Goal: Information Seeking & Learning: Learn about a topic

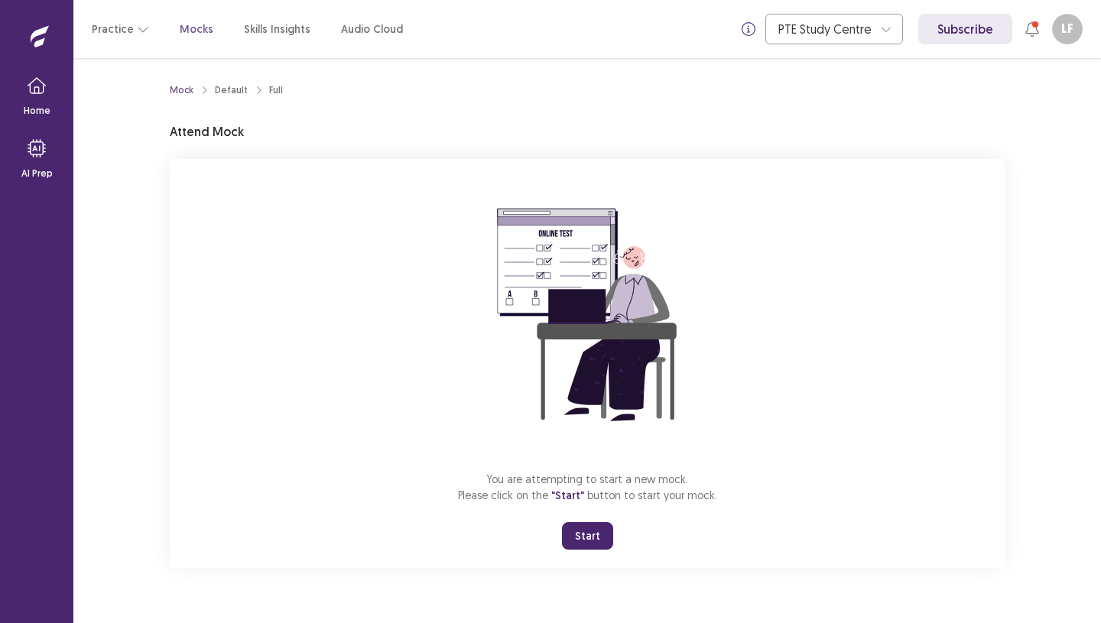
click at [593, 536] on button "Start" at bounding box center [587, 536] width 51 height 28
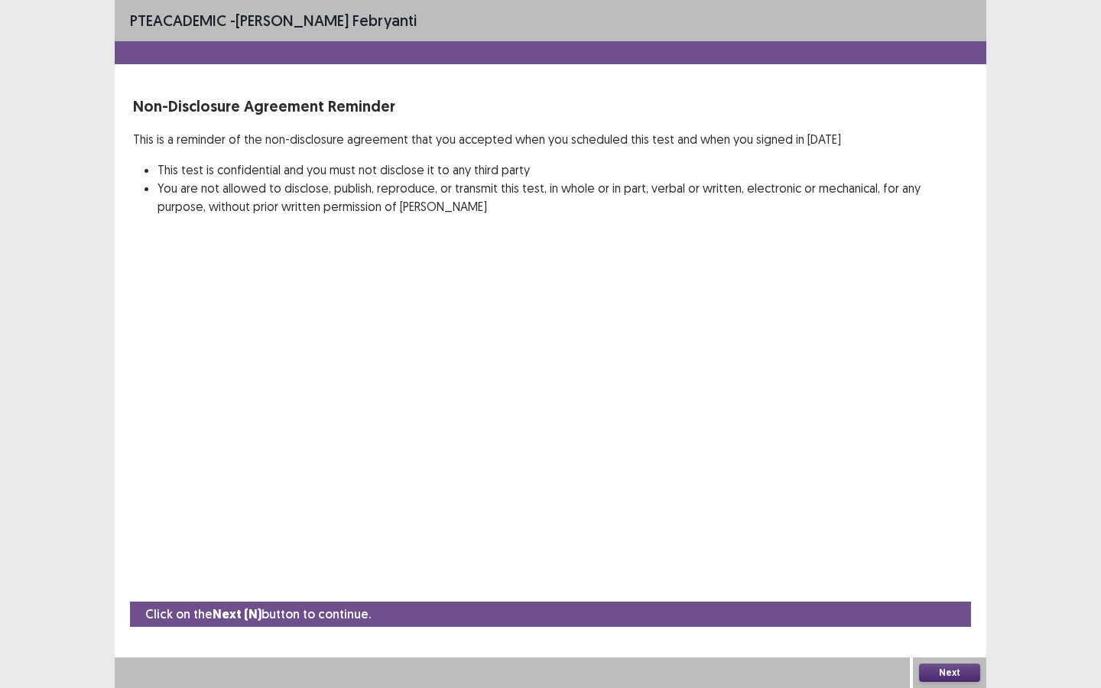
click at [946, 622] on button "Next" at bounding box center [949, 673] width 61 height 18
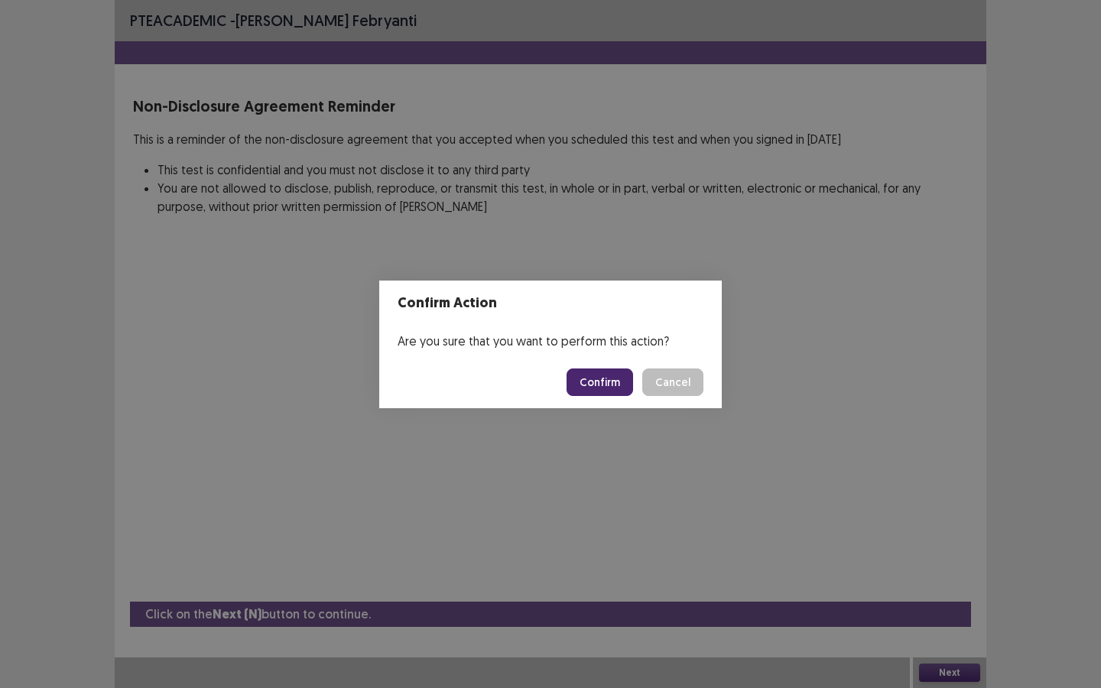
click at [620, 375] on button "Confirm" at bounding box center [599, 382] width 67 height 28
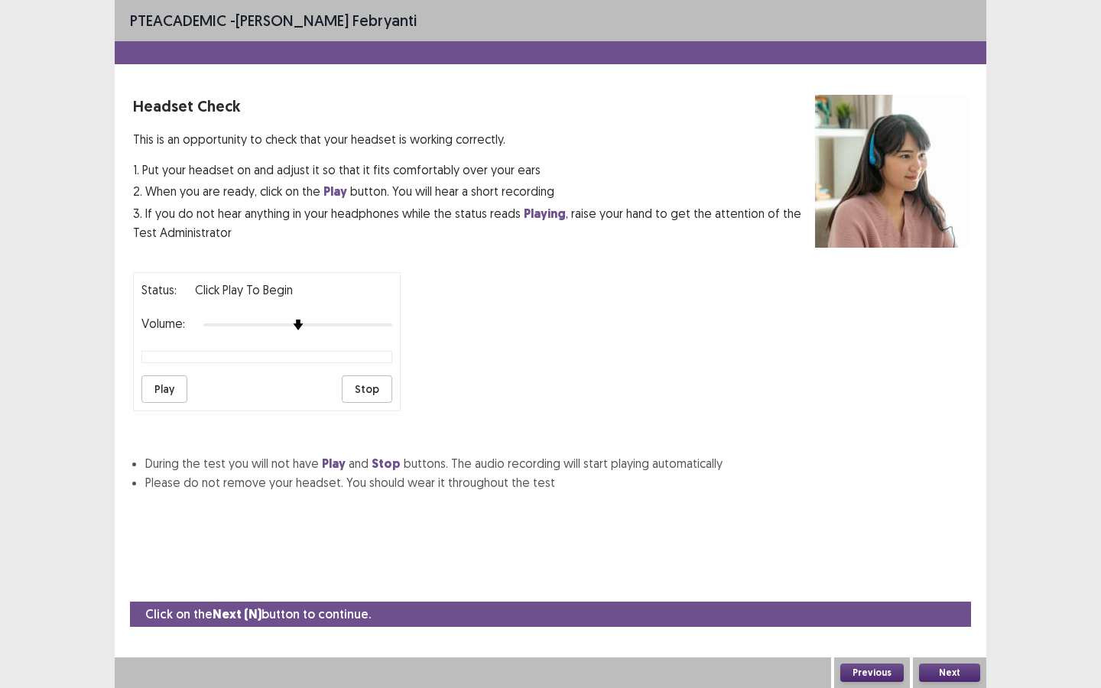
click at [981, 622] on div "Next" at bounding box center [949, 672] width 73 height 31
click at [970, 622] on button "Next" at bounding box center [949, 673] width 61 height 18
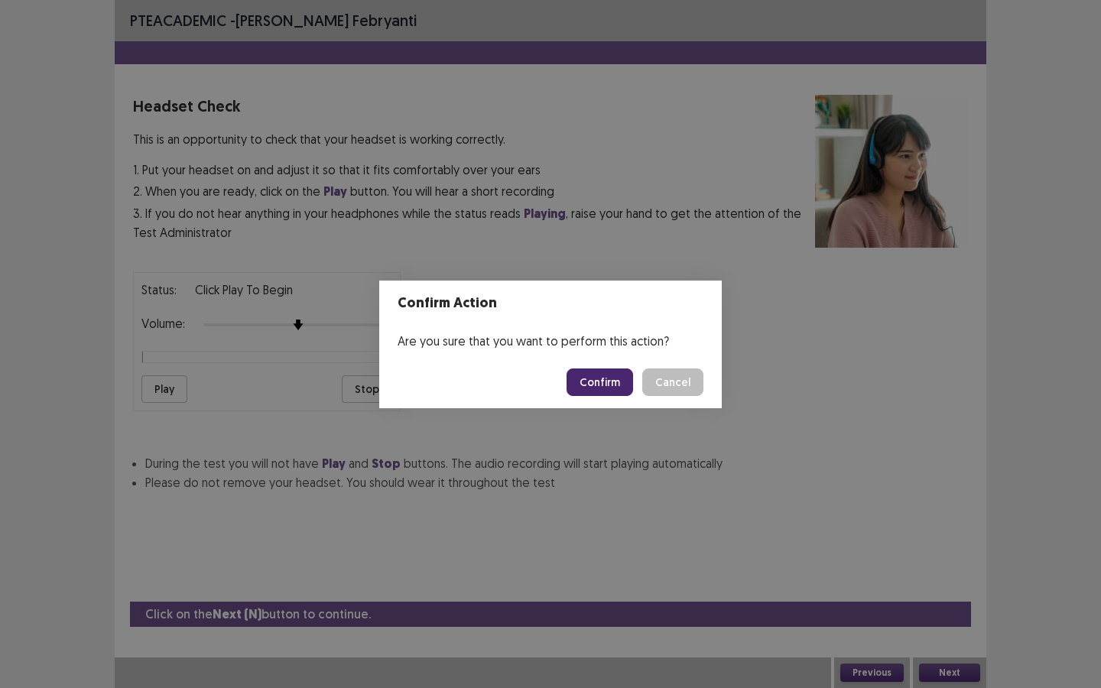
click at [602, 379] on button "Confirm" at bounding box center [599, 382] width 67 height 28
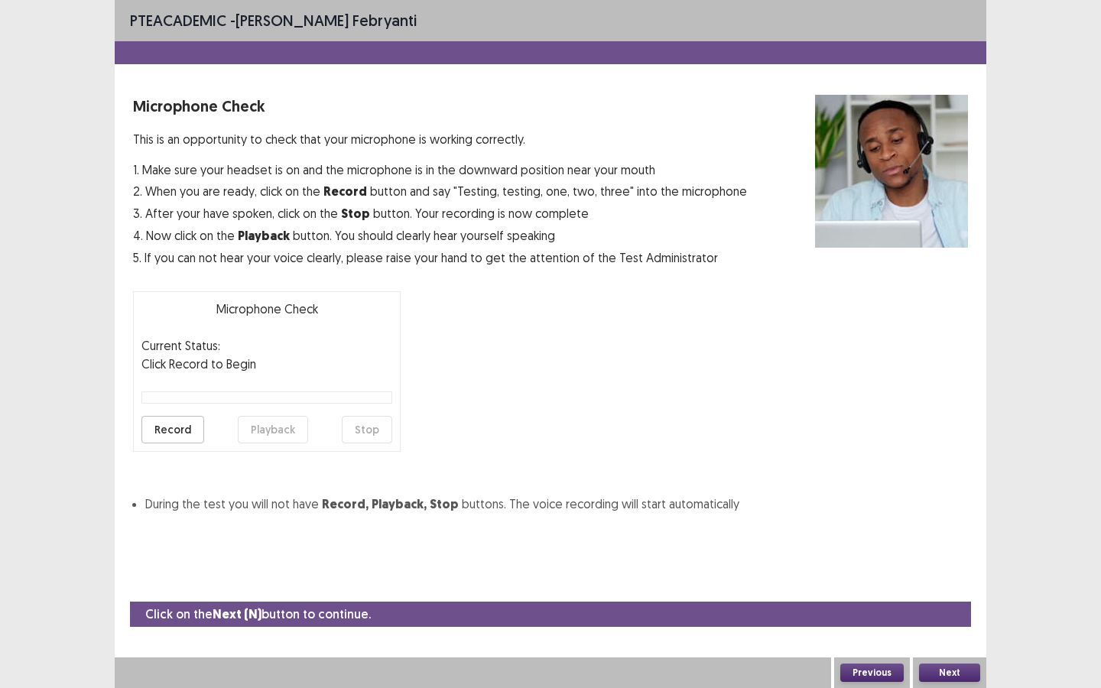
click at [161, 416] on button "Record" at bounding box center [172, 430] width 63 height 28
click at [353, 439] on button "Stop" at bounding box center [367, 430] width 50 height 28
click at [304, 429] on button "Playback" at bounding box center [273, 430] width 70 height 28
click at [954, 622] on button "Next" at bounding box center [949, 673] width 61 height 18
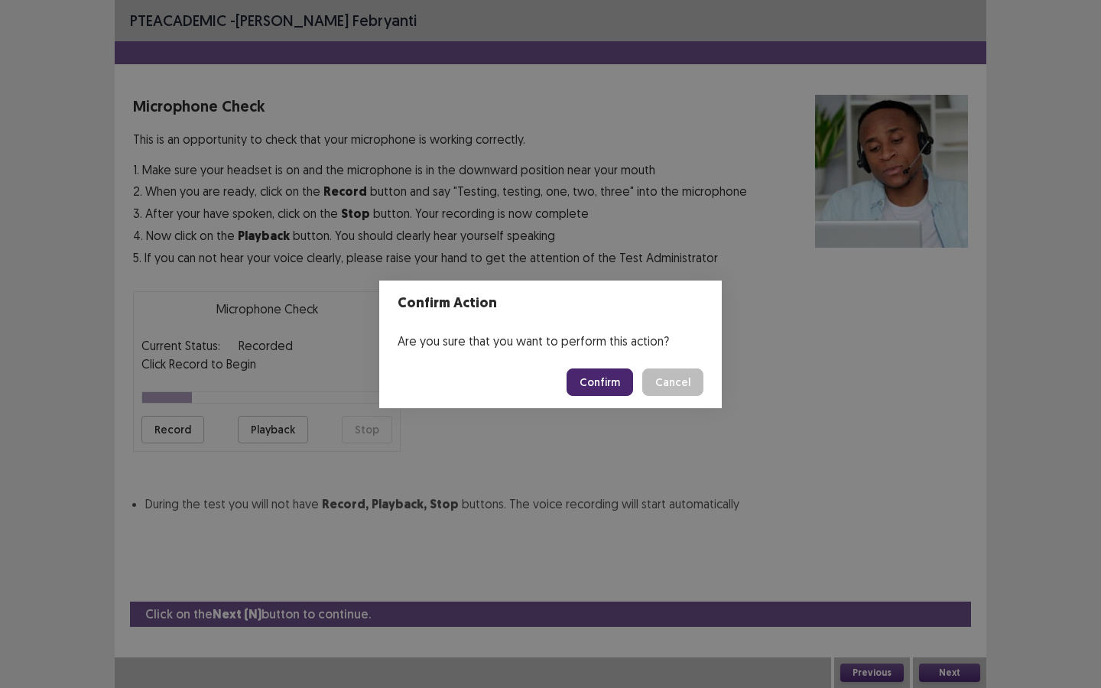
click at [605, 381] on button "Confirm" at bounding box center [599, 382] width 67 height 28
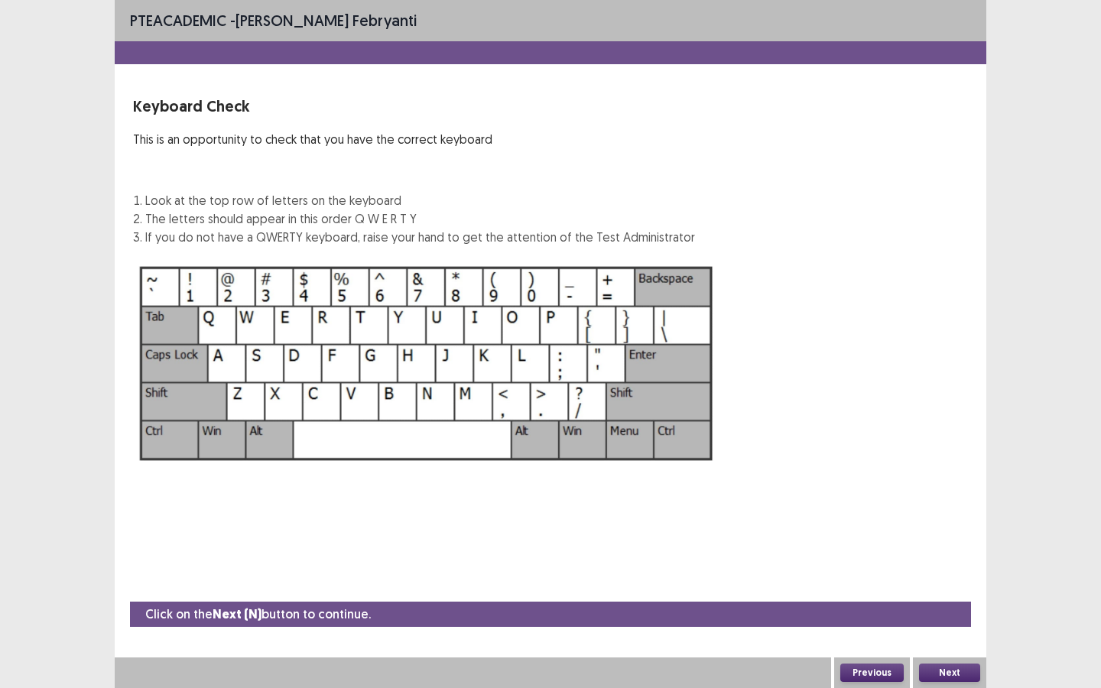
click at [964, 622] on button "Next" at bounding box center [949, 673] width 61 height 18
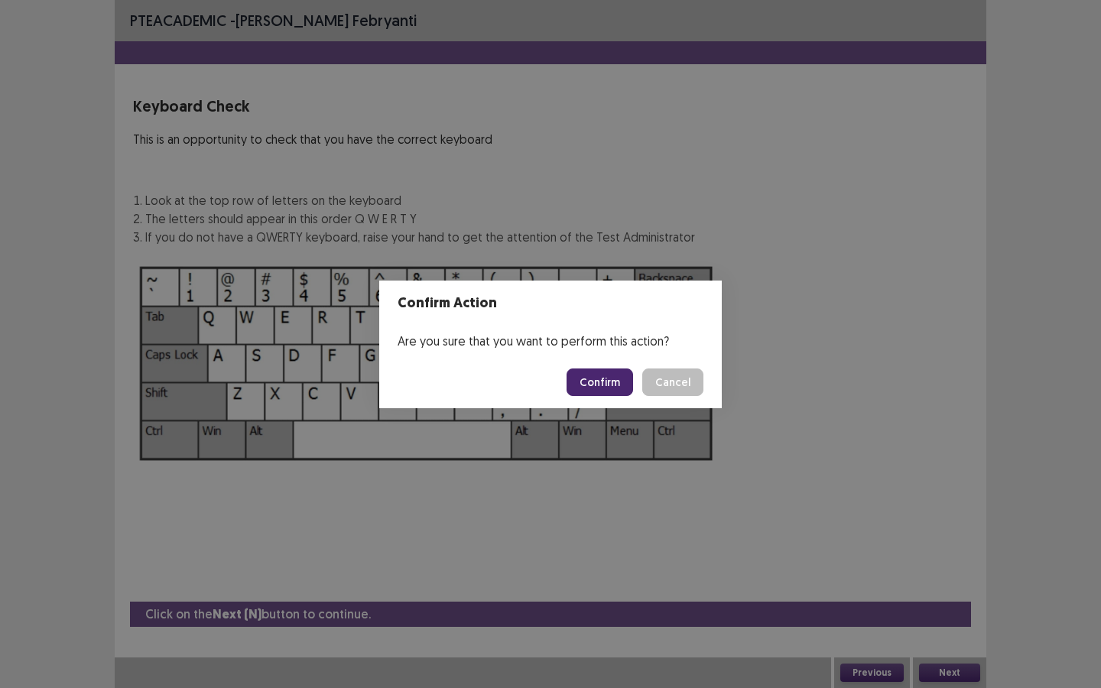
click at [595, 387] on button "Confirm" at bounding box center [599, 382] width 67 height 28
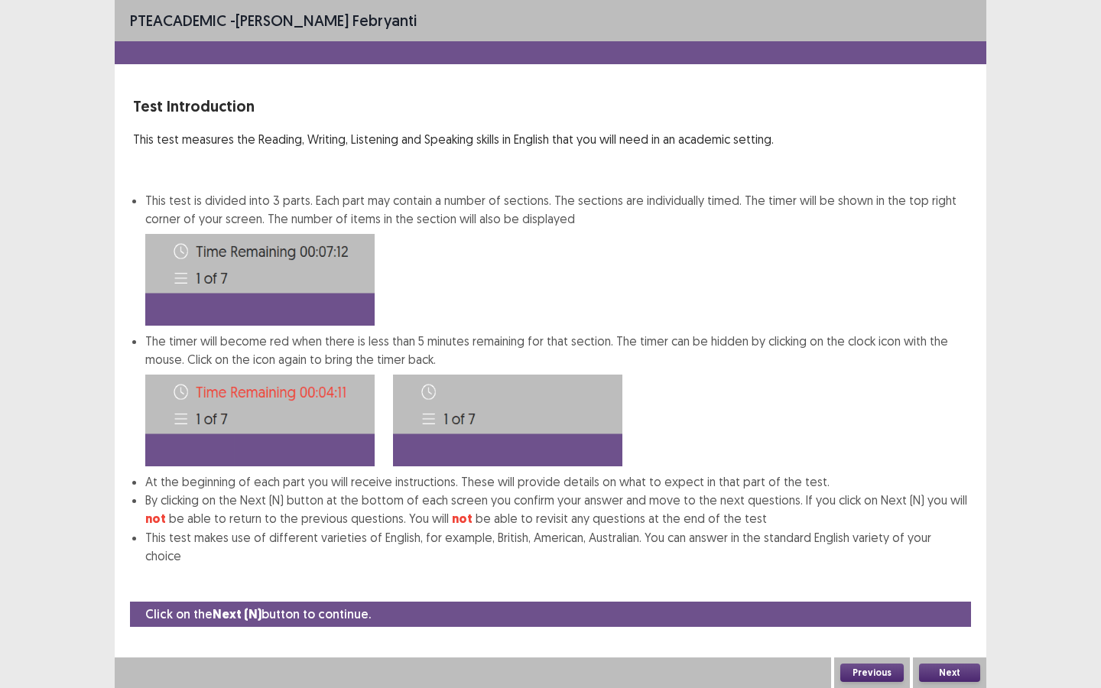
click at [955, 622] on button "Next" at bounding box center [949, 673] width 61 height 18
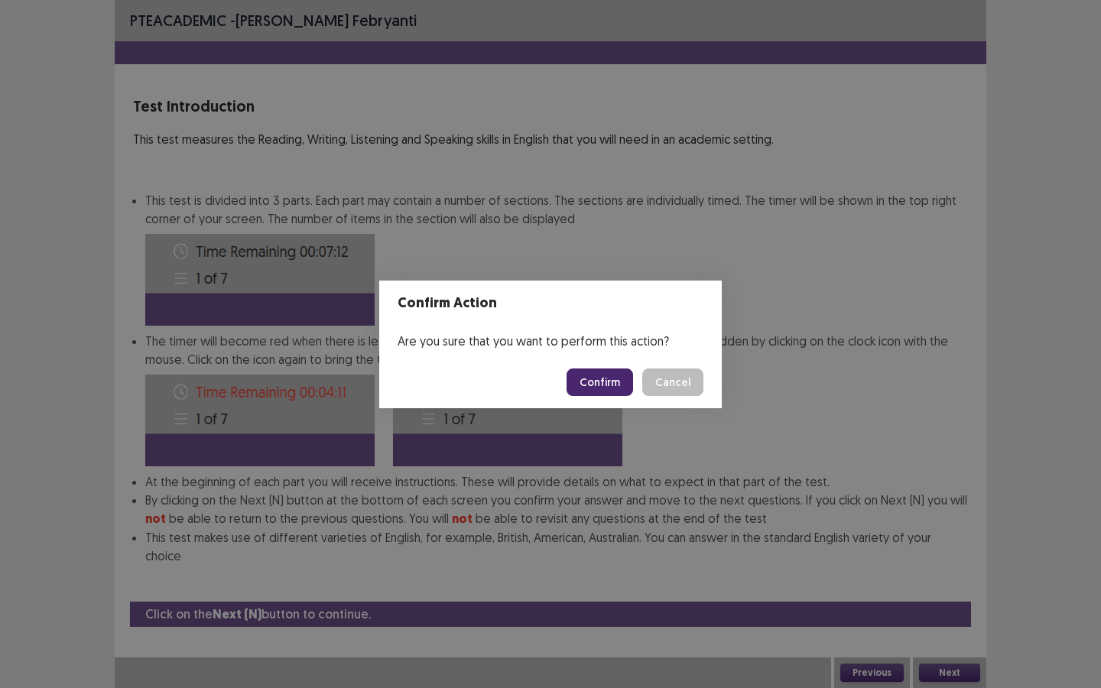
click at [612, 377] on button "Confirm" at bounding box center [599, 382] width 67 height 28
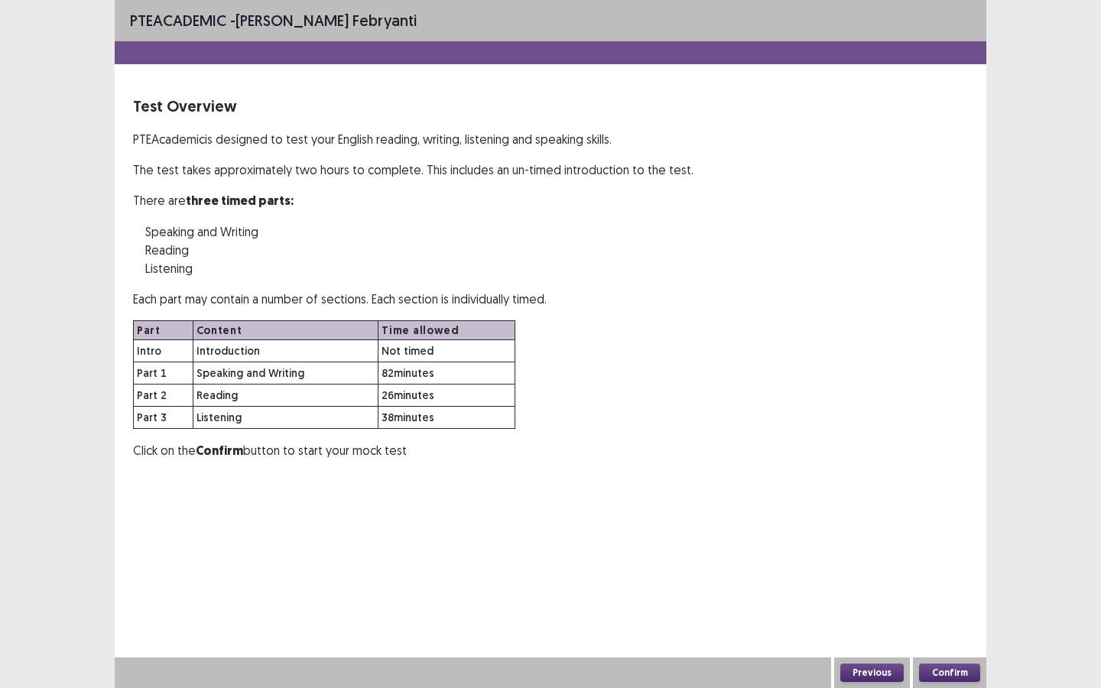
click at [940, 622] on button "Confirm" at bounding box center [949, 673] width 61 height 18
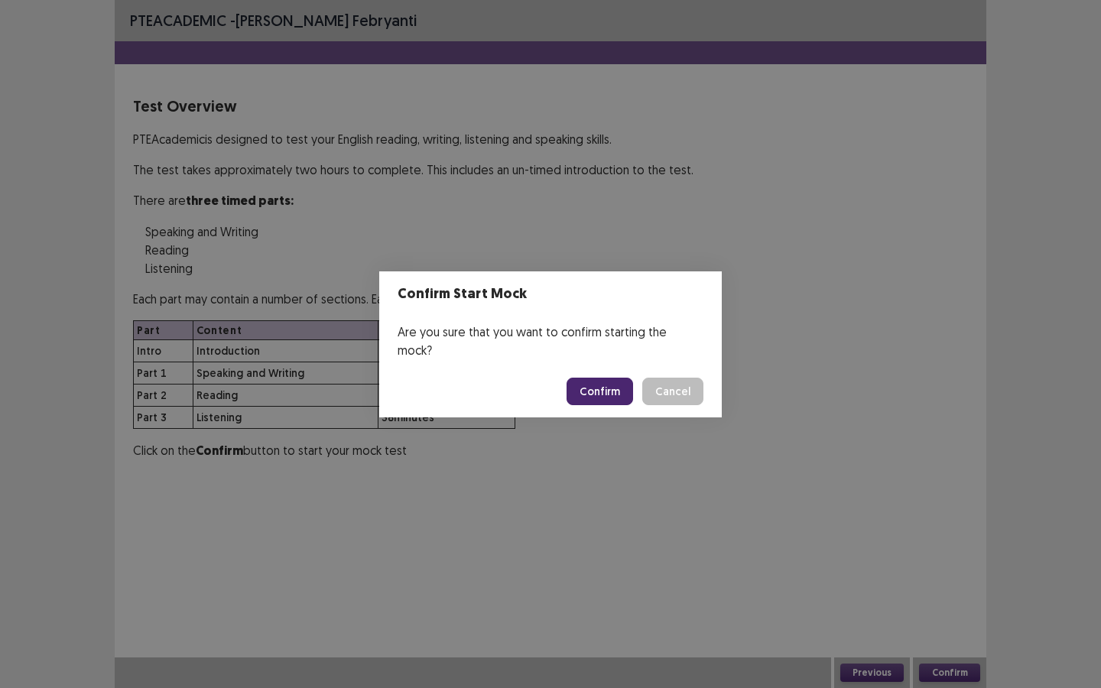
click at [592, 383] on button "Confirm" at bounding box center [599, 392] width 67 height 28
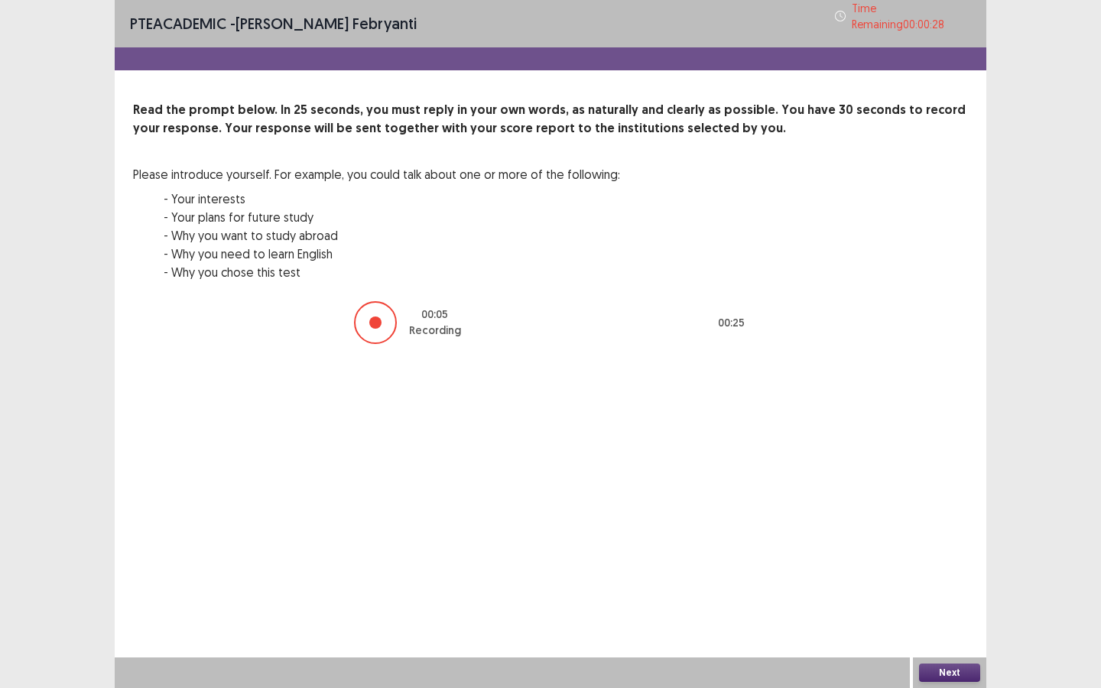
click at [953, 622] on button "Next" at bounding box center [949, 673] width 61 height 18
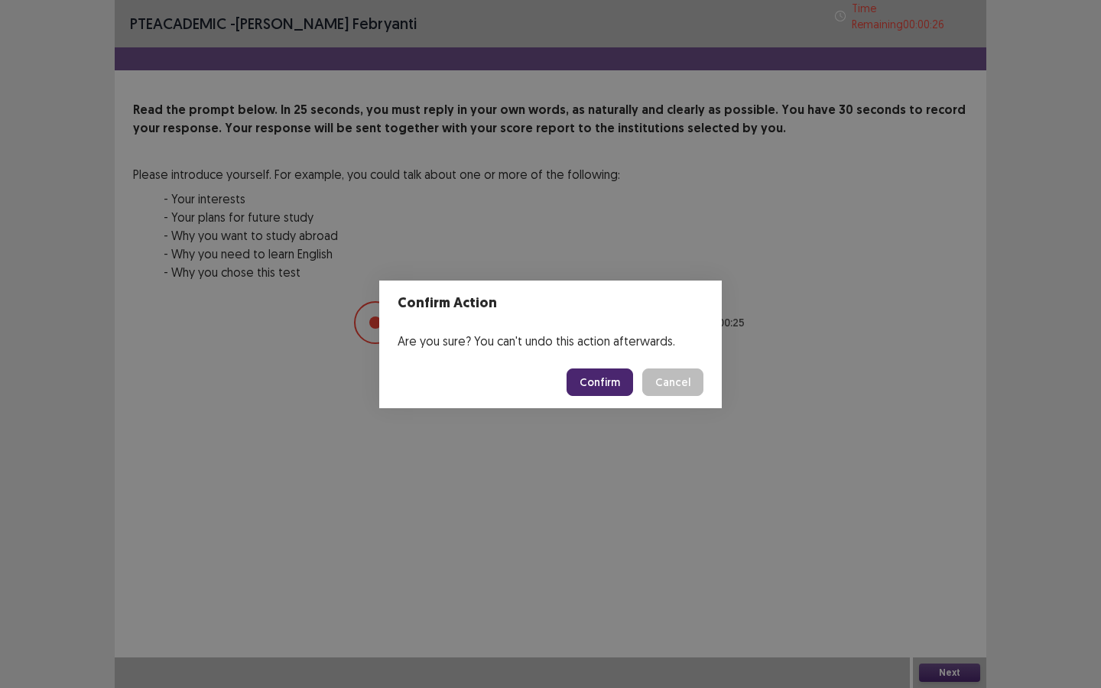
click at [605, 385] on button "Confirm" at bounding box center [599, 382] width 67 height 28
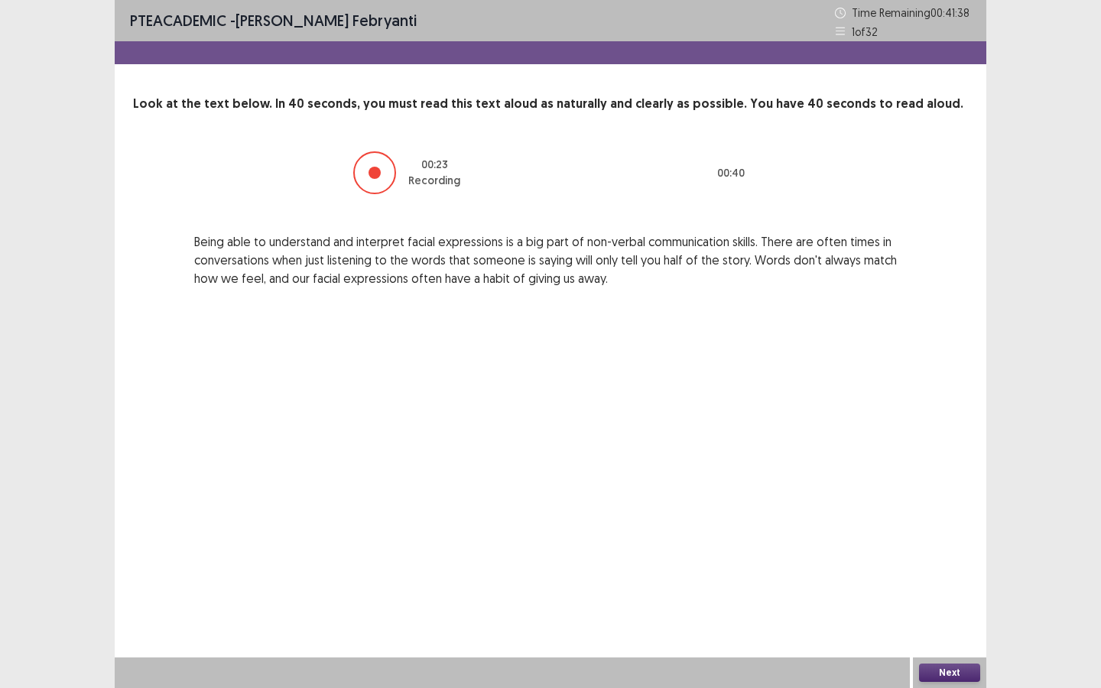
click at [940, 622] on button "Next" at bounding box center [949, 673] width 61 height 18
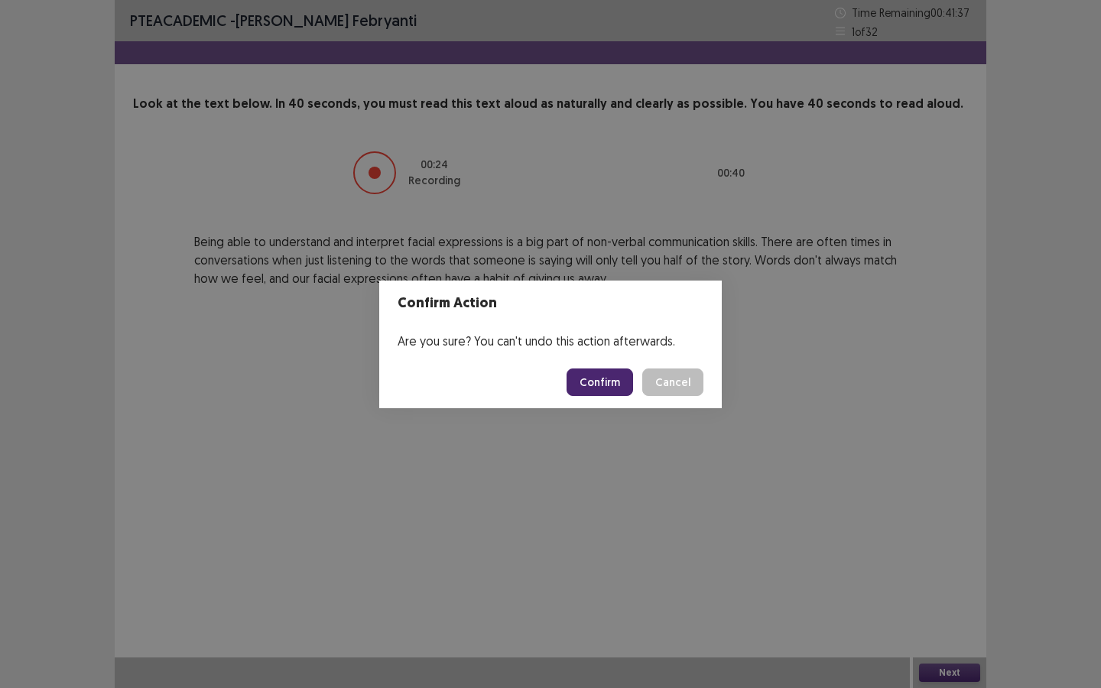
click at [597, 382] on button "Confirm" at bounding box center [599, 382] width 67 height 28
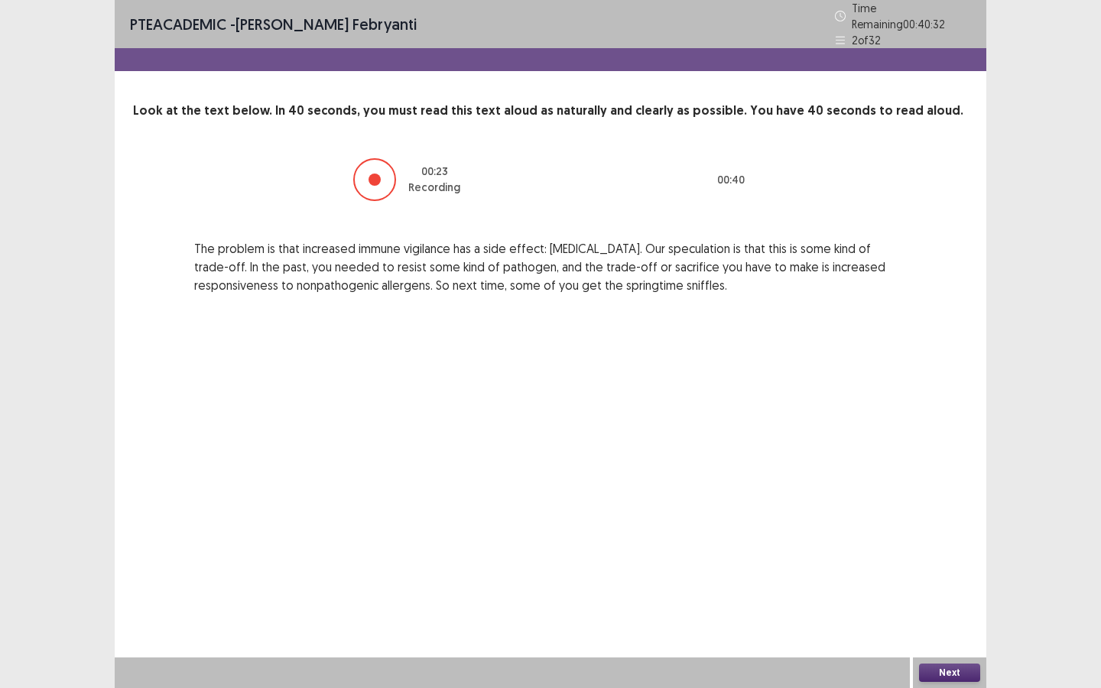
click at [943, 622] on button "Next" at bounding box center [949, 673] width 61 height 18
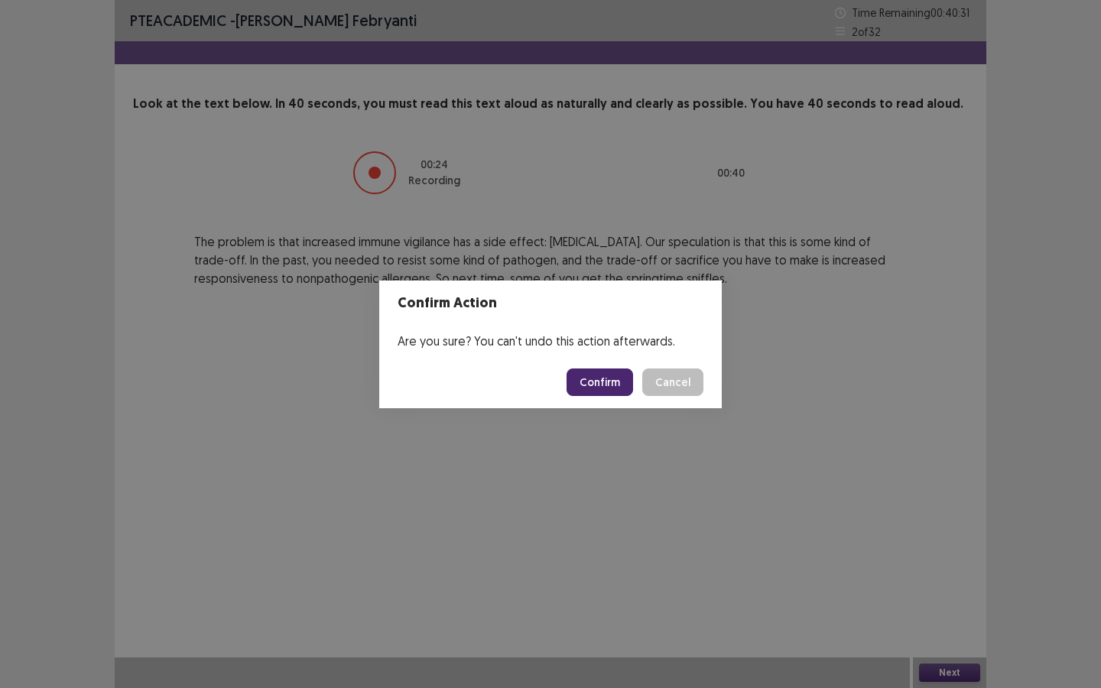
click at [620, 379] on button "Confirm" at bounding box center [599, 382] width 67 height 28
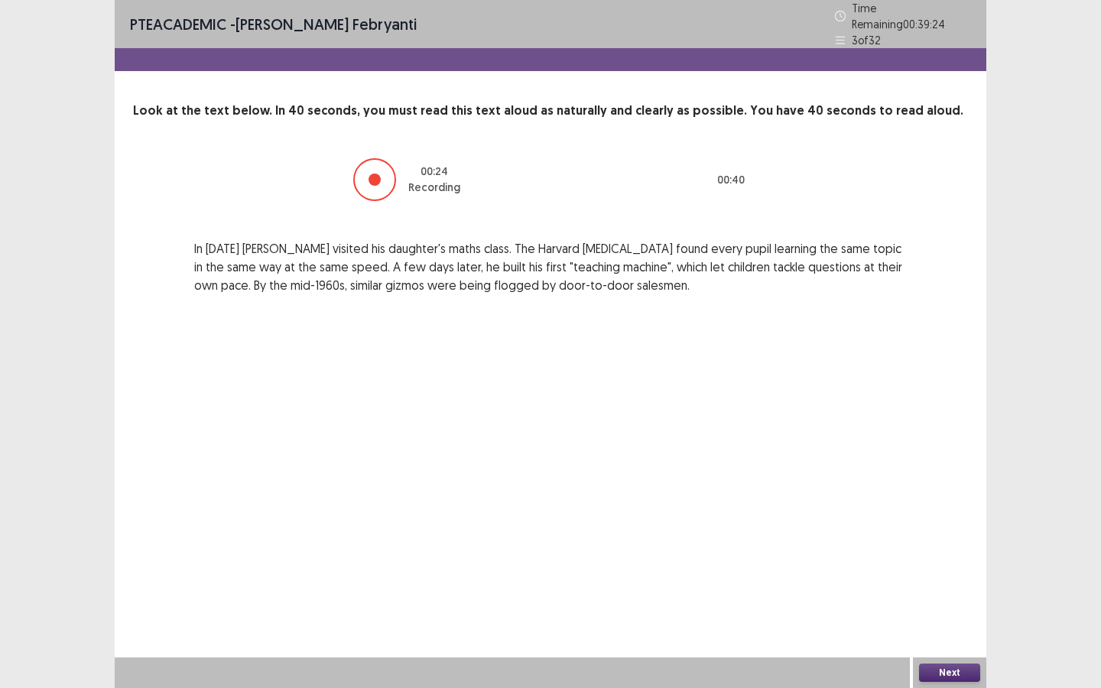
click at [954, 622] on button "Next" at bounding box center [949, 673] width 61 height 18
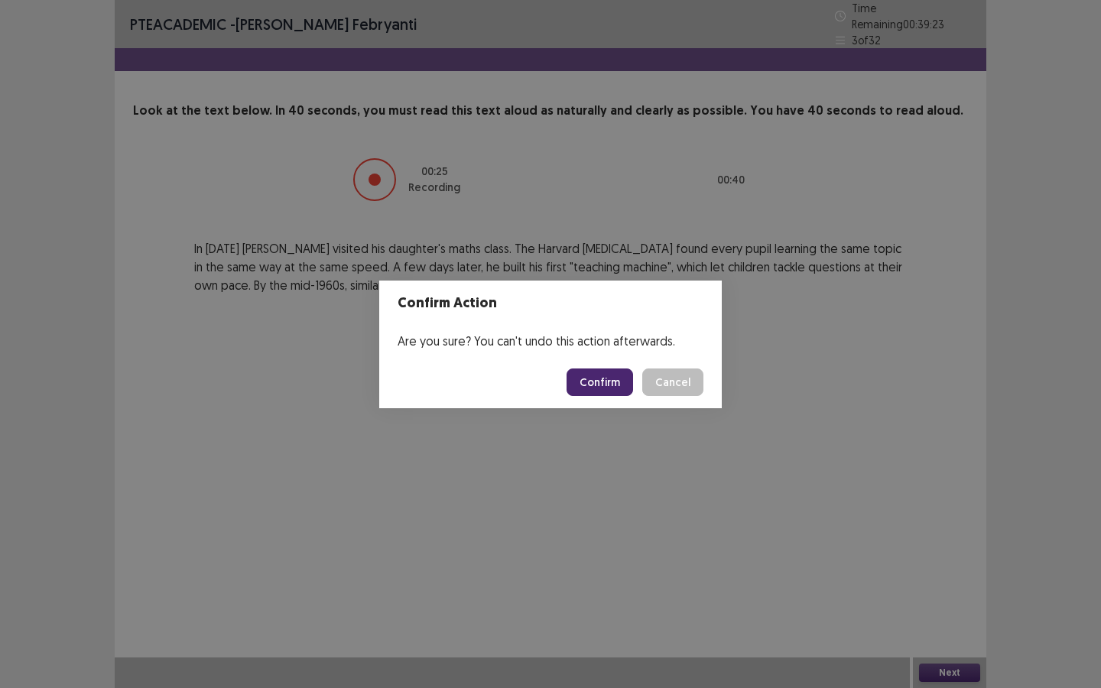
click at [596, 391] on button "Confirm" at bounding box center [599, 382] width 67 height 28
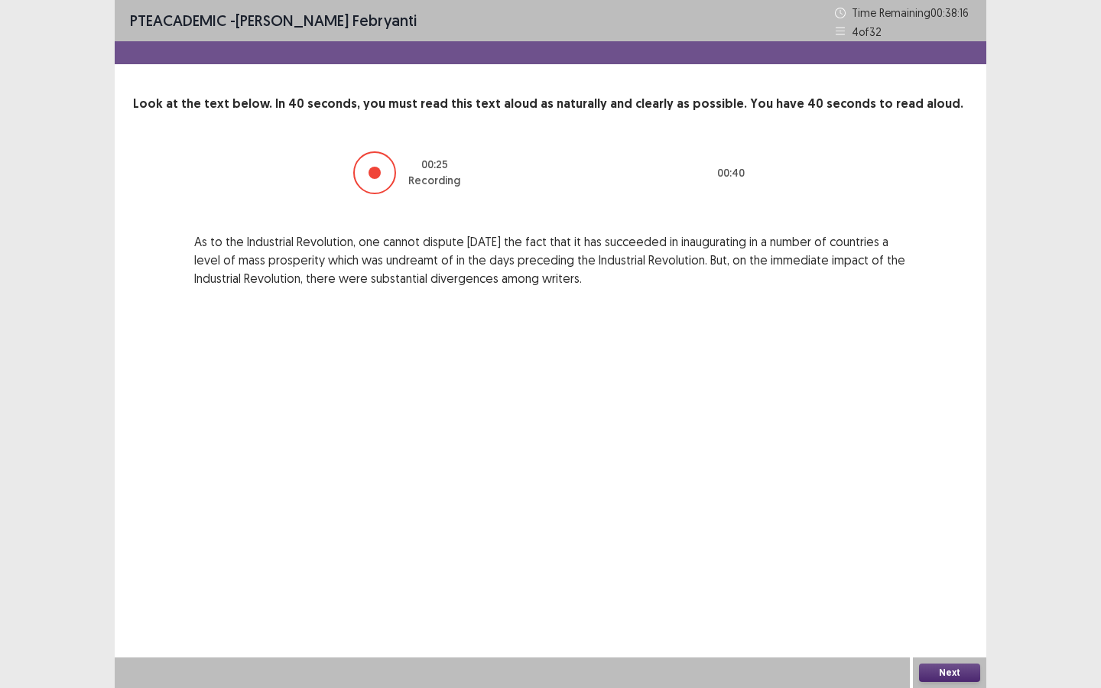
click at [946, 622] on button "Next" at bounding box center [949, 673] width 61 height 18
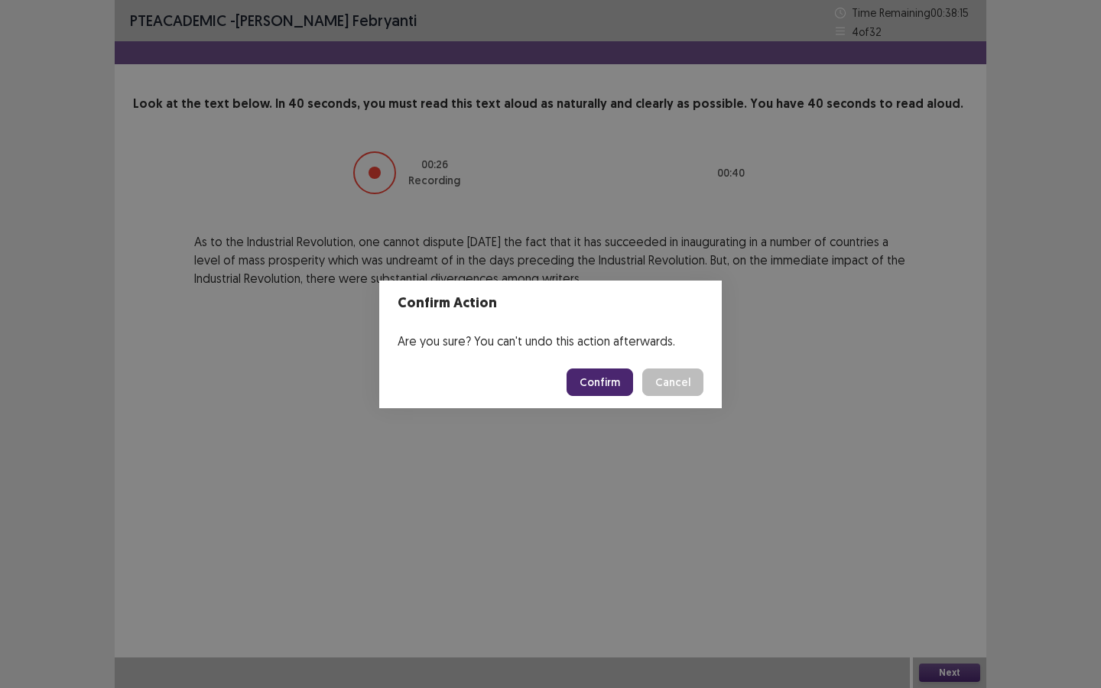
click at [609, 385] on button "Confirm" at bounding box center [599, 382] width 67 height 28
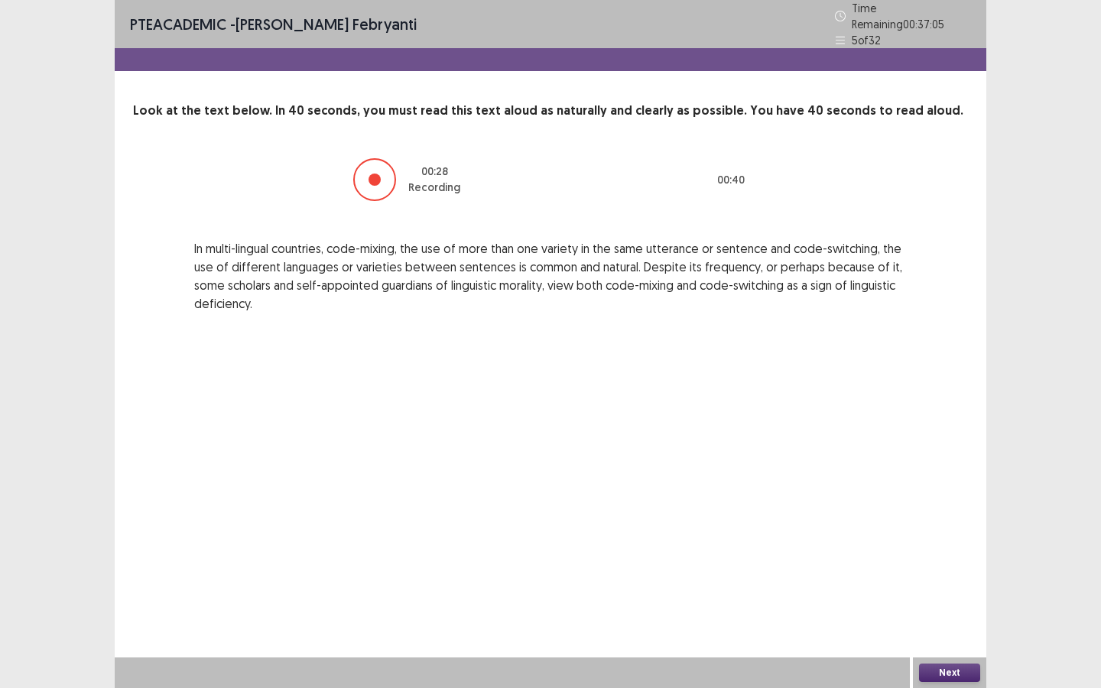
click at [952, 622] on button "Next" at bounding box center [949, 673] width 61 height 18
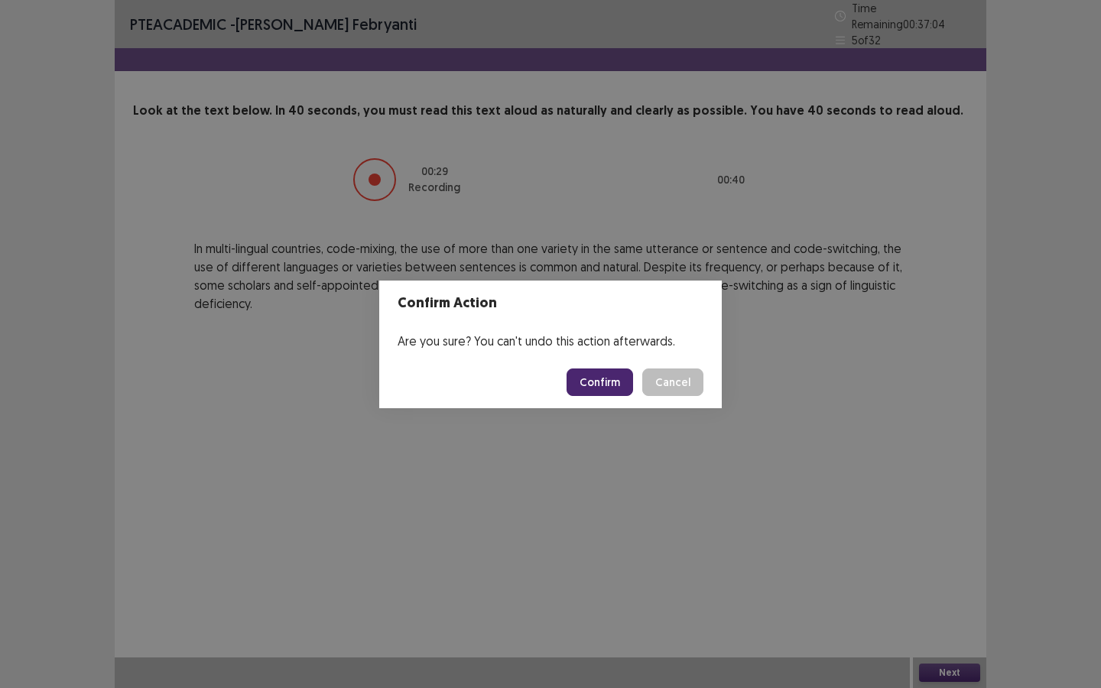
click at [619, 388] on button "Confirm" at bounding box center [599, 382] width 67 height 28
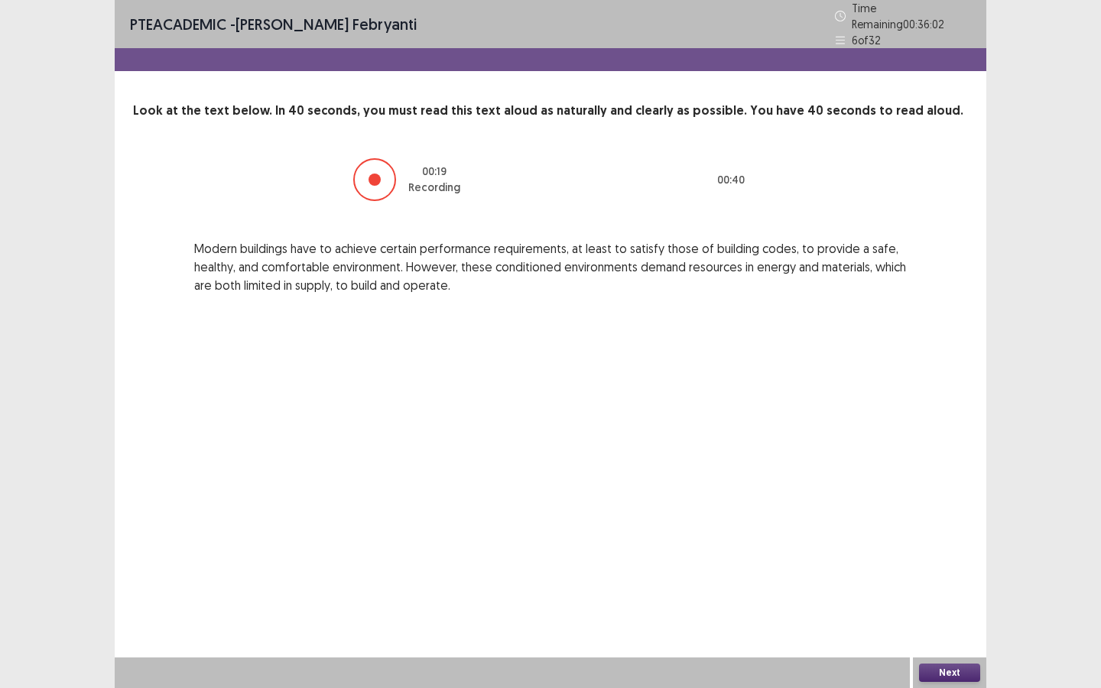
click at [940, 622] on button "Next" at bounding box center [949, 673] width 61 height 18
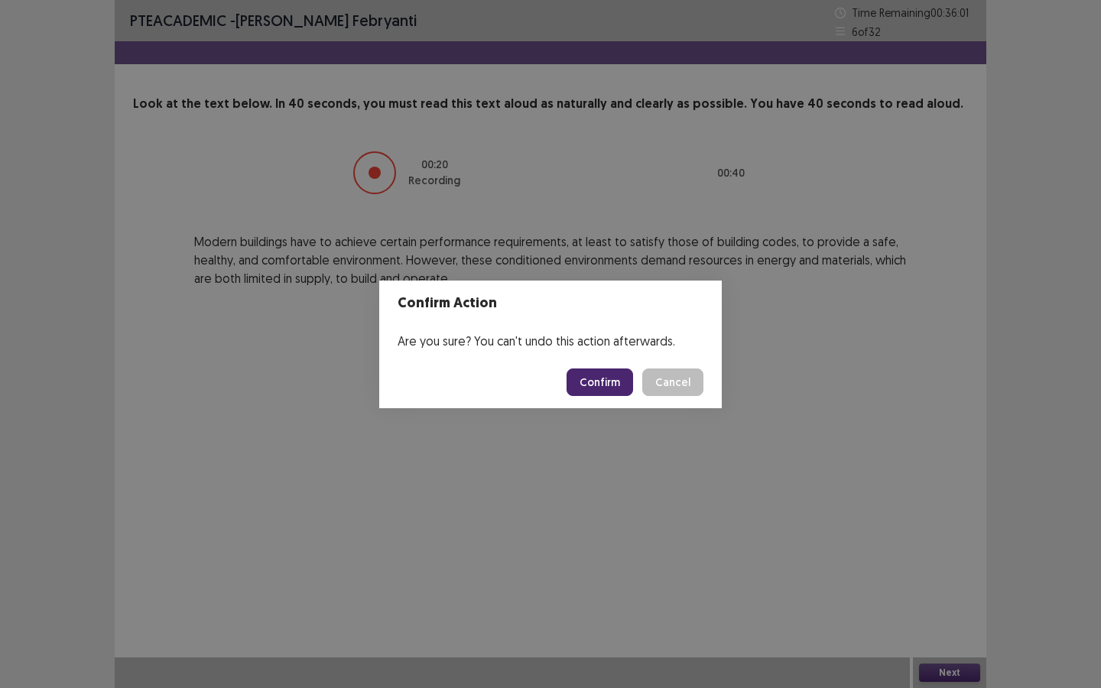
click at [618, 388] on button "Confirm" at bounding box center [599, 382] width 67 height 28
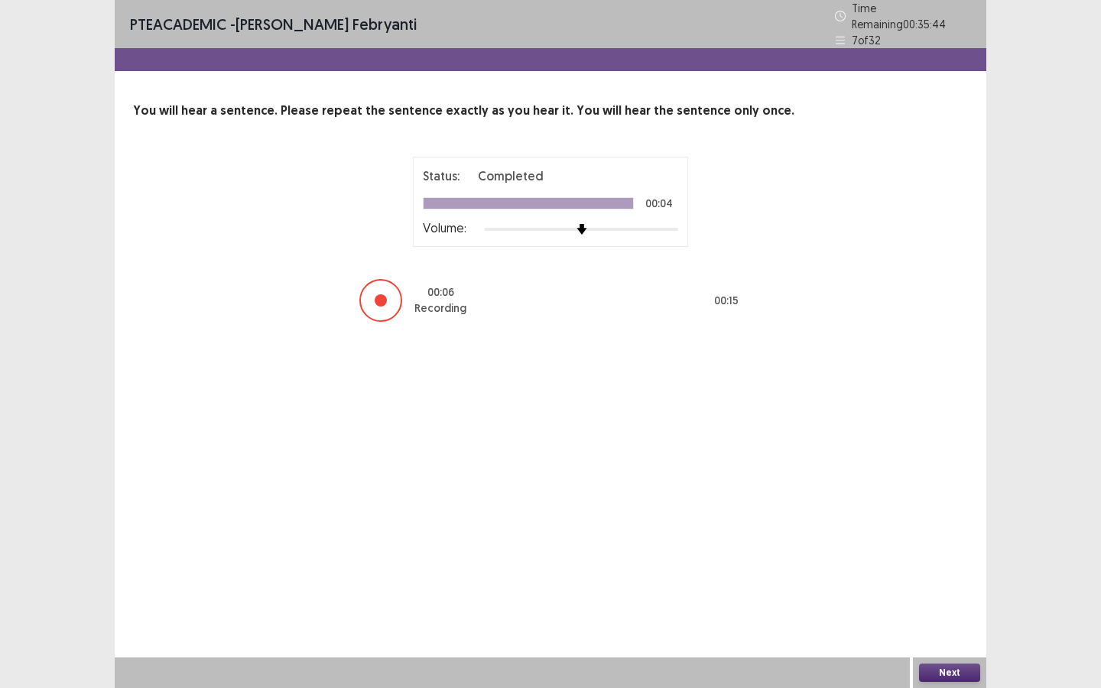
click at [943, 622] on button "Next" at bounding box center [949, 673] width 61 height 18
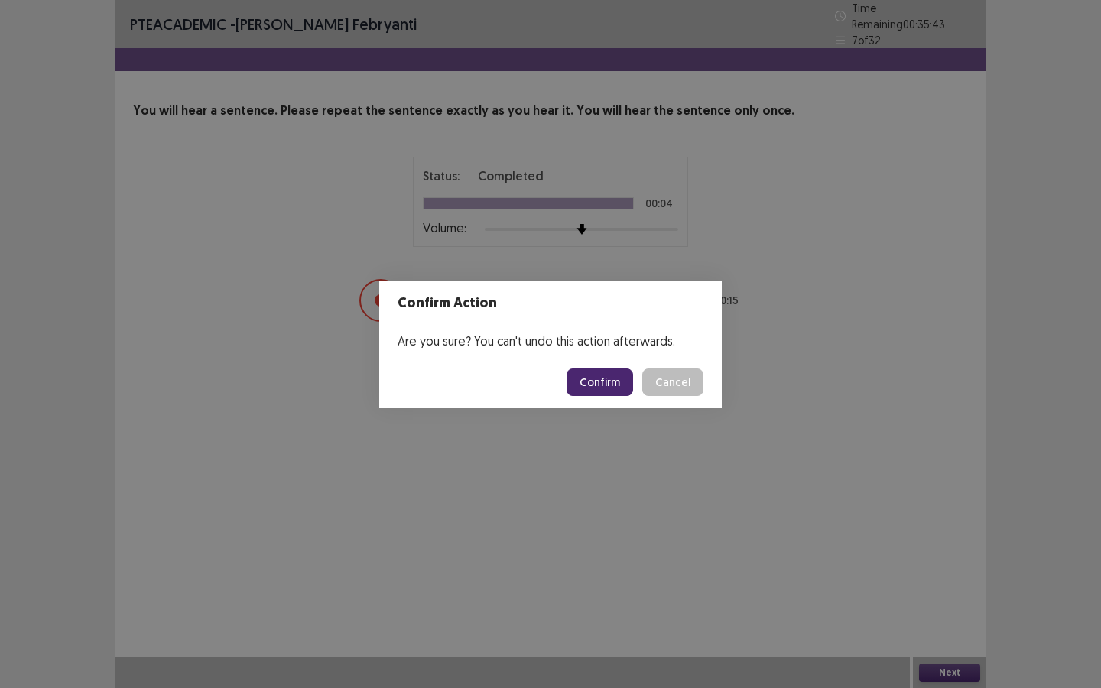
click at [598, 378] on button "Confirm" at bounding box center [599, 382] width 67 height 28
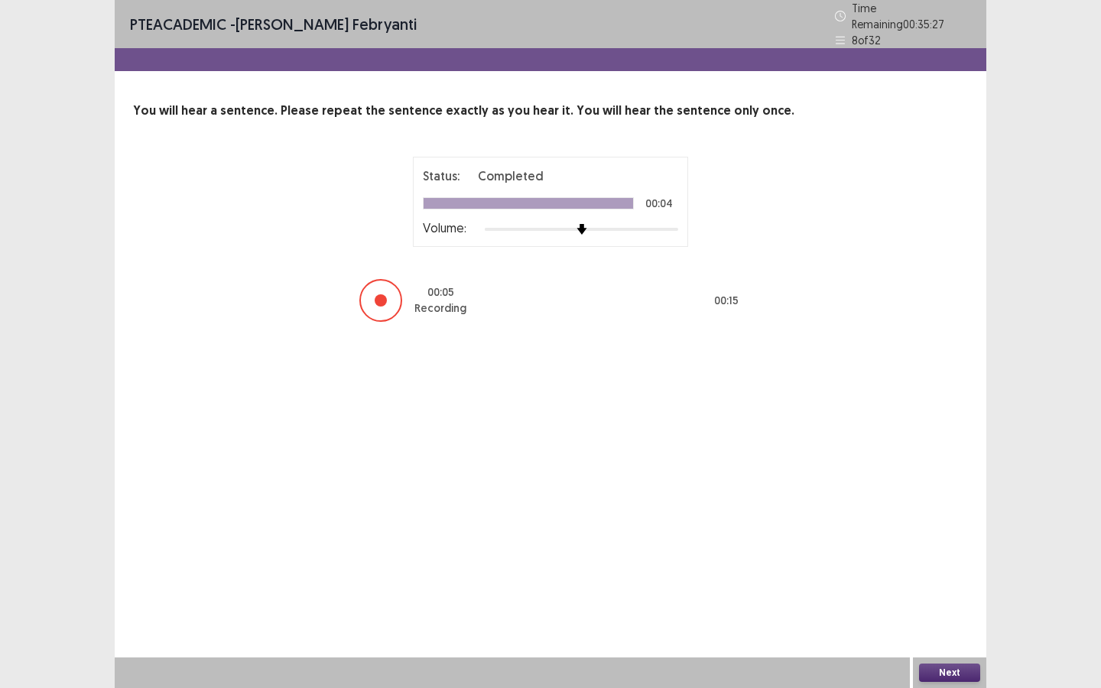
click at [946, 622] on button "Next" at bounding box center [949, 673] width 61 height 18
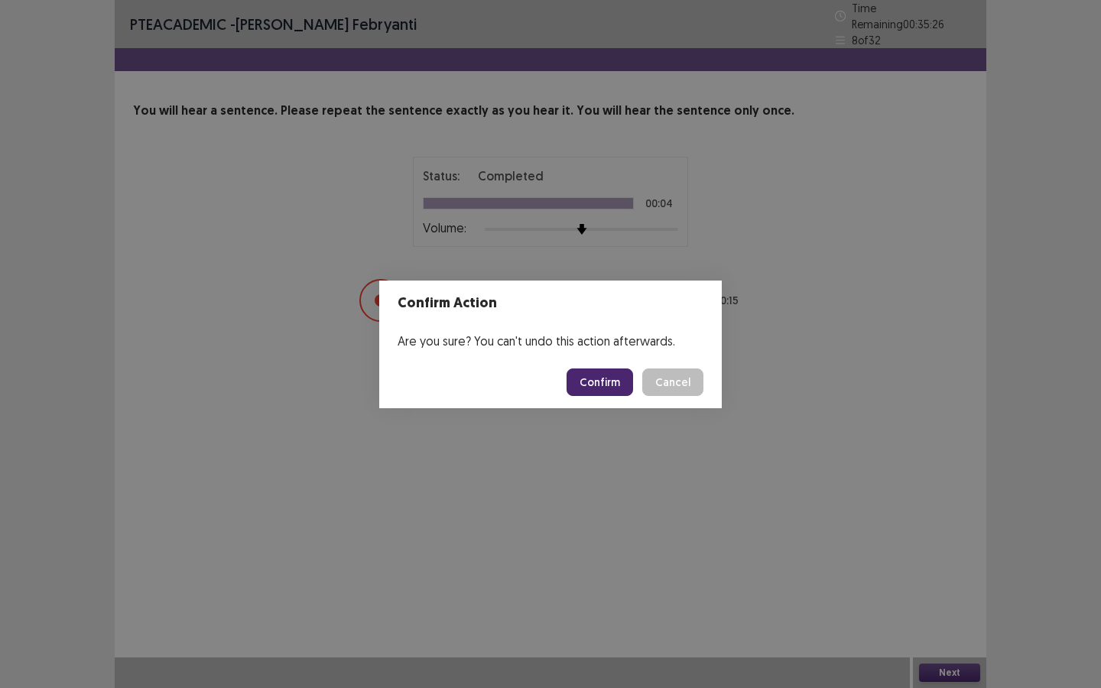
click at [618, 391] on button "Confirm" at bounding box center [599, 382] width 67 height 28
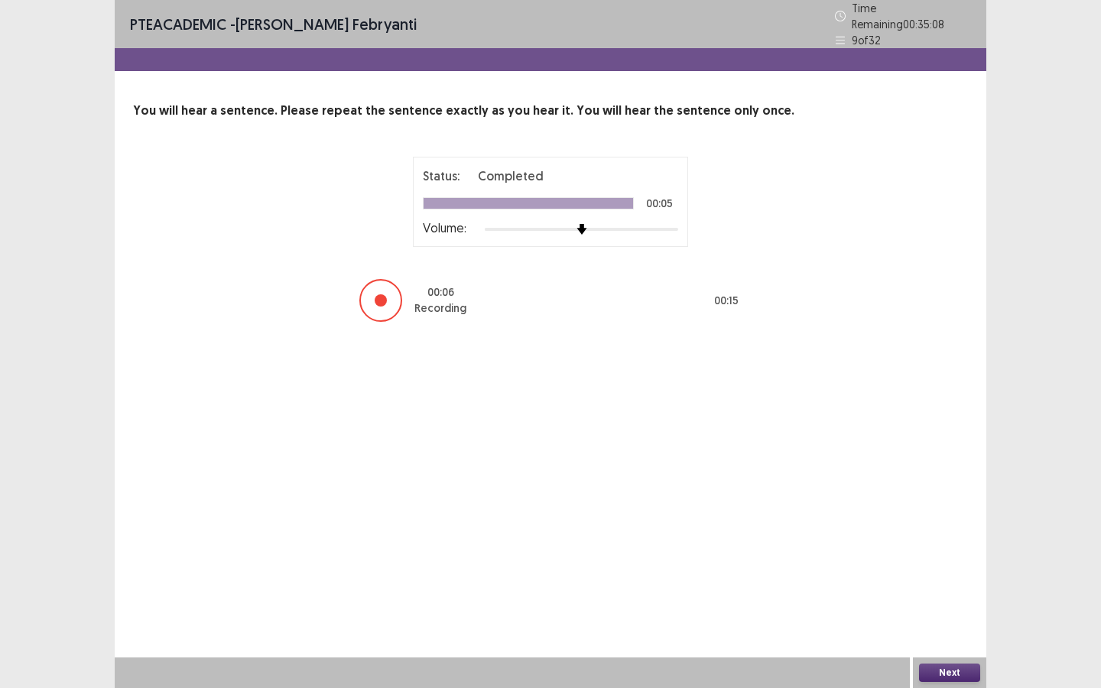
click at [940, 622] on button "Next" at bounding box center [949, 673] width 61 height 18
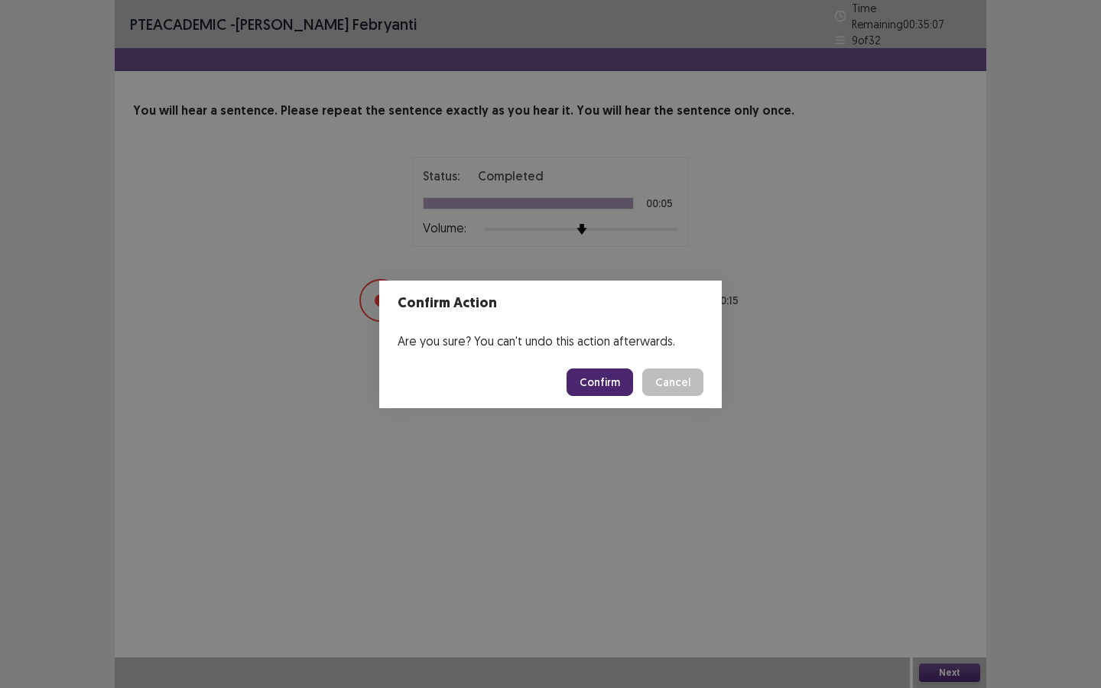
click at [615, 398] on footer "Confirm Cancel" at bounding box center [550, 382] width 342 height 52
click at [605, 378] on button "Confirm" at bounding box center [599, 382] width 67 height 28
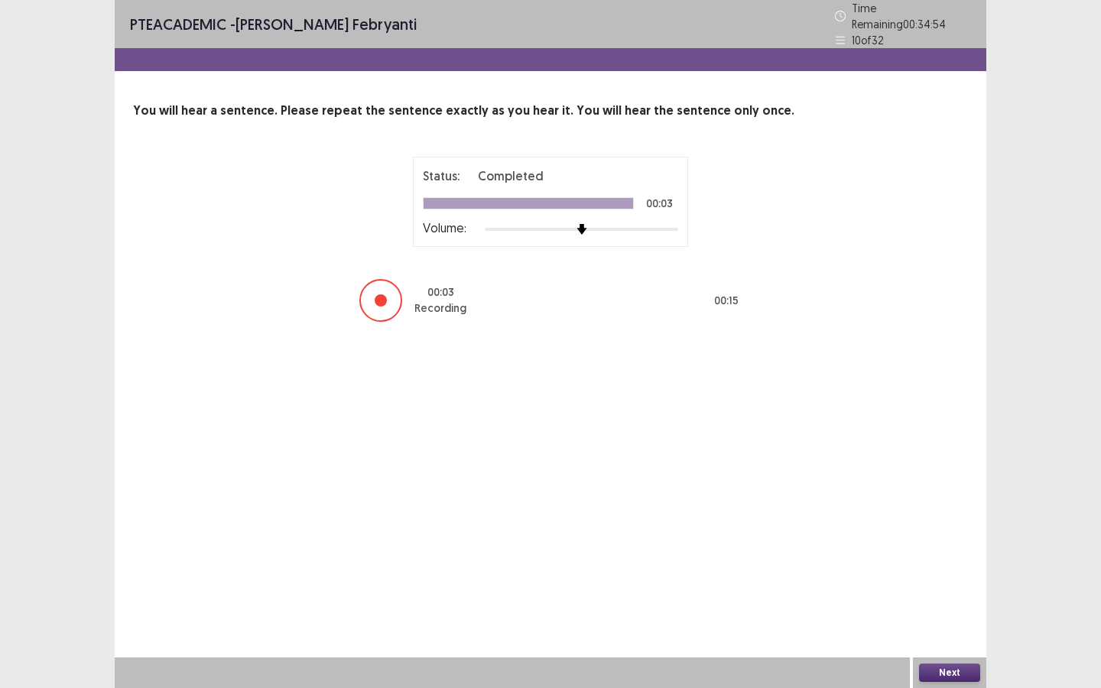
click at [953, 622] on button "Next" at bounding box center [949, 673] width 61 height 18
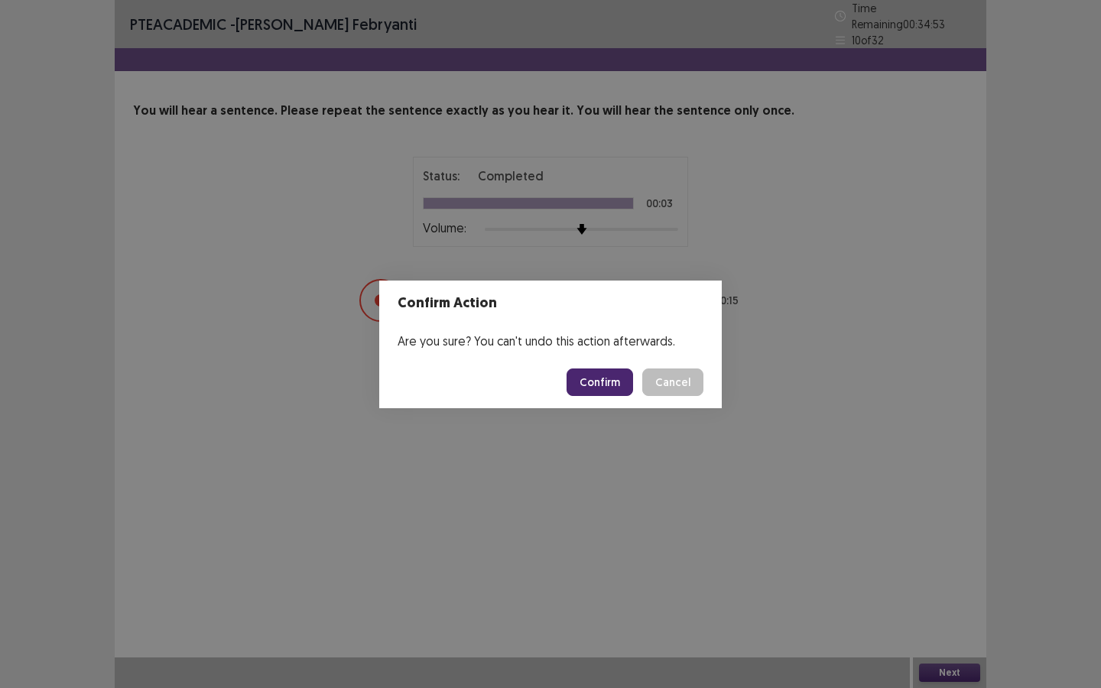
click at [604, 372] on button "Confirm" at bounding box center [599, 382] width 67 height 28
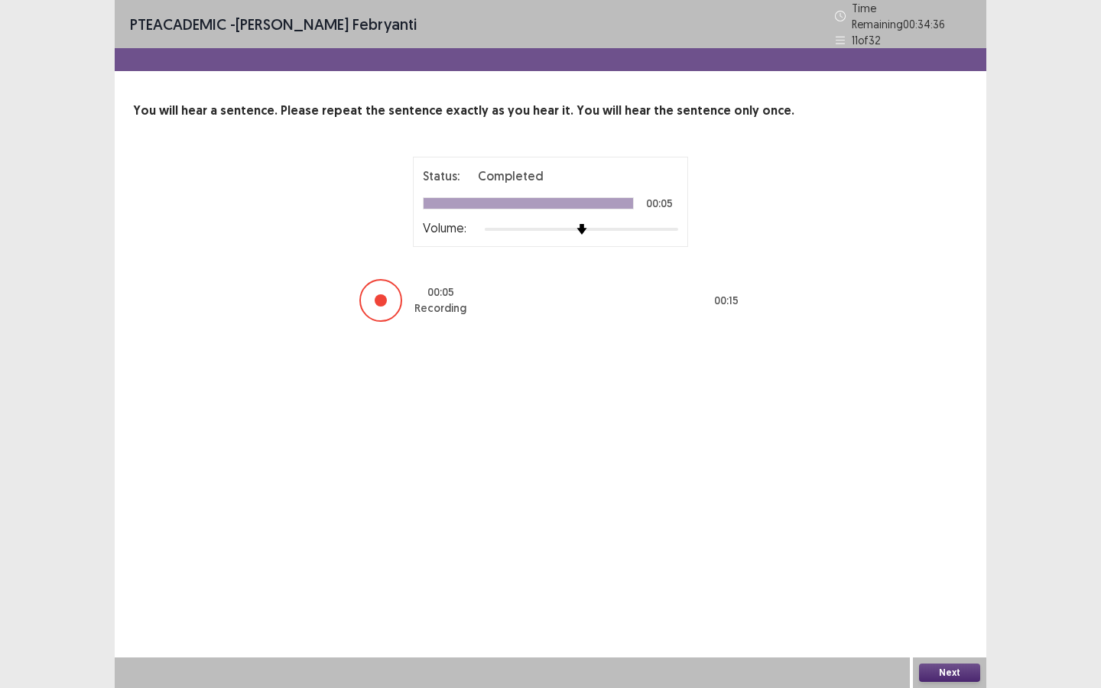
click at [966, 622] on div "Next" at bounding box center [949, 672] width 73 height 31
click at [947, 622] on button "Next" at bounding box center [949, 673] width 61 height 18
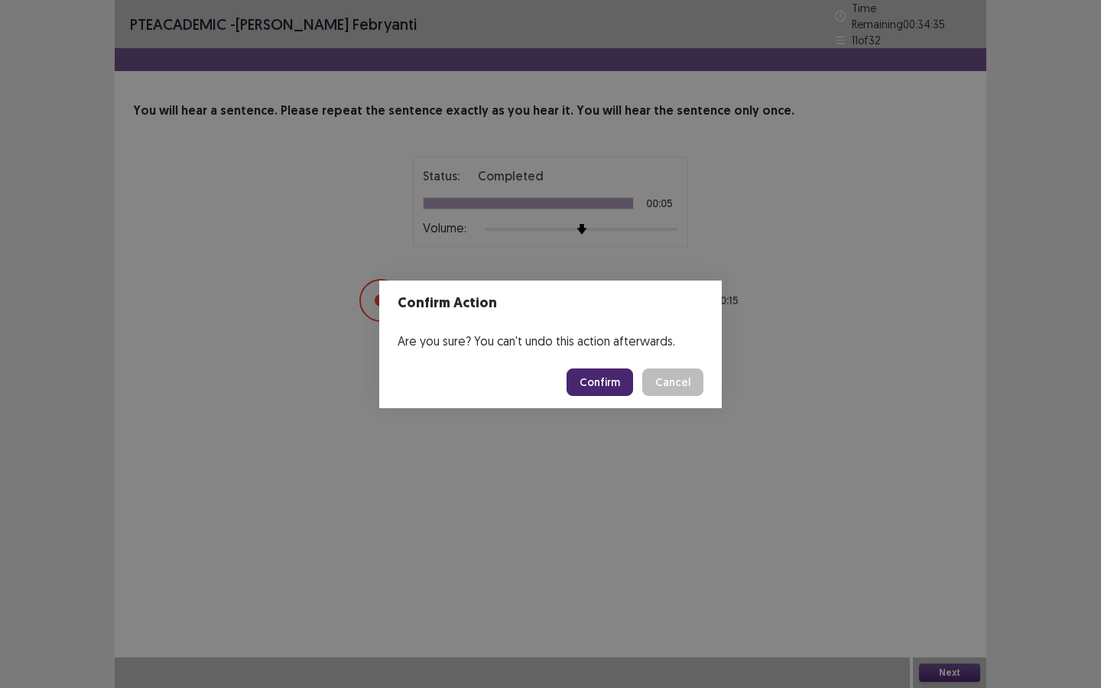
click at [618, 396] on footer "Confirm Cancel" at bounding box center [550, 382] width 342 height 52
click at [613, 385] on button "Confirm" at bounding box center [599, 382] width 67 height 28
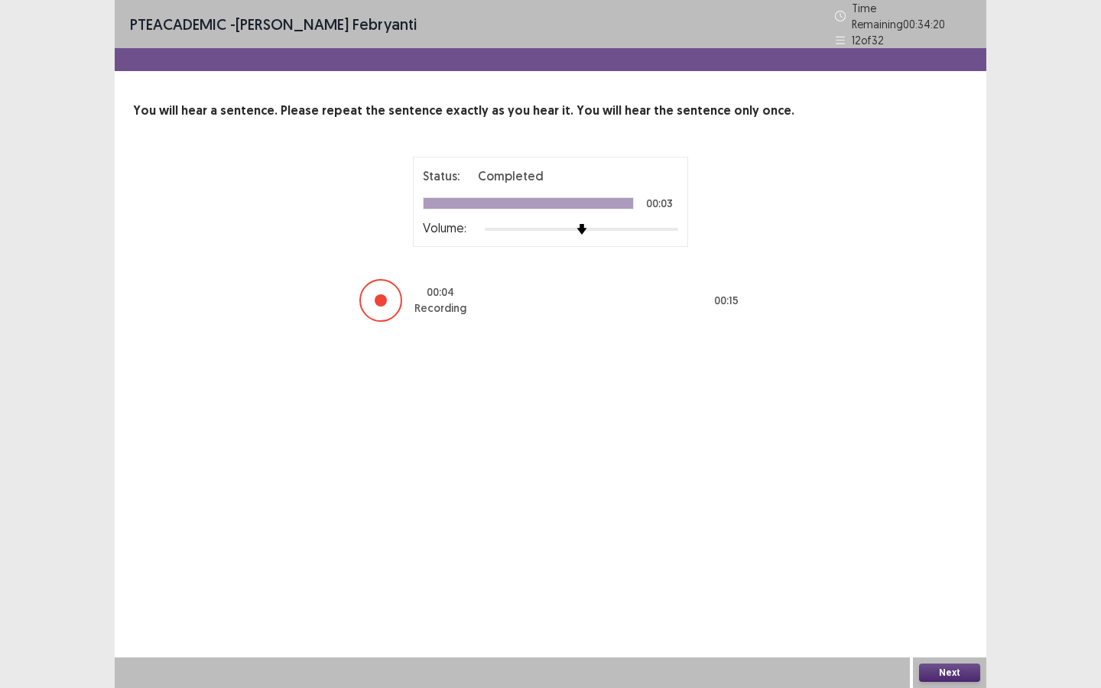
click at [951, 622] on button "Next" at bounding box center [949, 673] width 61 height 18
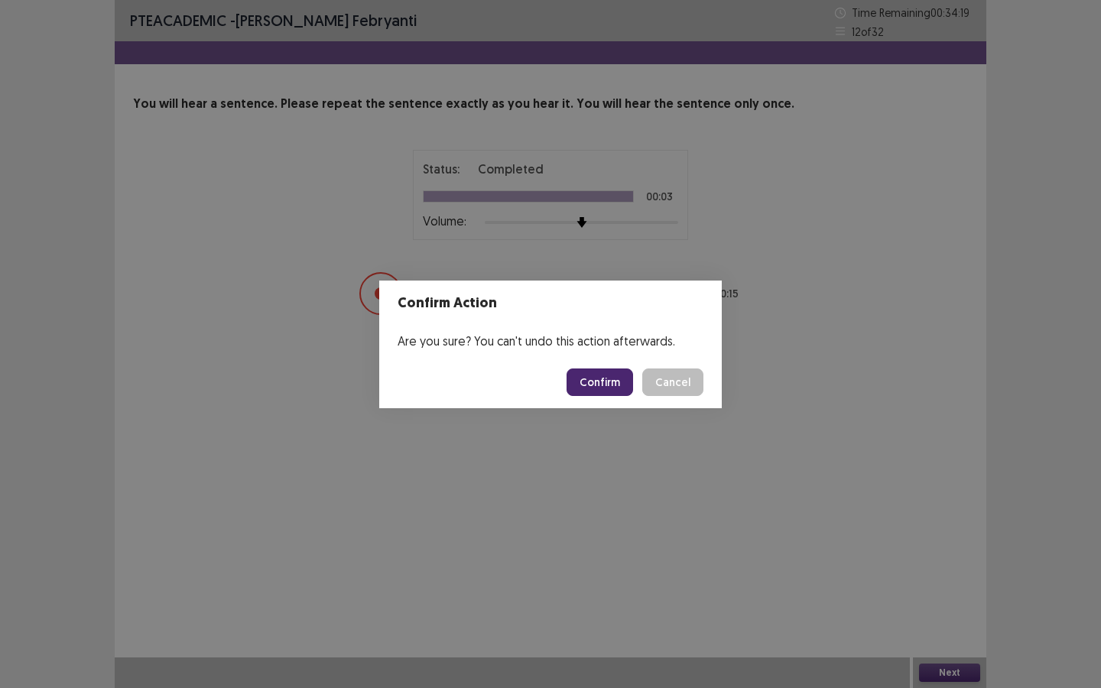
click at [611, 379] on button "Confirm" at bounding box center [599, 382] width 67 height 28
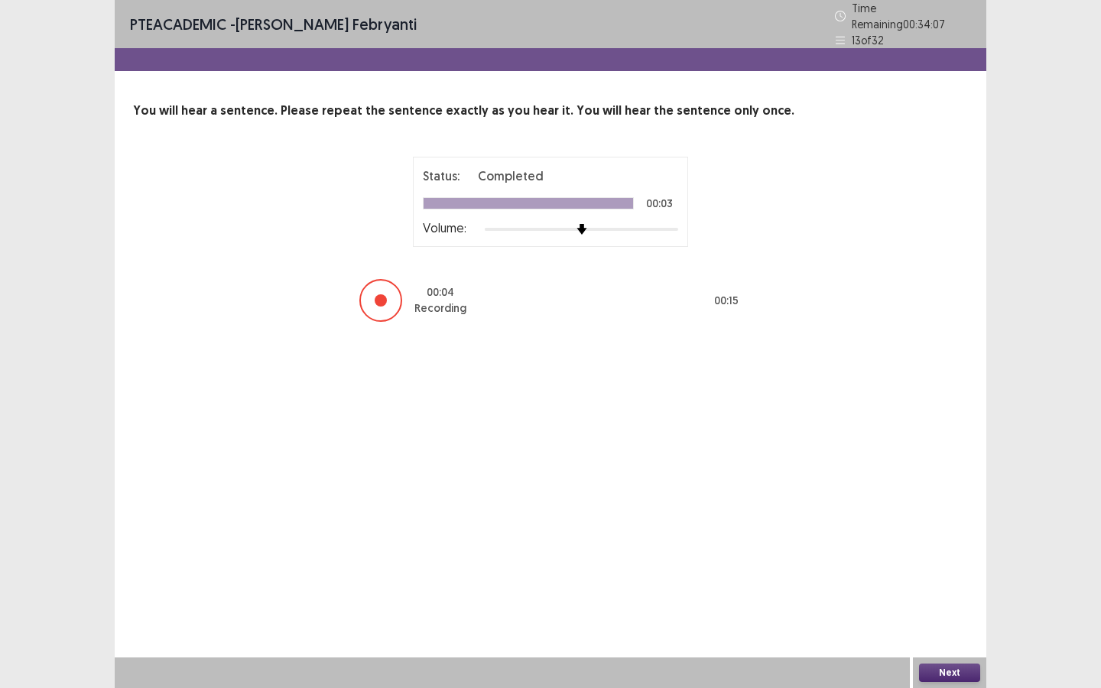
click at [940, 622] on button "Next" at bounding box center [949, 673] width 61 height 18
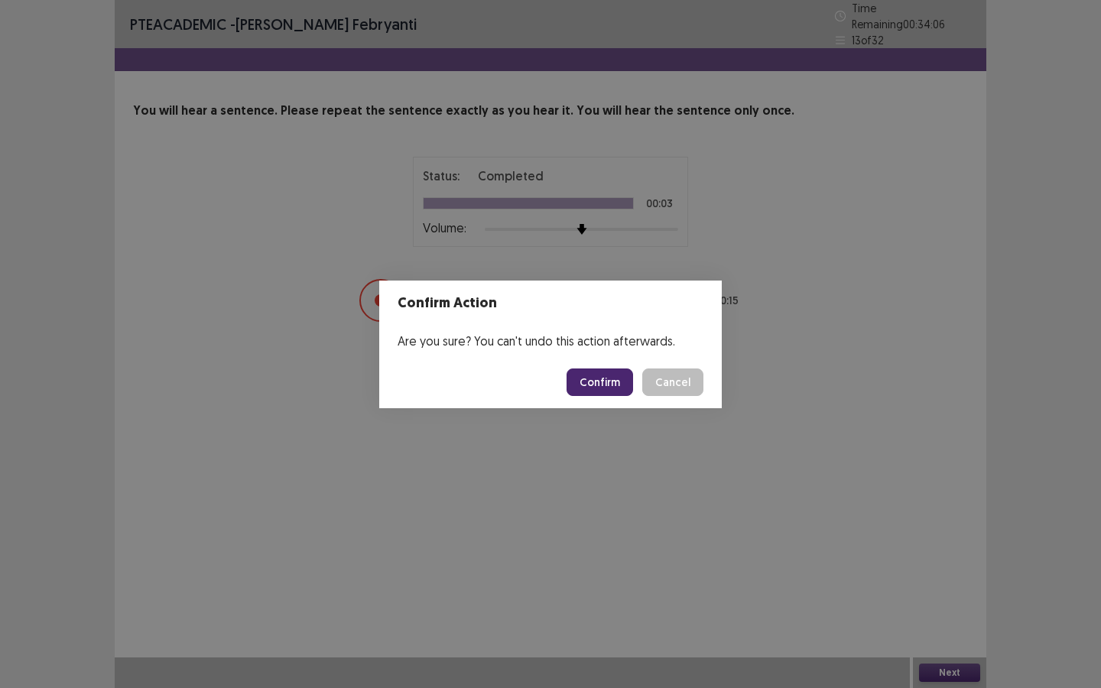
click at [602, 388] on button "Confirm" at bounding box center [599, 382] width 67 height 28
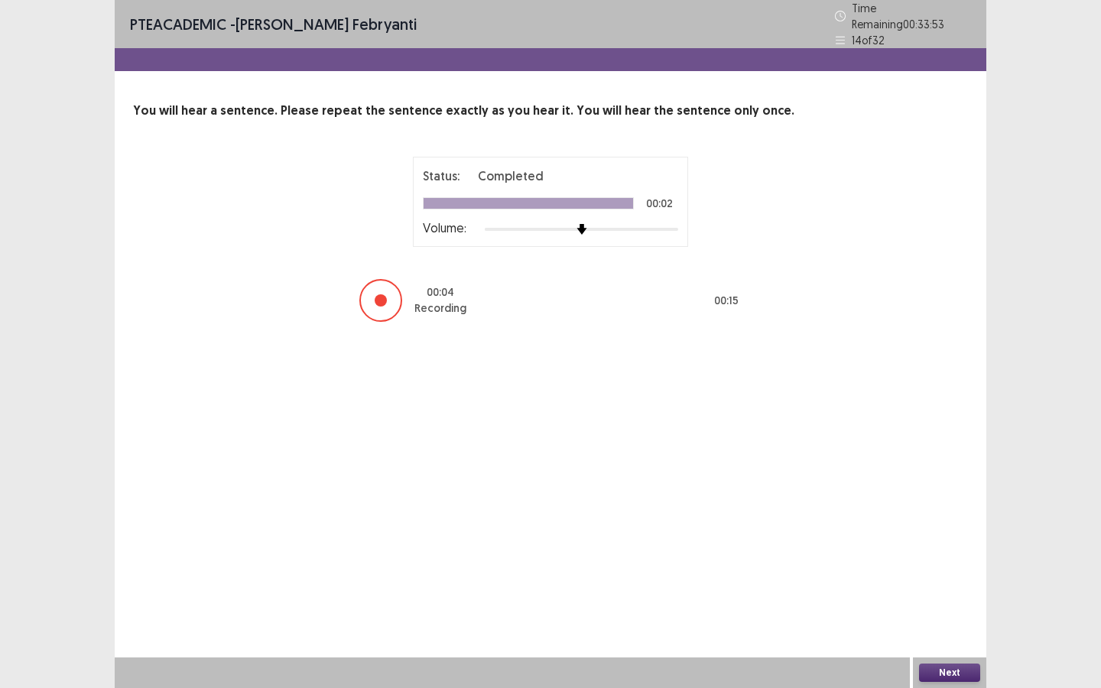
click at [941, 622] on button "Next" at bounding box center [949, 673] width 61 height 18
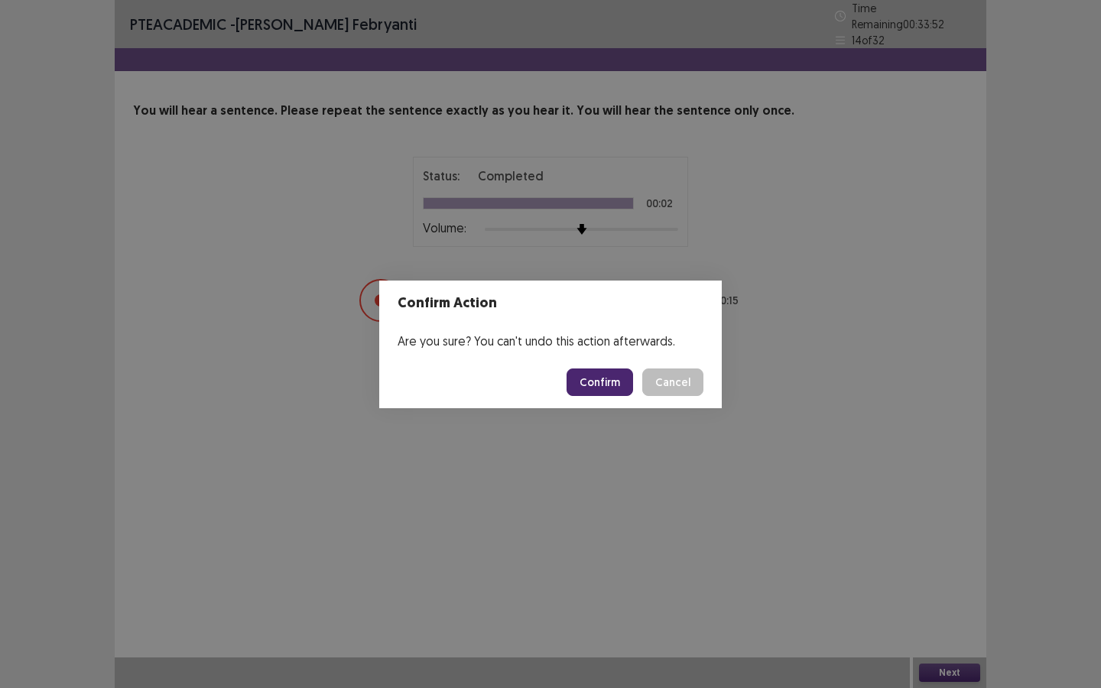
click at [605, 372] on button "Confirm" at bounding box center [599, 382] width 67 height 28
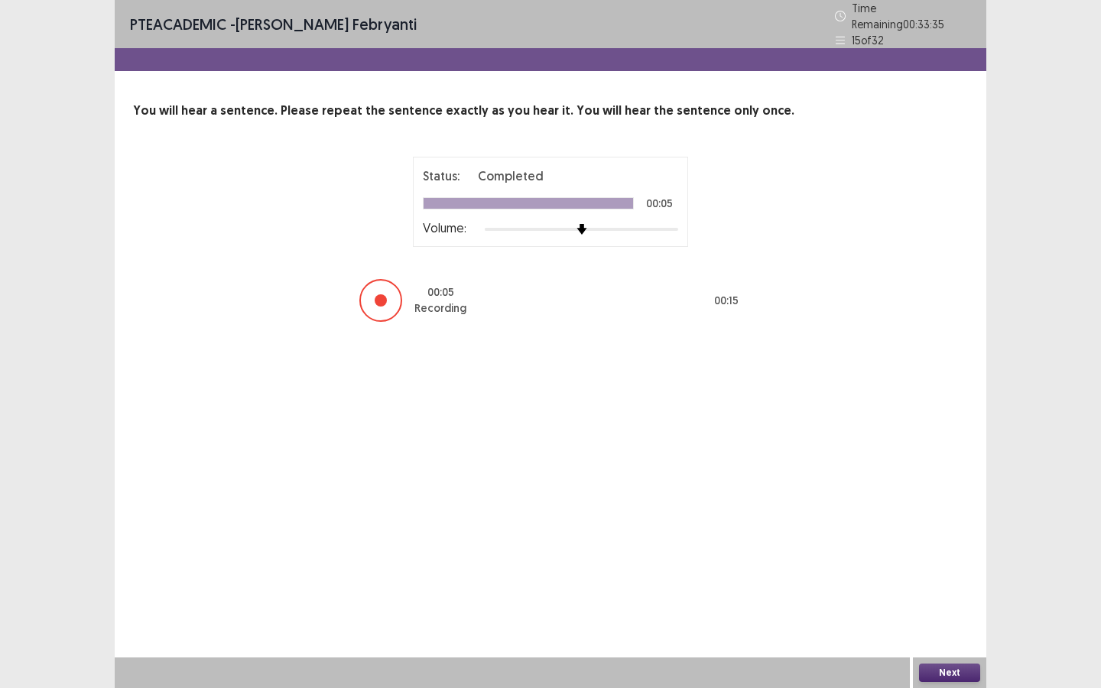
click at [931, 622] on button "Next" at bounding box center [949, 673] width 61 height 18
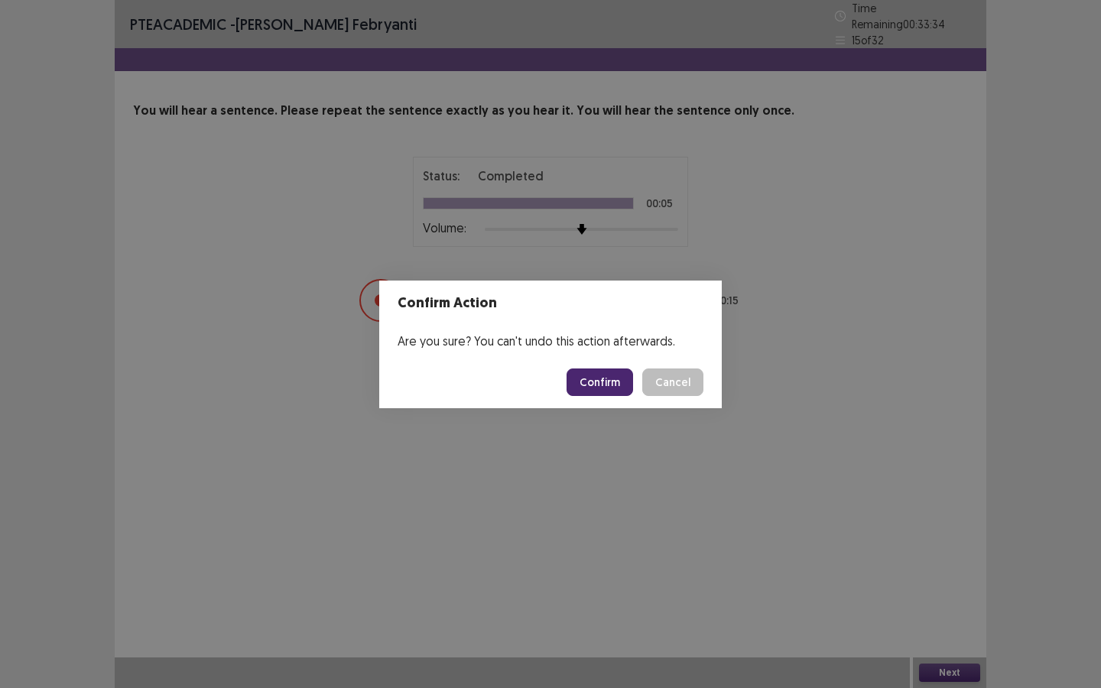
click at [607, 393] on button "Confirm" at bounding box center [599, 382] width 67 height 28
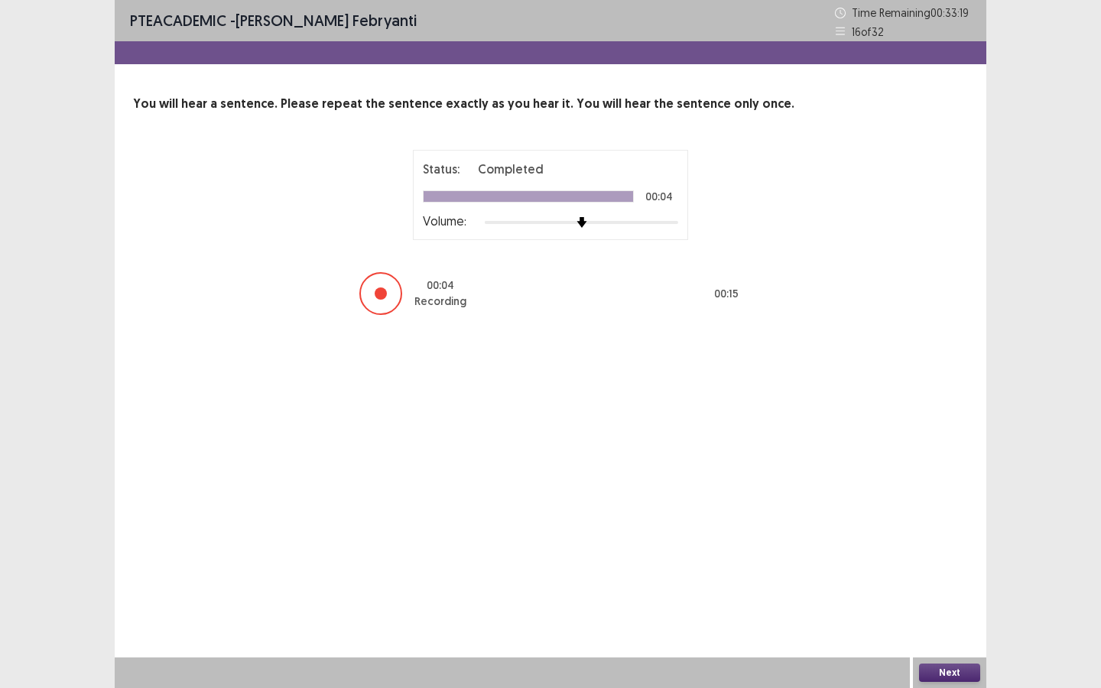
click at [961, 622] on button "Next" at bounding box center [949, 673] width 61 height 18
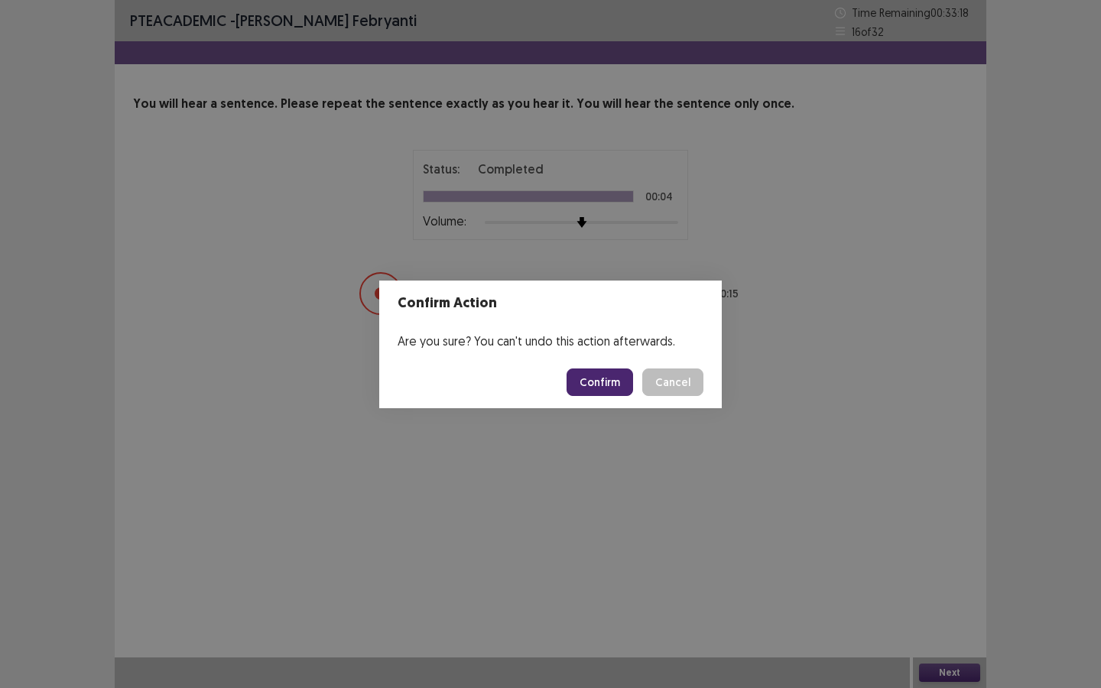
click at [613, 385] on button "Confirm" at bounding box center [599, 382] width 67 height 28
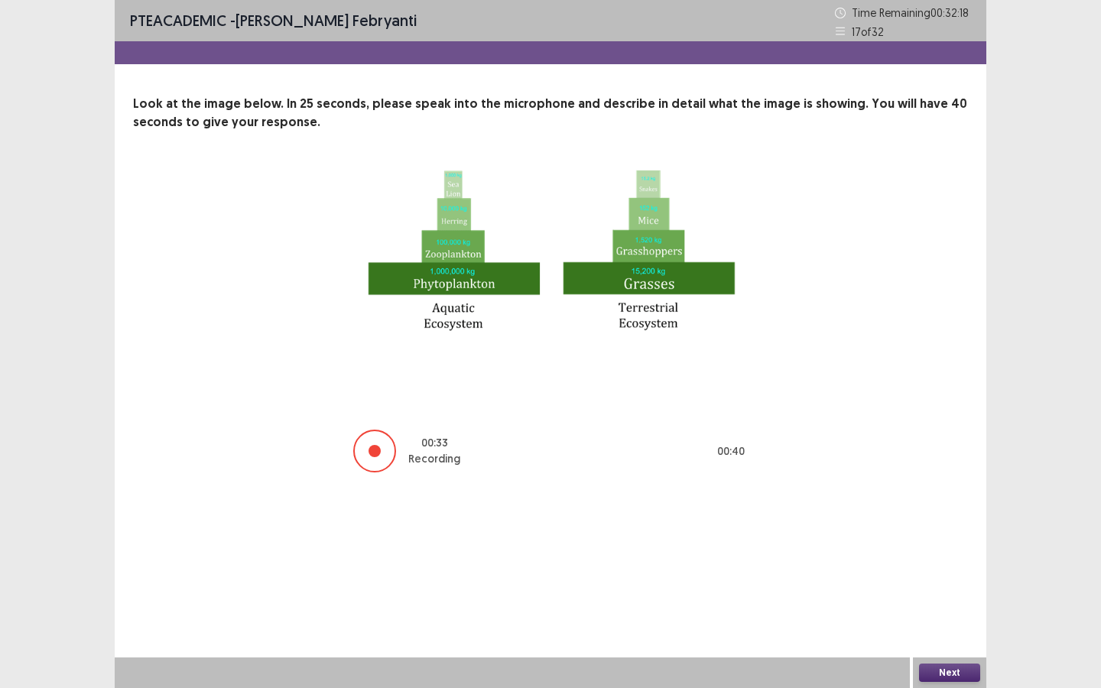
click at [947, 622] on button "Next" at bounding box center [949, 673] width 61 height 18
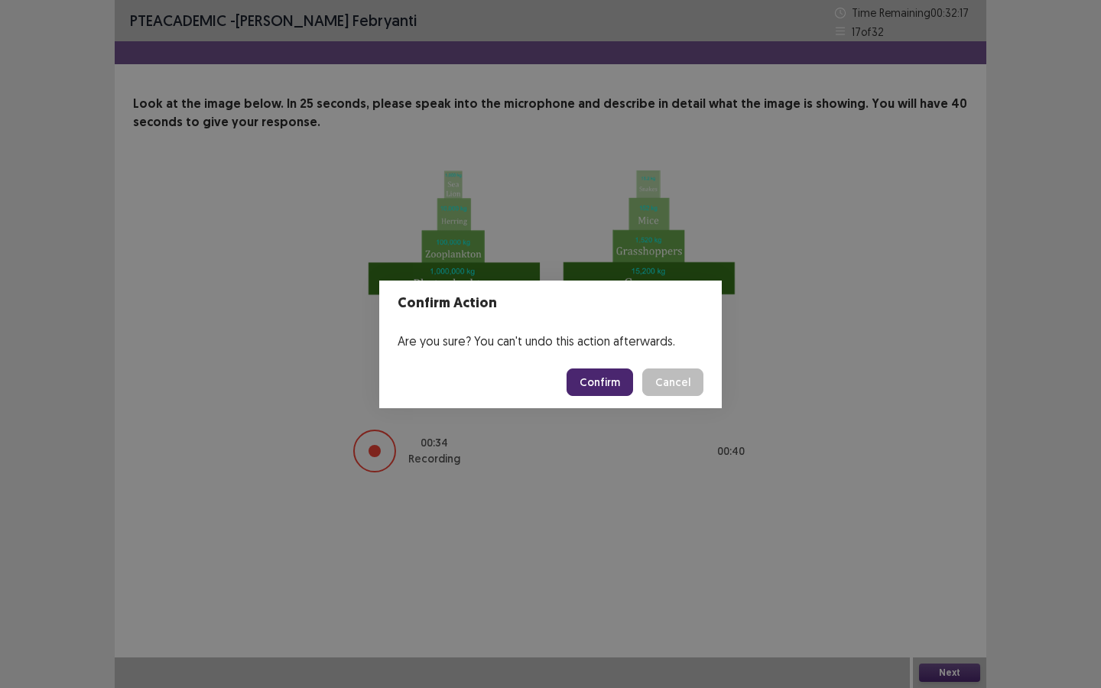
click at [605, 393] on button "Confirm" at bounding box center [599, 382] width 67 height 28
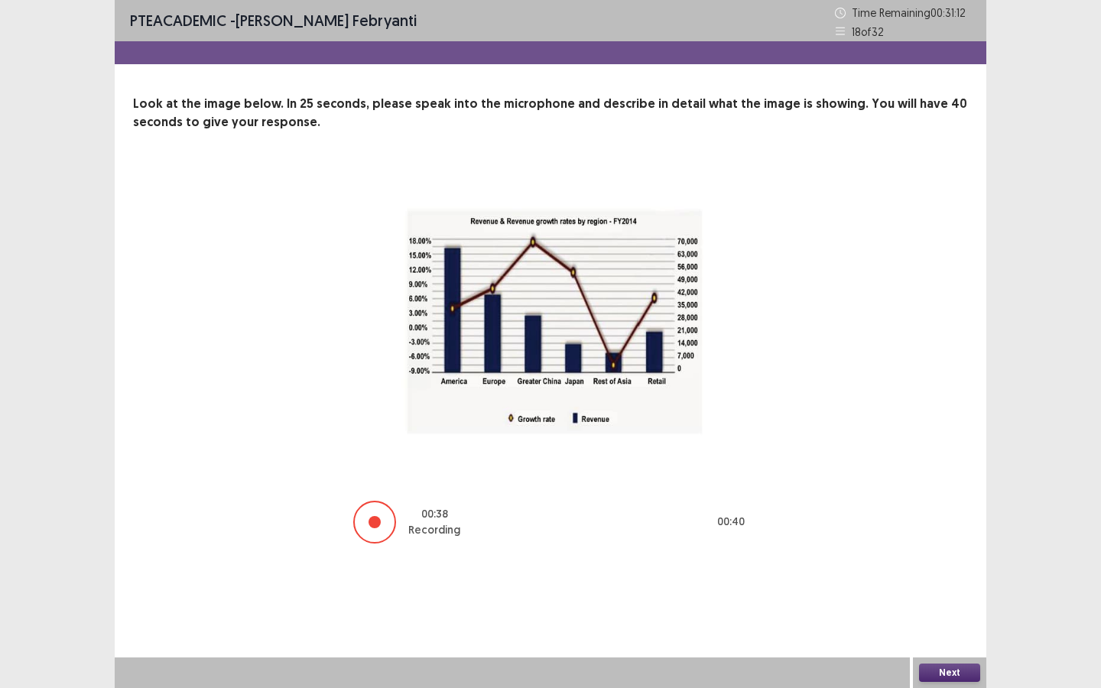
click at [936, 622] on button "Next" at bounding box center [949, 673] width 61 height 18
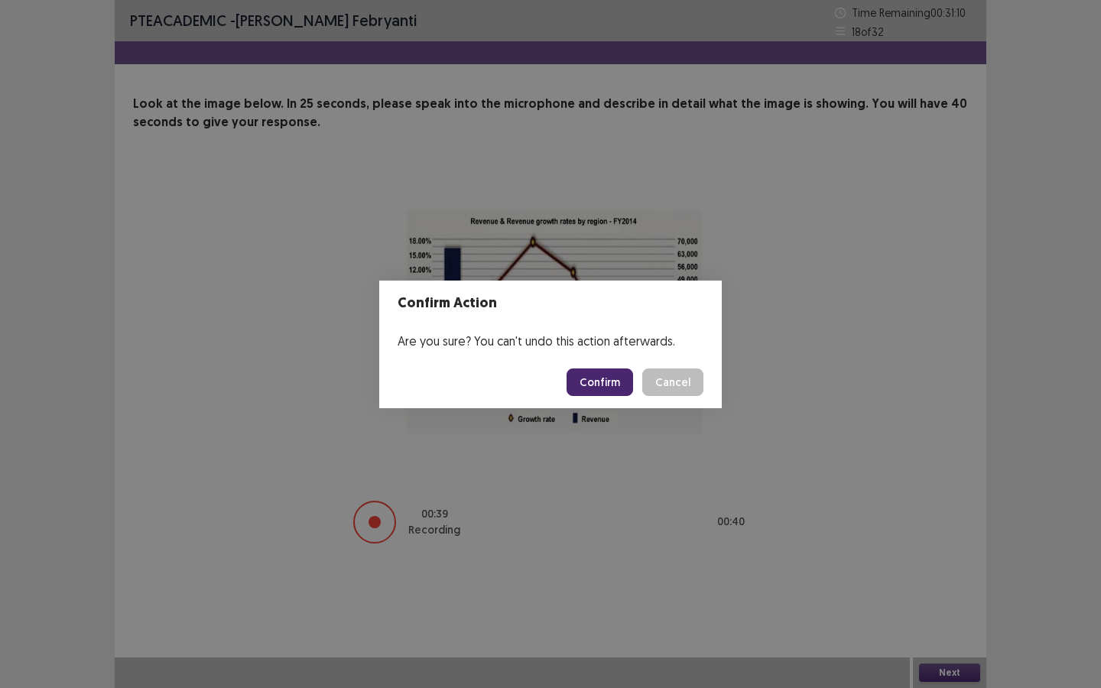
click at [614, 392] on button "Confirm" at bounding box center [599, 382] width 67 height 28
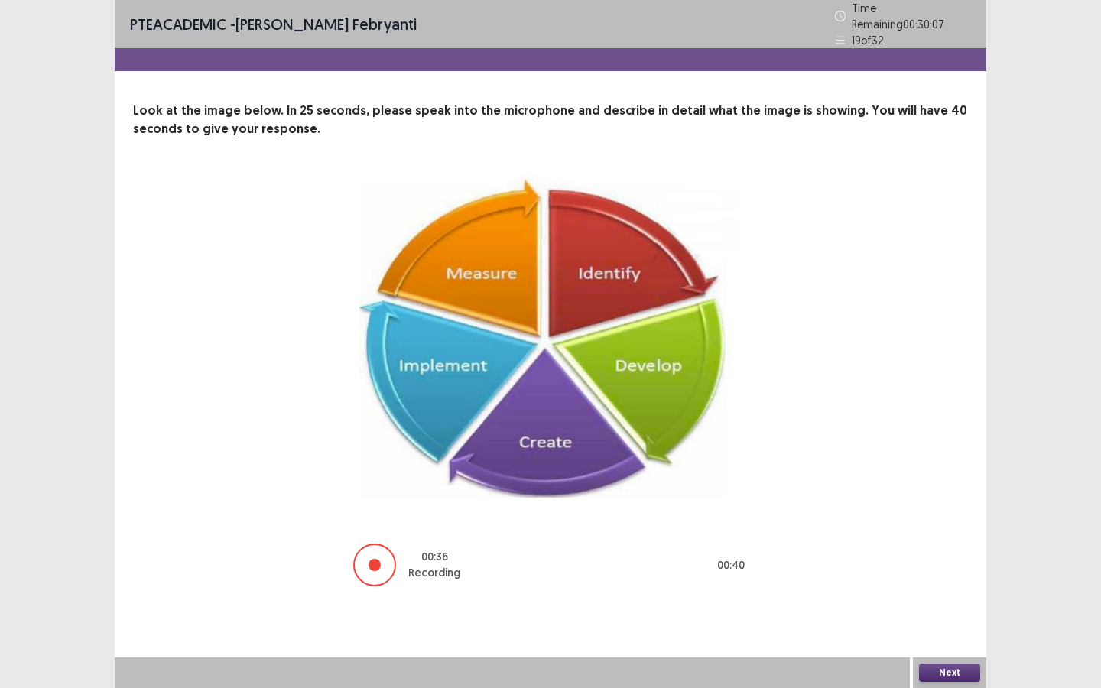
click at [943, 622] on button "Next" at bounding box center [949, 673] width 61 height 18
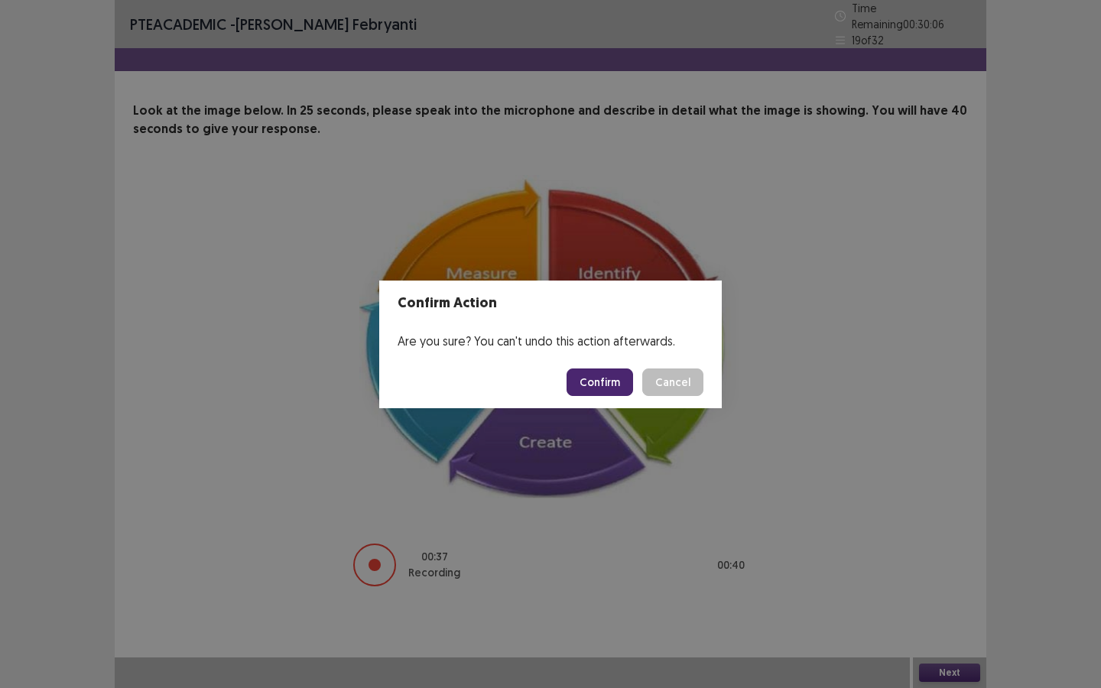
click at [596, 379] on button "Confirm" at bounding box center [599, 382] width 67 height 28
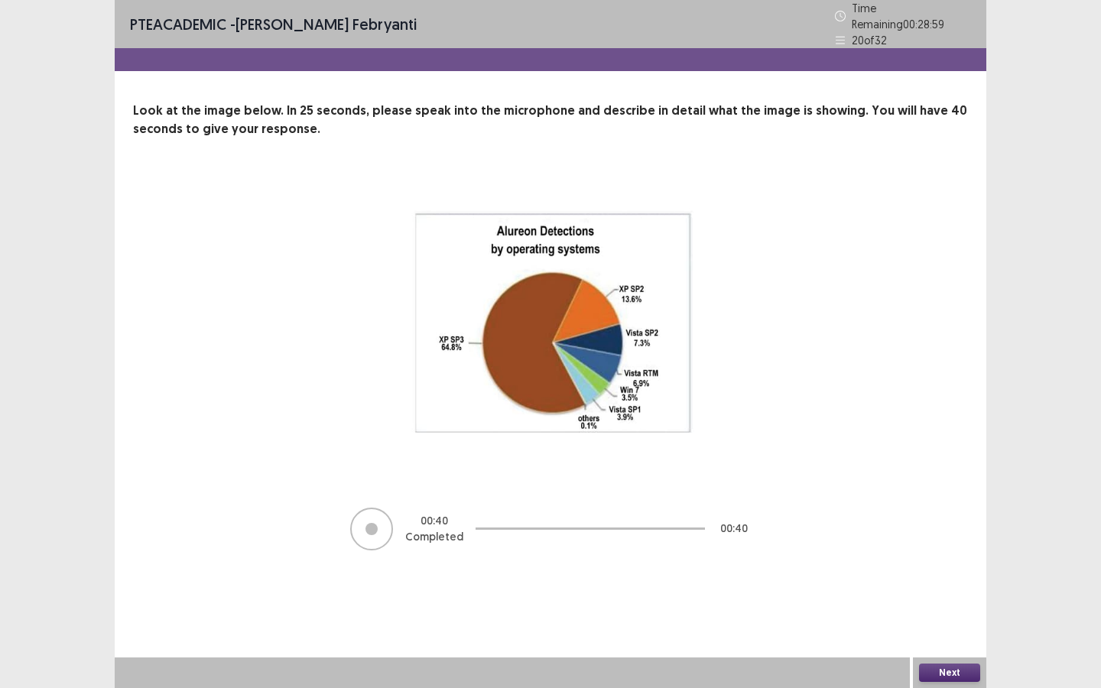
click at [963, 622] on button "Next" at bounding box center [949, 673] width 61 height 18
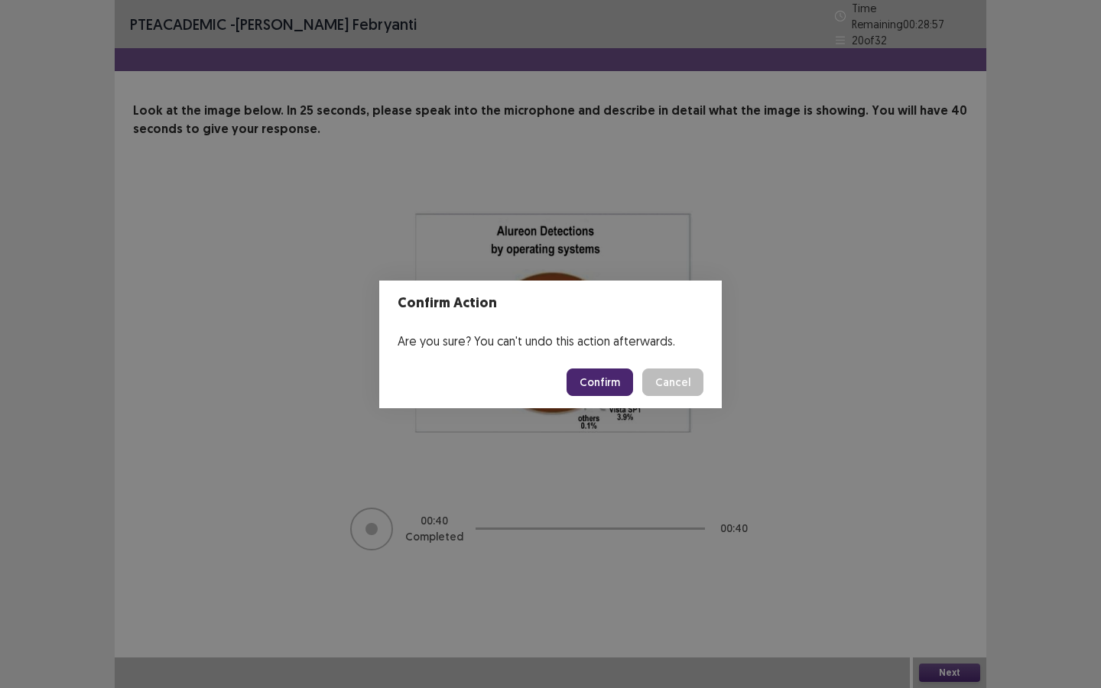
click at [609, 381] on button "Confirm" at bounding box center [599, 382] width 67 height 28
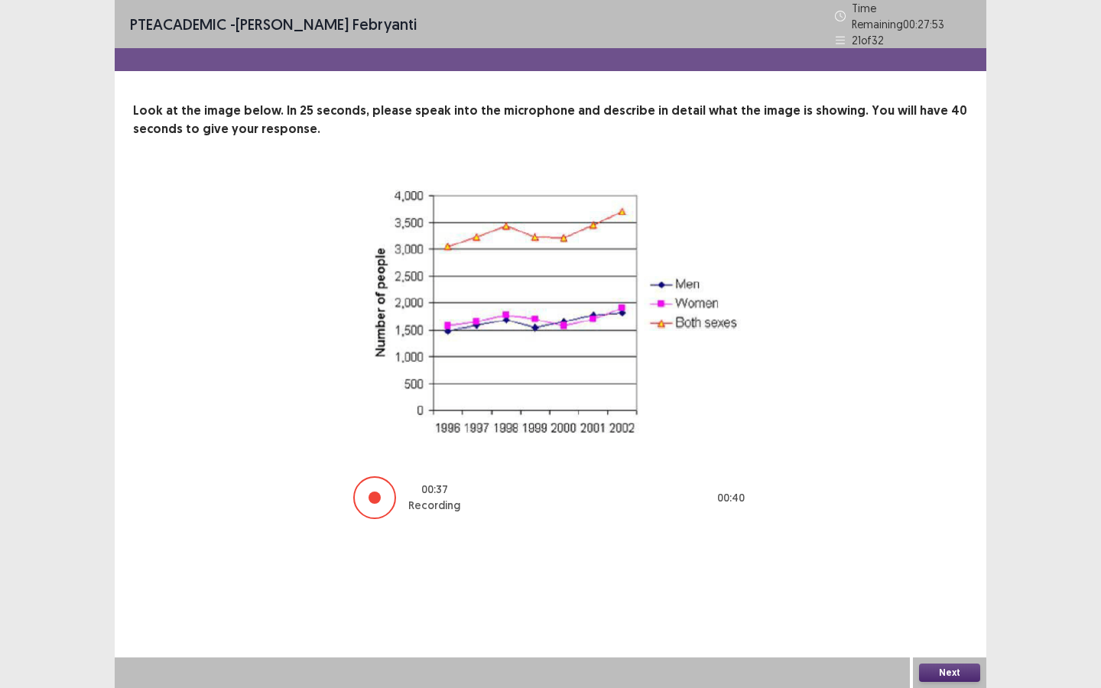
click at [949, 622] on button "Next" at bounding box center [949, 673] width 61 height 18
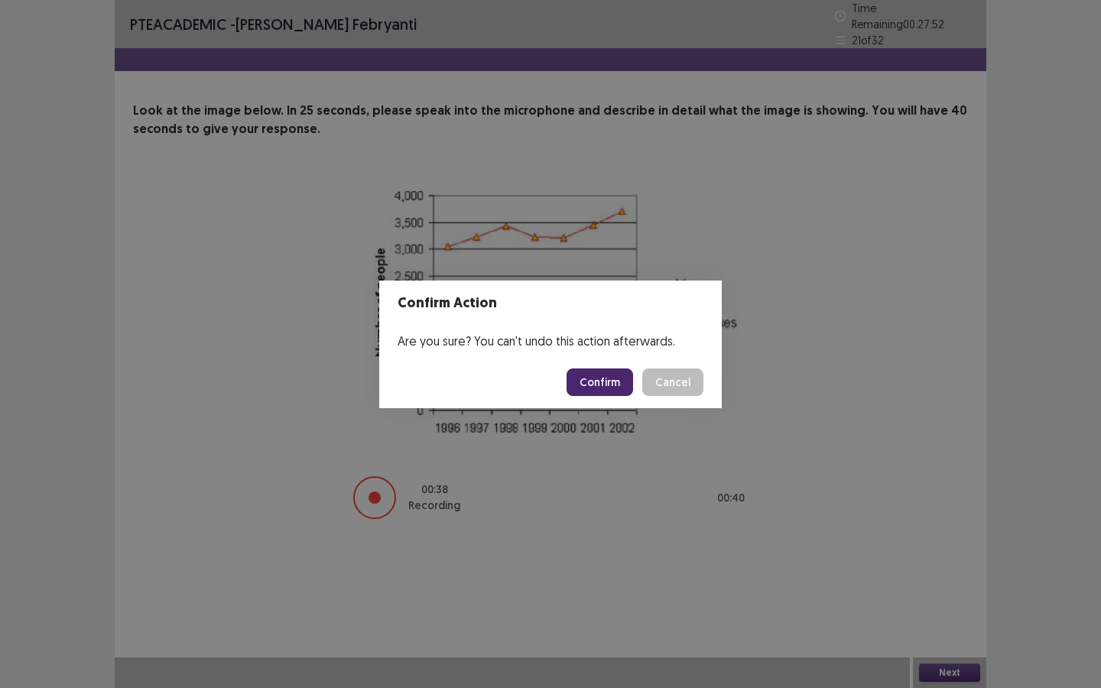
click at [599, 372] on button "Confirm" at bounding box center [599, 382] width 67 height 28
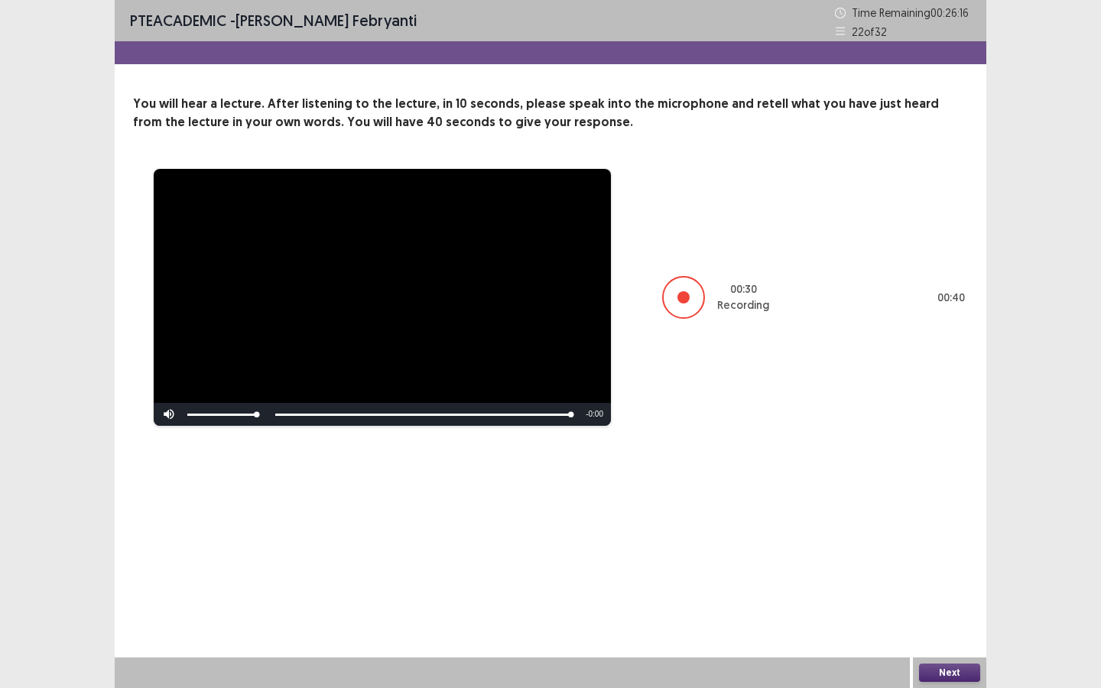
click at [944, 622] on button "Next" at bounding box center [949, 673] width 61 height 18
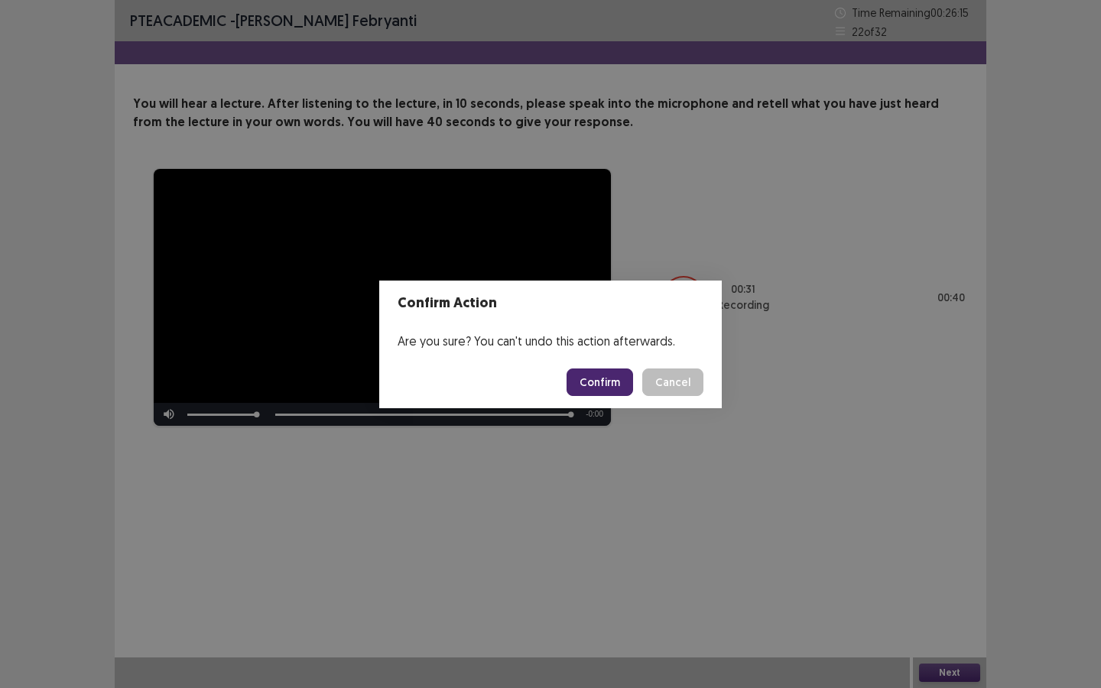
click at [607, 377] on button "Confirm" at bounding box center [599, 382] width 67 height 28
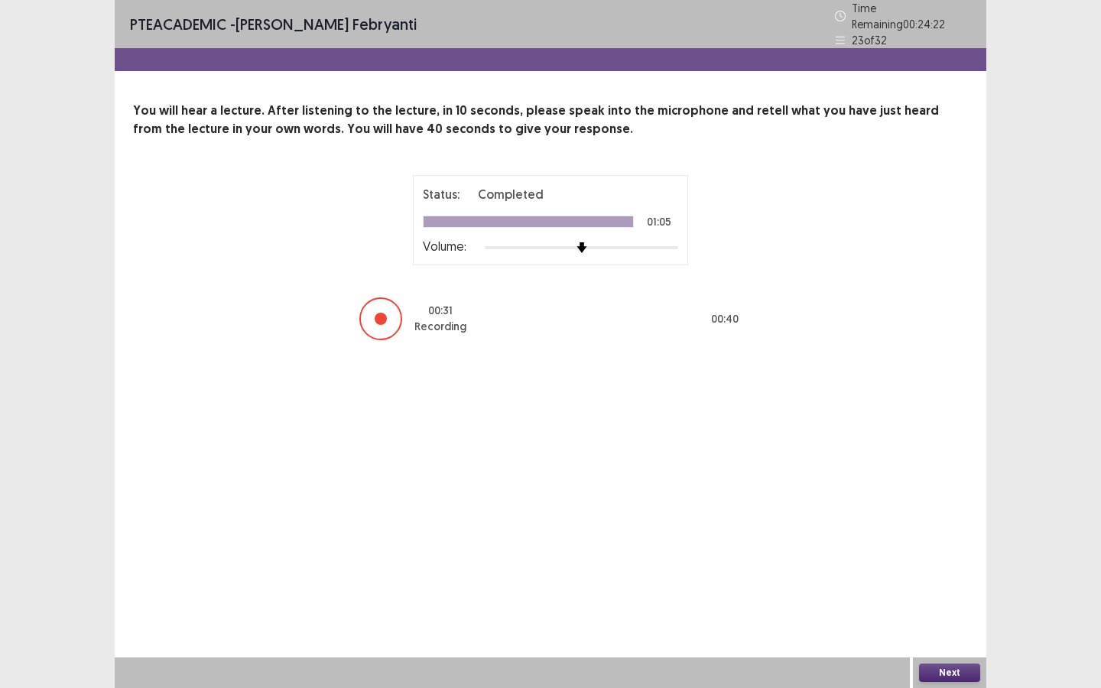
click at [945, 622] on button "Next" at bounding box center [949, 673] width 61 height 18
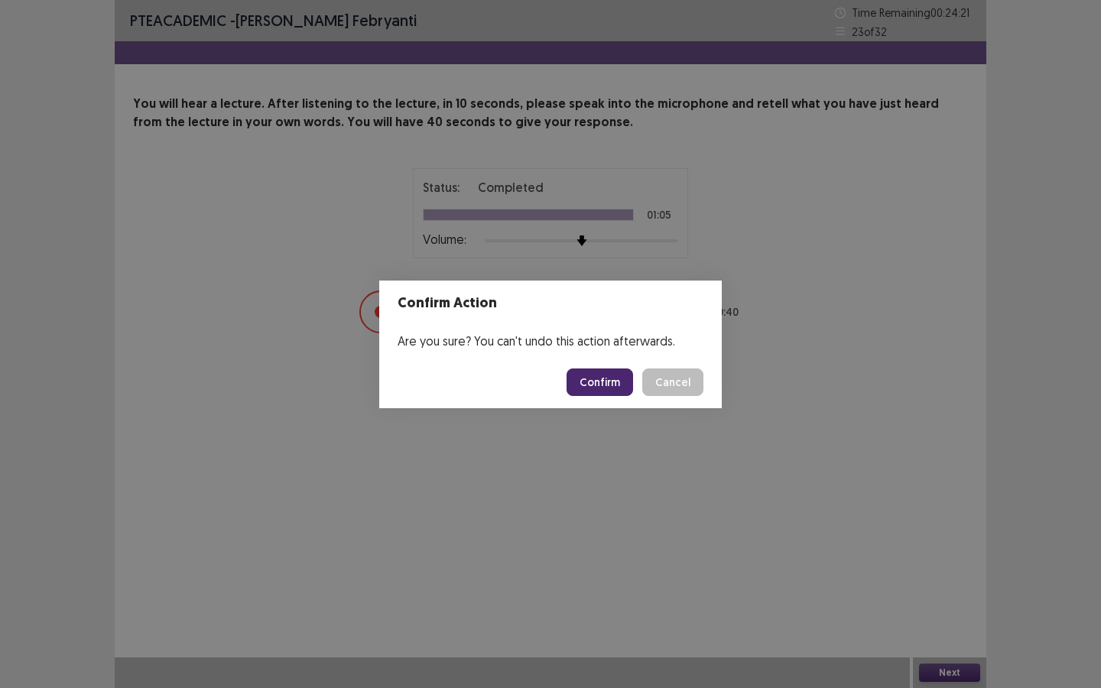
click at [612, 378] on button "Confirm" at bounding box center [599, 382] width 67 height 28
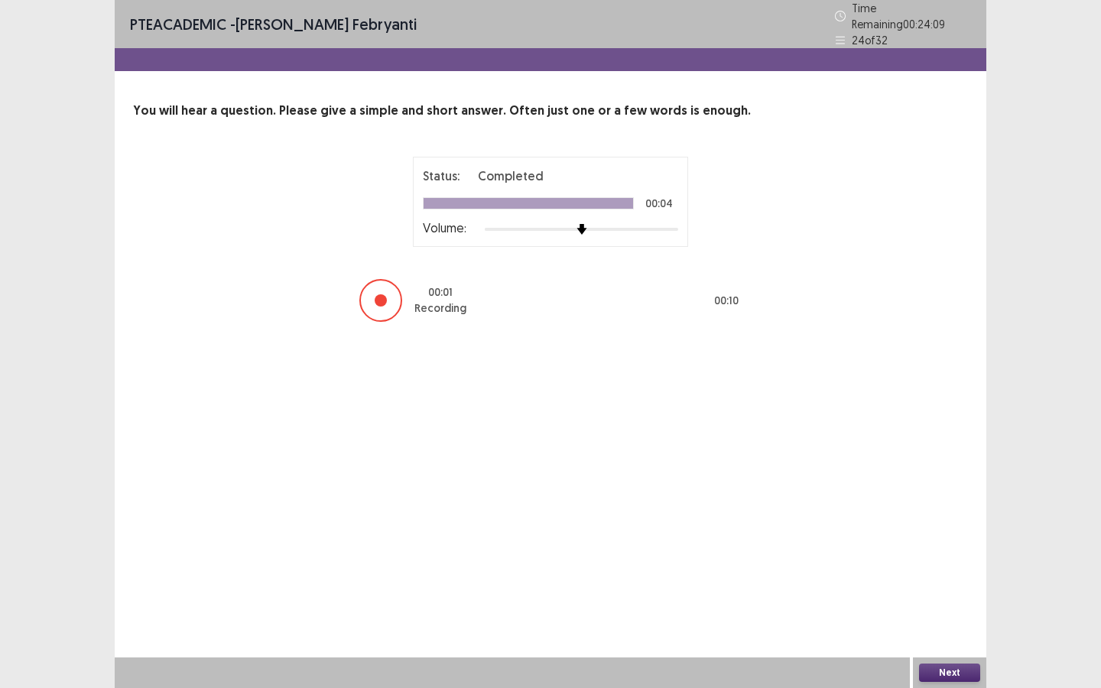
click at [951, 622] on button "Next" at bounding box center [949, 673] width 61 height 18
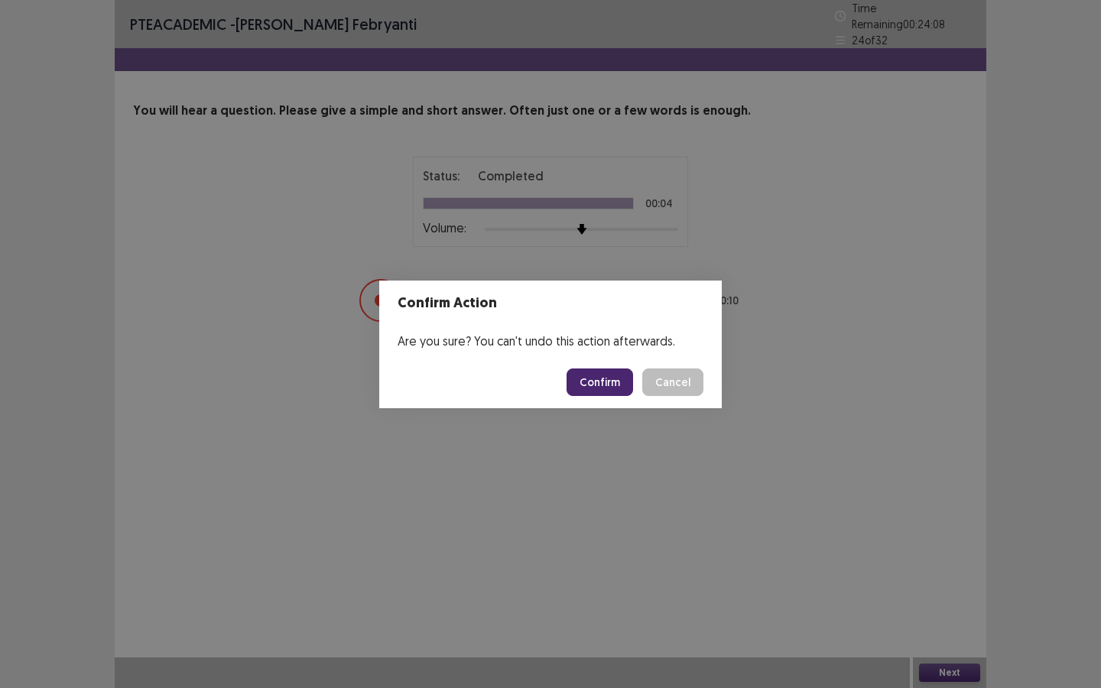
click at [593, 376] on button "Confirm" at bounding box center [599, 382] width 67 height 28
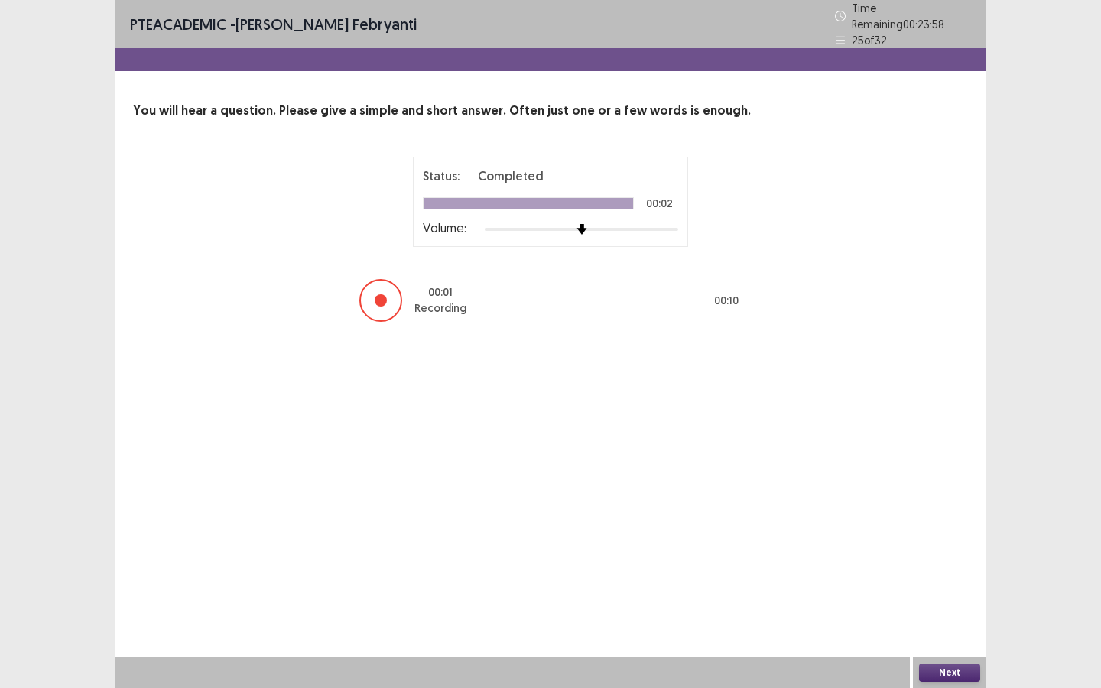
click at [943, 622] on button "Next" at bounding box center [949, 673] width 61 height 18
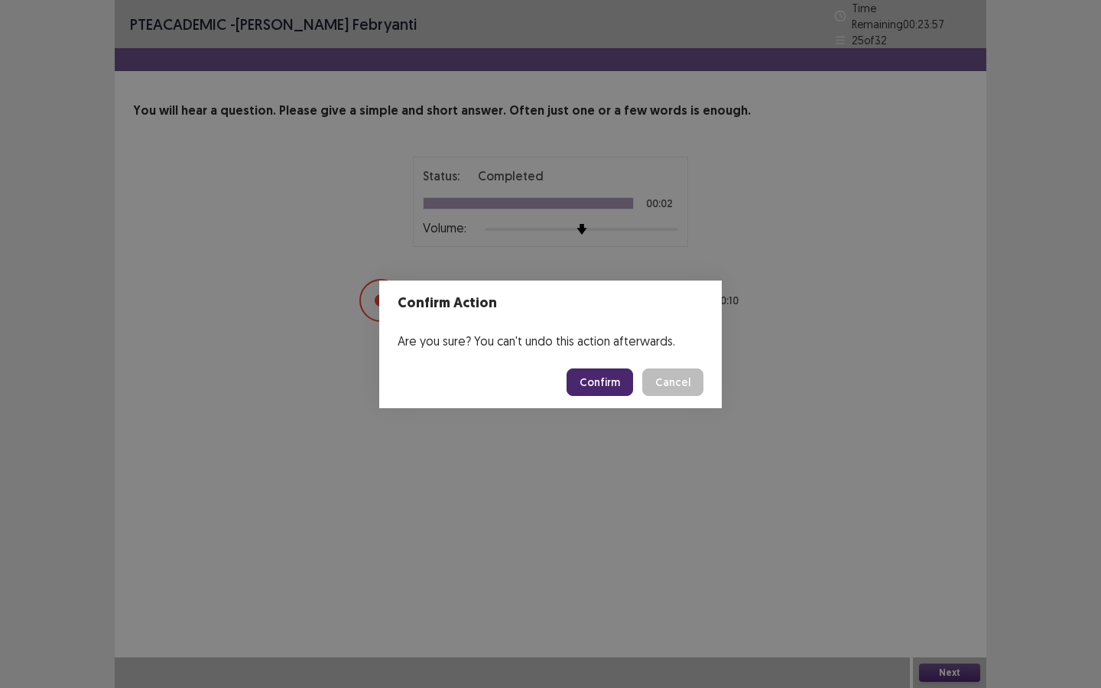
click at [615, 399] on footer "Confirm Cancel" at bounding box center [550, 382] width 342 height 52
click at [610, 386] on button "Confirm" at bounding box center [599, 382] width 67 height 28
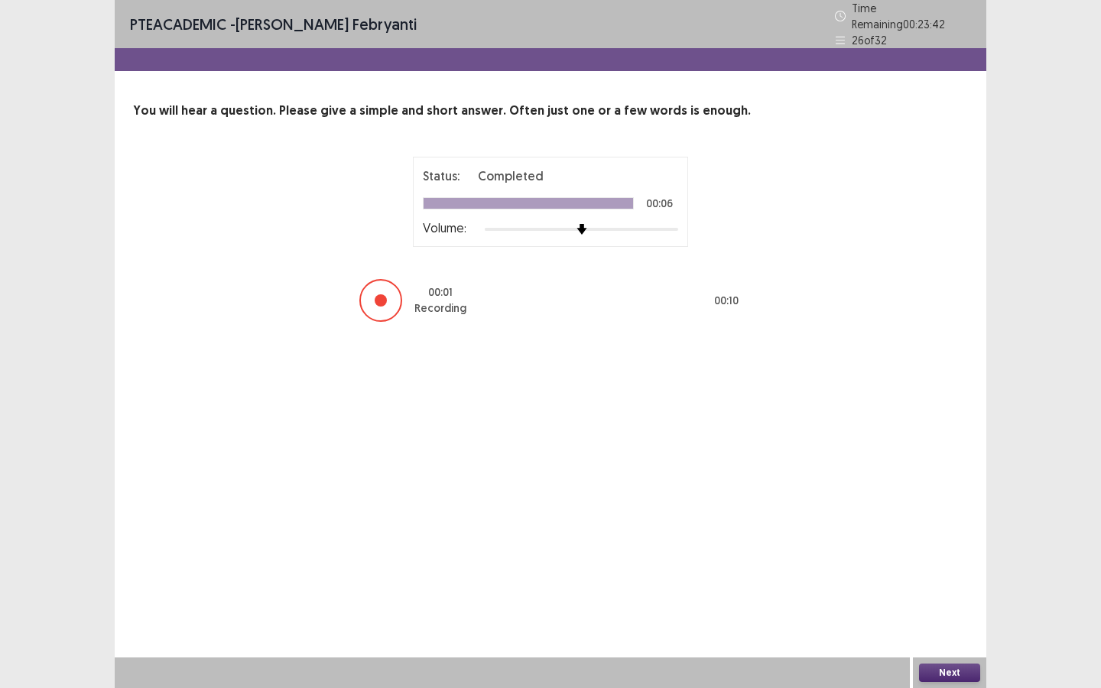
click at [934, 622] on button "Next" at bounding box center [949, 673] width 61 height 18
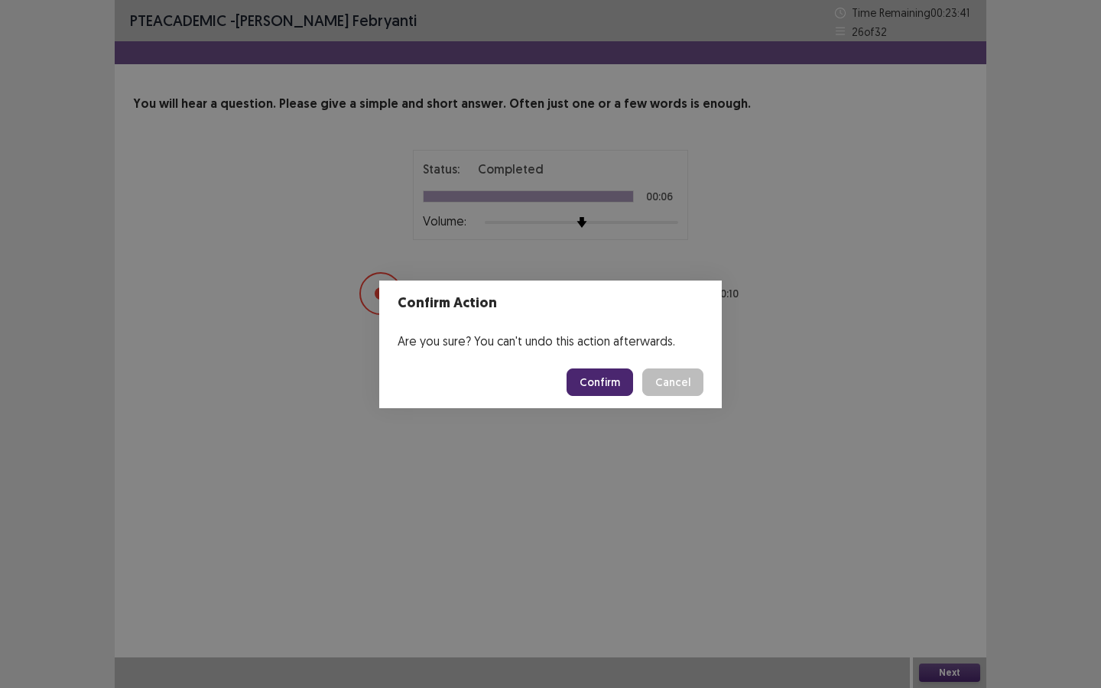
click at [609, 384] on button "Confirm" at bounding box center [599, 382] width 67 height 28
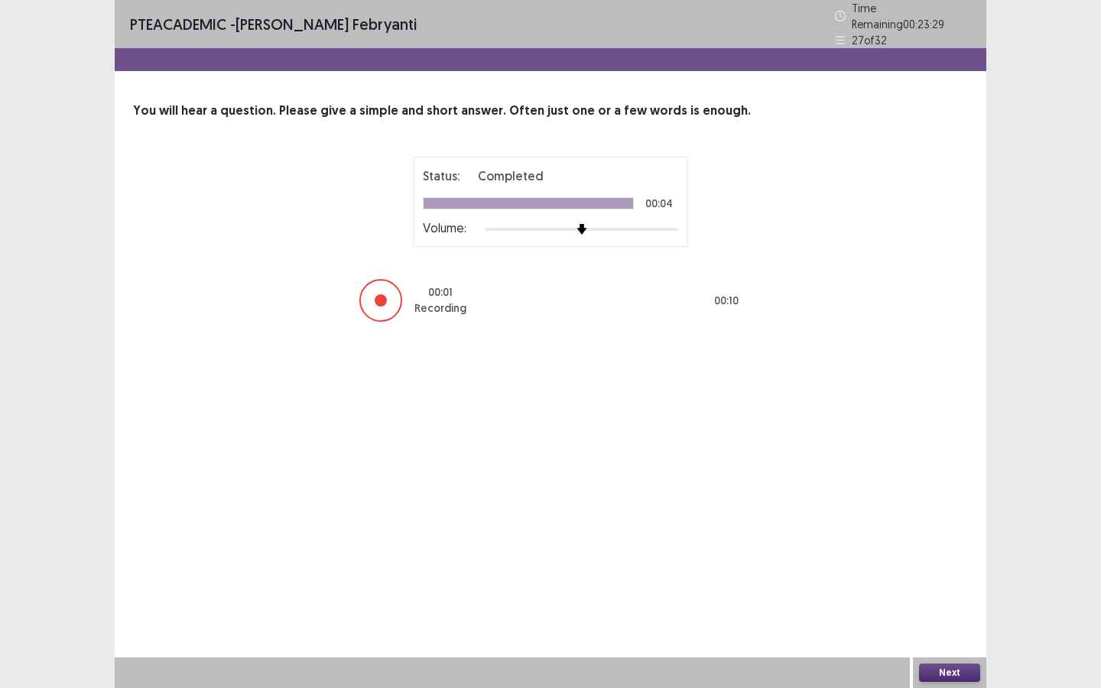
click at [933, 622] on button "Next" at bounding box center [949, 673] width 61 height 18
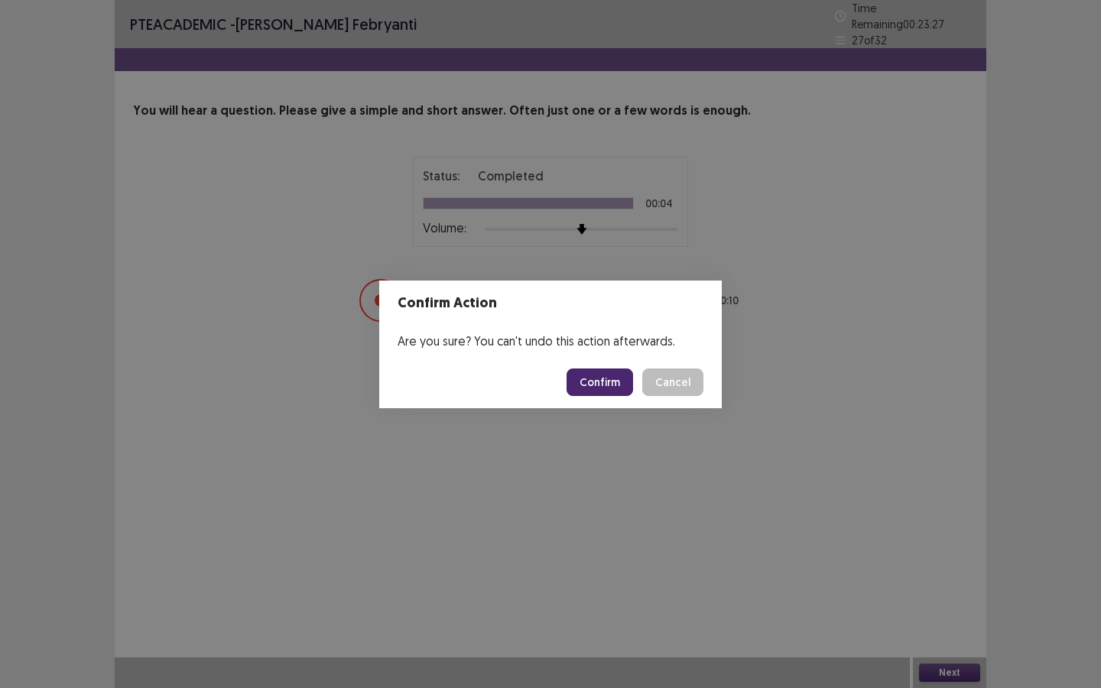
click at [623, 381] on button "Confirm" at bounding box center [599, 382] width 67 height 28
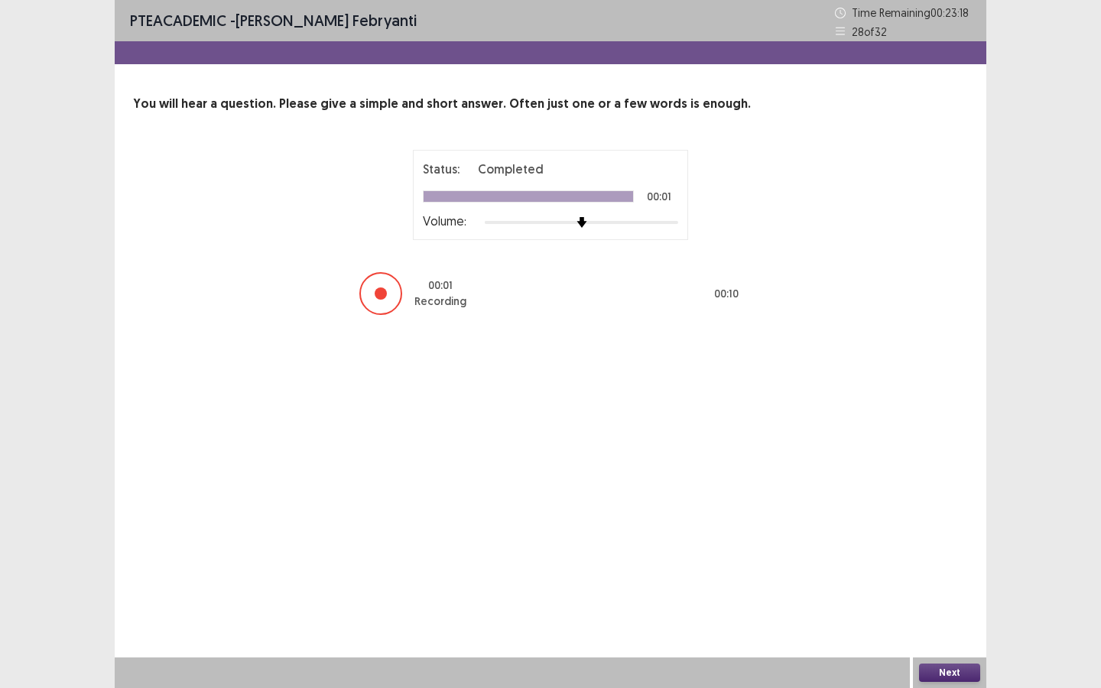
click at [950, 622] on button "Next" at bounding box center [949, 673] width 61 height 18
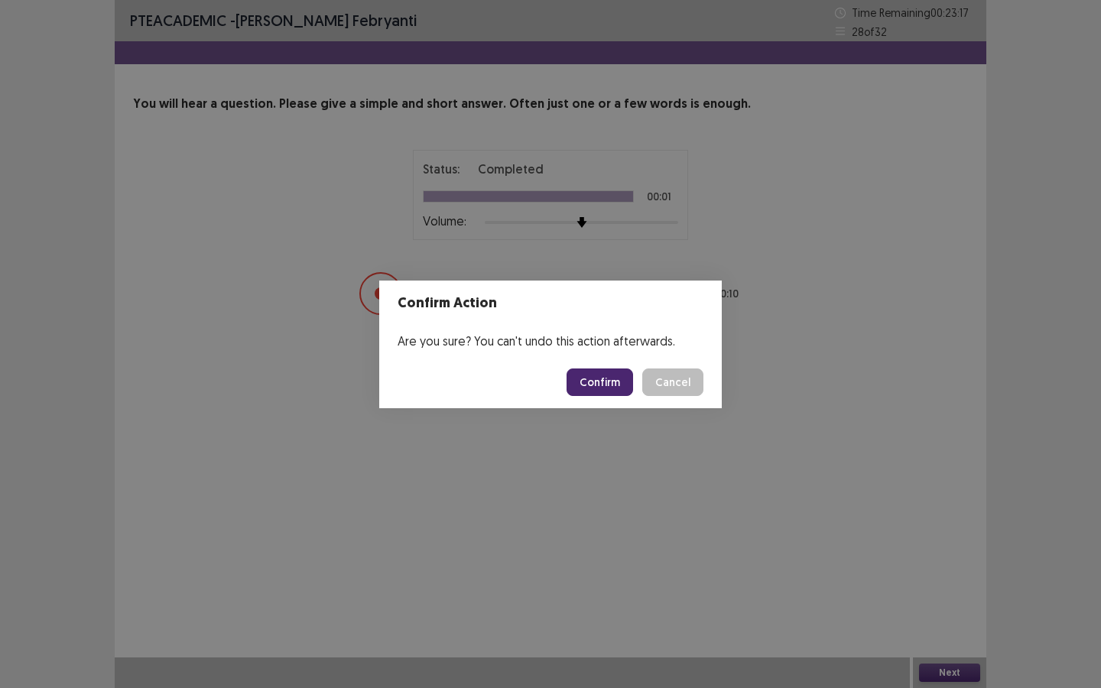
click at [615, 382] on button "Confirm" at bounding box center [599, 382] width 67 height 28
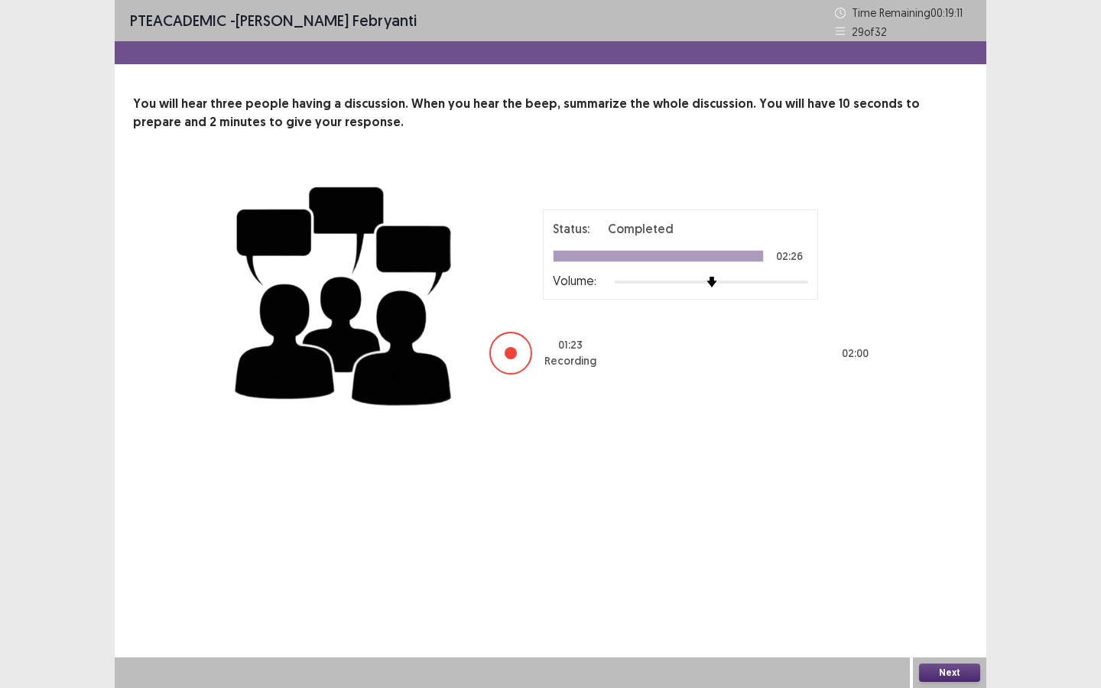
click at [959, 622] on button "Next" at bounding box center [949, 673] width 61 height 18
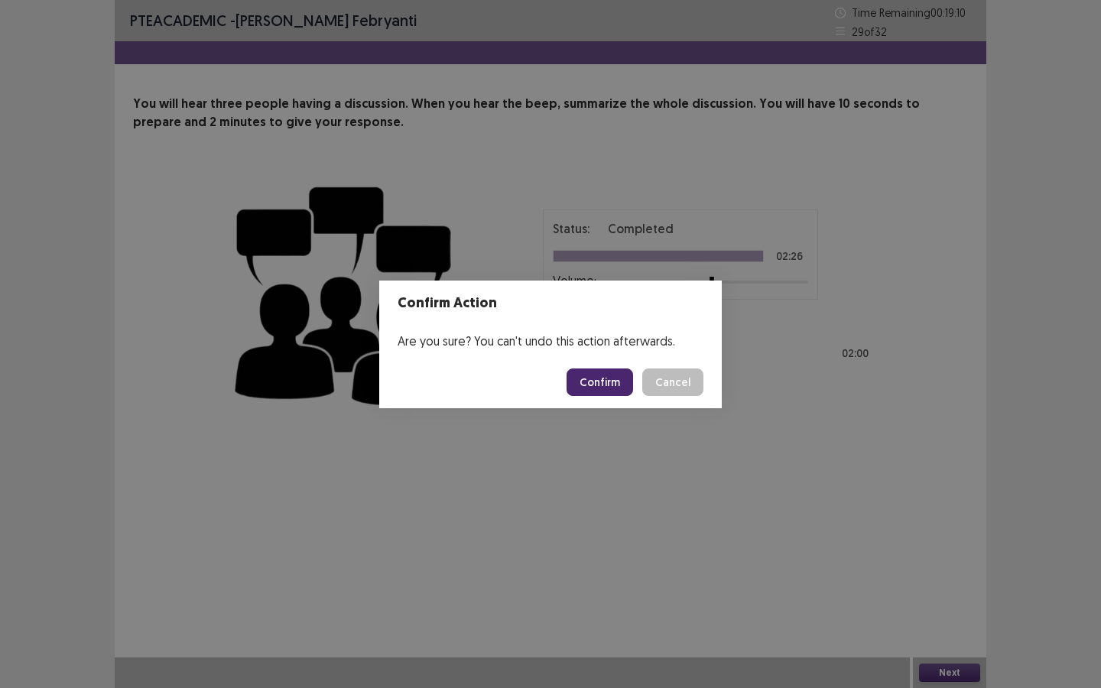
click at [609, 377] on button "Confirm" at bounding box center [599, 382] width 67 height 28
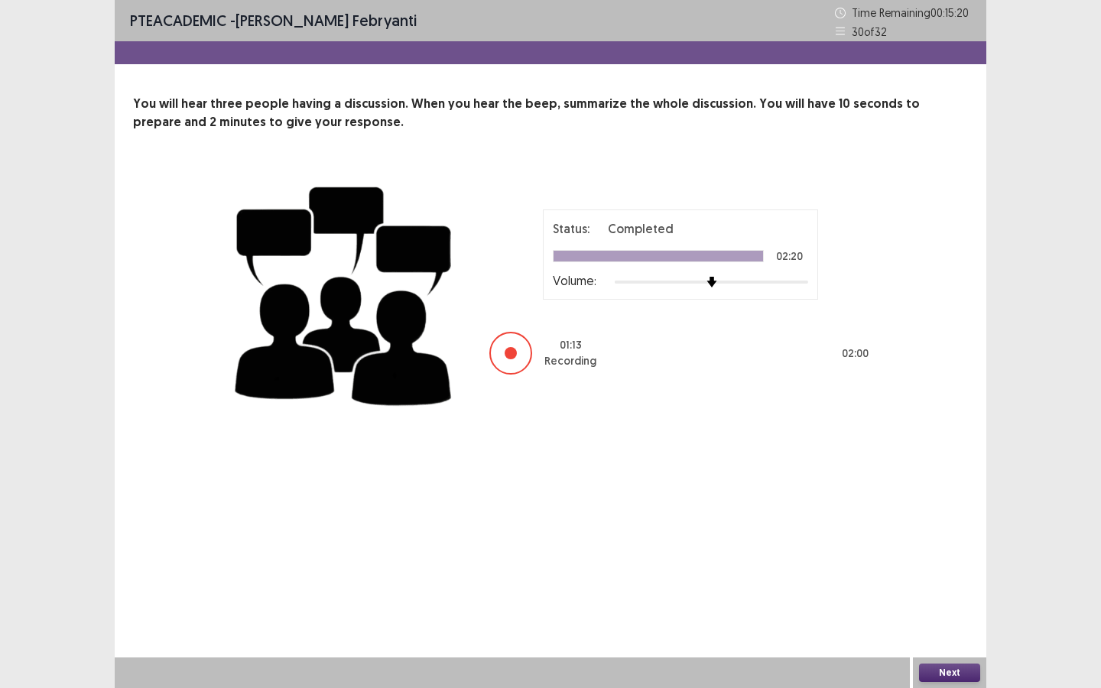
click at [947, 622] on button "Next" at bounding box center [949, 673] width 61 height 18
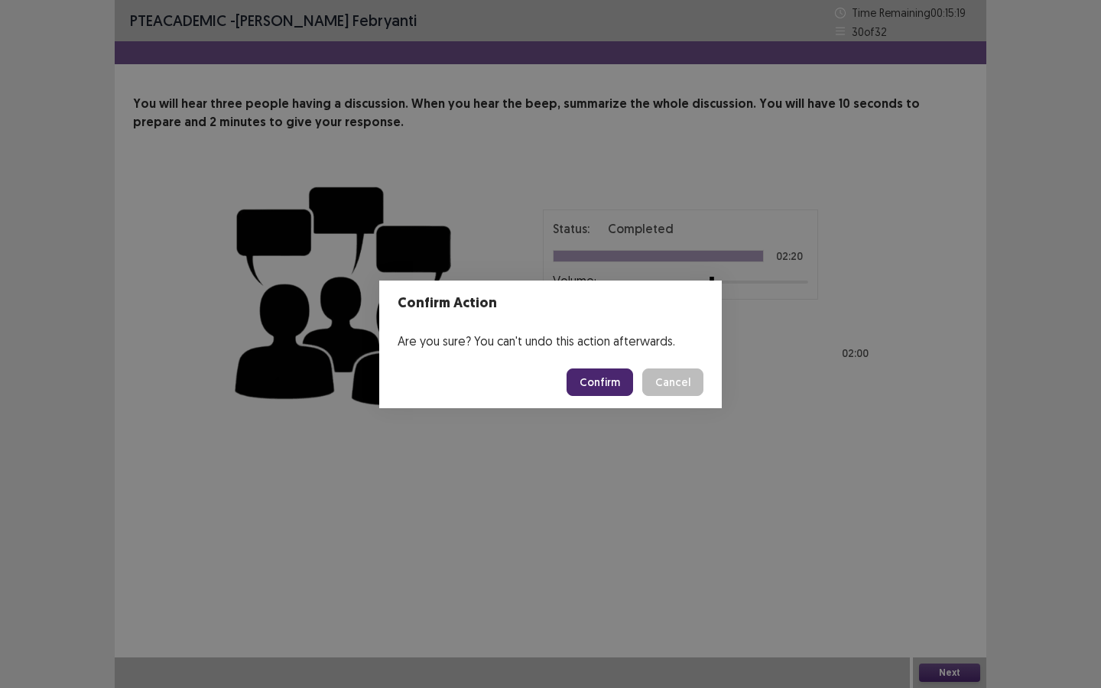
click at [605, 382] on button "Confirm" at bounding box center [599, 382] width 67 height 28
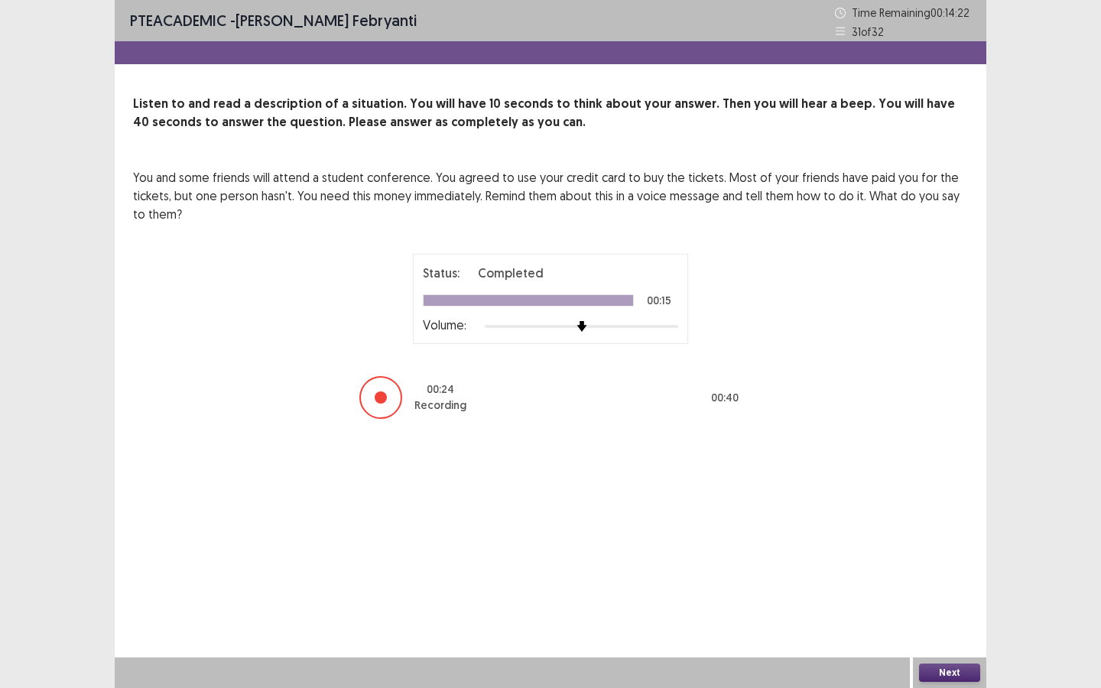
click at [951, 622] on button "Next" at bounding box center [949, 673] width 61 height 18
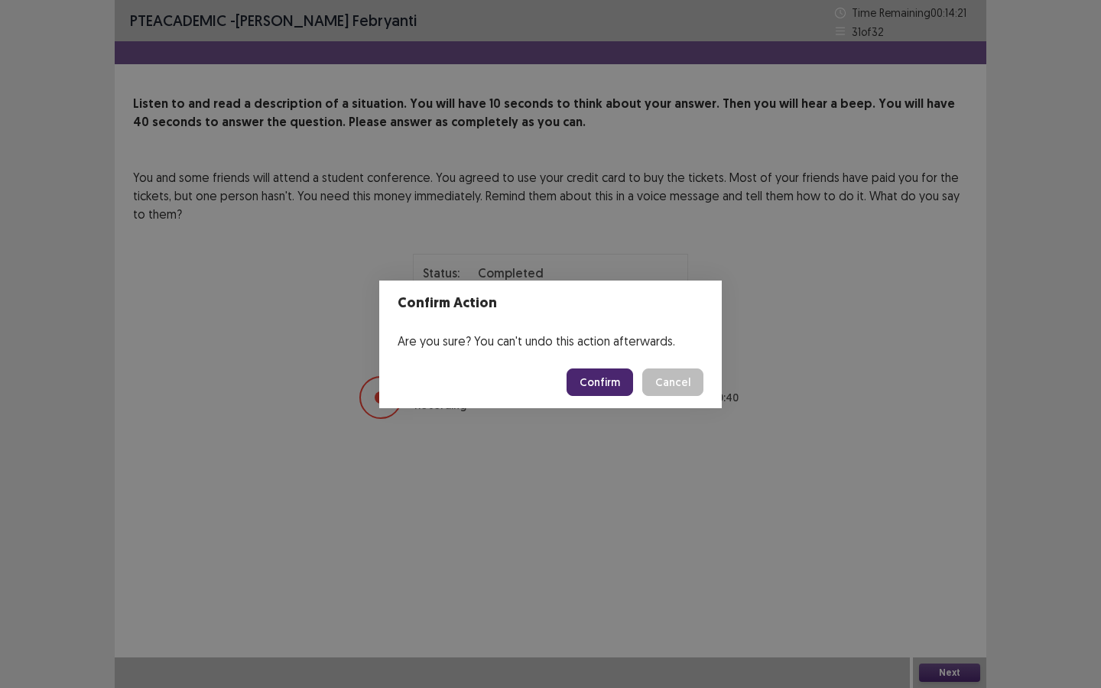
click at [595, 375] on button "Confirm" at bounding box center [599, 382] width 67 height 28
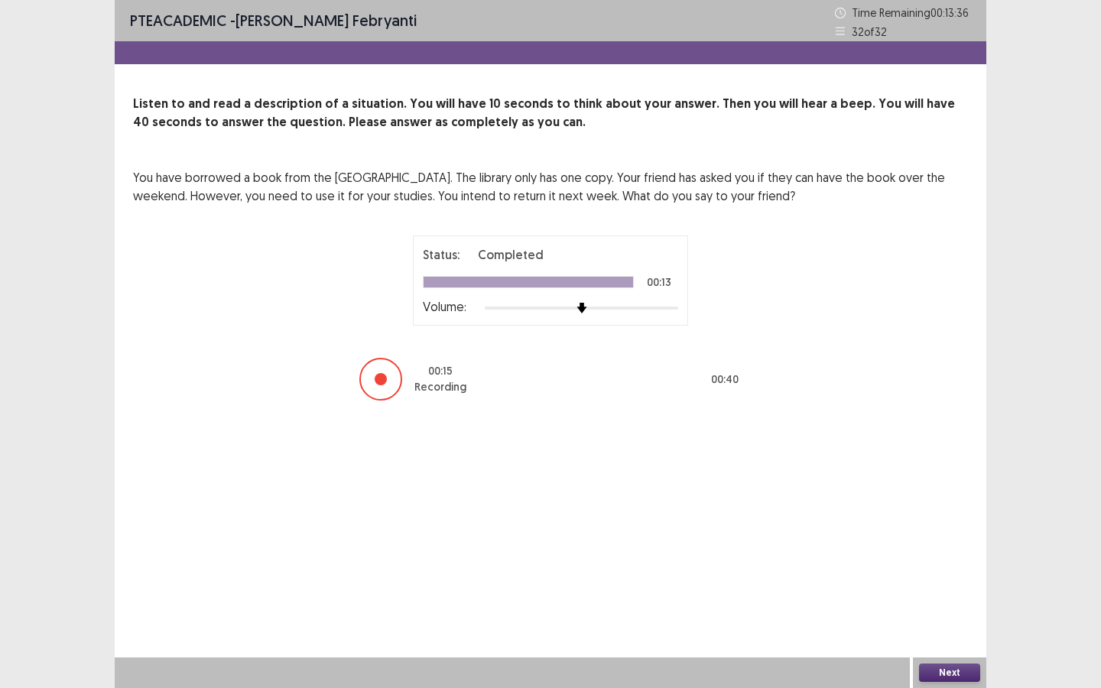
click at [948, 622] on button "Next" at bounding box center [949, 673] width 61 height 18
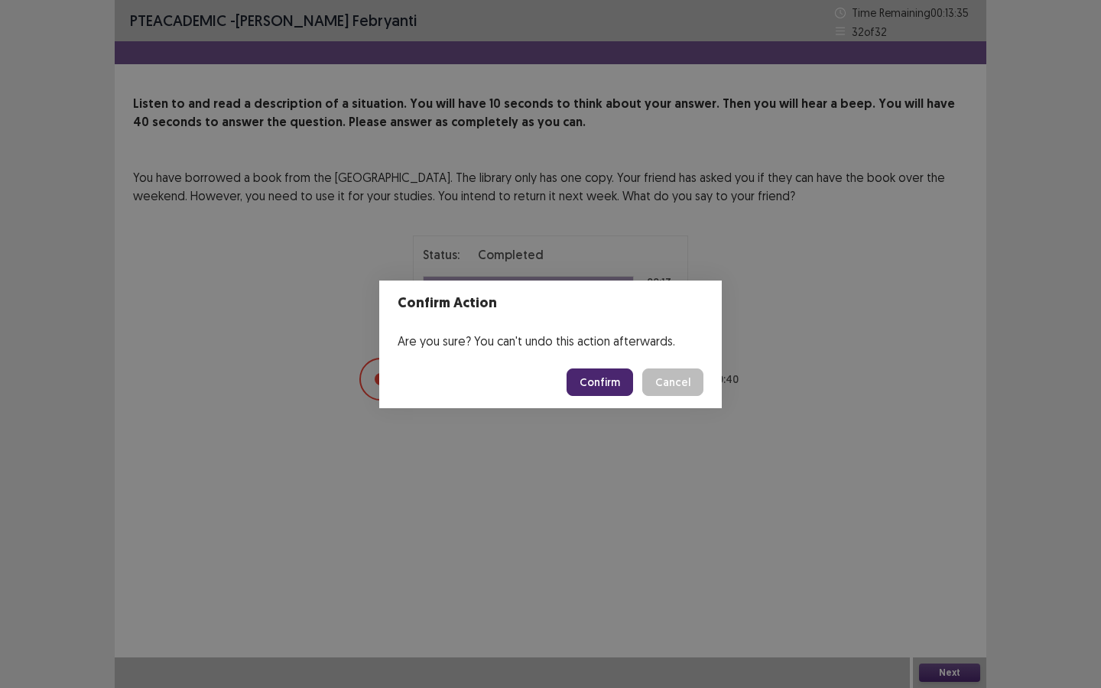
click at [612, 393] on button "Confirm" at bounding box center [599, 382] width 67 height 28
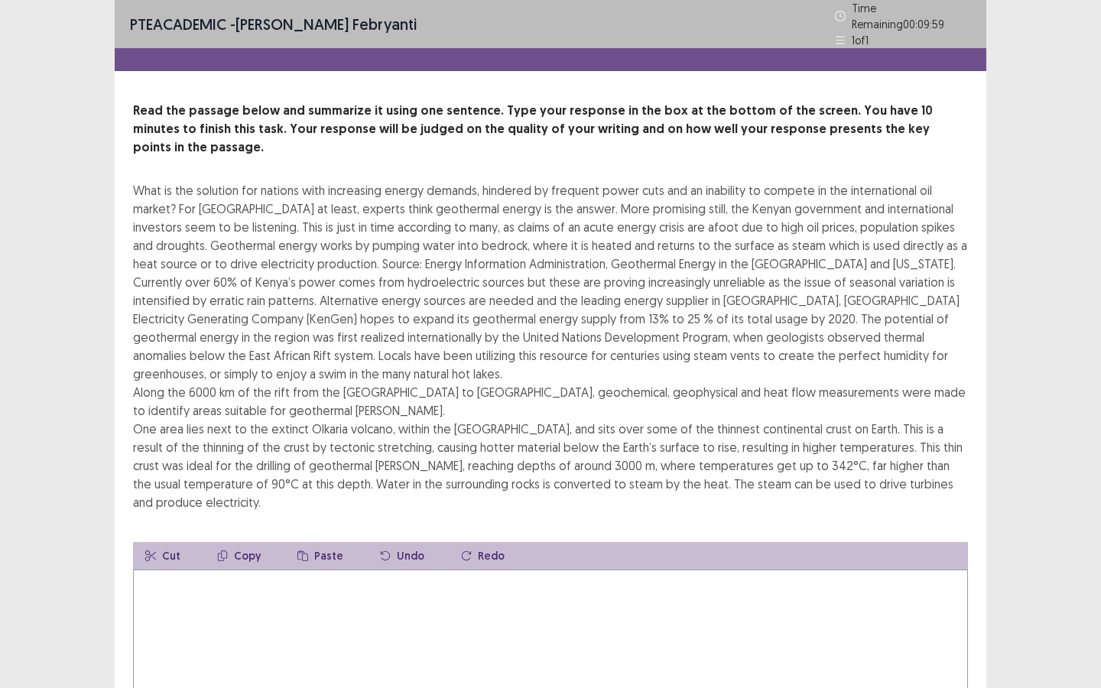
scroll to position [119, 0]
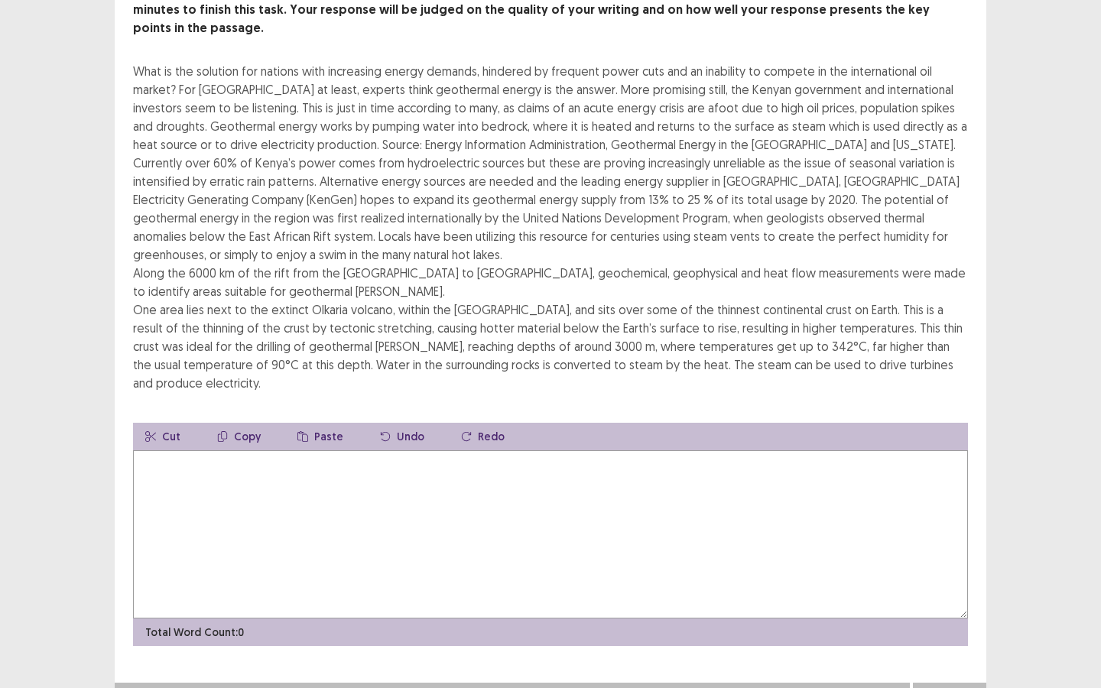
click at [495, 490] on textarea at bounding box center [550, 534] width 835 height 168
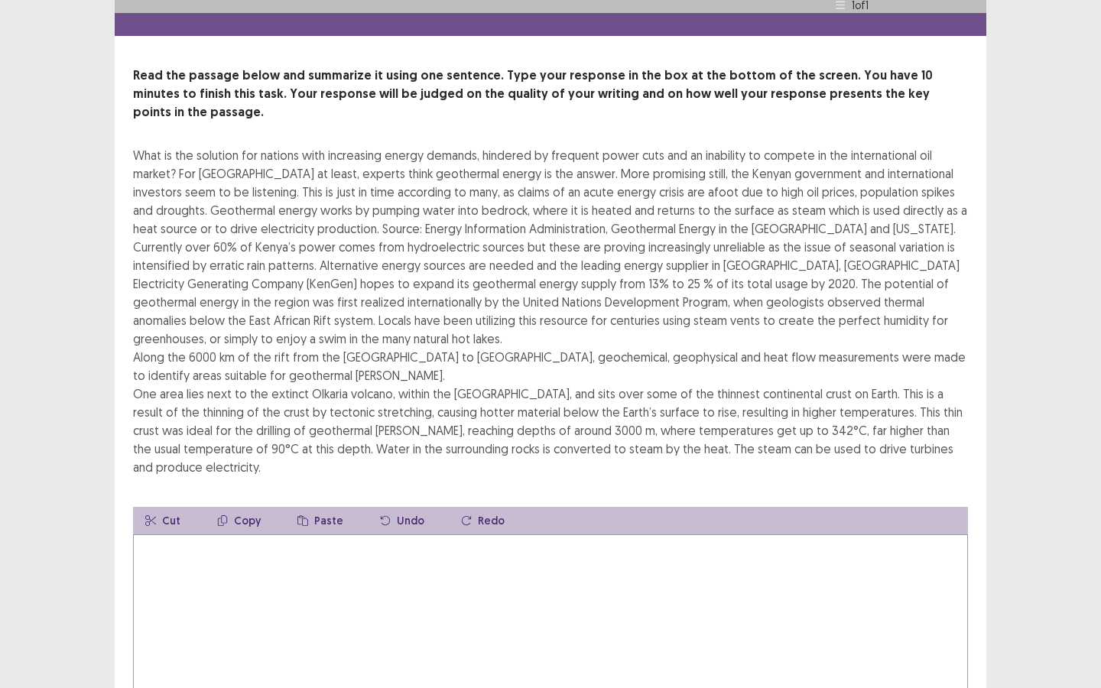
scroll to position [33, 0]
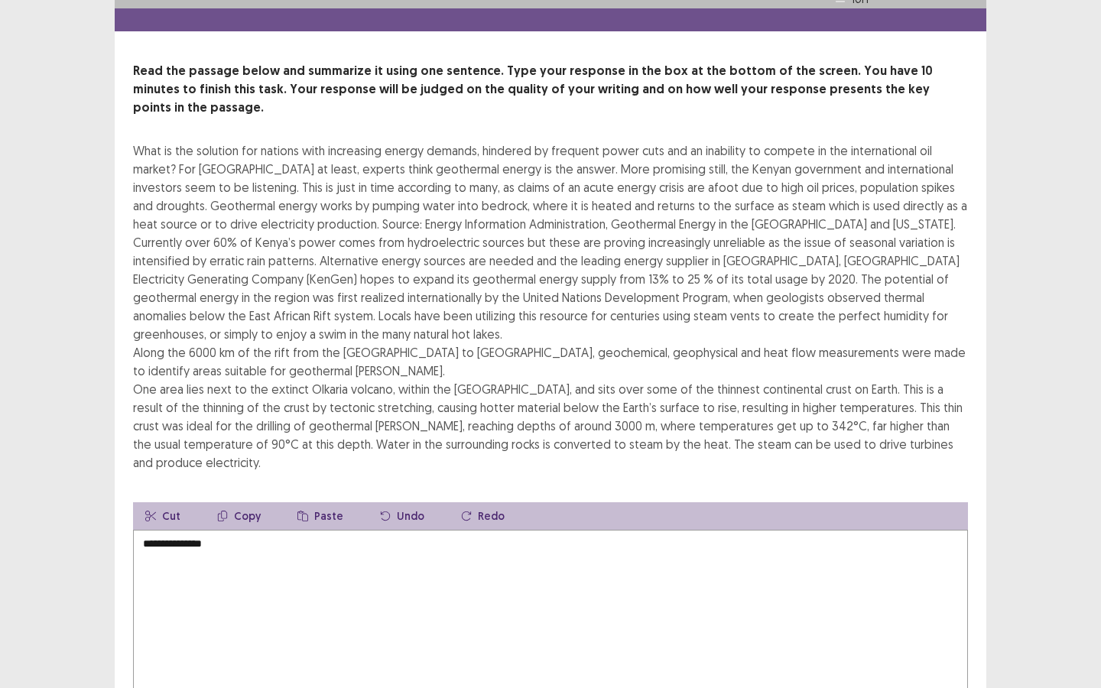
click at [369, 552] on textarea "**********" at bounding box center [550, 614] width 835 height 168
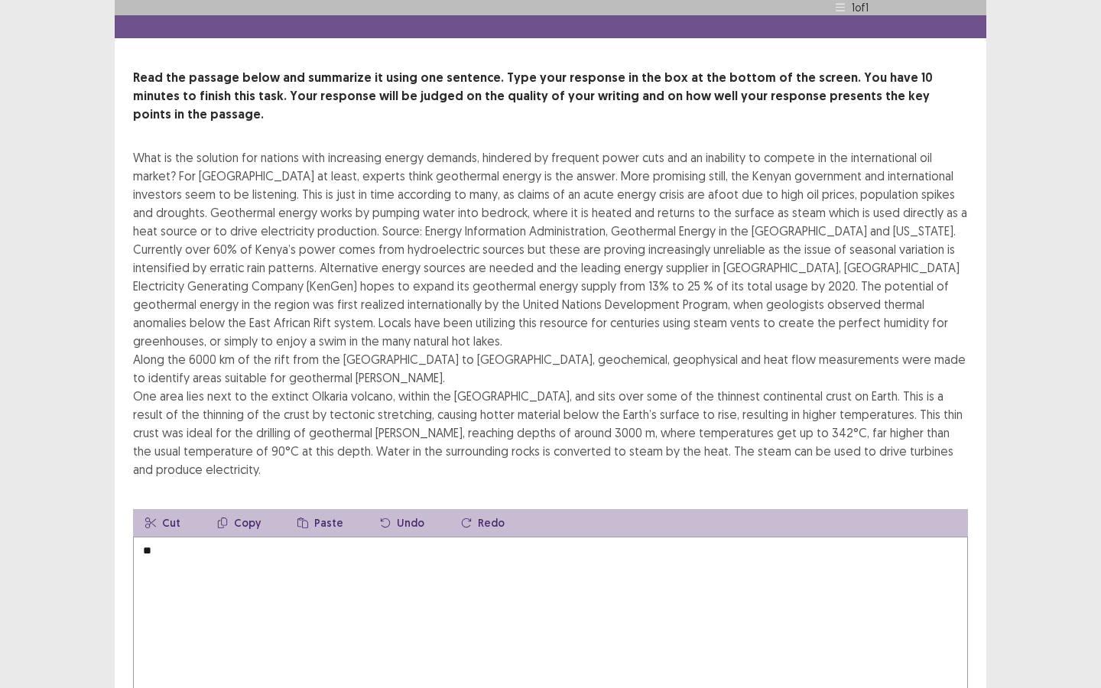
type textarea "*"
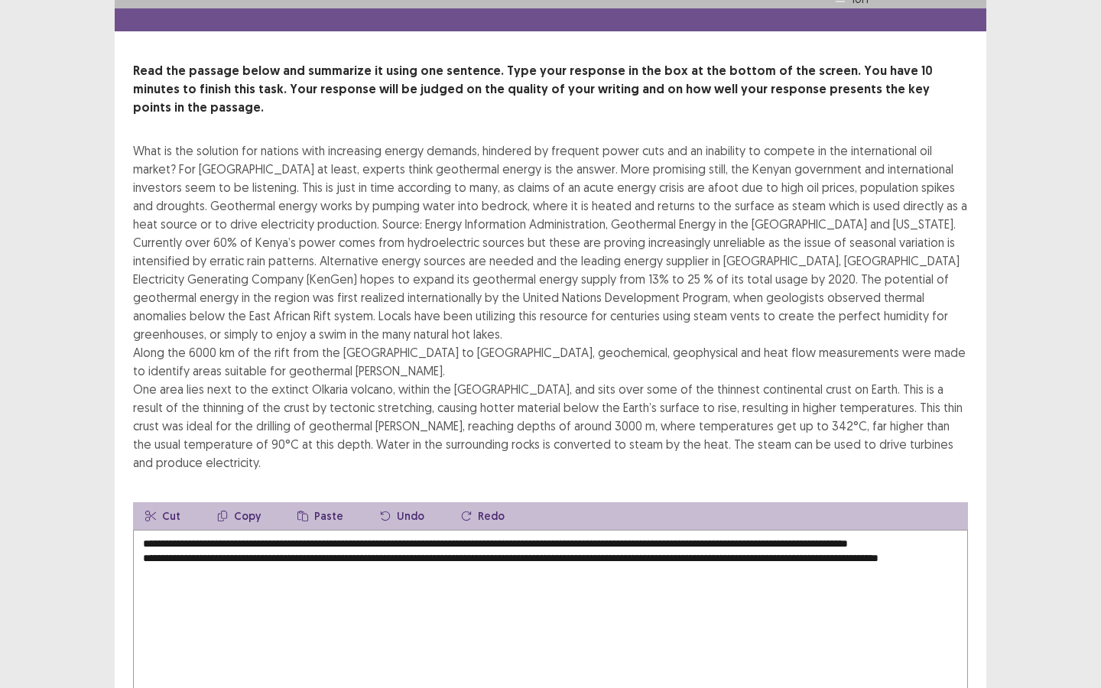
scroll to position [119, 0]
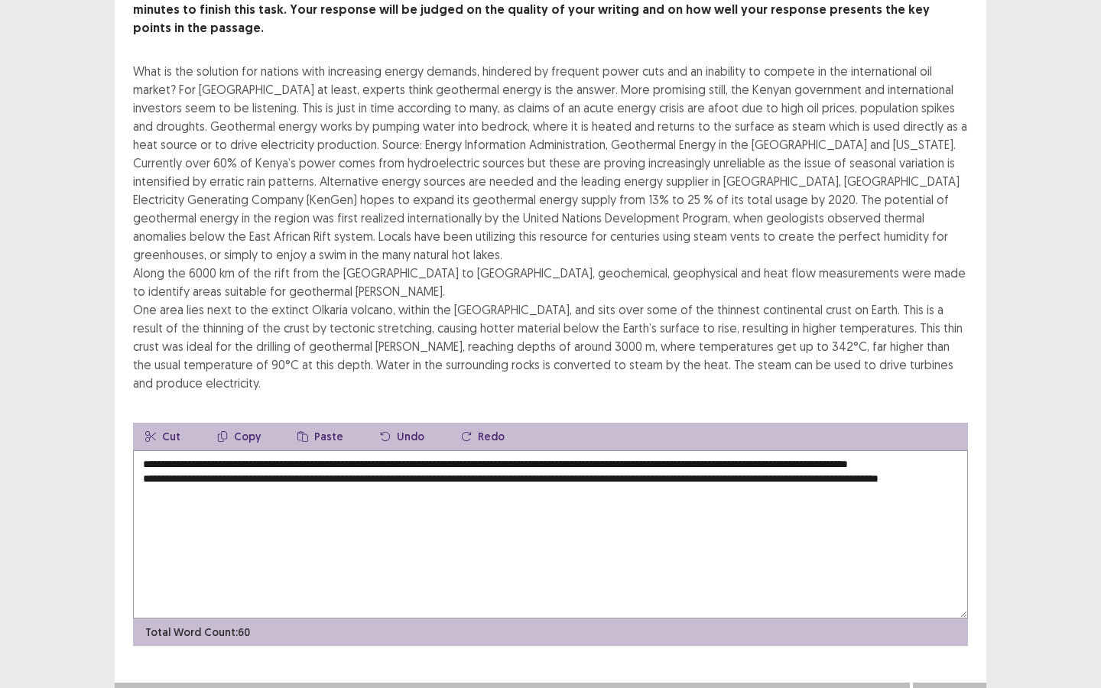
click at [140, 471] on textarea "**********" at bounding box center [550, 534] width 835 height 168
click at [300, 475] on textarea "**********" at bounding box center [550, 534] width 835 height 168
click at [346, 459] on textarea "**********" at bounding box center [550, 534] width 835 height 168
type textarea "**********"
click at [959, 622] on button "Next" at bounding box center [949, 698] width 61 height 18
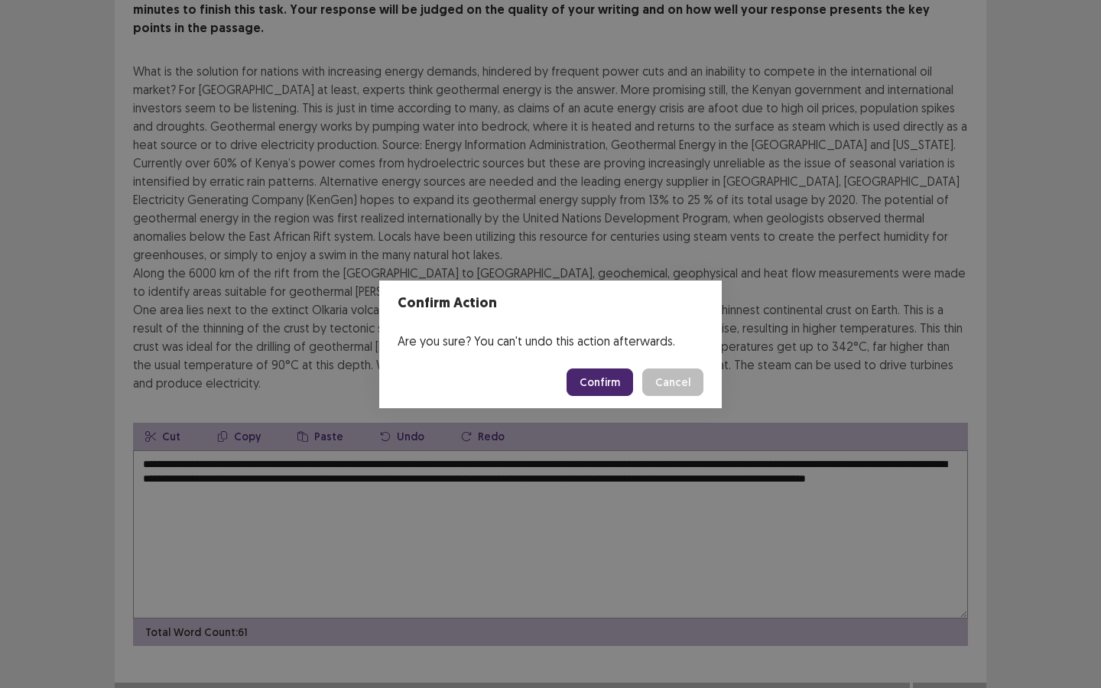
click at [596, 373] on button "Confirm" at bounding box center [599, 382] width 67 height 28
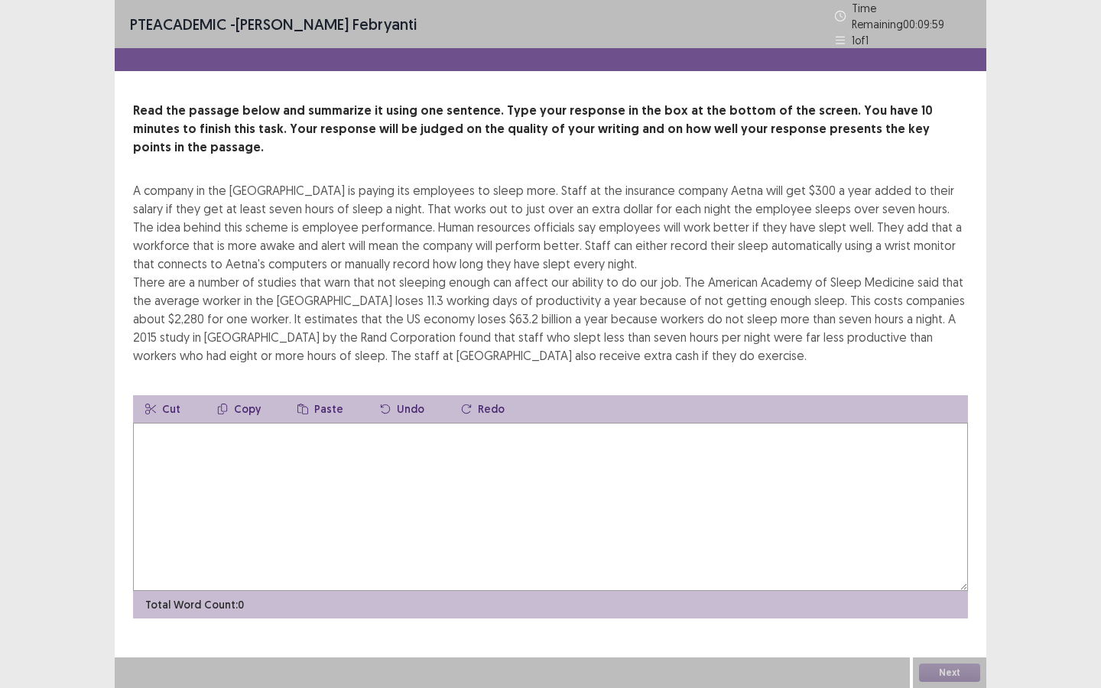
click at [286, 502] on textarea at bounding box center [550, 507] width 835 height 168
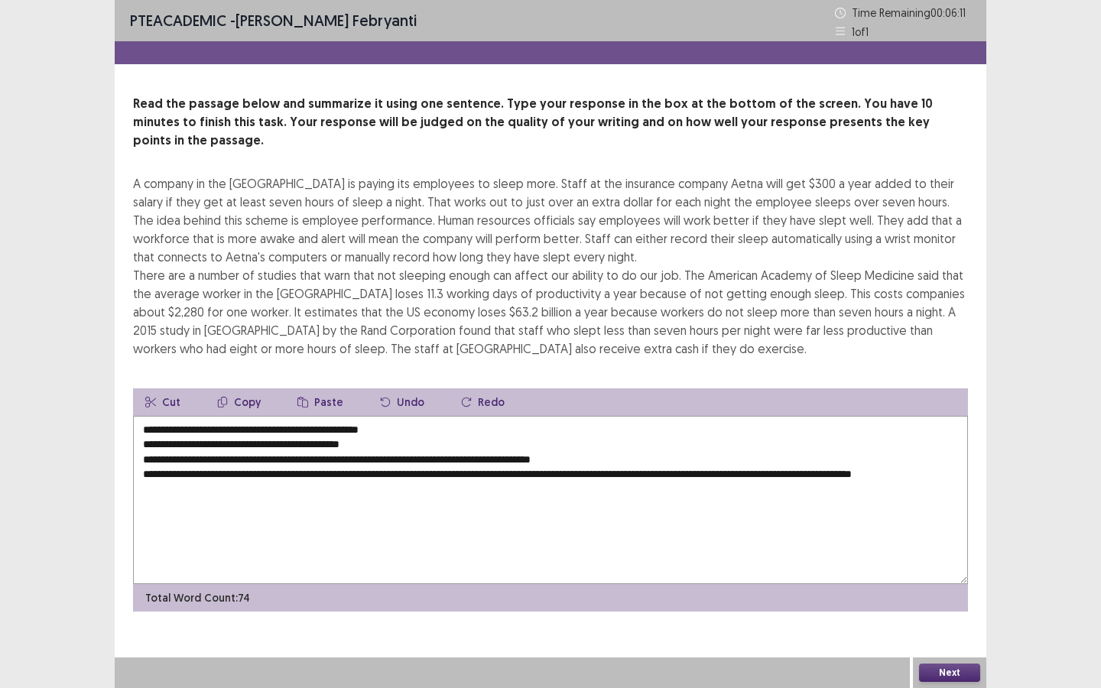
drag, startPoint x: 142, startPoint y: 428, endPoint x: 398, endPoint y: 425, distance: 255.4
click at [398, 425] on textarea "**********" at bounding box center [550, 500] width 835 height 168
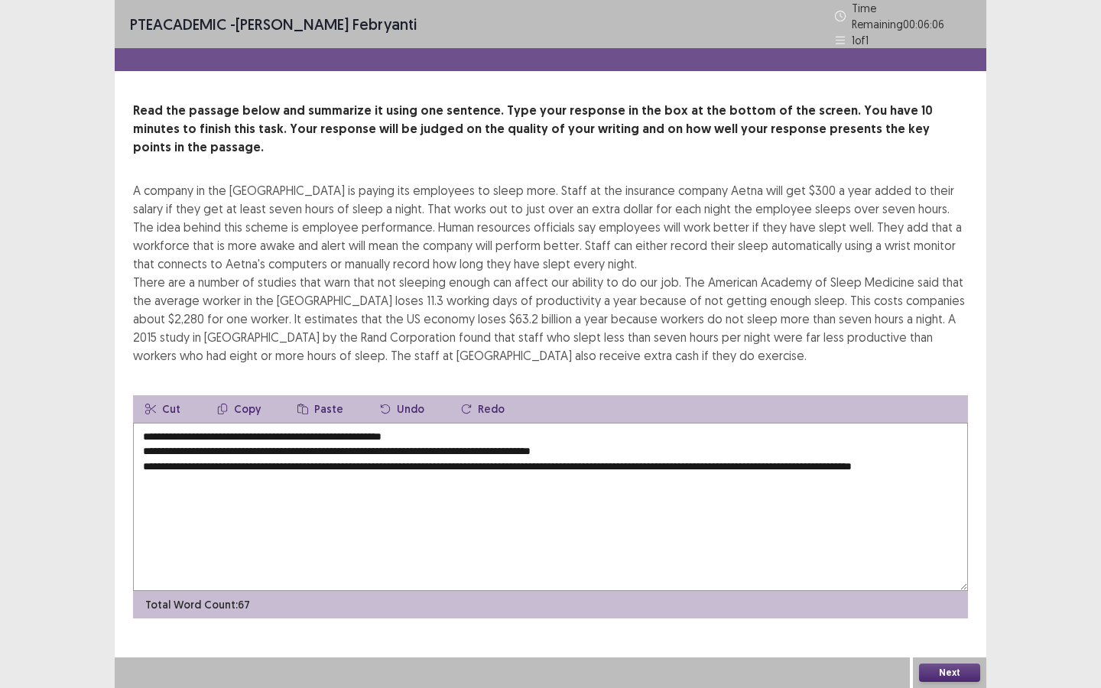
click at [138, 430] on textarea "**********" at bounding box center [550, 507] width 835 height 168
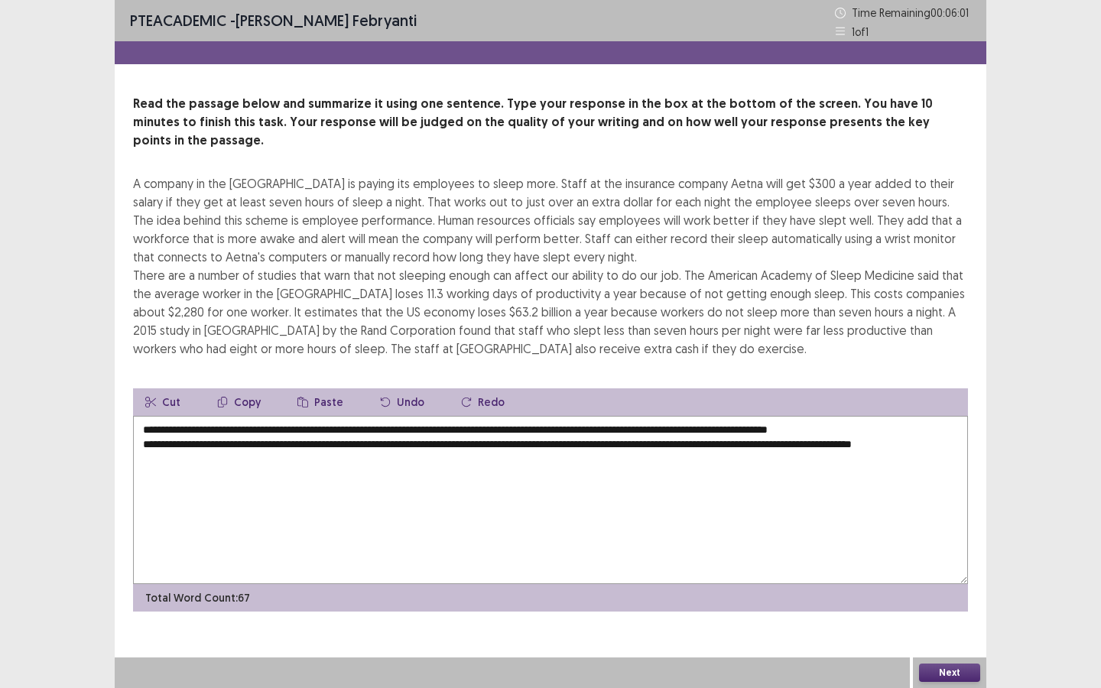
click at [143, 429] on textarea "**********" at bounding box center [550, 500] width 835 height 168
type textarea "**********"
click at [948, 622] on button "Next" at bounding box center [949, 673] width 61 height 18
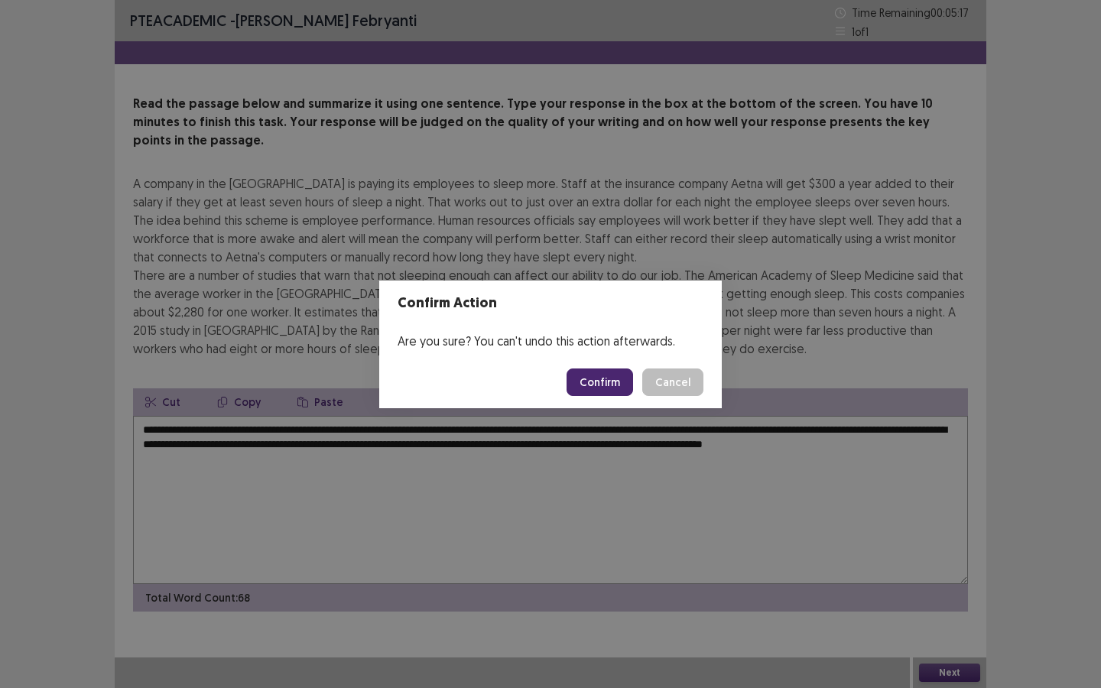
click at [612, 378] on button "Confirm" at bounding box center [599, 382] width 67 height 28
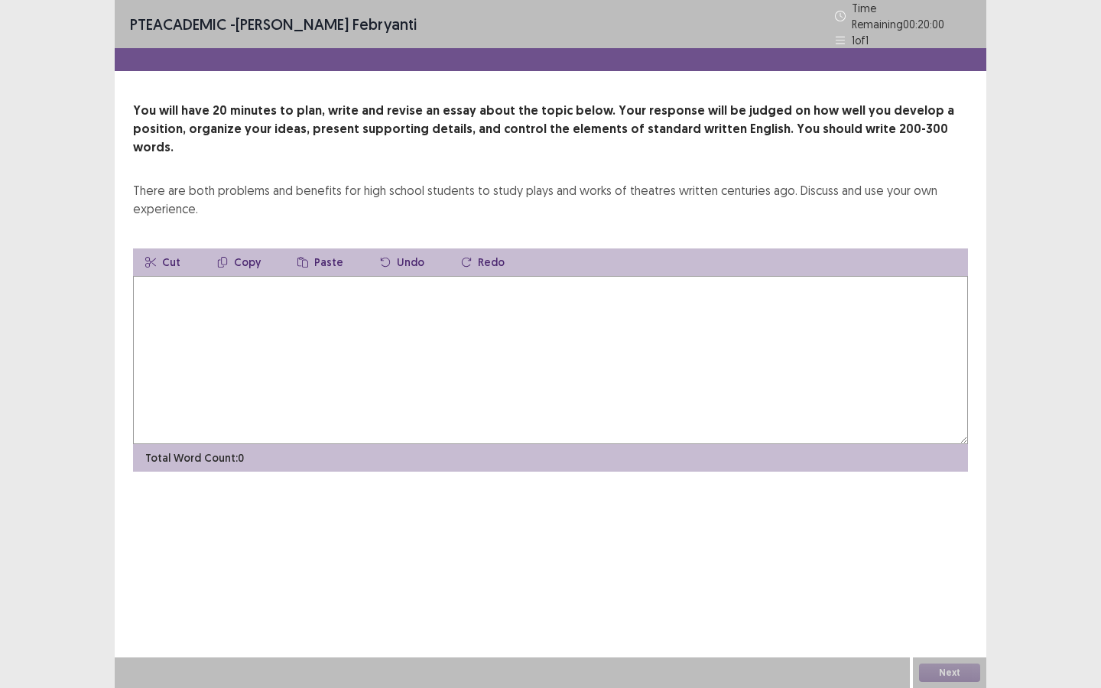
click at [547, 342] on textarea at bounding box center [550, 360] width 835 height 168
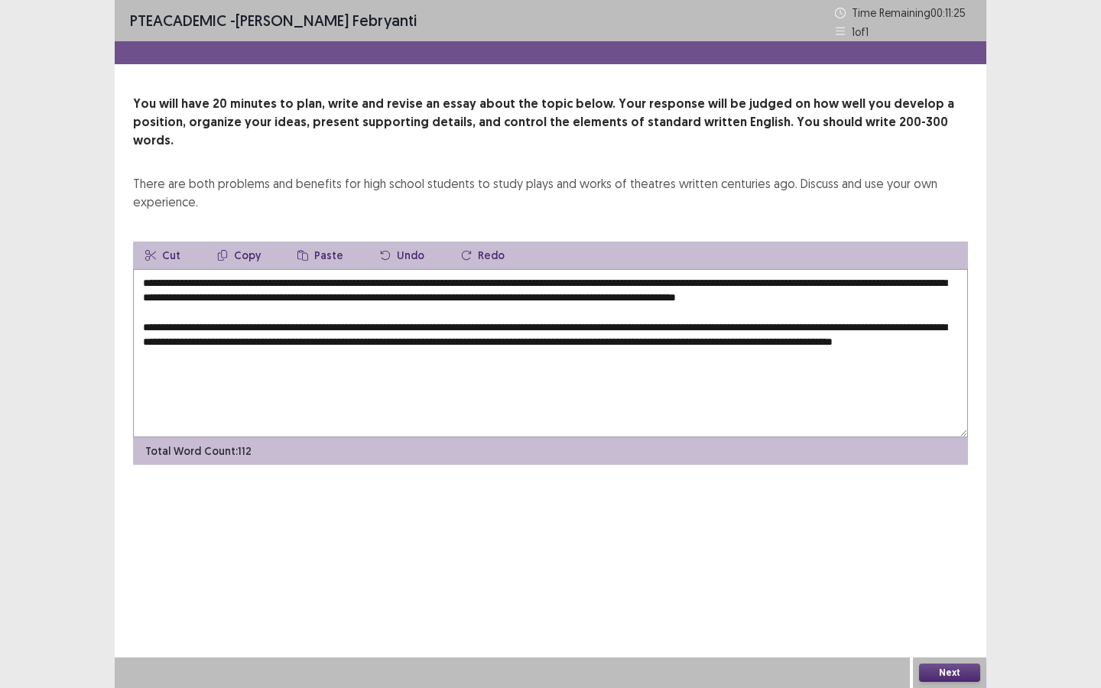
click at [906, 344] on textarea "**********" at bounding box center [550, 353] width 835 height 168
click at [298, 345] on textarea "**********" at bounding box center [550, 353] width 835 height 168
click at [290, 353] on textarea "**********" at bounding box center [550, 353] width 835 height 168
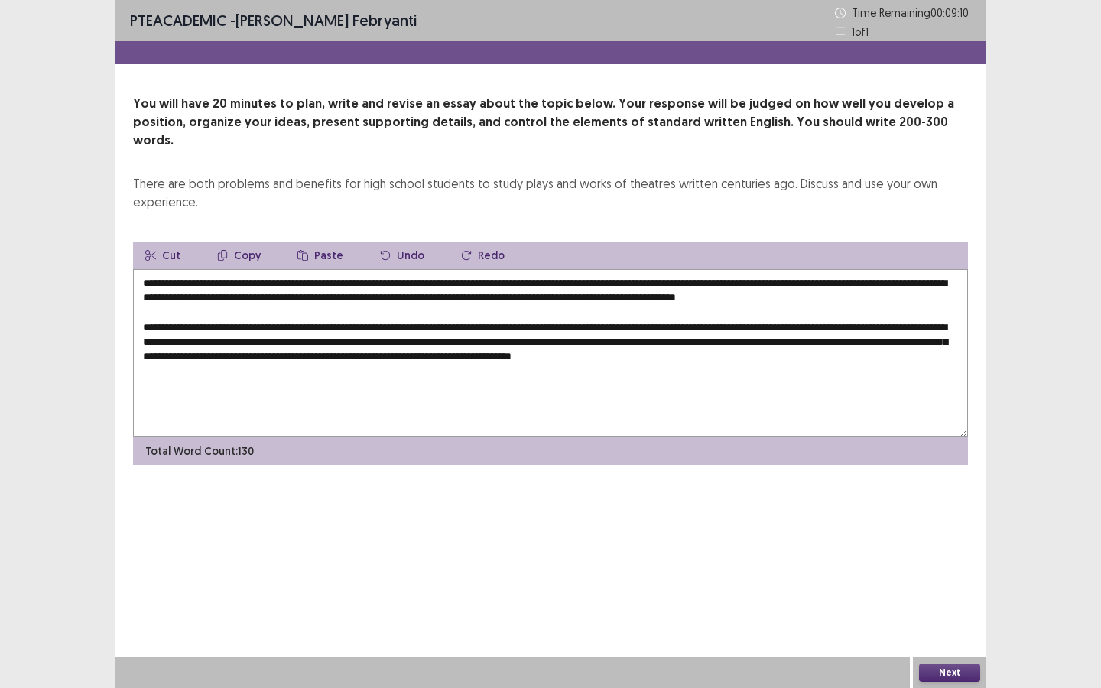
click at [779, 352] on textarea "**********" at bounding box center [550, 353] width 835 height 168
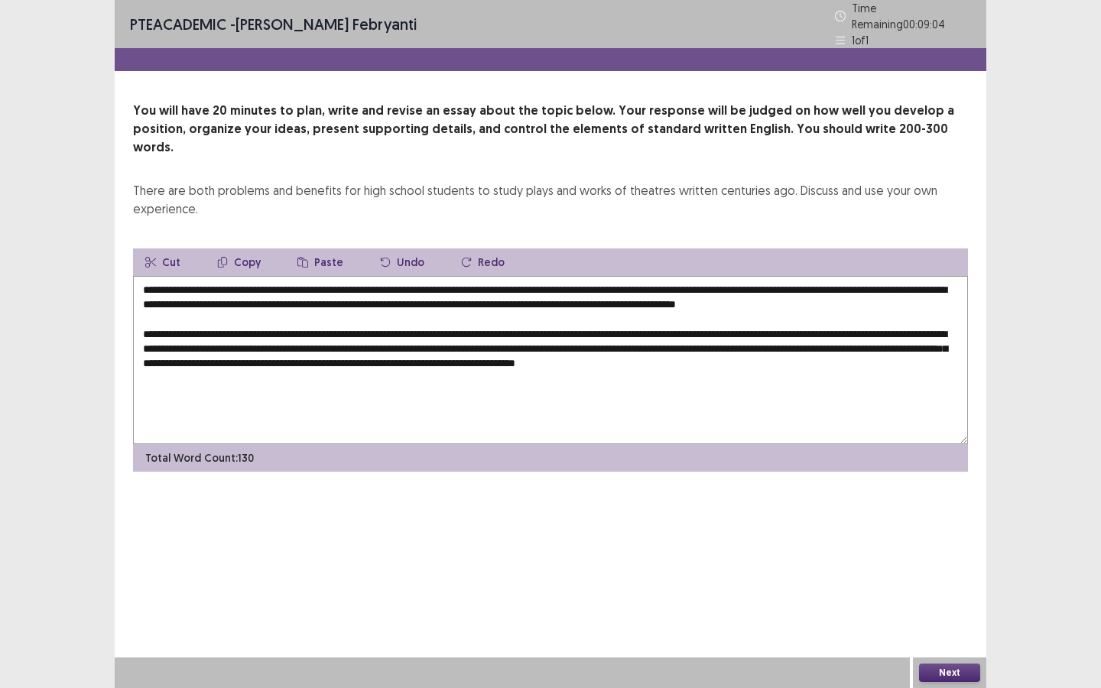
click at [887, 353] on textarea "**********" at bounding box center [550, 360] width 835 height 168
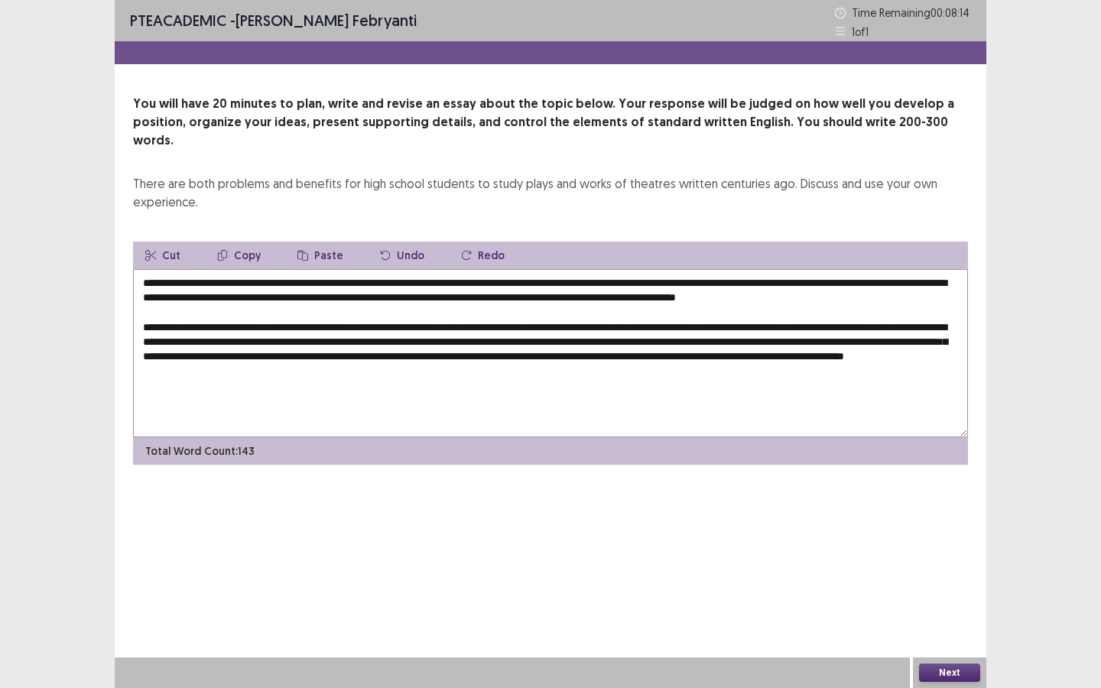
click at [329, 367] on textarea "**********" at bounding box center [550, 353] width 835 height 168
click at [509, 364] on textarea "**********" at bounding box center [550, 353] width 835 height 168
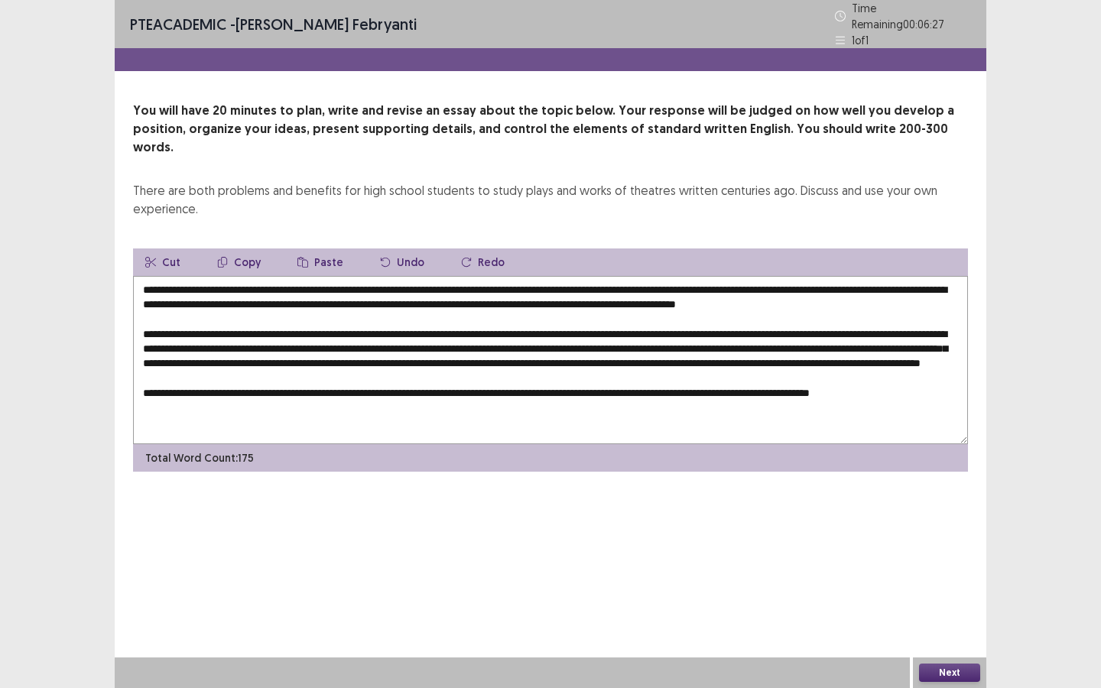
scroll to position [1, 0]
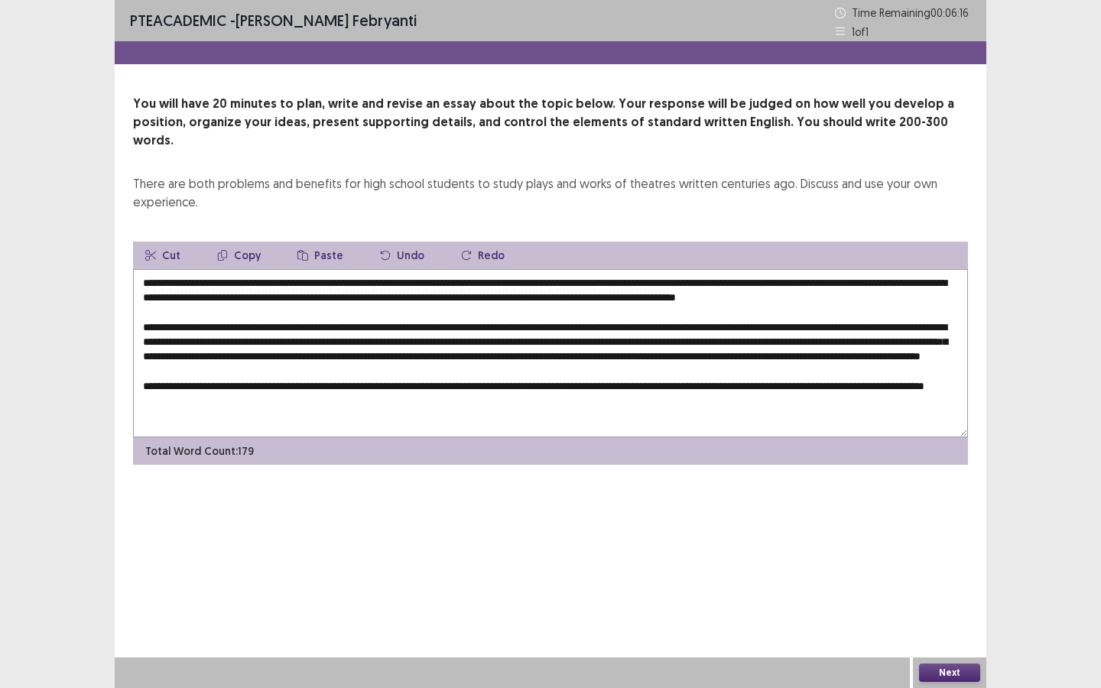
click at [810, 398] on textarea at bounding box center [550, 353] width 835 height 168
click at [848, 397] on textarea at bounding box center [550, 353] width 835 height 168
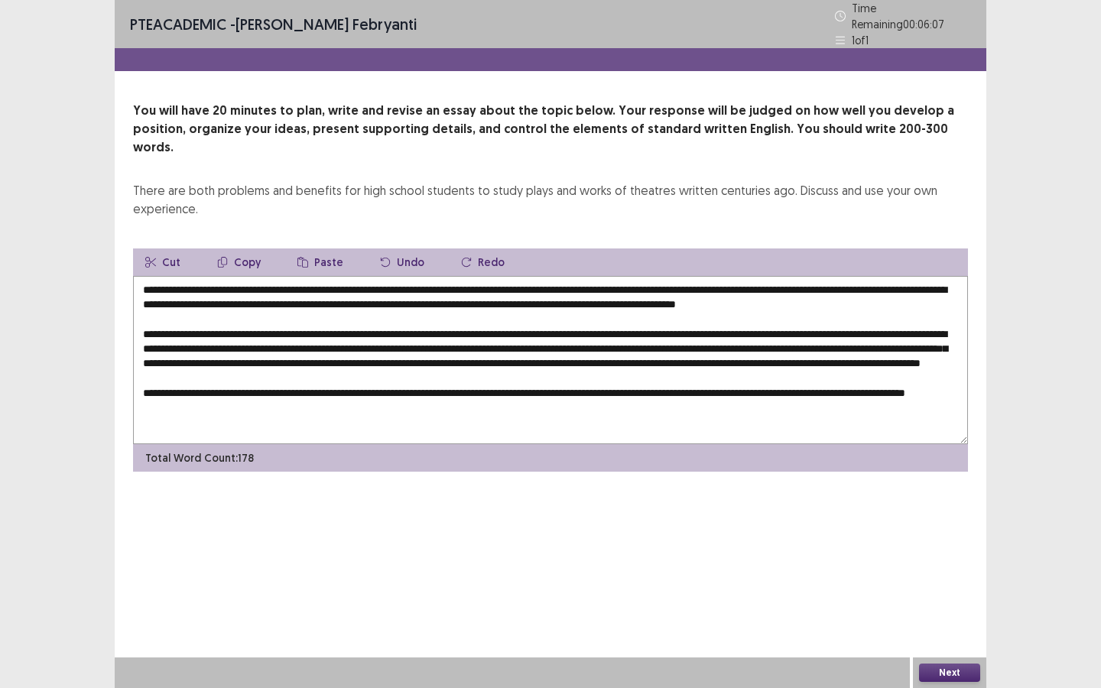
click at [420, 412] on textarea at bounding box center [550, 360] width 835 height 168
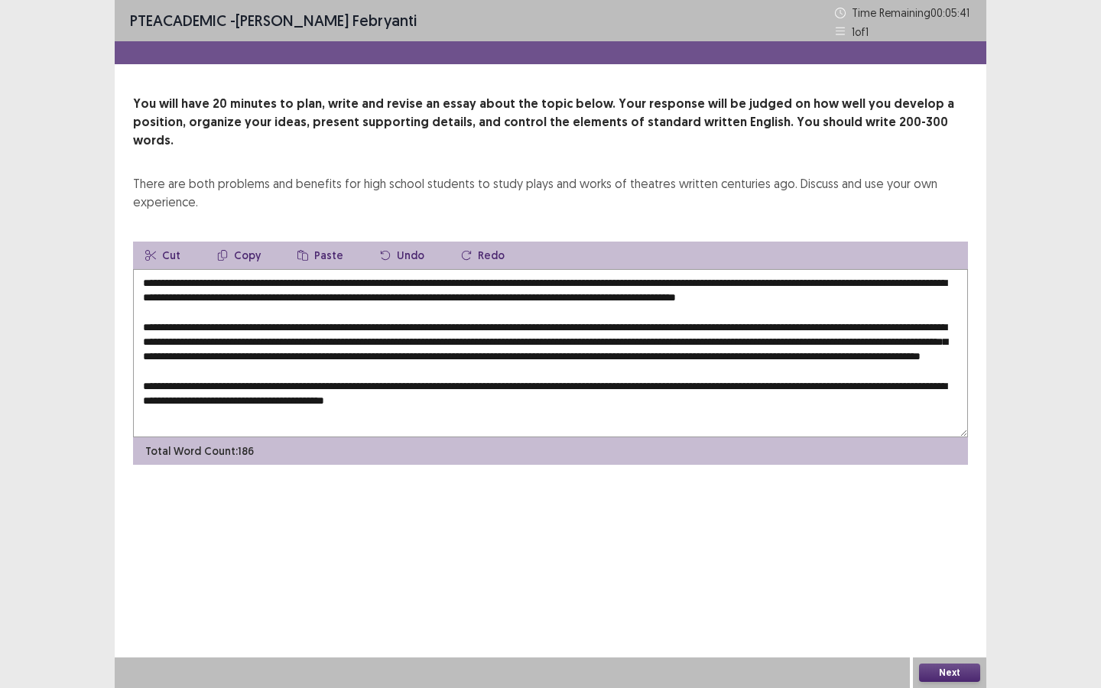
click at [364, 413] on textarea at bounding box center [550, 353] width 835 height 168
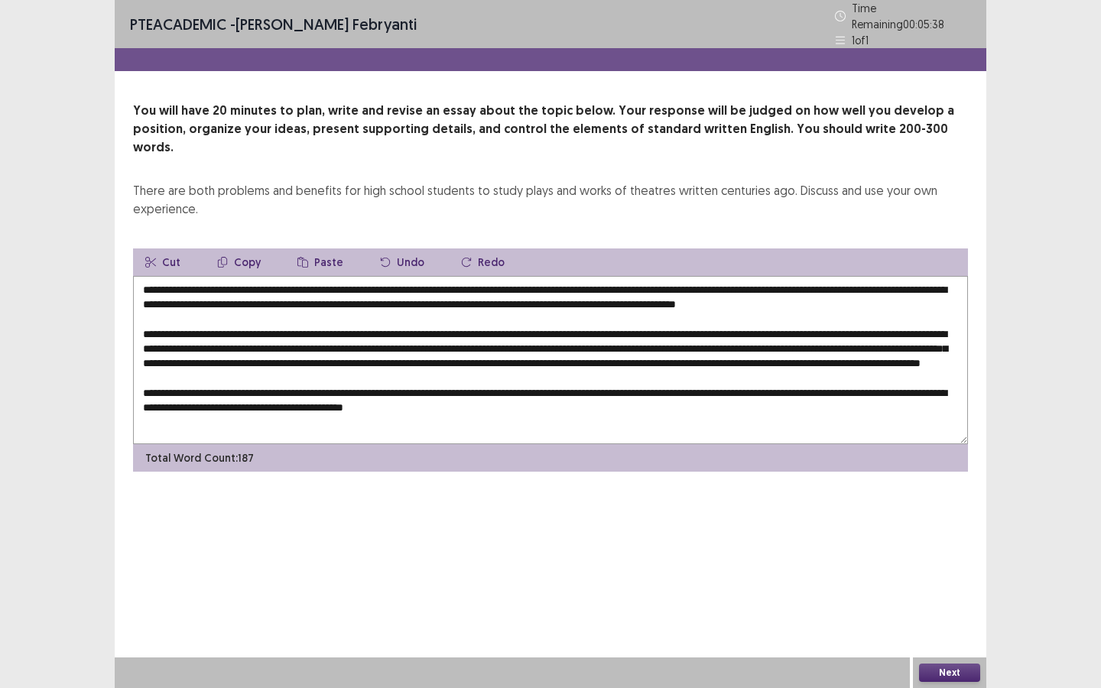
click at [570, 409] on textarea at bounding box center [550, 360] width 835 height 168
click at [602, 403] on textarea at bounding box center [550, 360] width 835 height 168
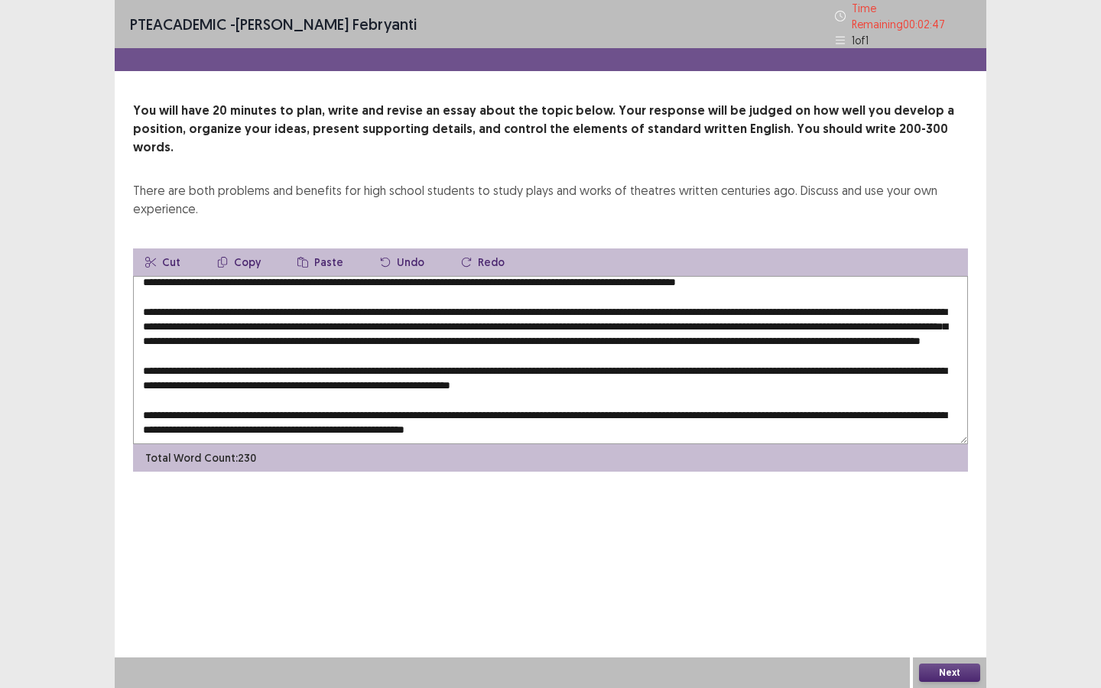
scroll to position [0, 0]
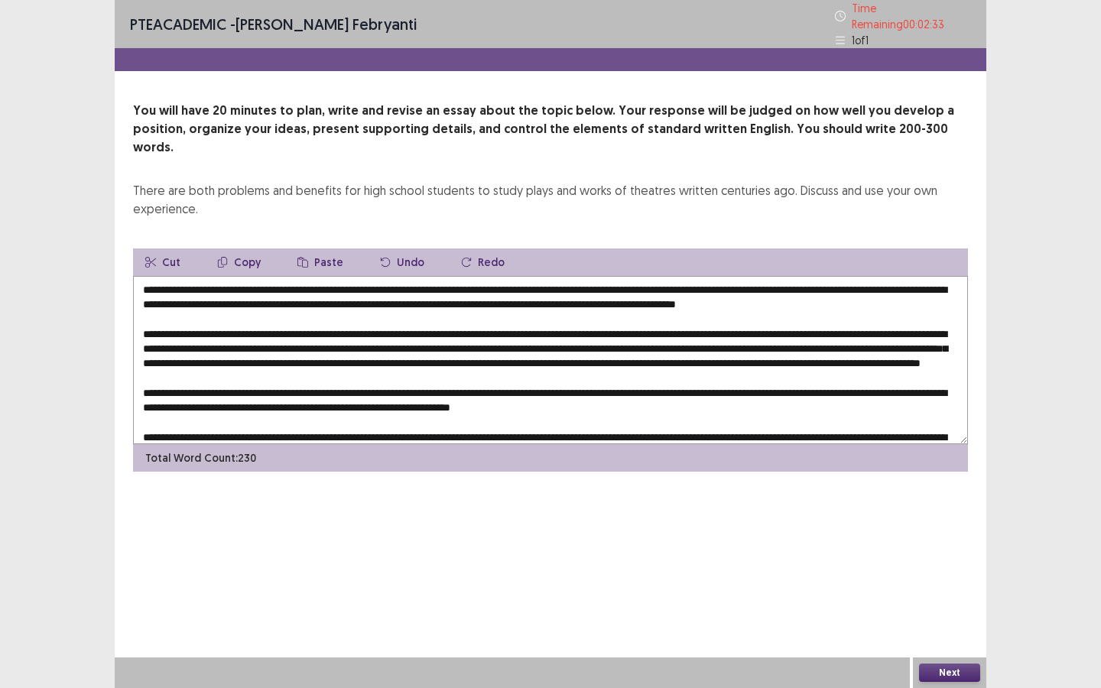
click at [218, 281] on textarea at bounding box center [550, 360] width 835 height 168
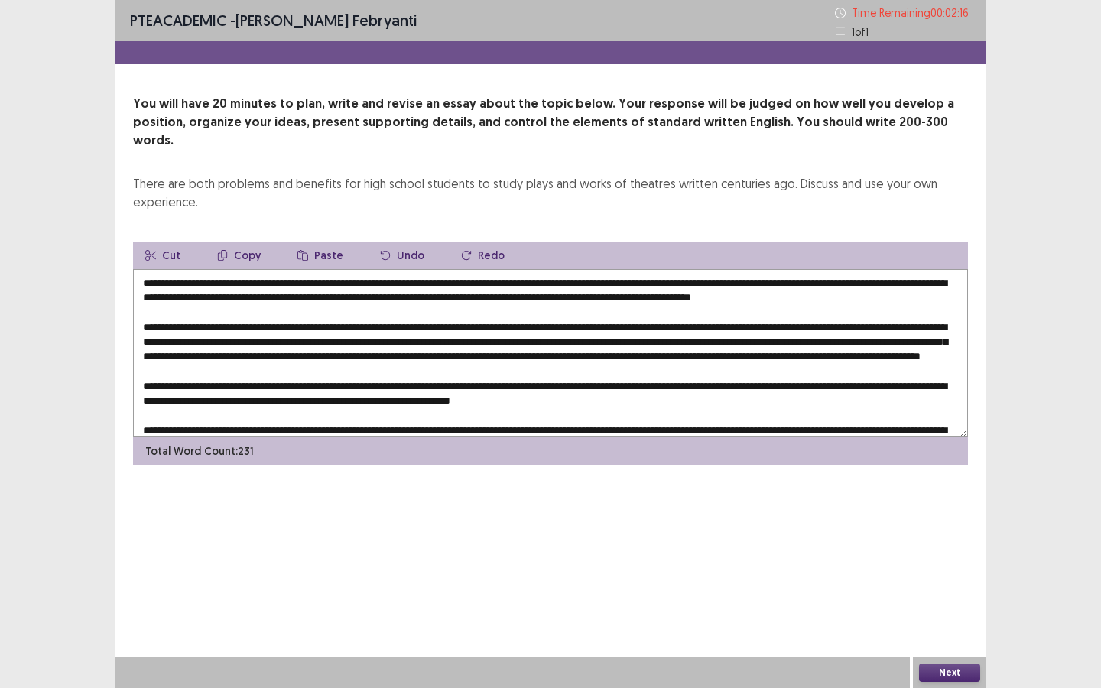
click at [282, 323] on textarea at bounding box center [550, 353] width 835 height 168
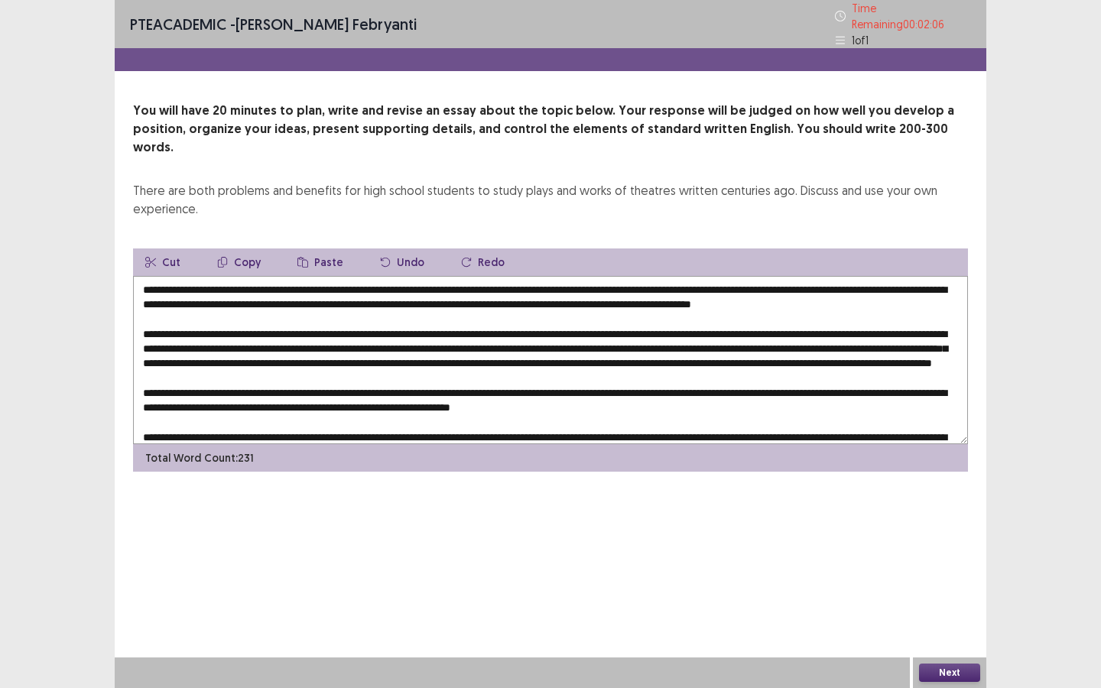
click at [816, 322] on textarea at bounding box center [550, 360] width 835 height 168
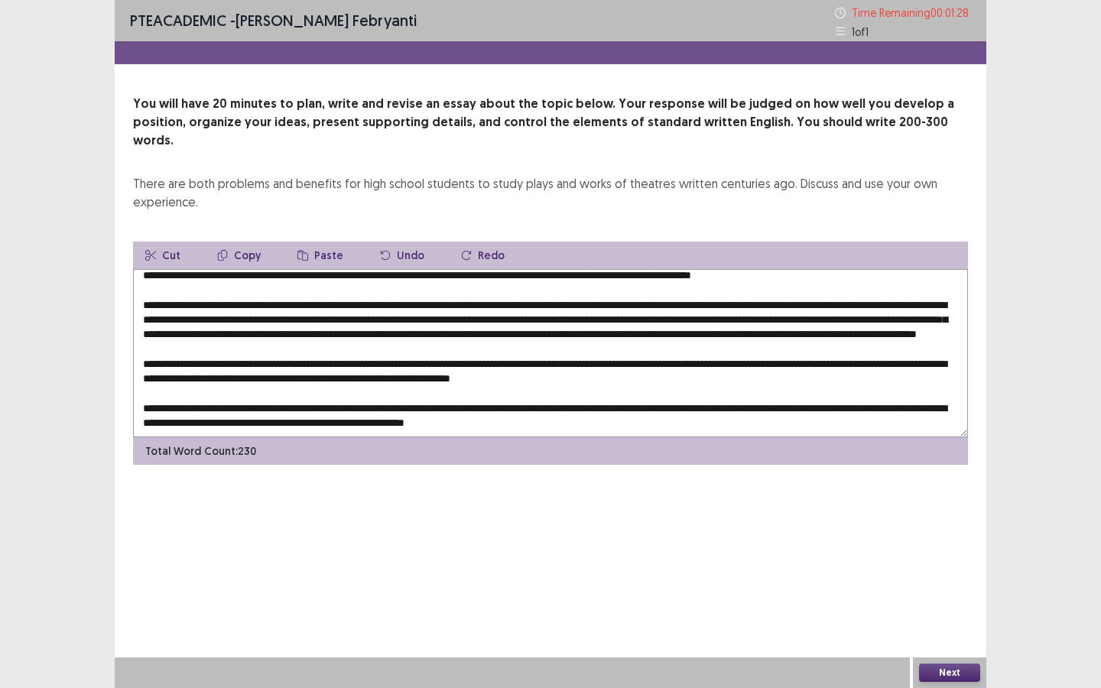
scroll to position [52, 0]
click at [675, 346] on textarea at bounding box center [550, 353] width 835 height 168
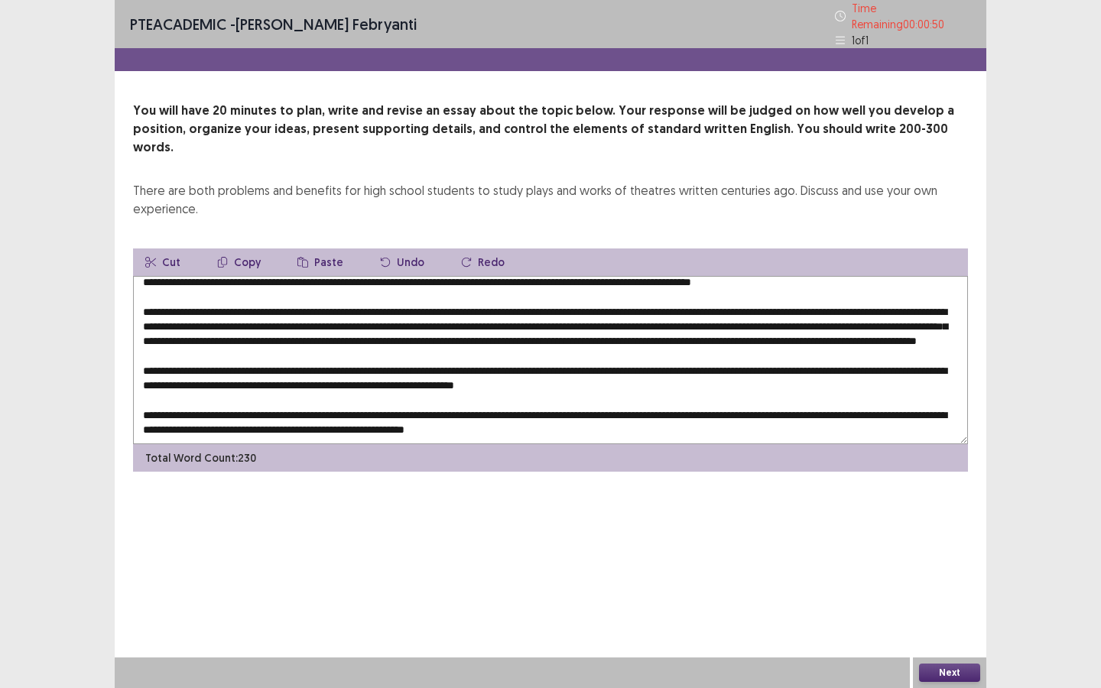
type textarea "**********"
click at [933, 622] on button "Next" at bounding box center [949, 673] width 61 height 18
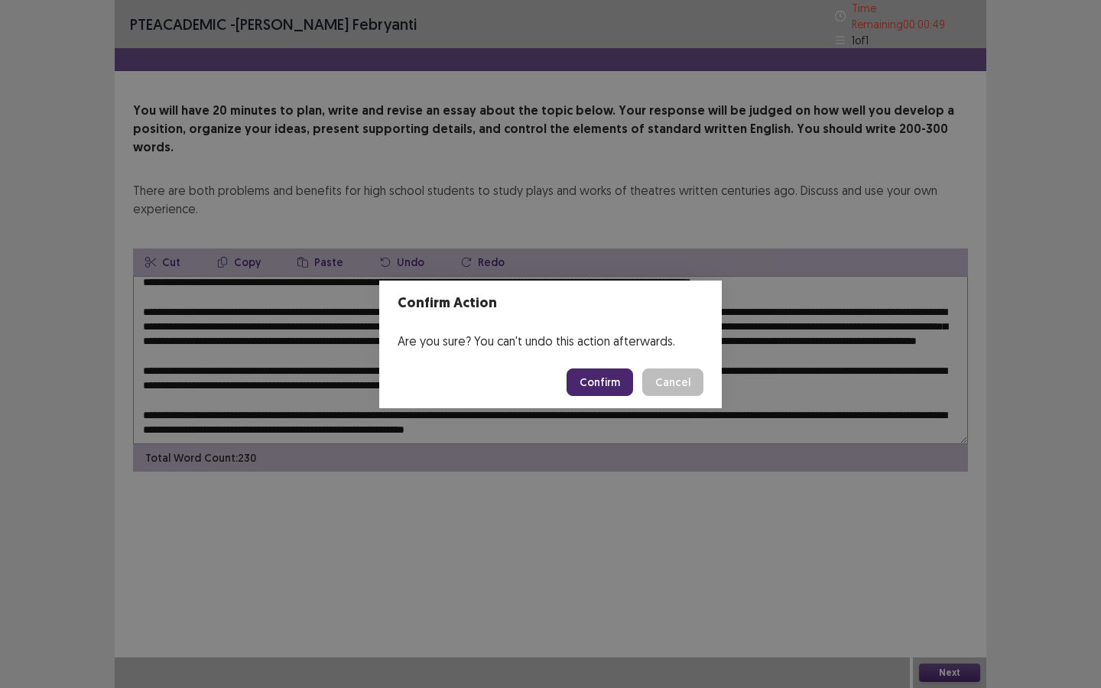
click at [624, 381] on button "Confirm" at bounding box center [599, 382] width 67 height 28
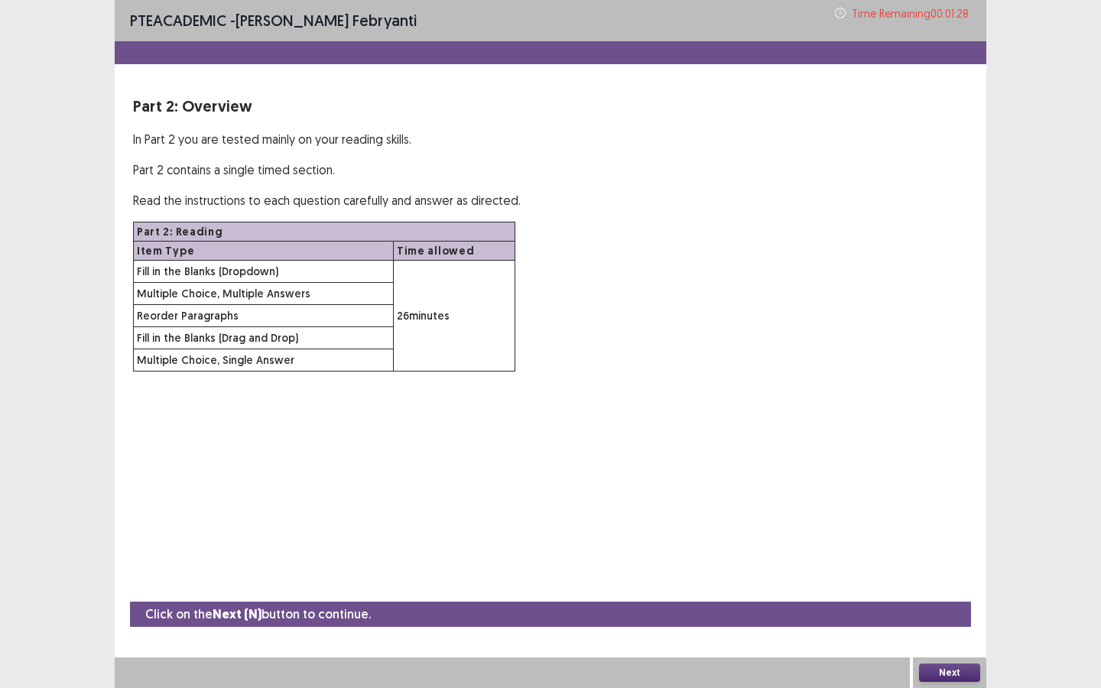
click at [952, 622] on button "Next" at bounding box center [949, 673] width 61 height 18
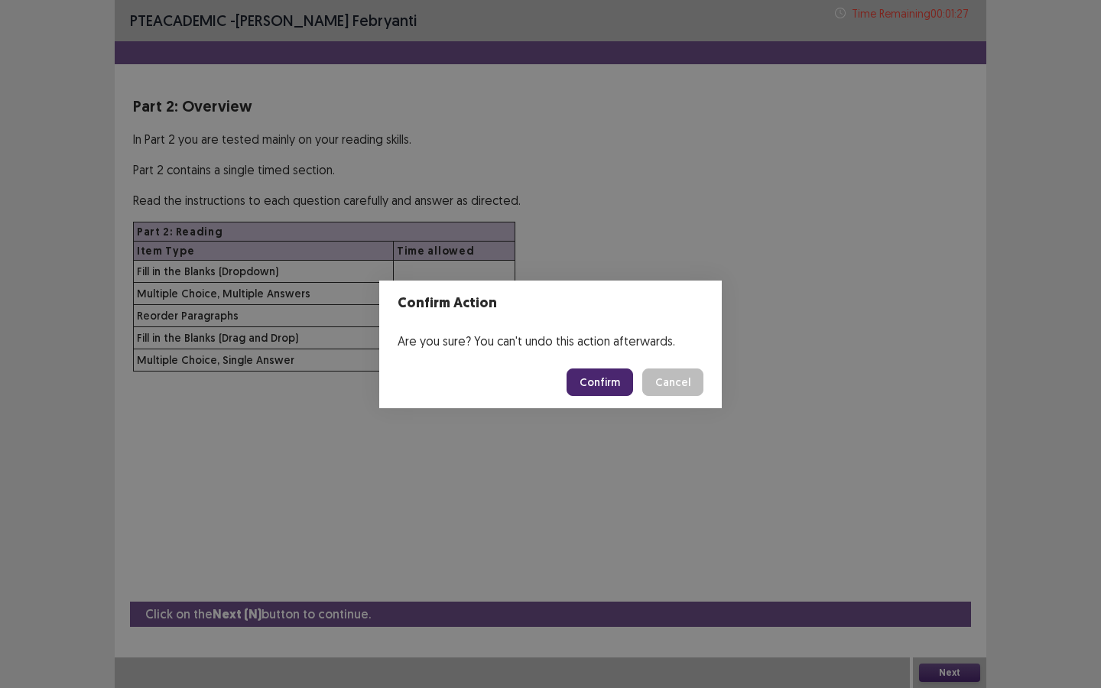
click at [618, 385] on button "Confirm" at bounding box center [599, 382] width 67 height 28
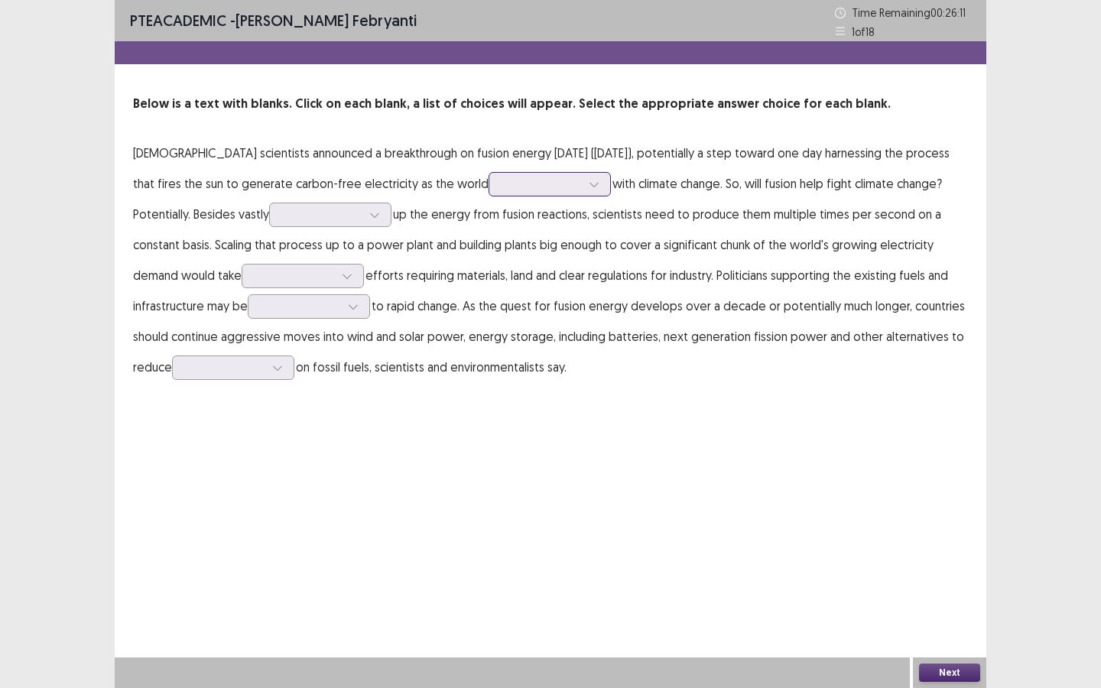
click at [583, 182] on div at bounding box center [594, 184] width 23 height 23
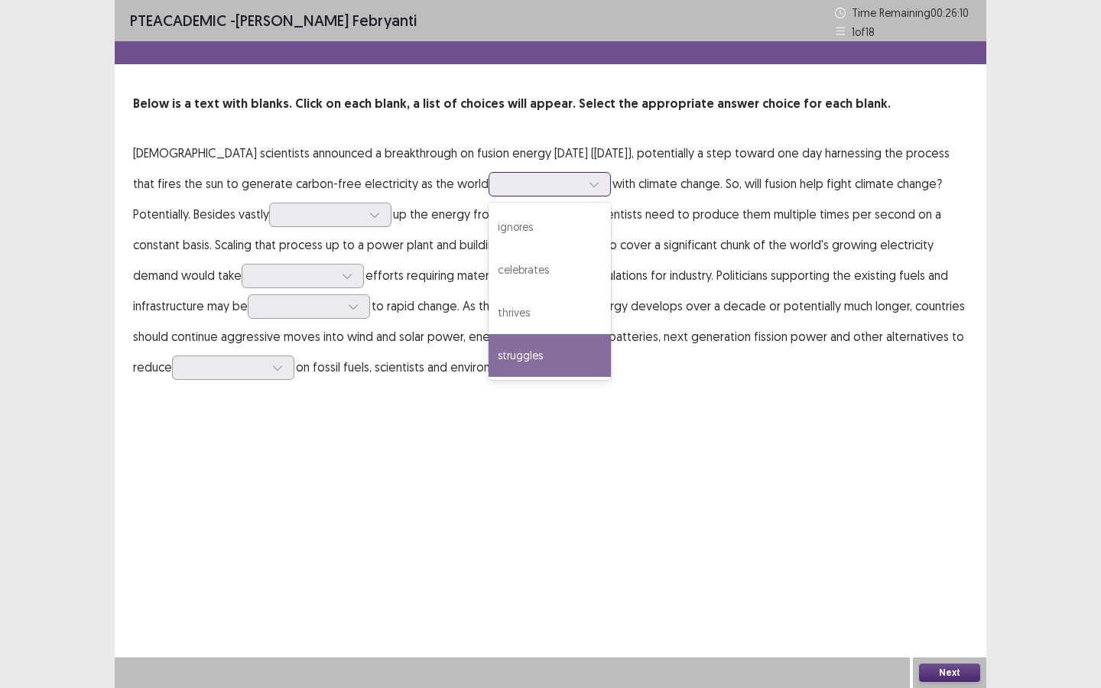
click at [489, 365] on div "struggles" at bounding box center [550, 355] width 122 height 43
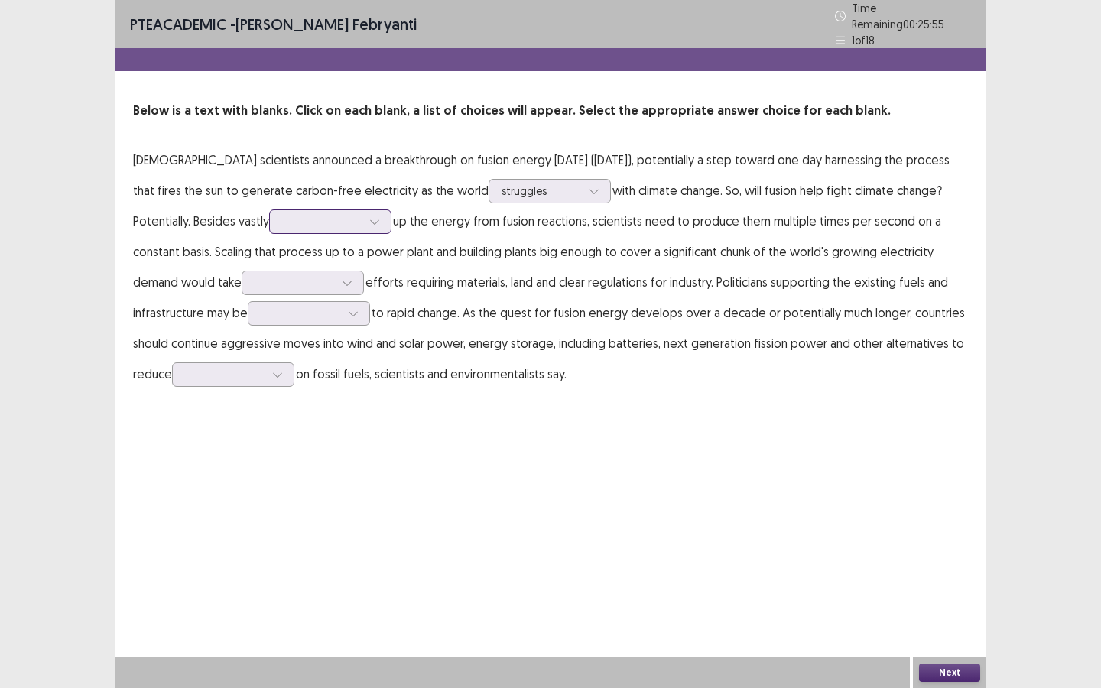
click at [282, 215] on div at bounding box center [322, 221] width 80 height 15
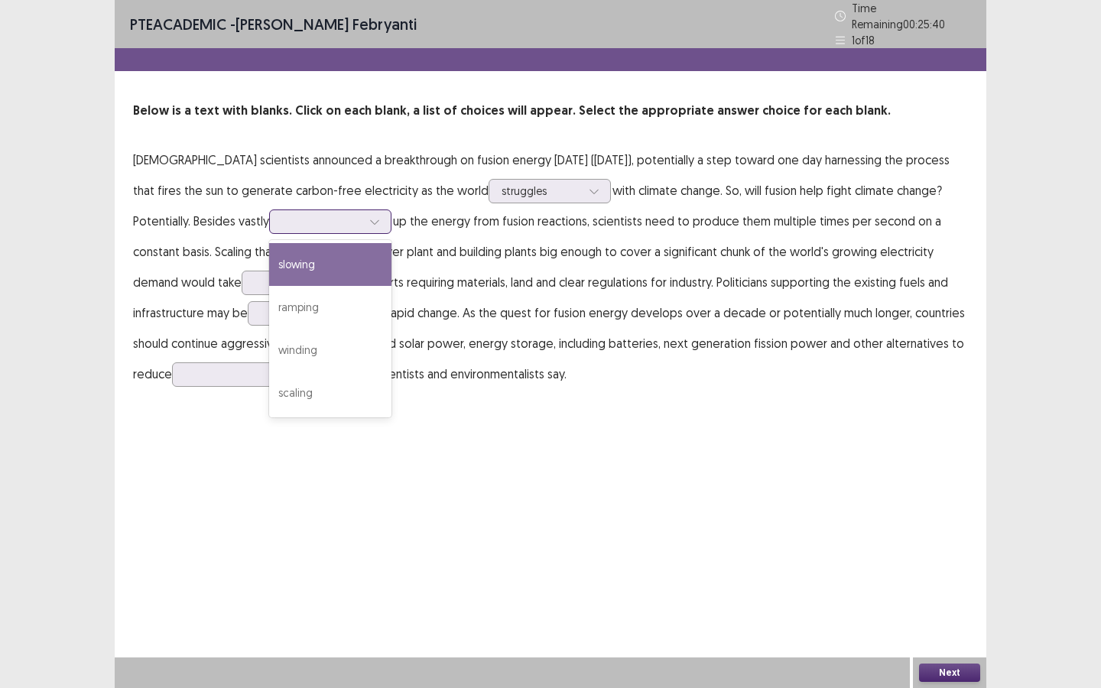
click at [269, 265] on div "slowing" at bounding box center [330, 264] width 122 height 43
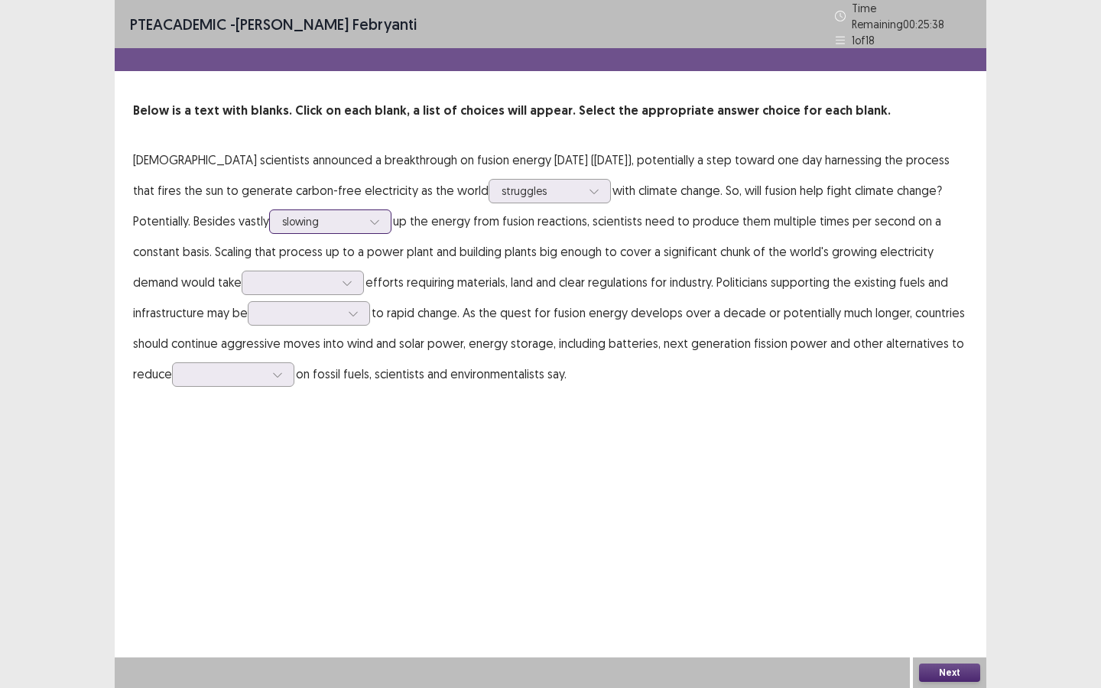
click at [282, 210] on div "slowing" at bounding box center [322, 221] width 80 height 23
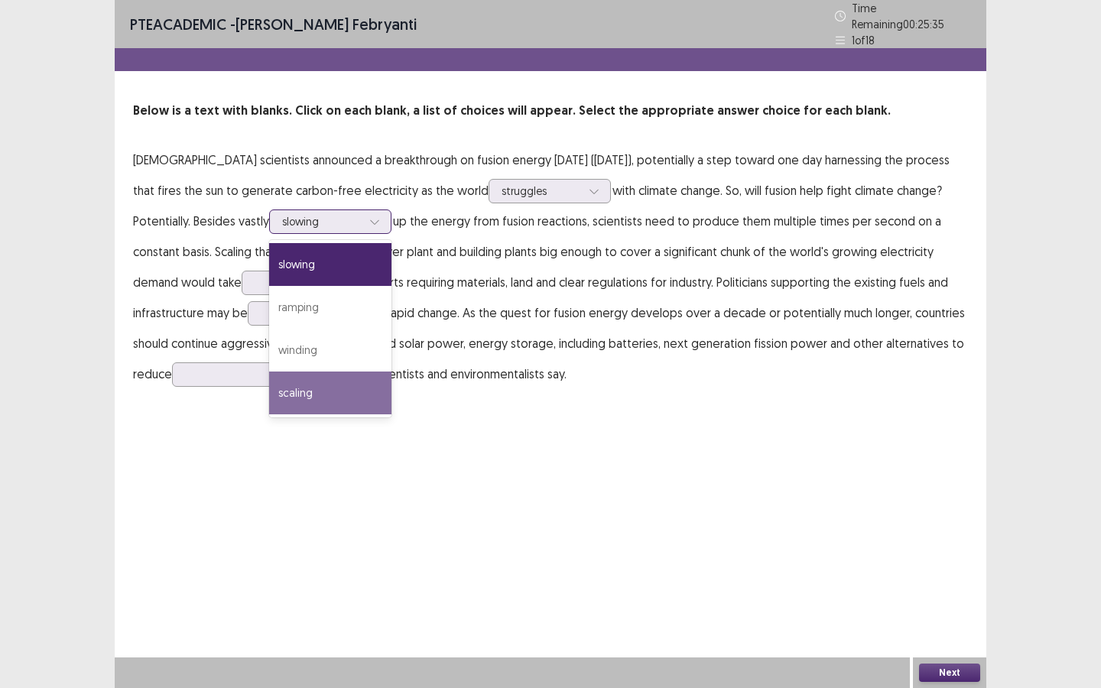
click at [269, 373] on div "scaling" at bounding box center [330, 393] width 122 height 43
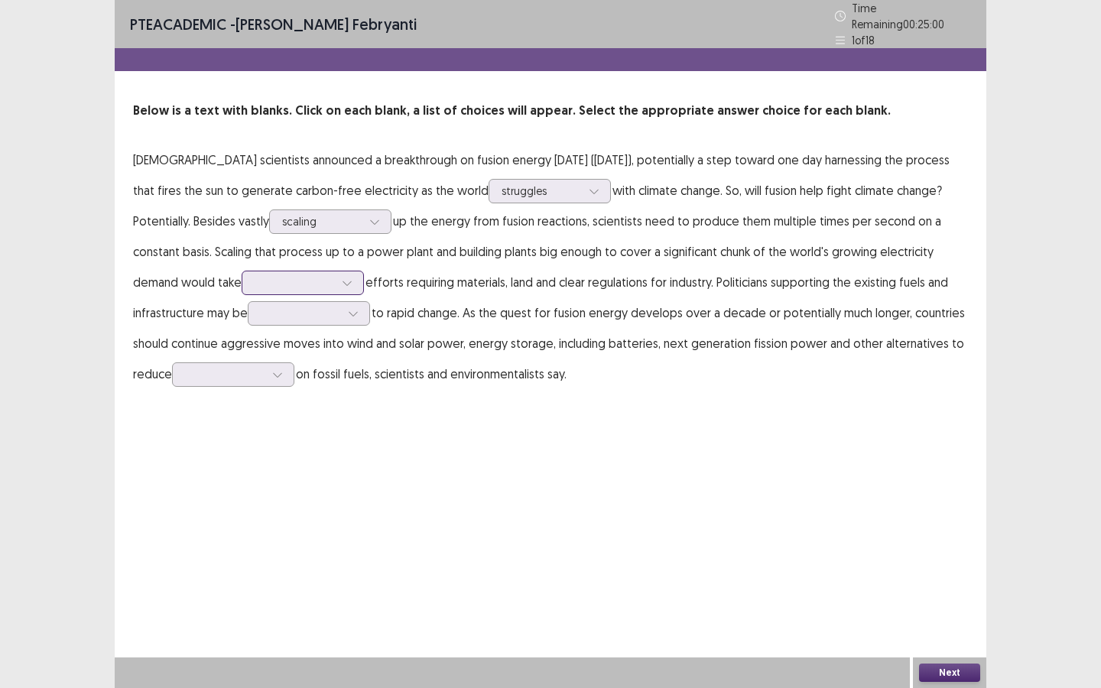
click at [342, 278] on icon at bounding box center [347, 283] width 11 height 11
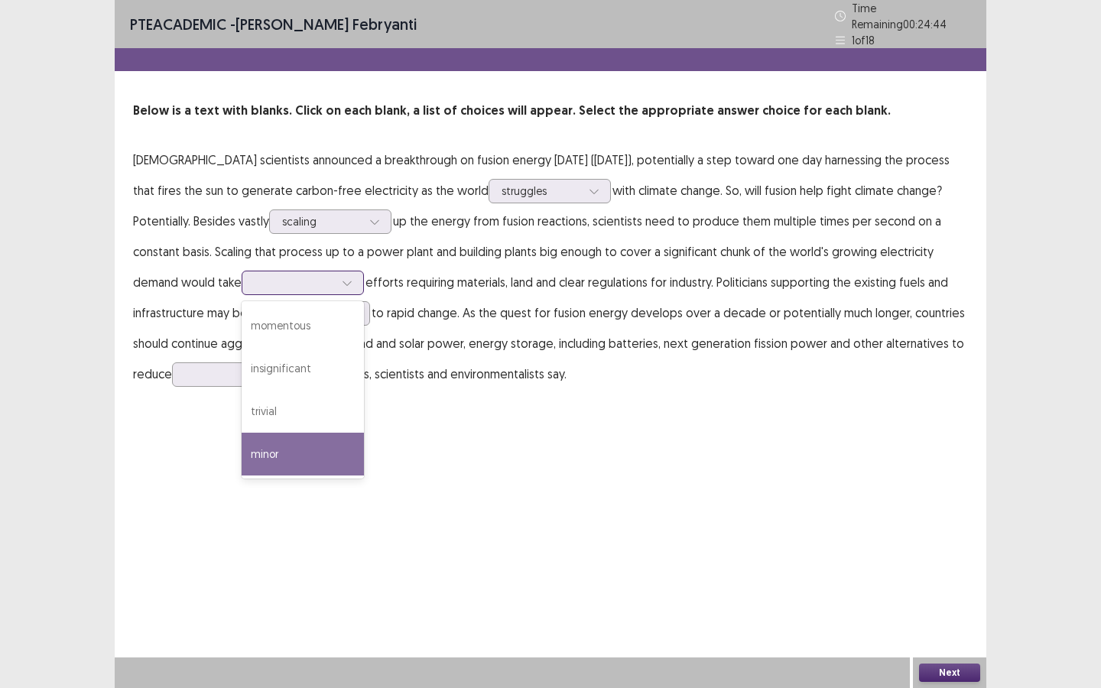
click at [242, 447] on div "minor" at bounding box center [303, 454] width 122 height 43
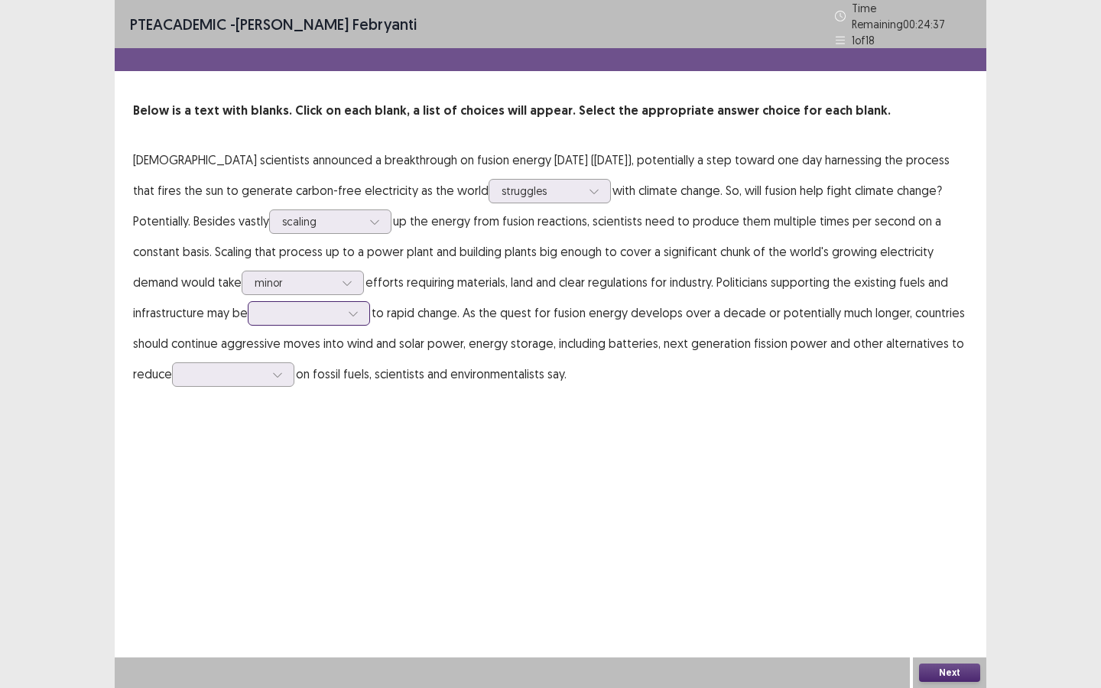
click at [342, 314] on div at bounding box center [353, 313] width 23 height 23
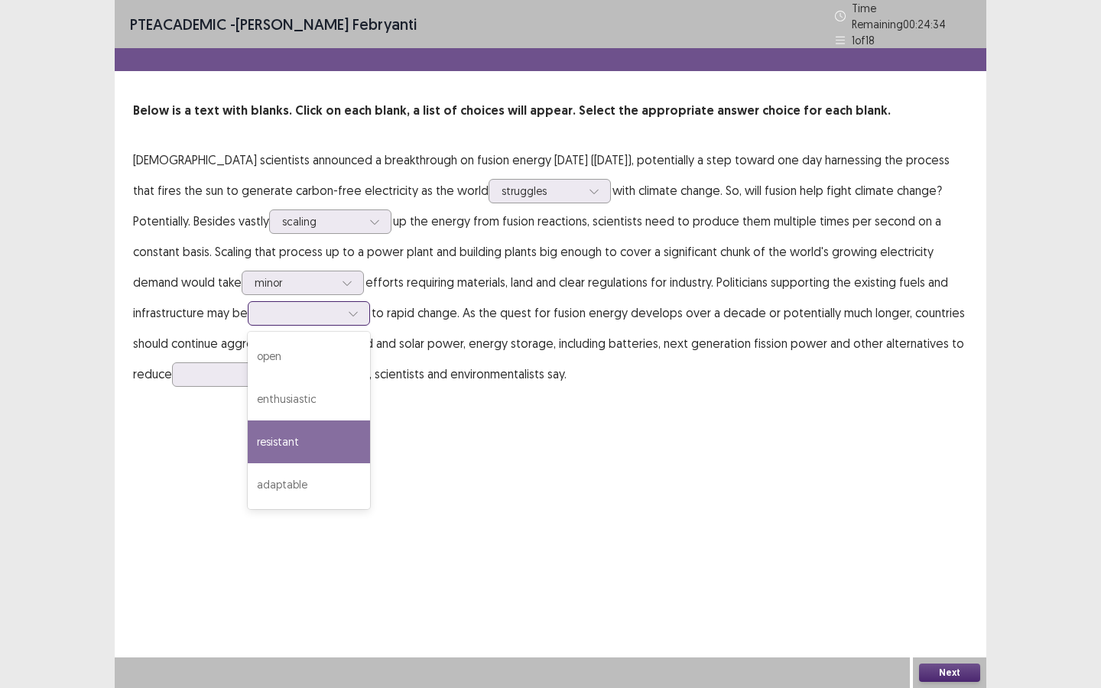
click at [248, 440] on div "resistant" at bounding box center [309, 441] width 122 height 43
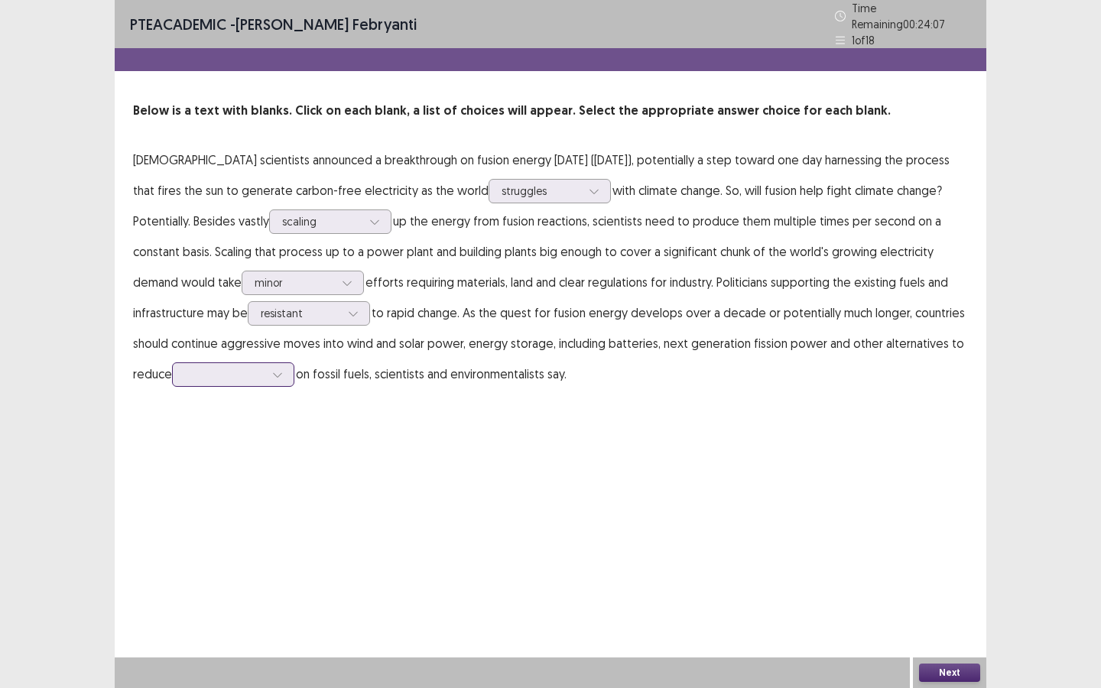
click at [214, 372] on div at bounding box center [225, 374] width 80 height 15
click at [206, 489] on div "reliability" at bounding box center [233, 503] width 122 height 43
click at [962, 622] on button "Next" at bounding box center [949, 673] width 61 height 18
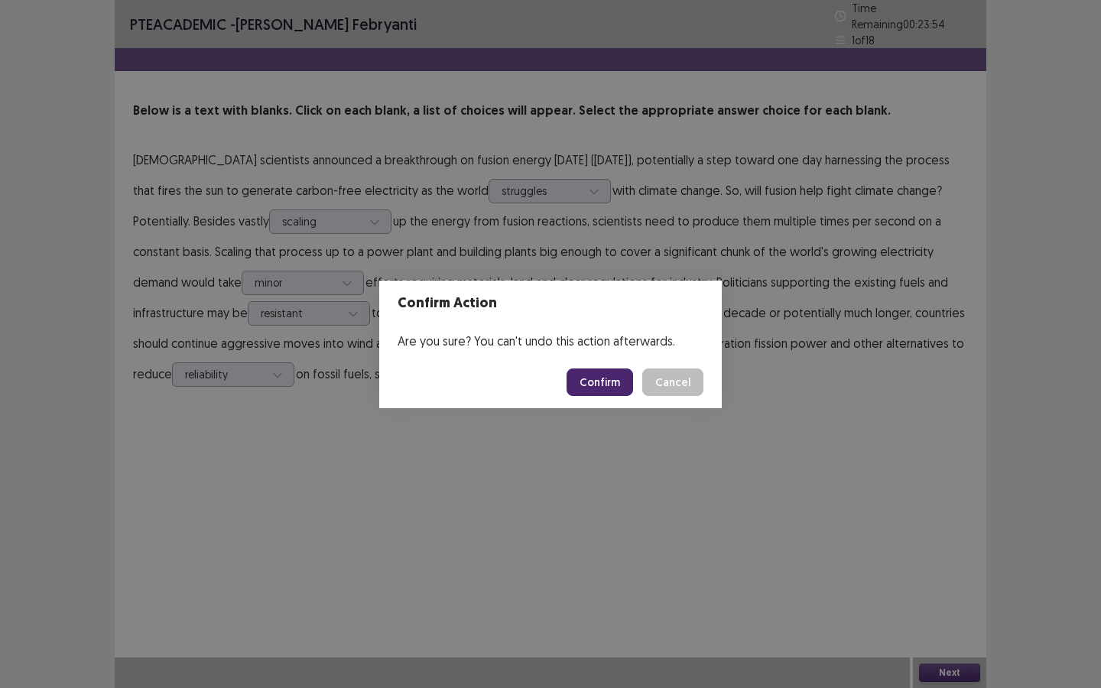
click at [603, 378] on button "Confirm" at bounding box center [599, 382] width 67 height 28
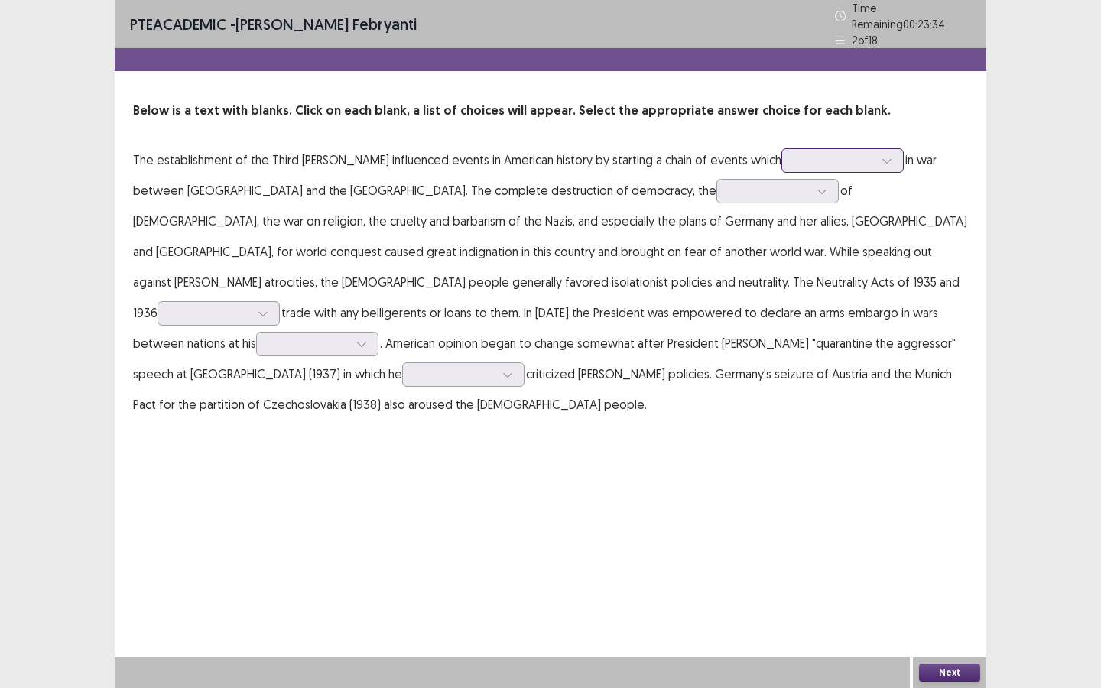
click at [793, 162] on div at bounding box center [834, 160] width 83 height 18
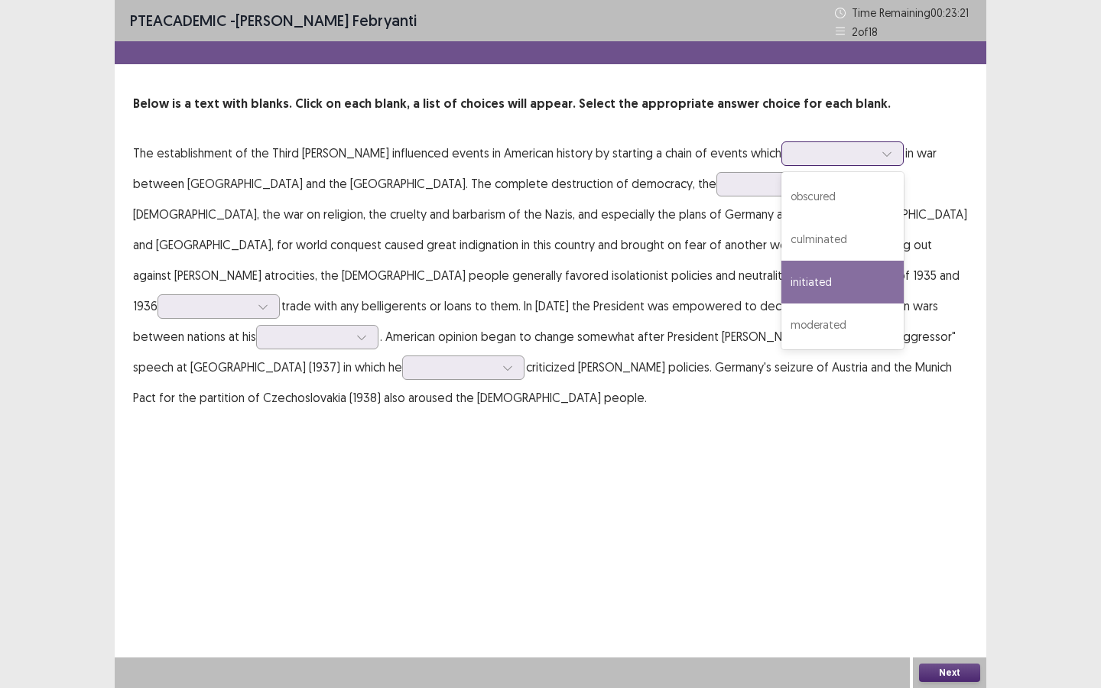
click at [781, 288] on div "initiated" at bounding box center [842, 282] width 122 height 43
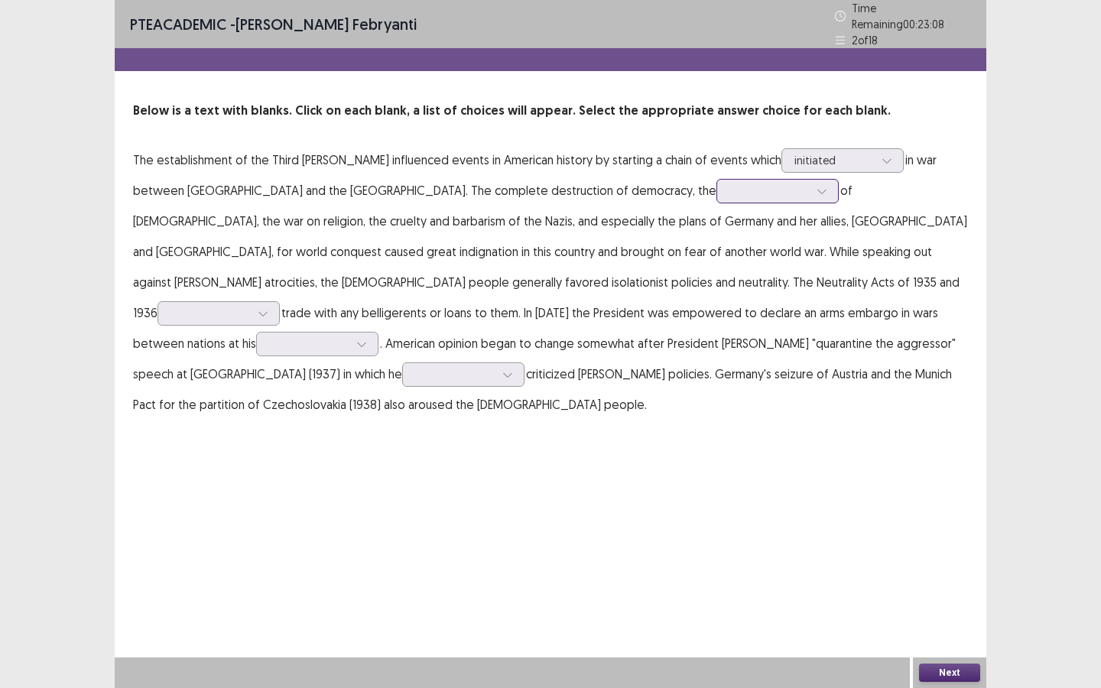
click at [729, 183] on div at bounding box center [769, 190] width 80 height 15
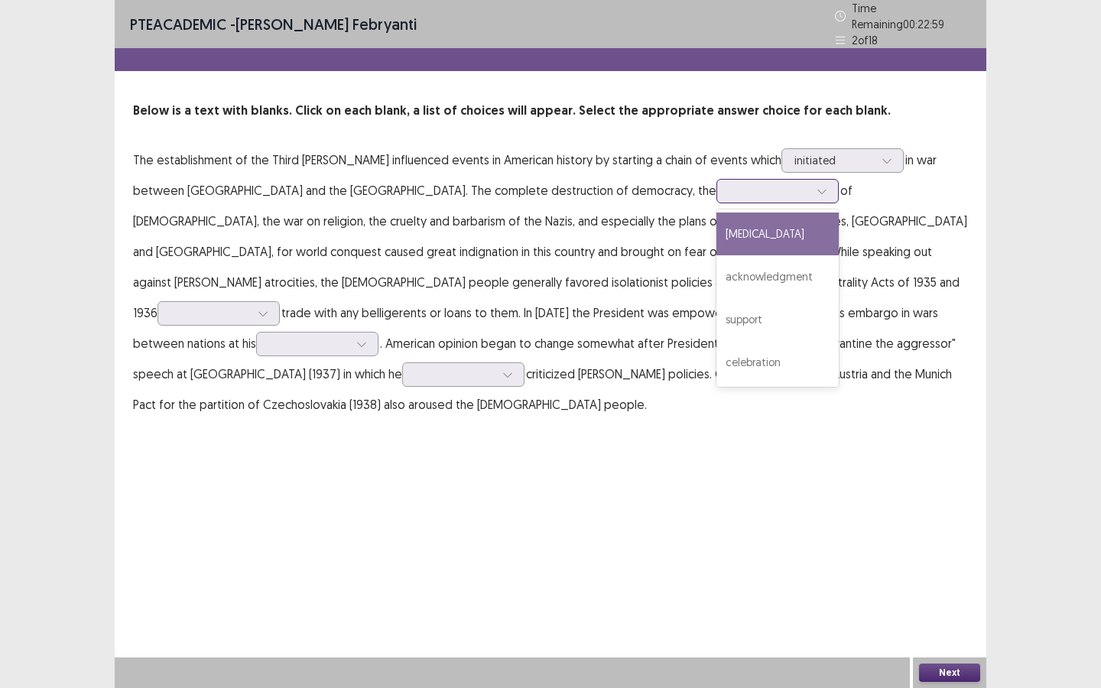
click at [716, 222] on div "[MEDICAL_DATA]" at bounding box center [777, 234] width 122 height 43
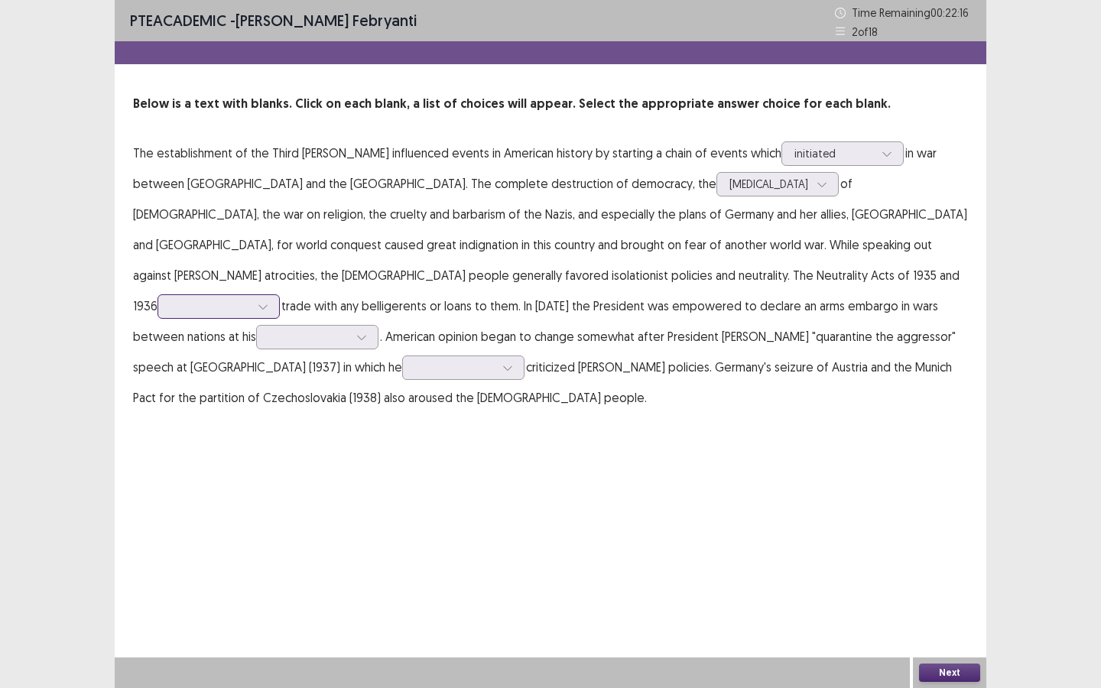
click at [250, 299] on div at bounding box center [210, 306] width 80 height 15
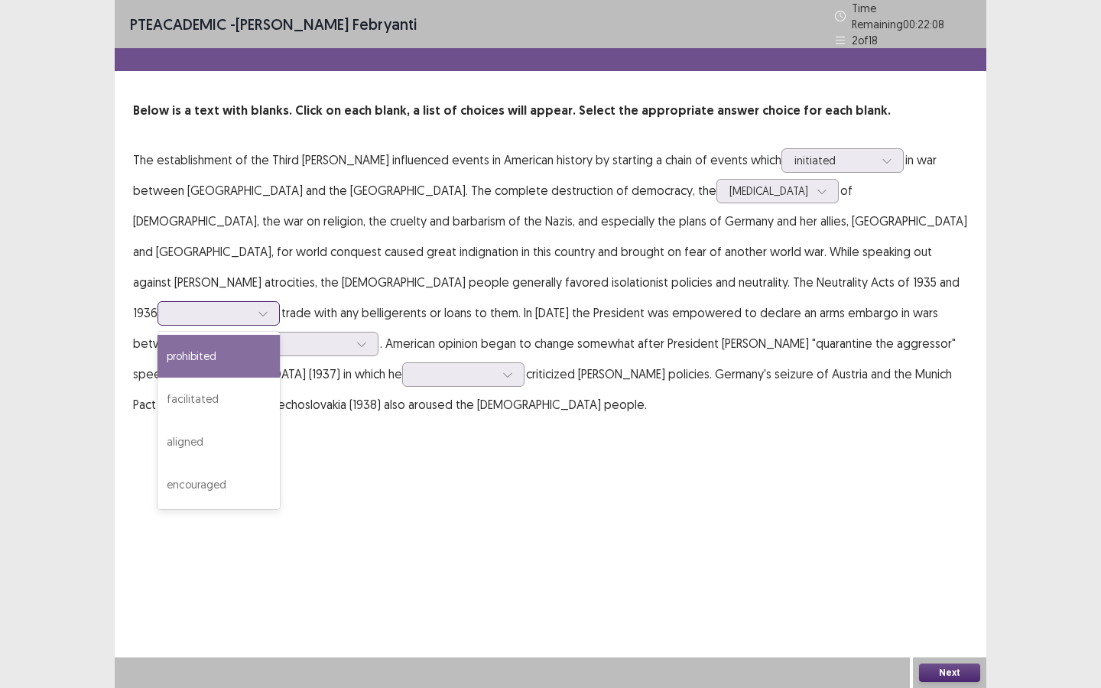
click at [280, 335] on div "prohibited" at bounding box center [218, 356] width 122 height 43
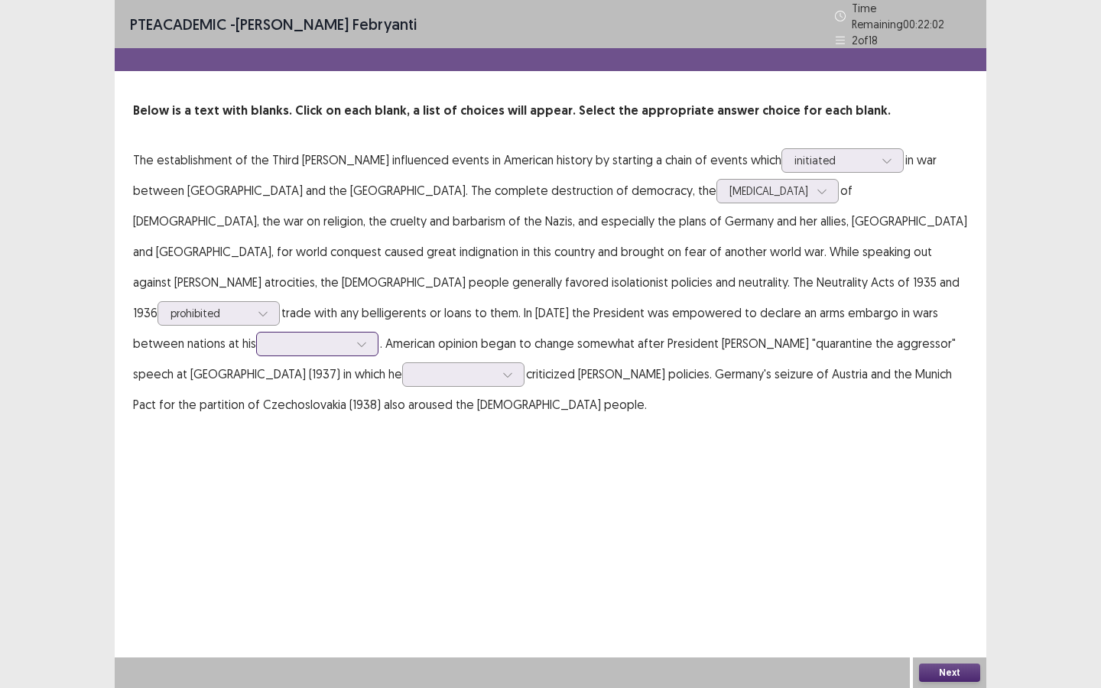
click at [349, 336] on div at bounding box center [309, 343] width 80 height 15
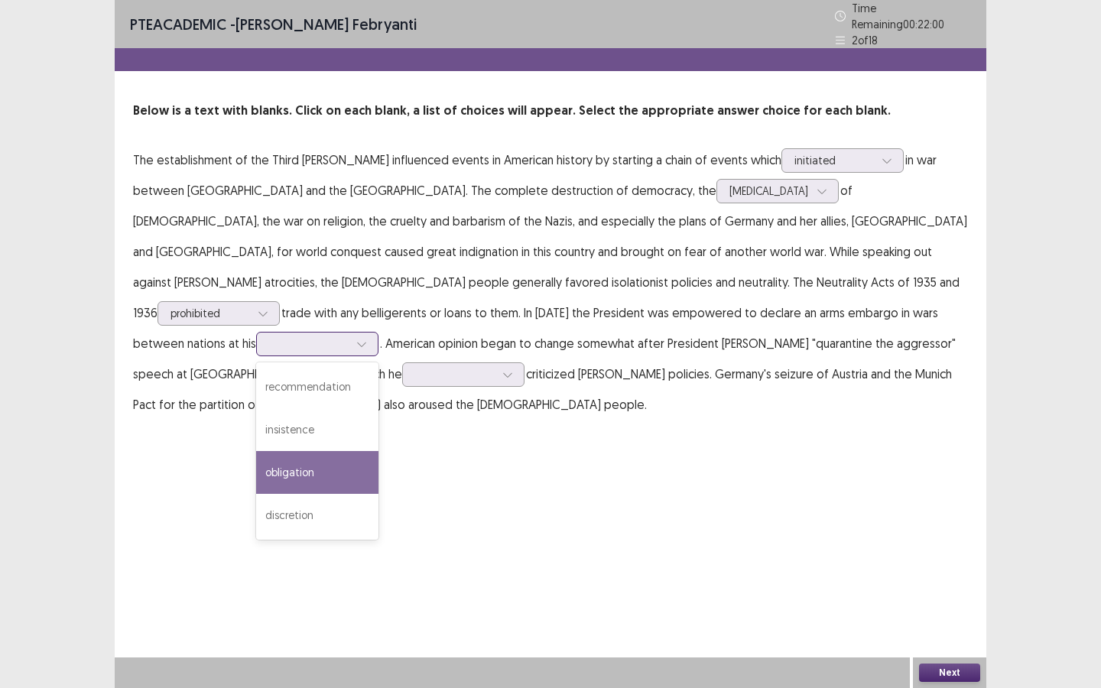
click at [378, 451] on div "obligation" at bounding box center [317, 472] width 122 height 43
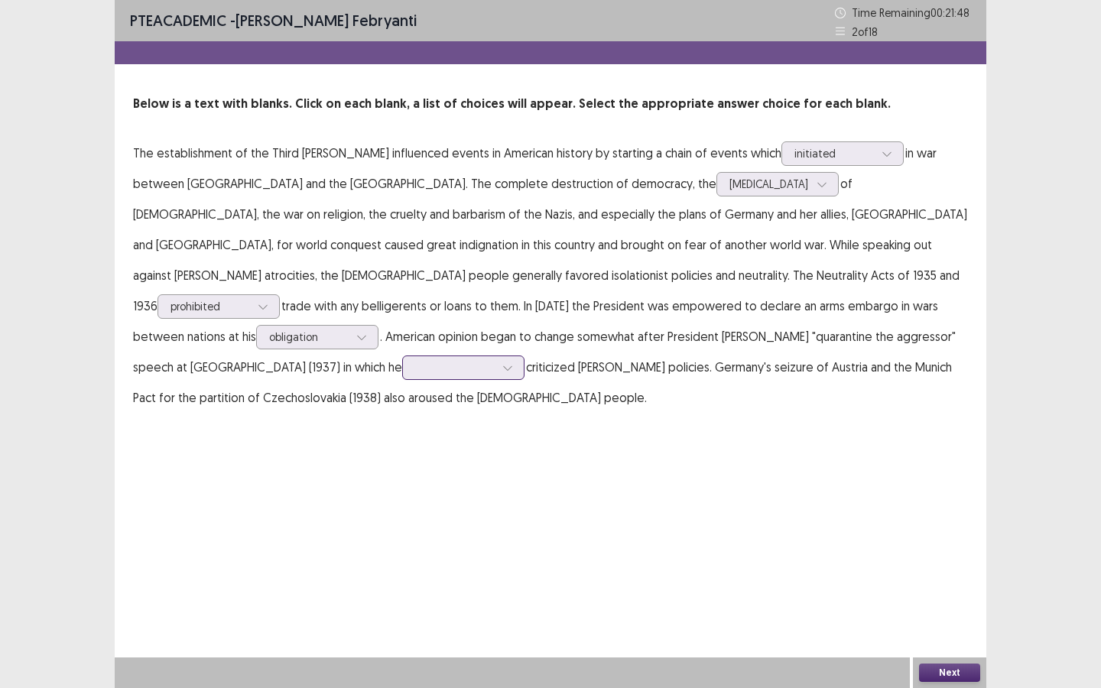
click at [495, 360] on div at bounding box center [455, 367] width 80 height 15
click at [472, 389] on div "briefly" at bounding box center [463, 410] width 122 height 43
click at [933, 622] on button "Next" at bounding box center [949, 673] width 61 height 18
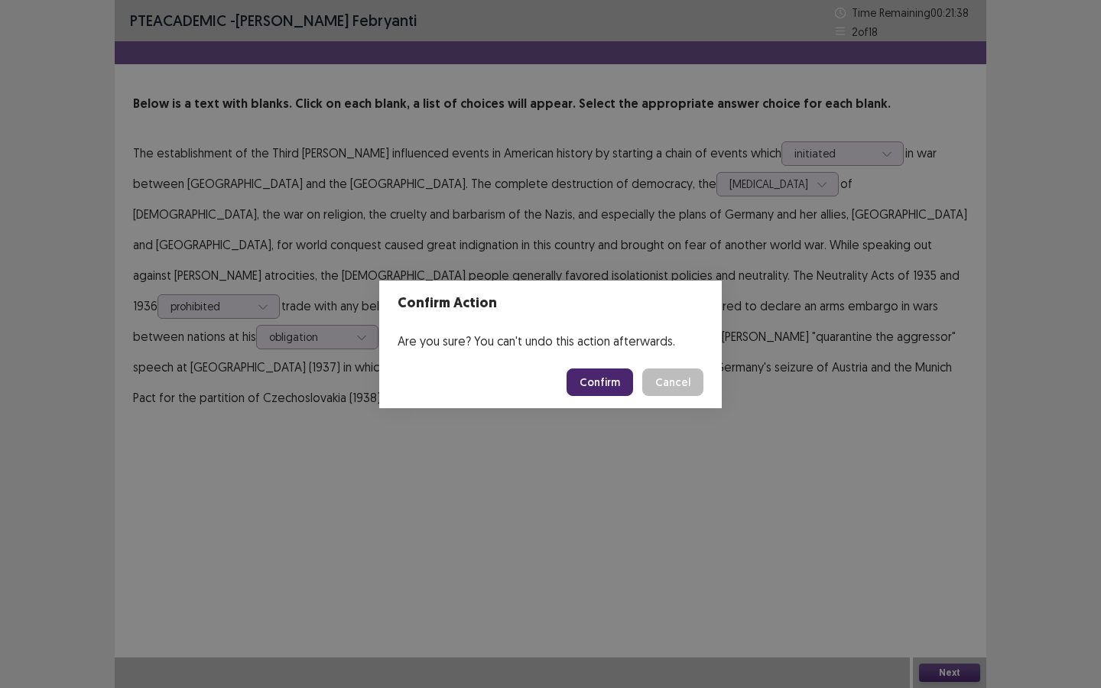
click at [614, 390] on button "Confirm" at bounding box center [599, 382] width 67 height 28
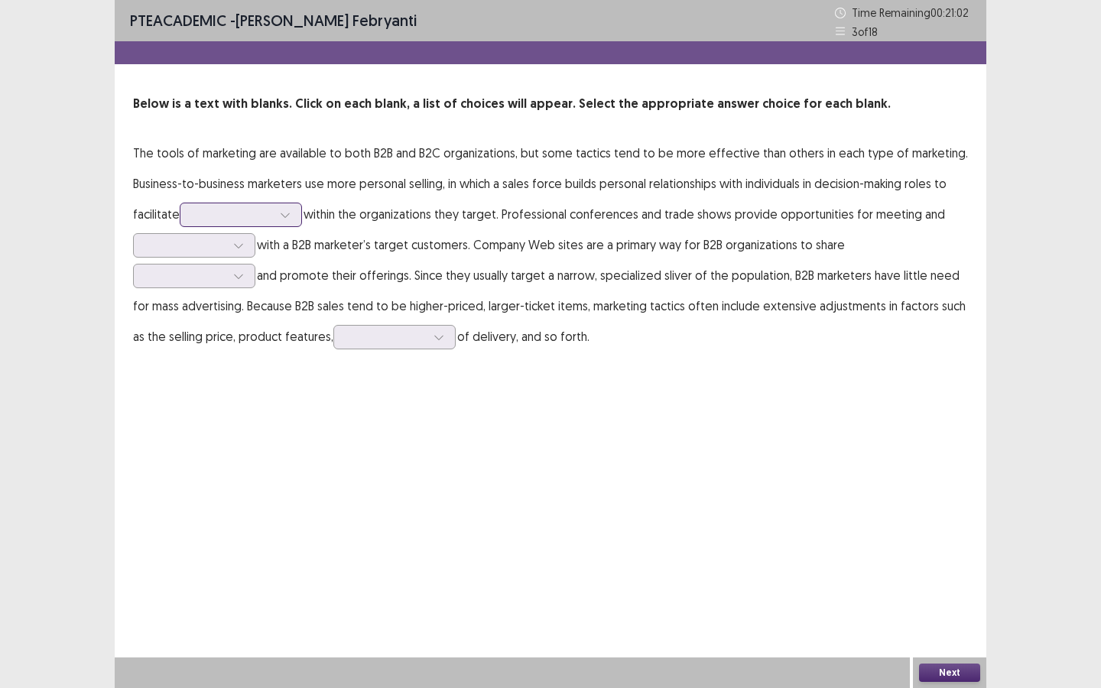
click at [300, 217] on div at bounding box center [241, 215] width 122 height 24
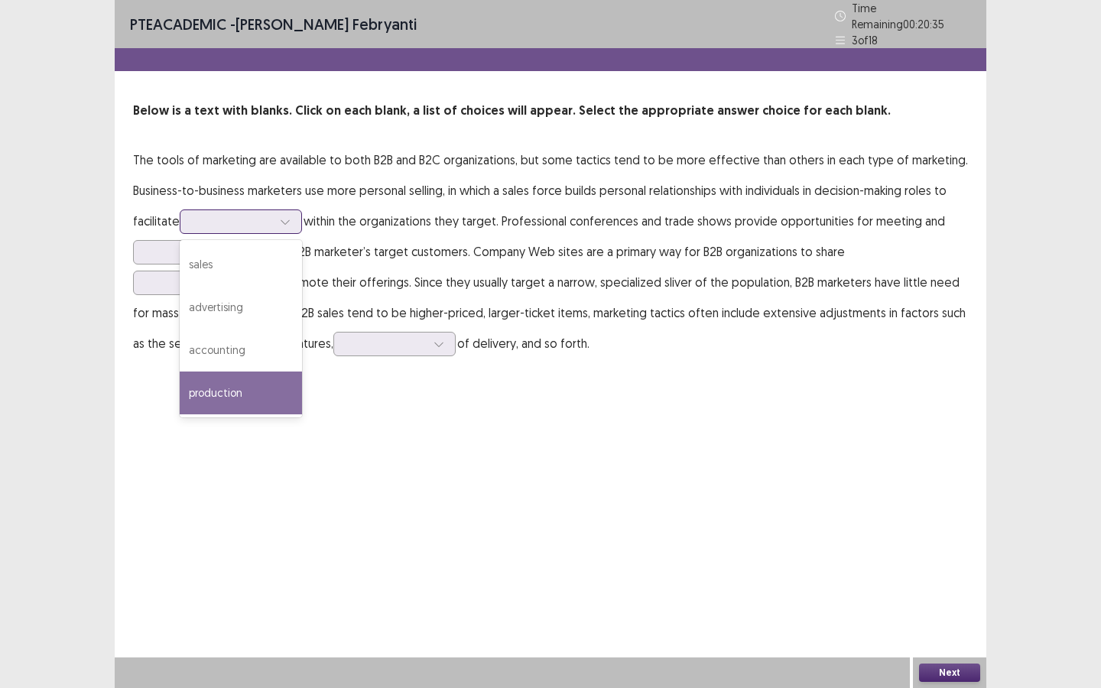
click at [226, 382] on div "production" at bounding box center [241, 393] width 122 height 43
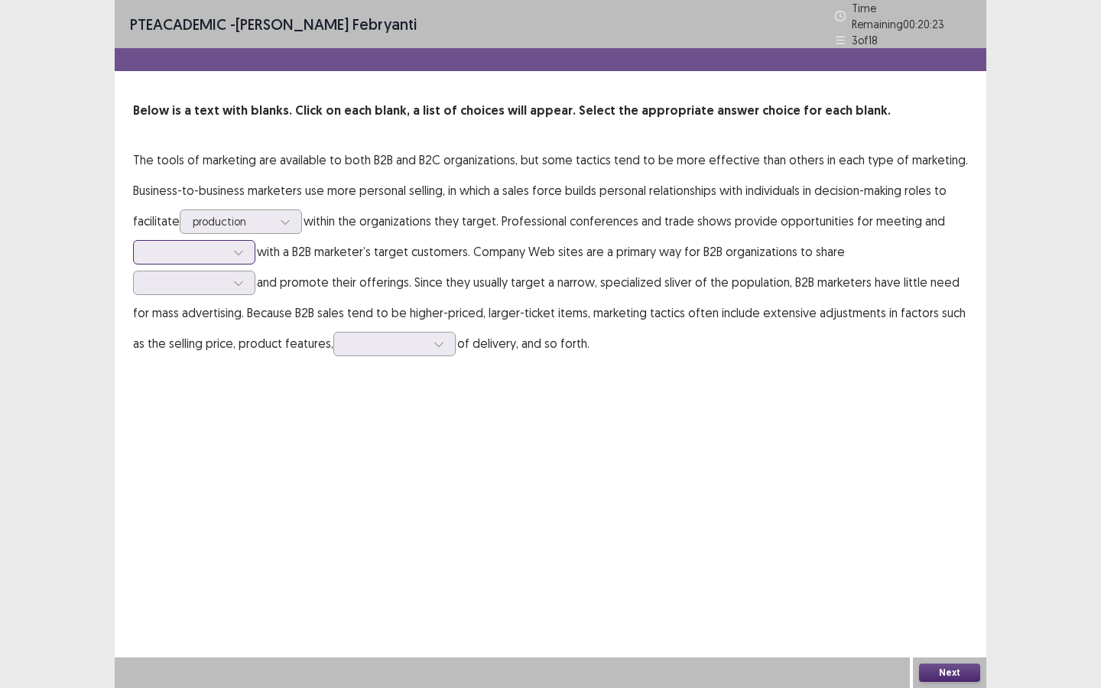
click at [242, 253] on div at bounding box center [238, 252] width 23 height 23
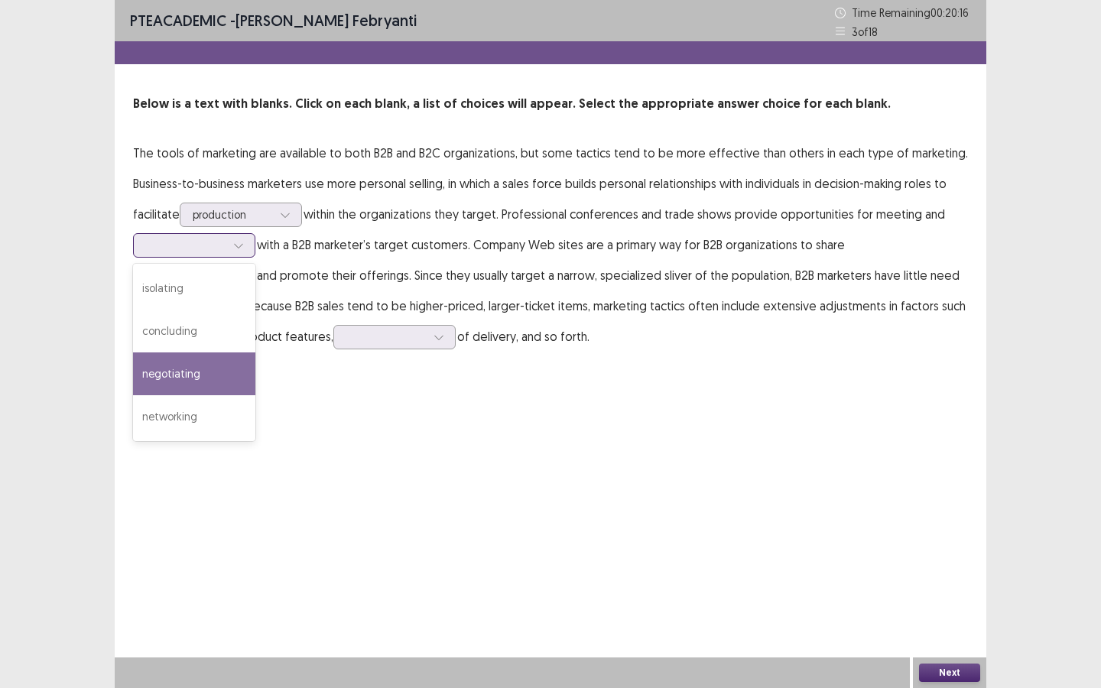
click at [196, 383] on div "negotiating" at bounding box center [194, 373] width 122 height 43
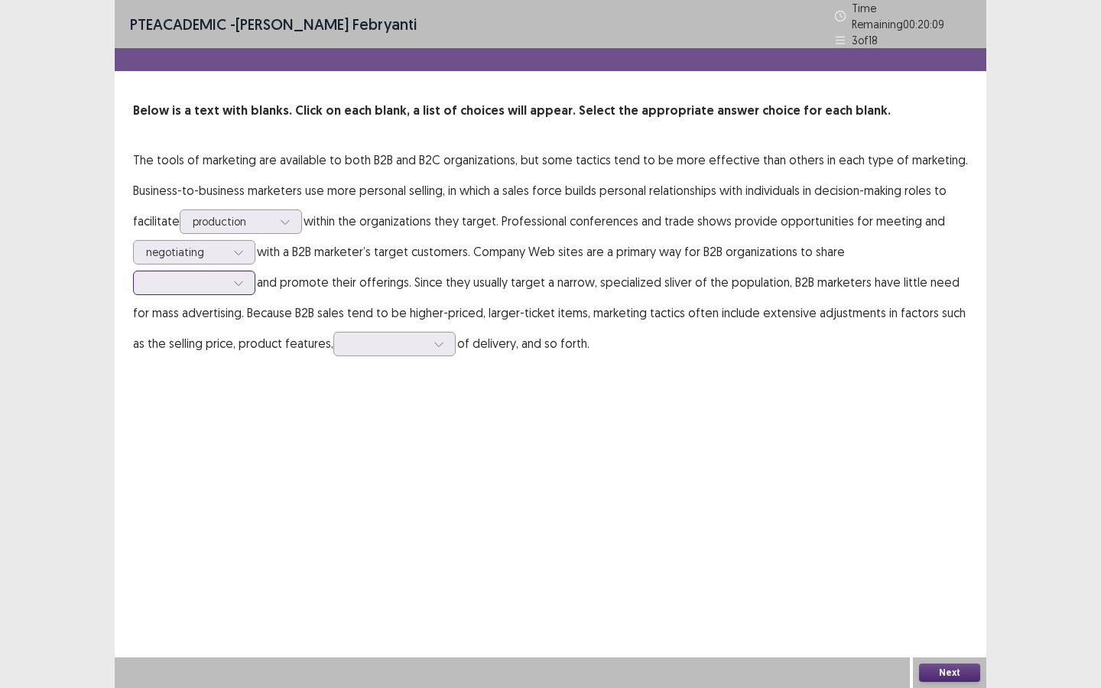
click at [250, 271] on div at bounding box center [238, 282] width 23 height 23
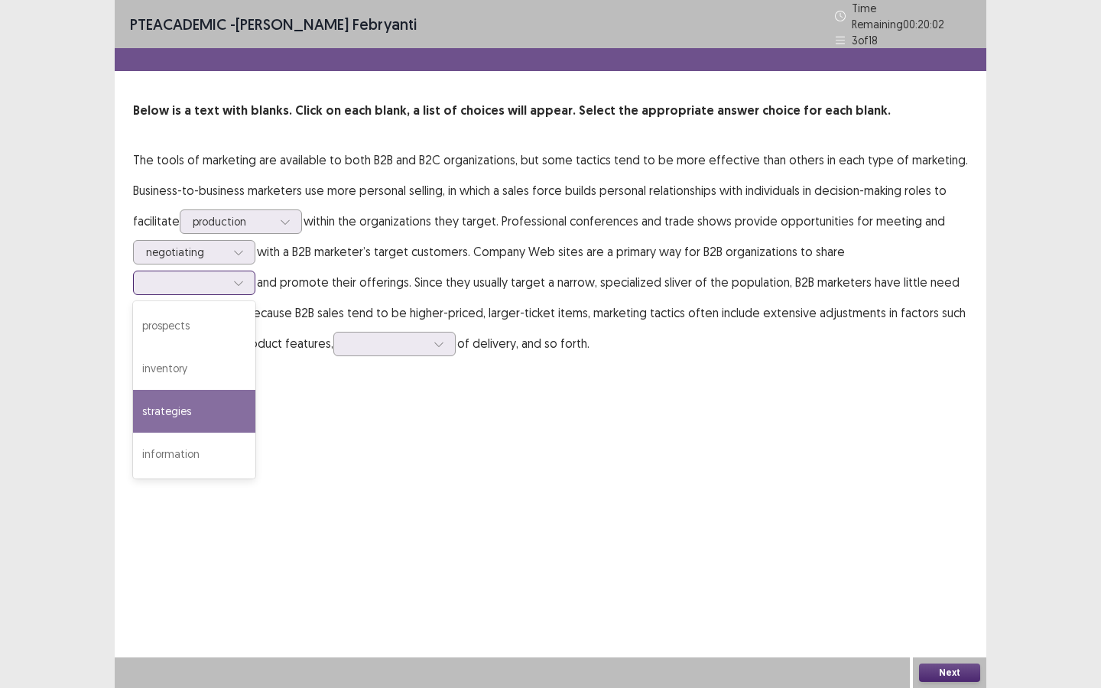
click at [255, 390] on div "strategies" at bounding box center [194, 411] width 122 height 43
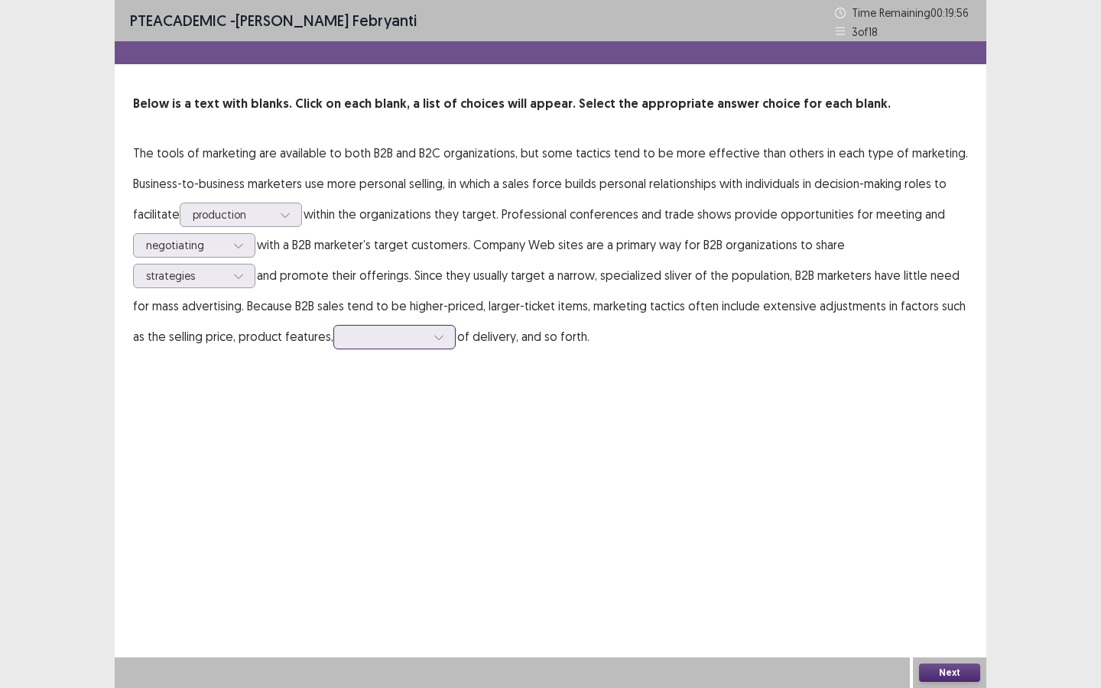
click at [427, 343] on div at bounding box center [438, 337] width 23 height 23
click at [333, 417] on div "location" at bounding box center [394, 422] width 122 height 43
click at [935, 622] on button "Next" at bounding box center [949, 673] width 61 height 18
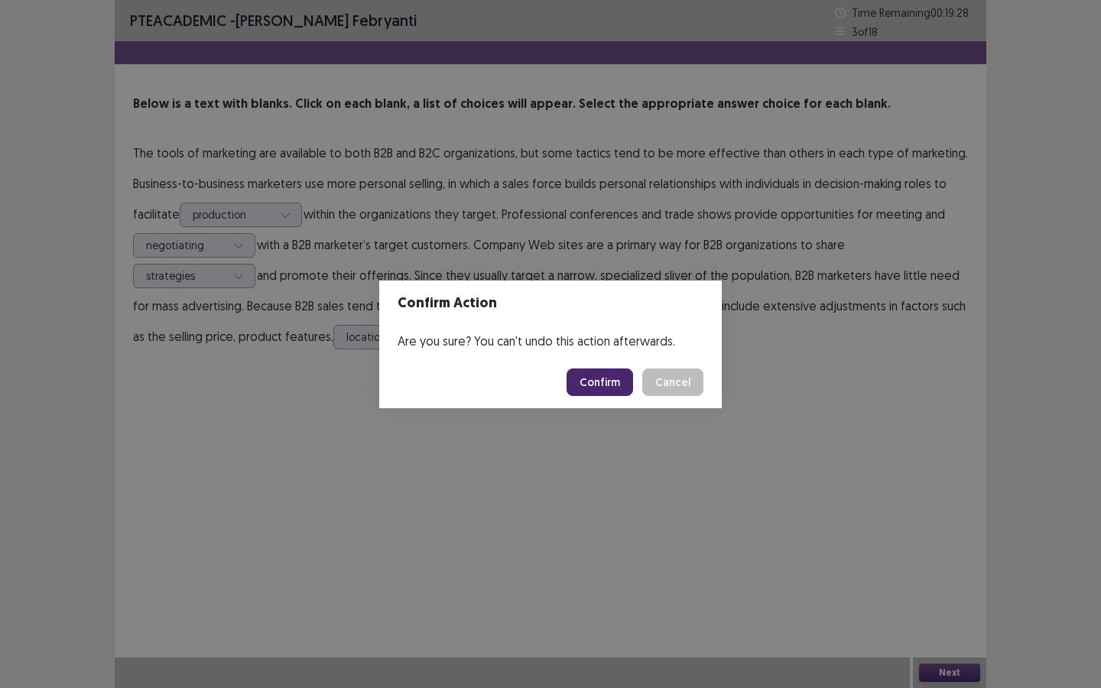
click at [614, 389] on button "Confirm" at bounding box center [599, 382] width 67 height 28
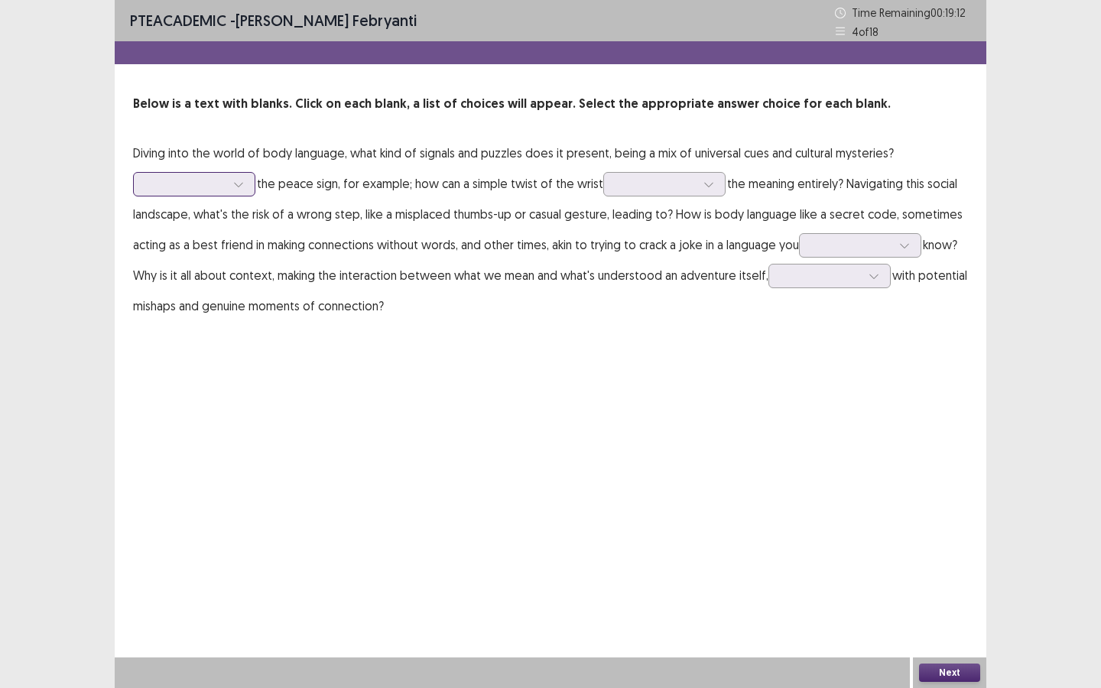
click at [232, 183] on div at bounding box center [238, 184] width 23 height 23
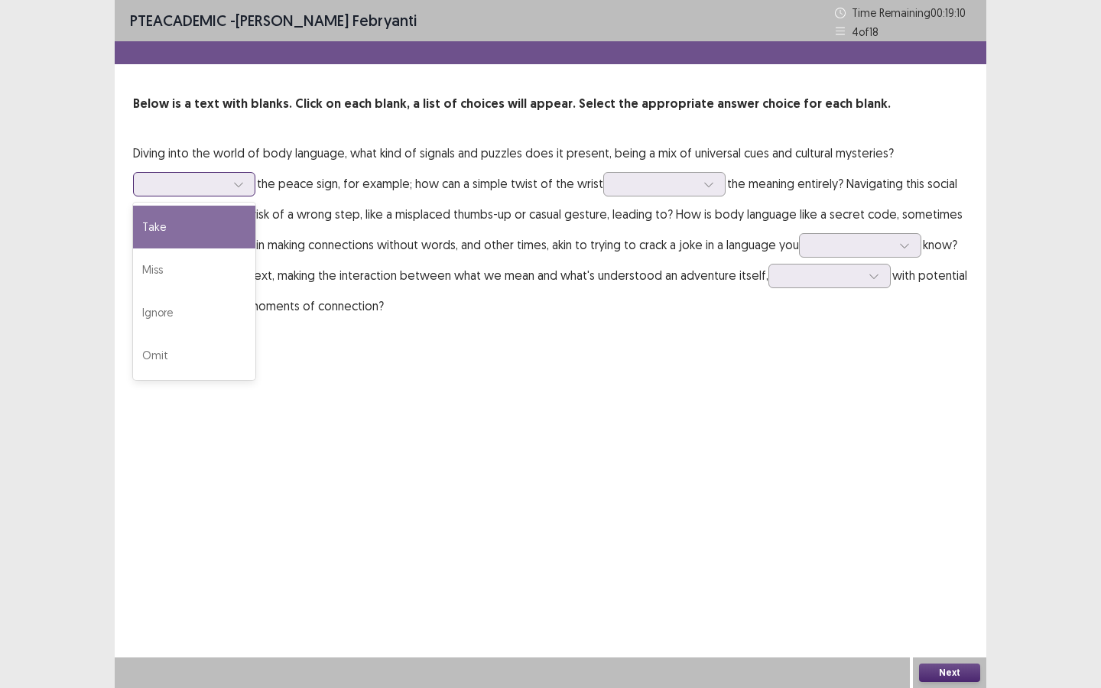
click at [219, 232] on div "Take" at bounding box center [194, 227] width 122 height 43
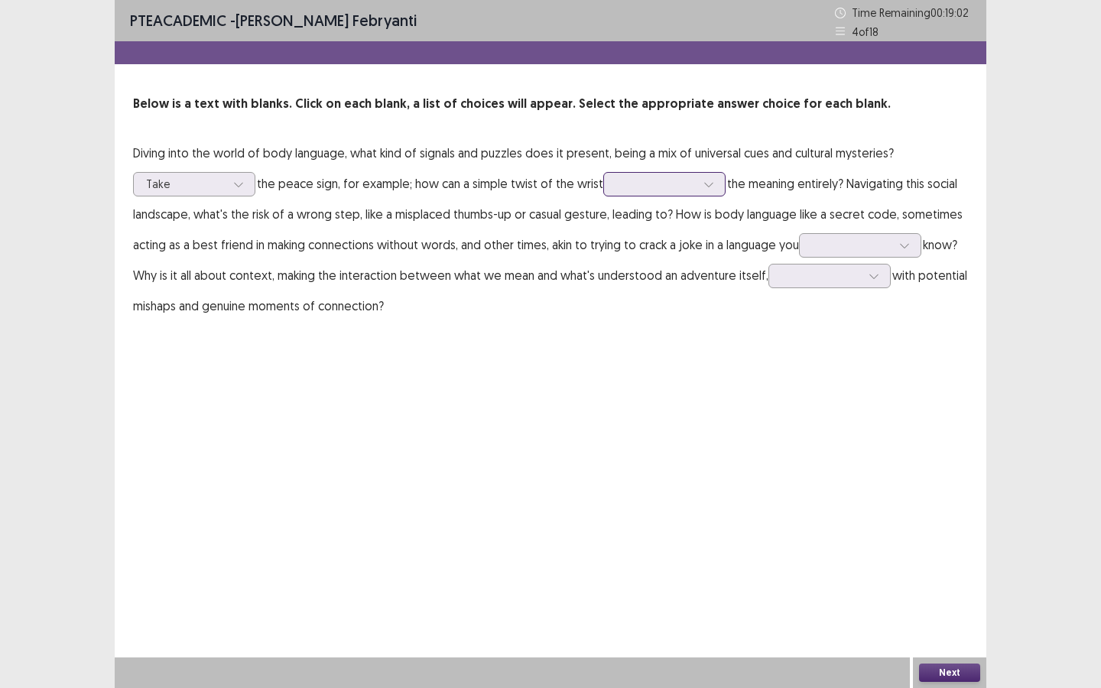
click at [671, 183] on div at bounding box center [656, 184] width 80 height 15
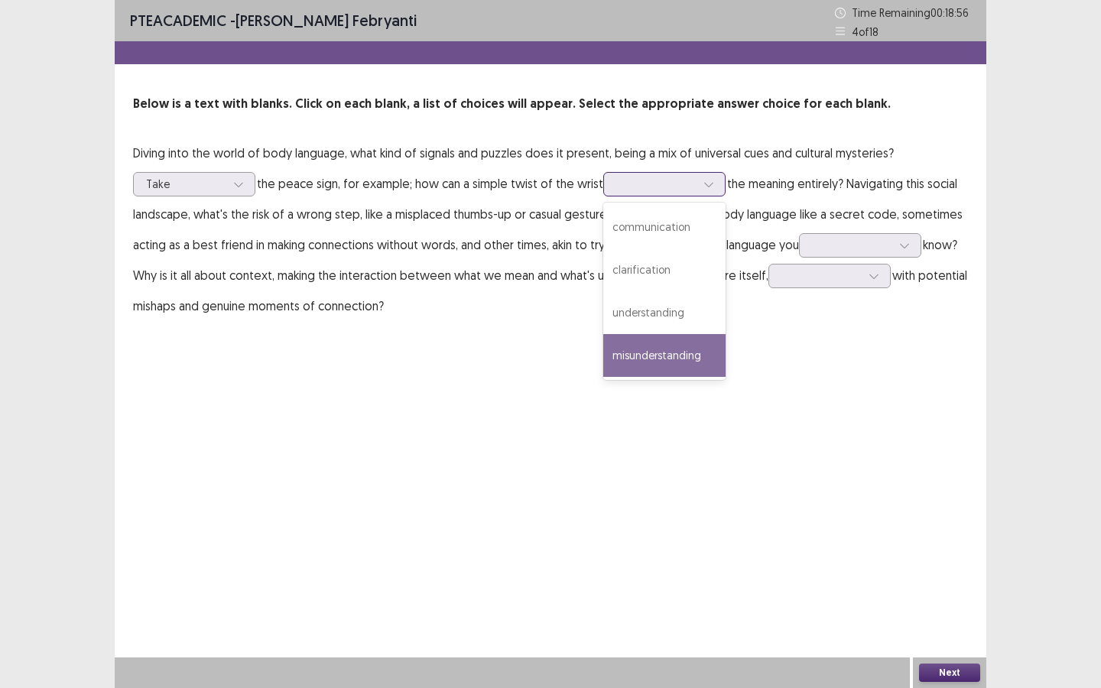
click at [664, 357] on div "misunderstanding" at bounding box center [664, 355] width 122 height 43
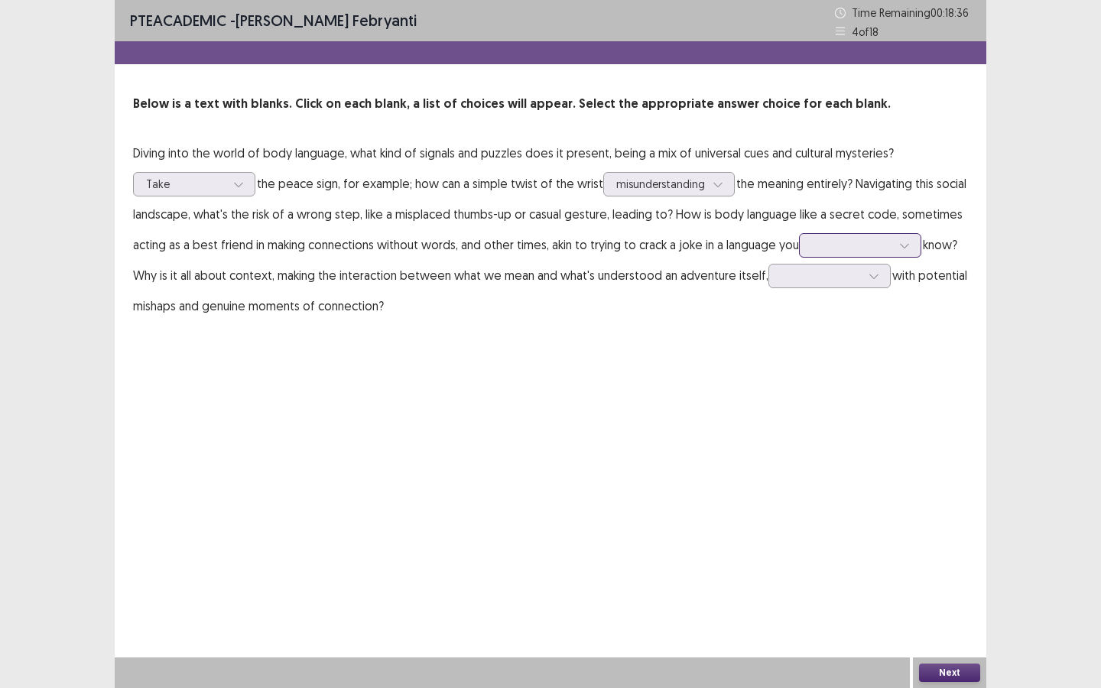
click at [839, 243] on div at bounding box center [852, 245] width 80 height 15
click at [830, 302] on div "barely" at bounding box center [860, 288] width 122 height 43
click at [842, 278] on div at bounding box center [821, 275] width 80 height 15
click at [797, 443] on div "filled" at bounding box center [829, 447] width 122 height 43
click at [953, 622] on button "Next" at bounding box center [949, 673] width 61 height 18
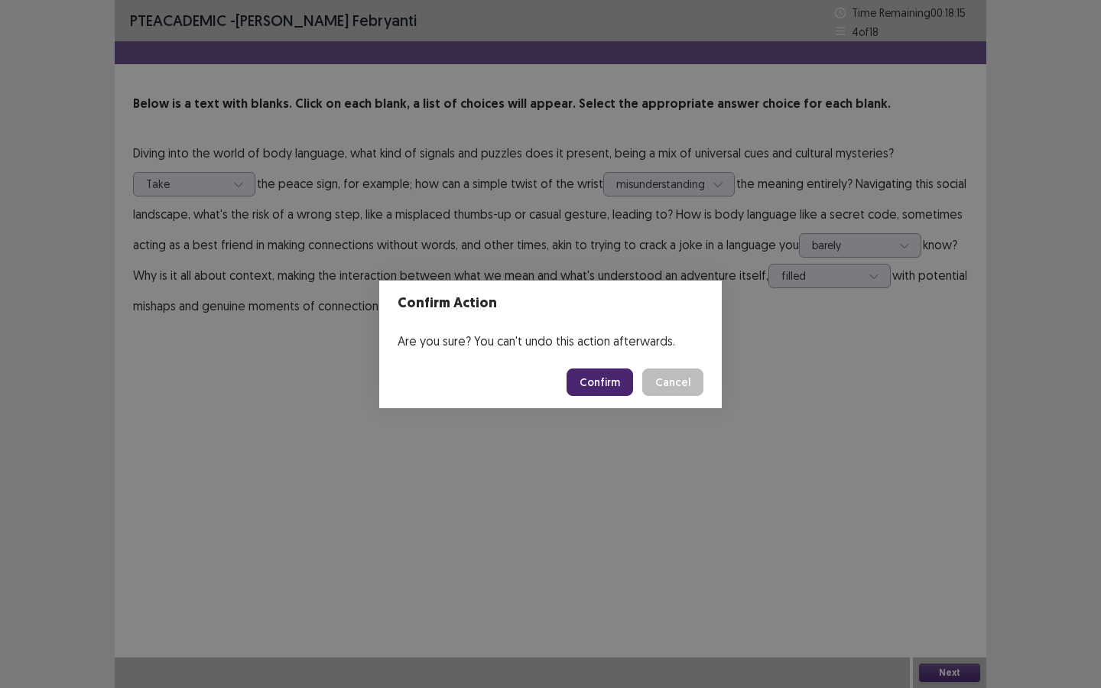
click at [606, 381] on button "Confirm" at bounding box center [599, 382] width 67 height 28
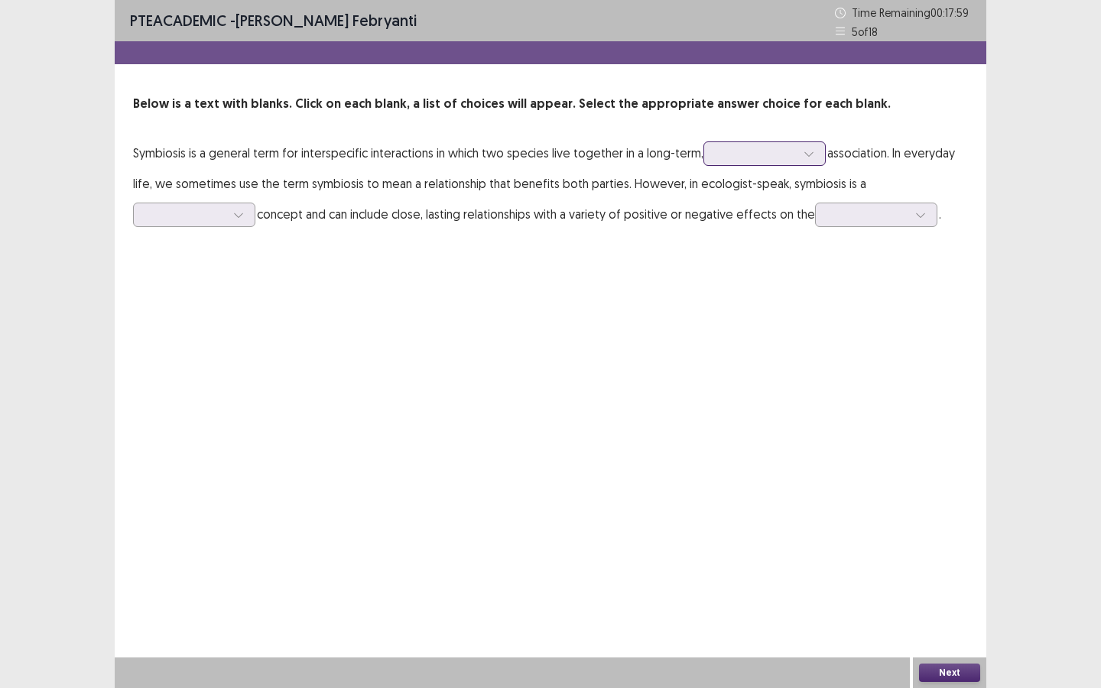
click at [797, 153] on div at bounding box center [808, 153] width 23 height 23
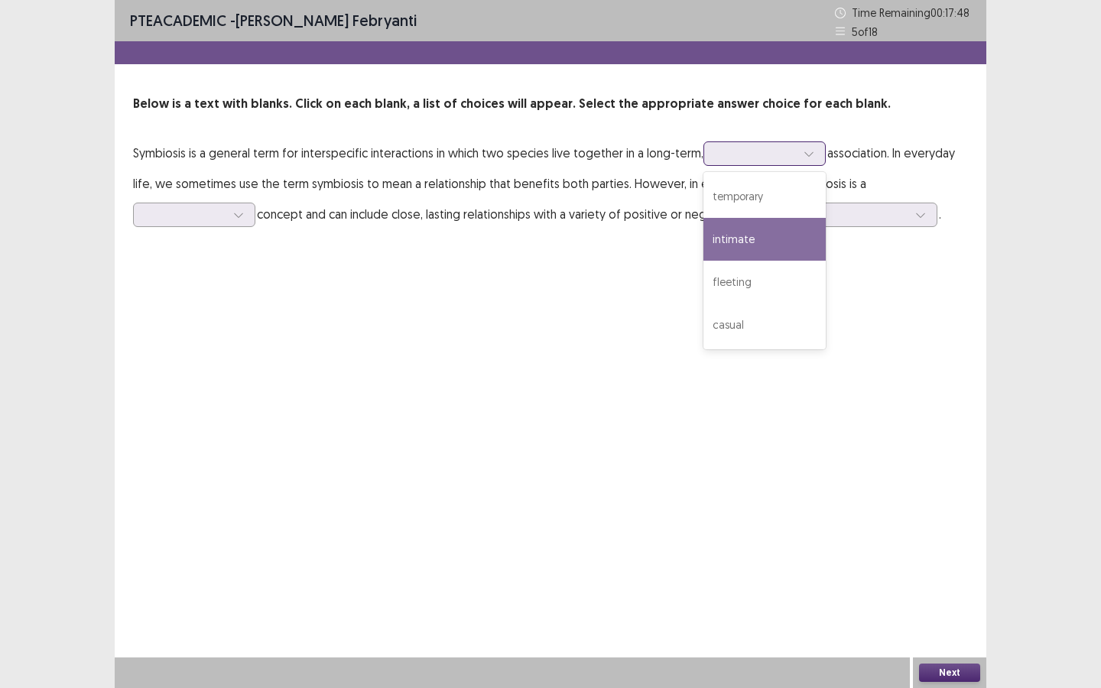
click at [746, 235] on div "intimate" at bounding box center [764, 239] width 122 height 43
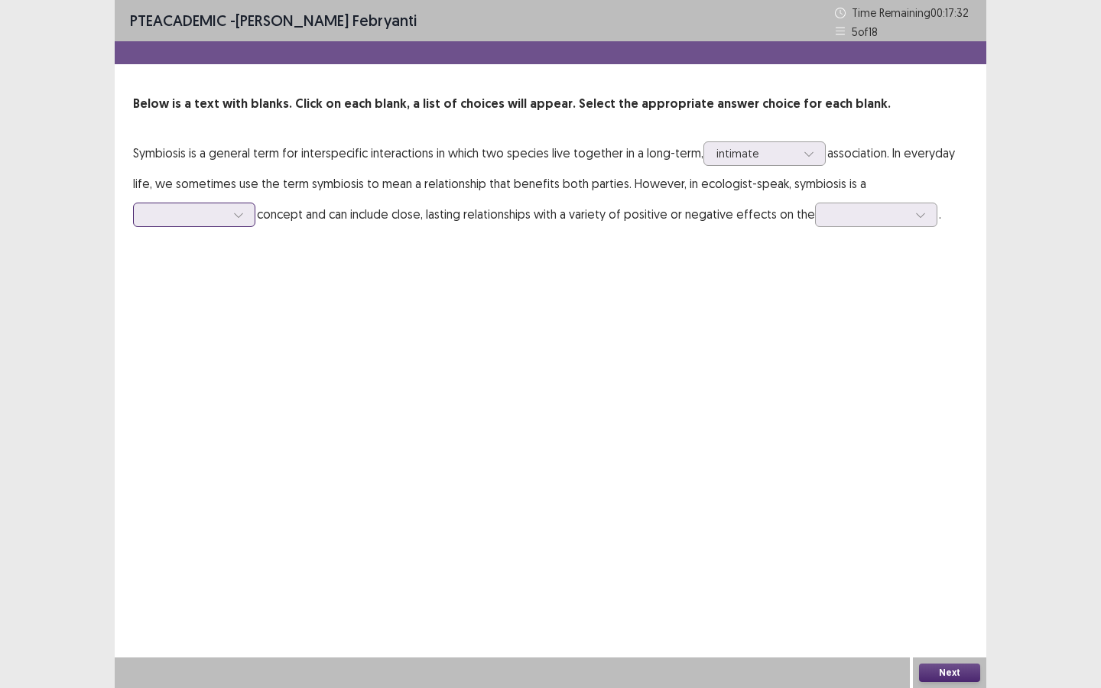
click at [212, 220] on div at bounding box center [186, 214] width 80 height 15
click at [194, 331] on div "broader" at bounding box center [194, 343] width 122 height 43
click at [904, 221] on div at bounding box center [868, 214] width 80 height 15
click at [887, 265] on div "participants" at bounding box center [876, 257] width 122 height 43
click at [894, 214] on div at bounding box center [868, 214] width 80 height 15
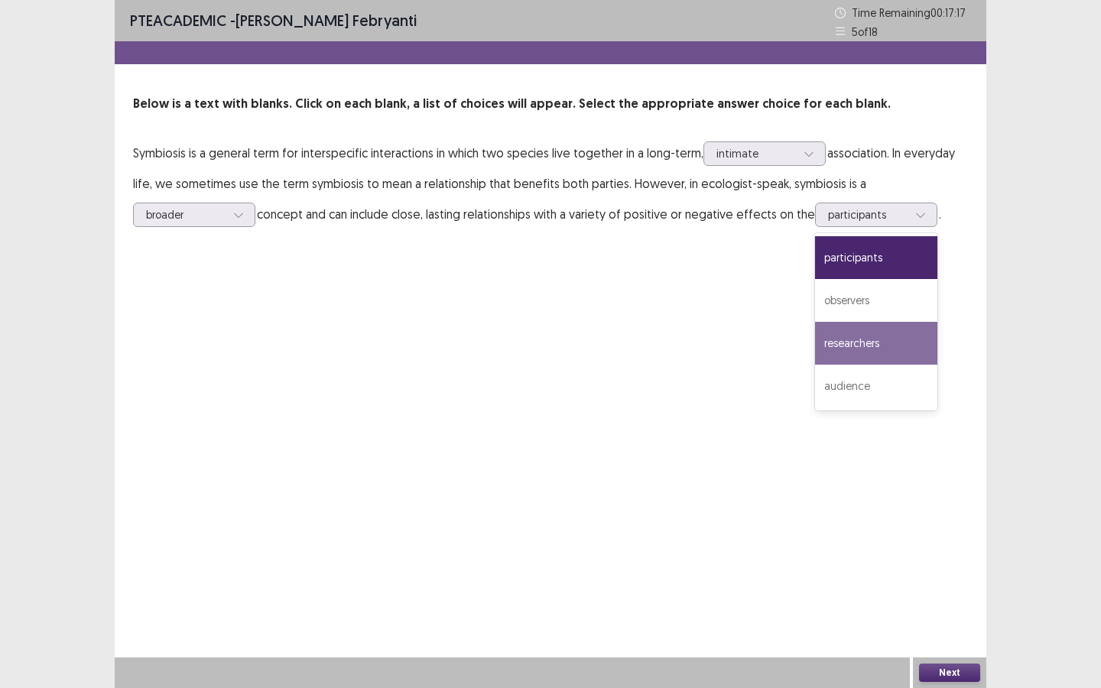
click at [937, 622] on div "PTE academic - [PERSON_NAME] Febryanti Time Remaining 00 : 17 : 17 5 of 18 Belo…" at bounding box center [551, 344] width 872 height 688
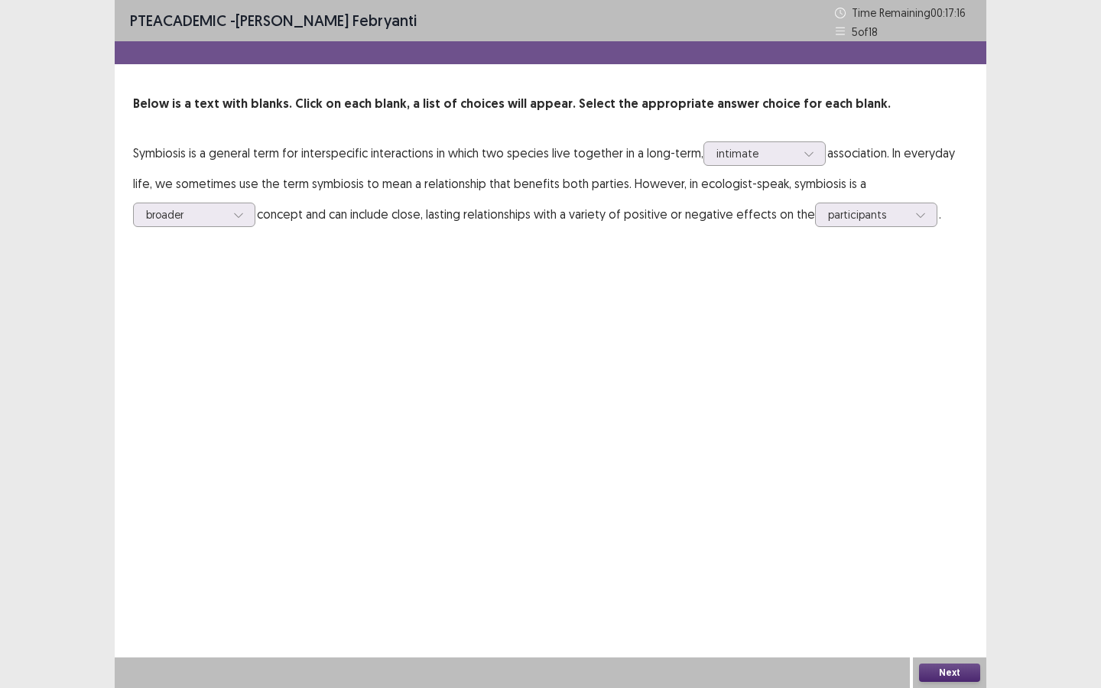
click at [943, 622] on button "Next" at bounding box center [949, 673] width 61 height 18
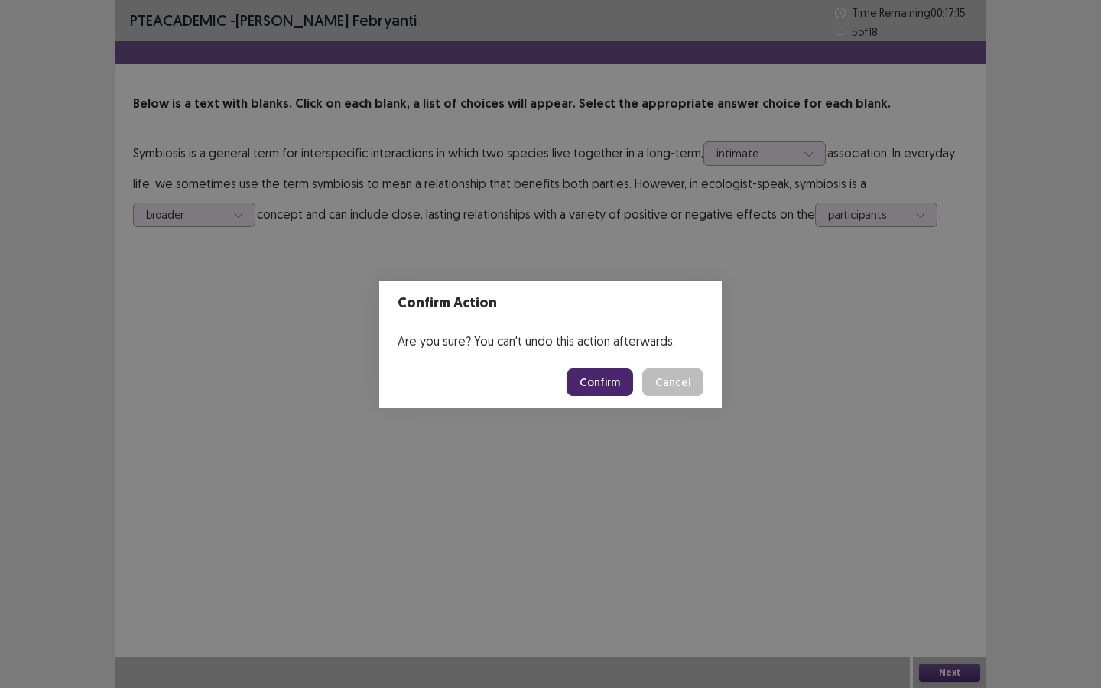
click at [612, 381] on button "Confirm" at bounding box center [599, 382] width 67 height 28
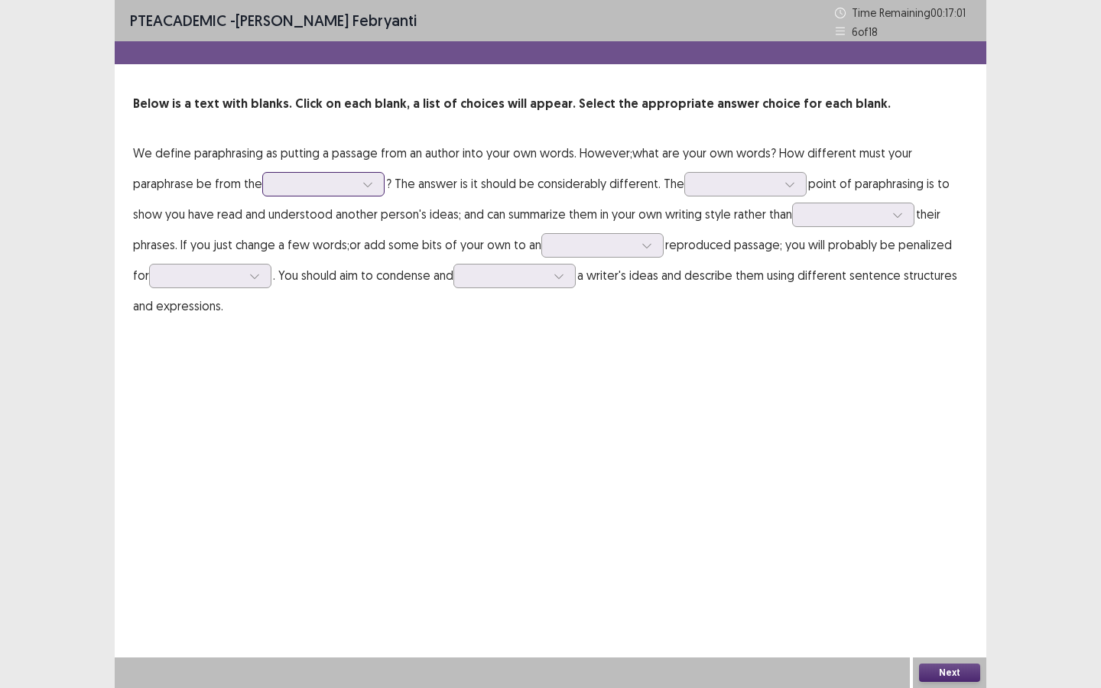
click at [332, 183] on div at bounding box center [315, 184] width 80 height 15
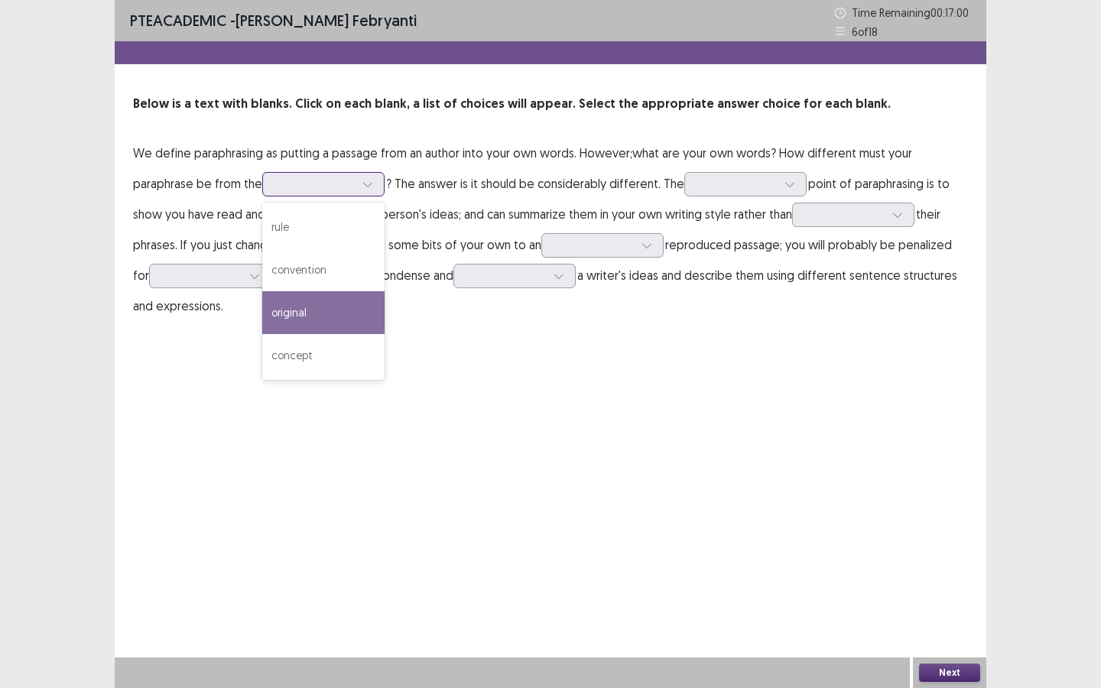
click at [310, 306] on div "original" at bounding box center [323, 312] width 122 height 43
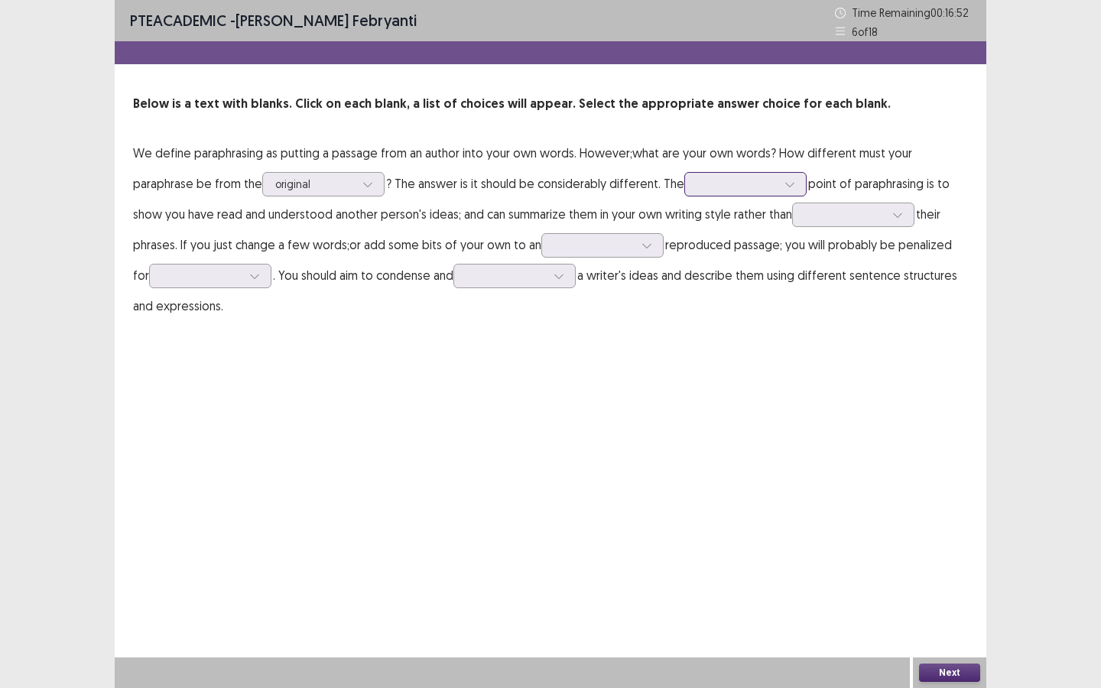
click at [727, 187] on div at bounding box center [737, 184] width 80 height 15
click at [713, 225] on div "whole" at bounding box center [745, 227] width 122 height 43
click at [897, 215] on icon at bounding box center [897, 214] width 11 height 11
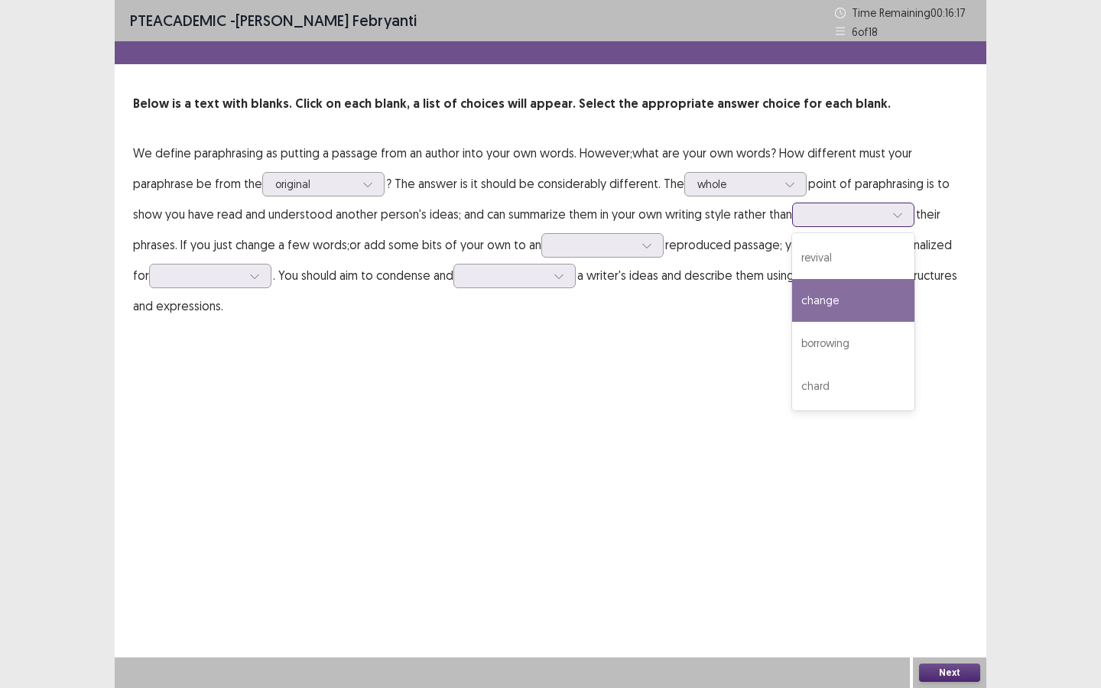
click at [838, 302] on div "change" at bounding box center [853, 300] width 122 height 43
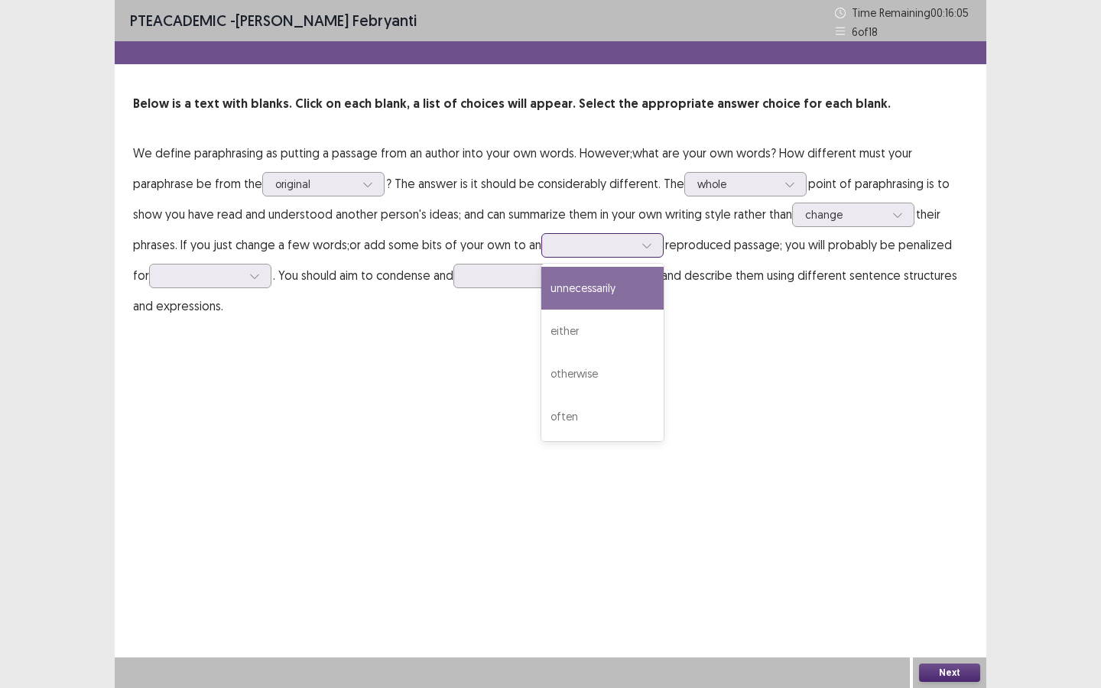
click at [622, 239] on div at bounding box center [594, 245] width 80 height 15
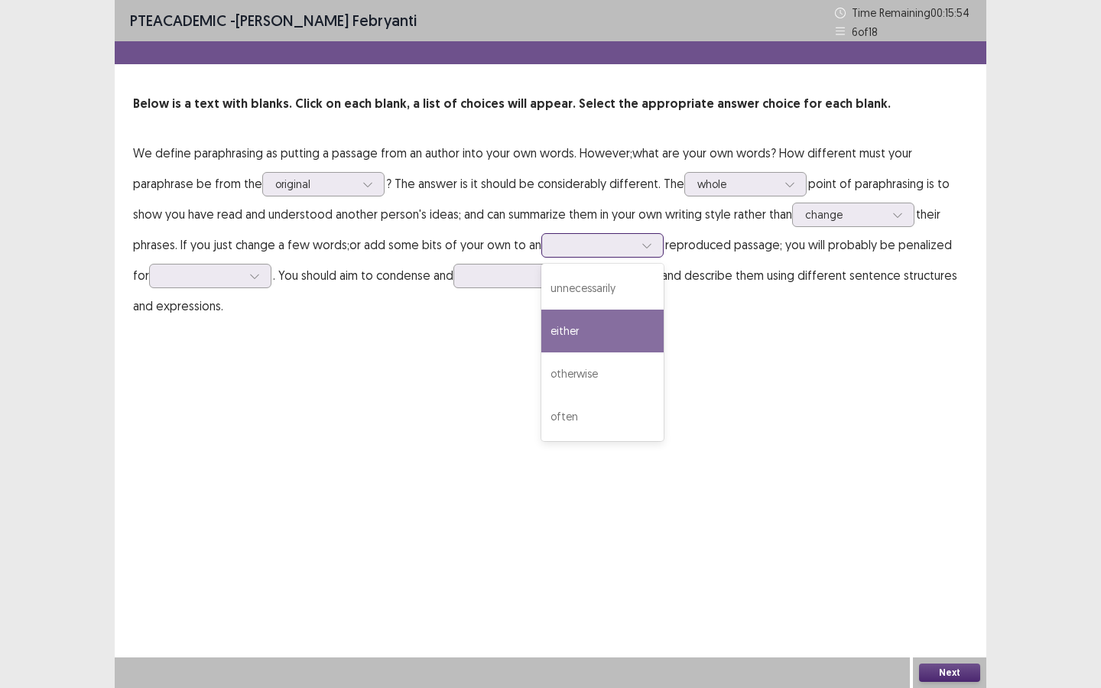
click at [602, 344] on div "either" at bounding box center [602, 331] width 122 height 43
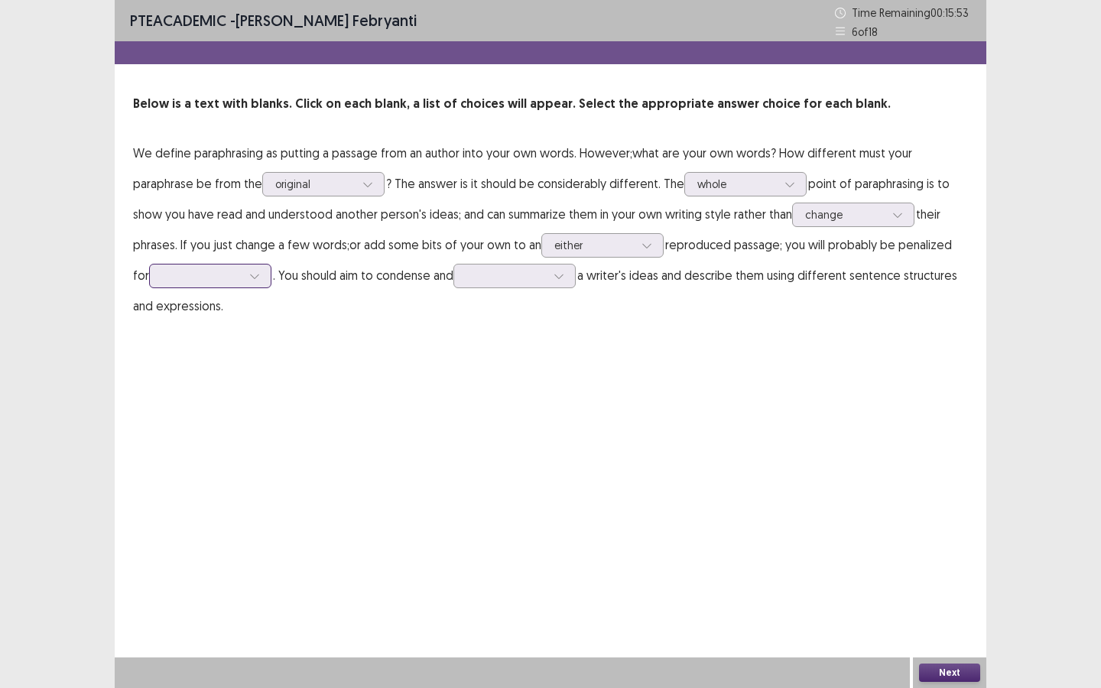
click at [239, 274] on div at bounding box center [202, 275] width 80 height 15
click at [216, 407] on div "plagiarism" at bounding box center [210, 404] width 122 height 43
click at [547, 278] on div at bounding box center [506, 276] width 83 height 18
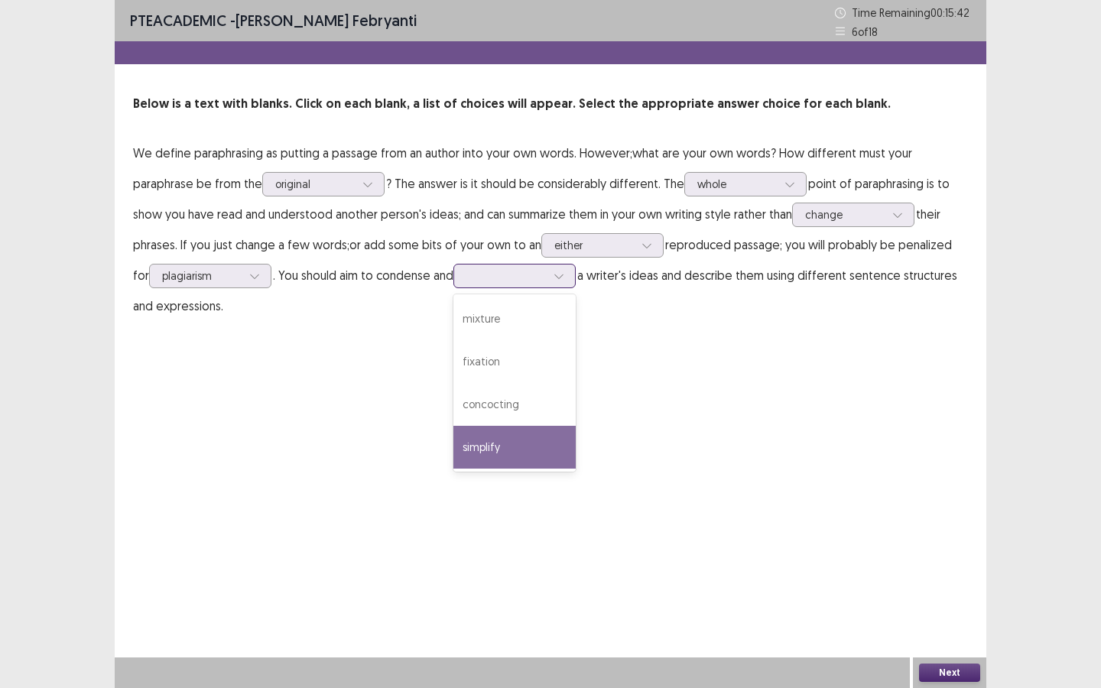
click at [506, 441] on div "simplify" at bounding box center [514, 447] width 122 height 43
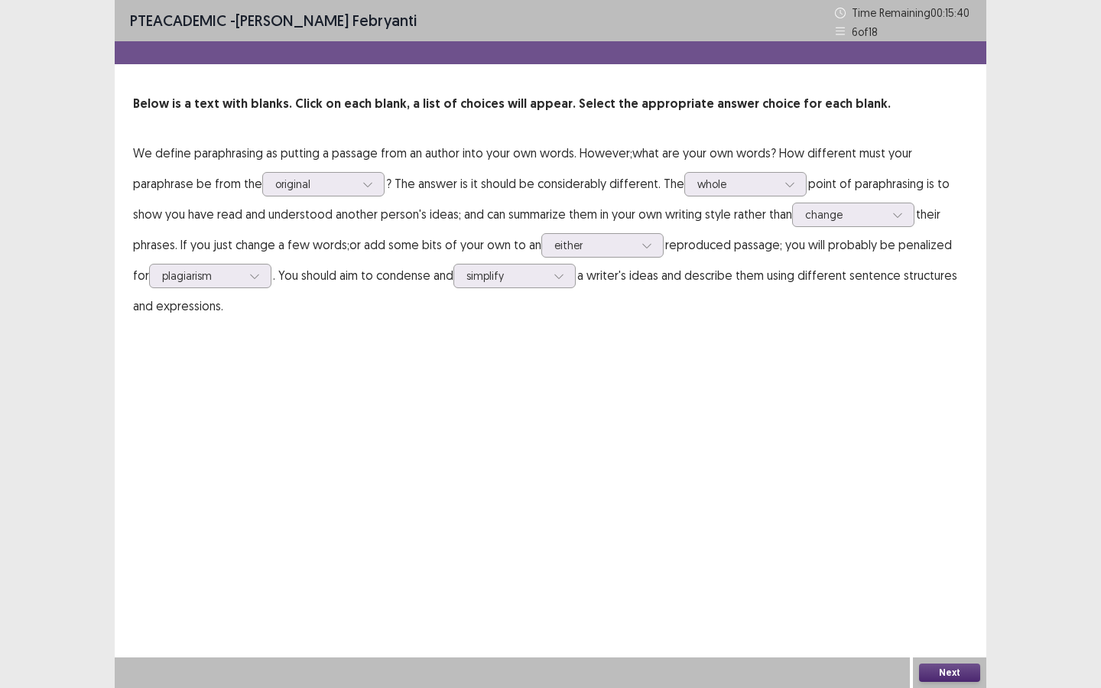
click at [962, 622] on button "Next" at bounding box center [949, 673] width 61 height 18
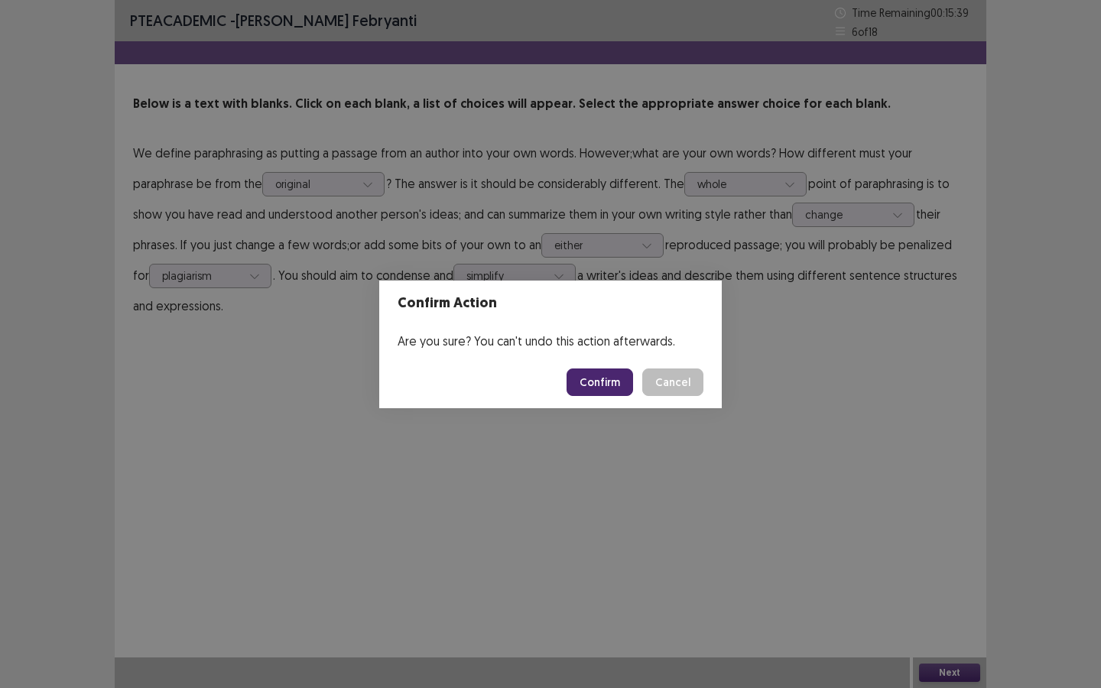
click at [591, 395] on footer "Confirm Cancel" at bounding box center [550, 382] width 342 height 52
click at [596, 384] on button "Confirm" at bounding box center [599, 382] width 67 height 28
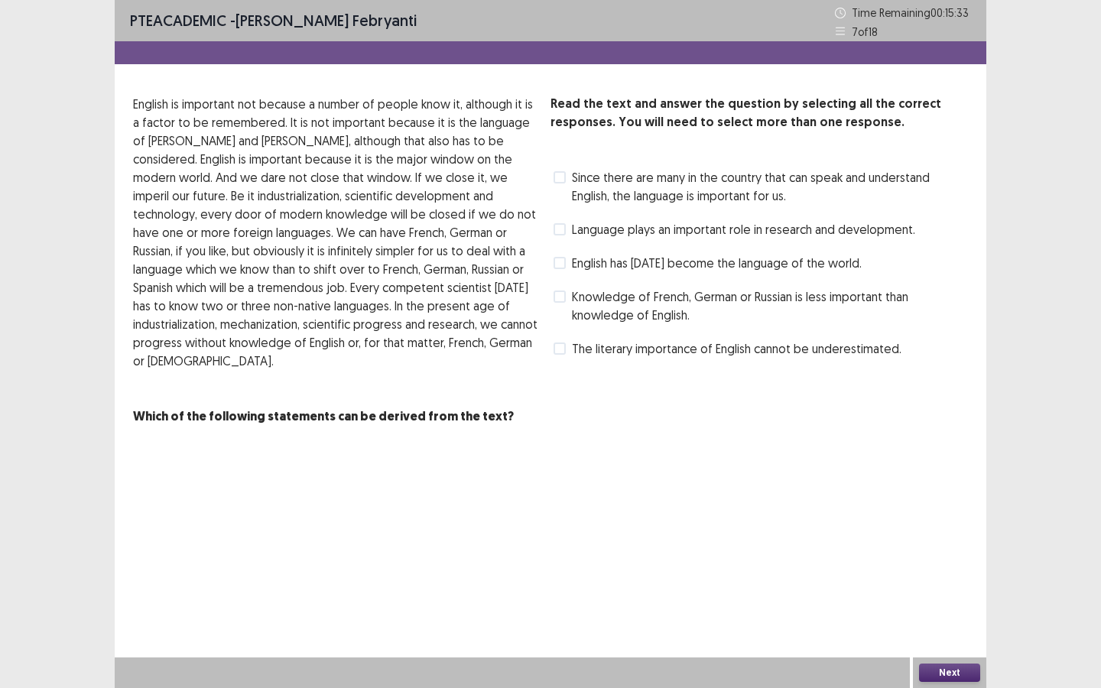
click at [550, 298] on div "Knowledge of French, German or Russian is less important than knowledge of Engl…" at bounding box center [758, 305] width 417 height 43
click at [563, 293] on span at bounding box center [559, 297] width 12 height 12
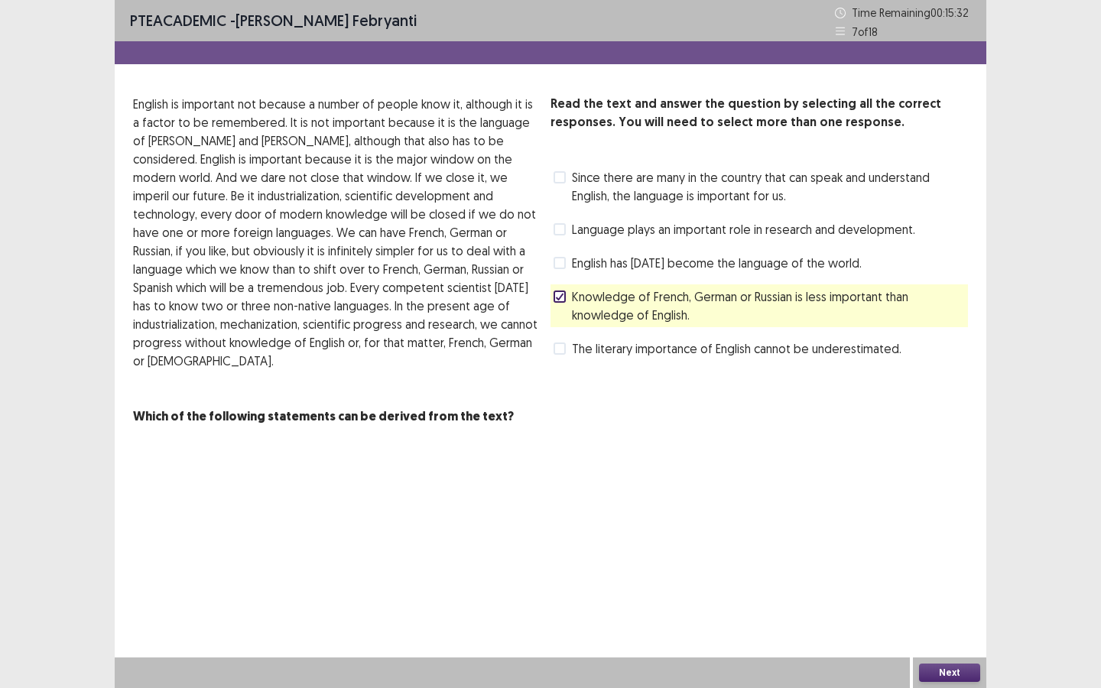
click at [563, 268] on span at bounding box center [559, 263] width 12 height 12
click at [959, 622] on button "Next" at bounding box center [949, 673] width 61 height 18
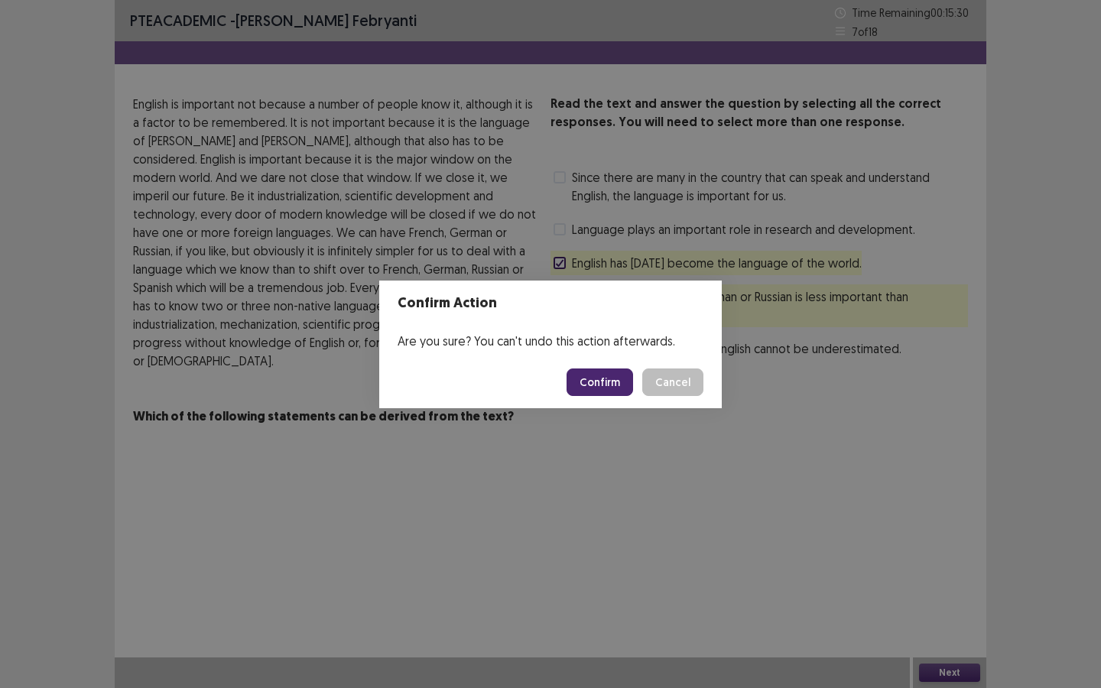
click at [602, 378] on button "Confirm" at bounding box center [599, 382] width 67 height 28
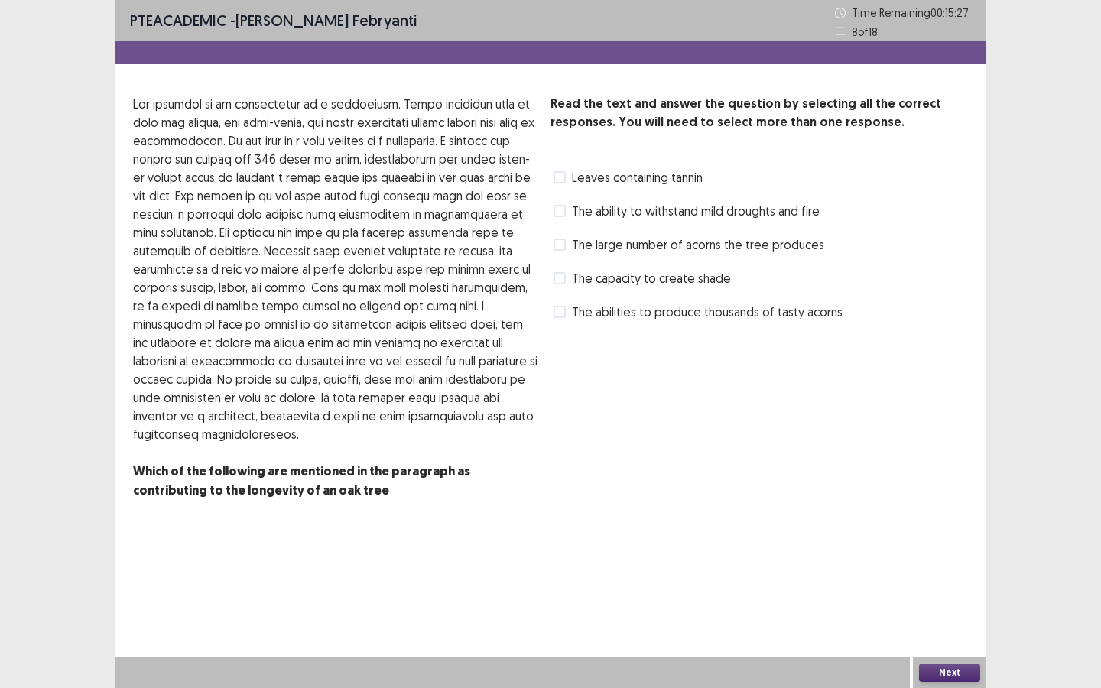
click at [560, 174] on span at bounding box center [559, 177] width 12 height 12
click at [559, 203] on label "The ability to withstand mild droughts and fire" at bounding box center [686, 211] width 266 height 18
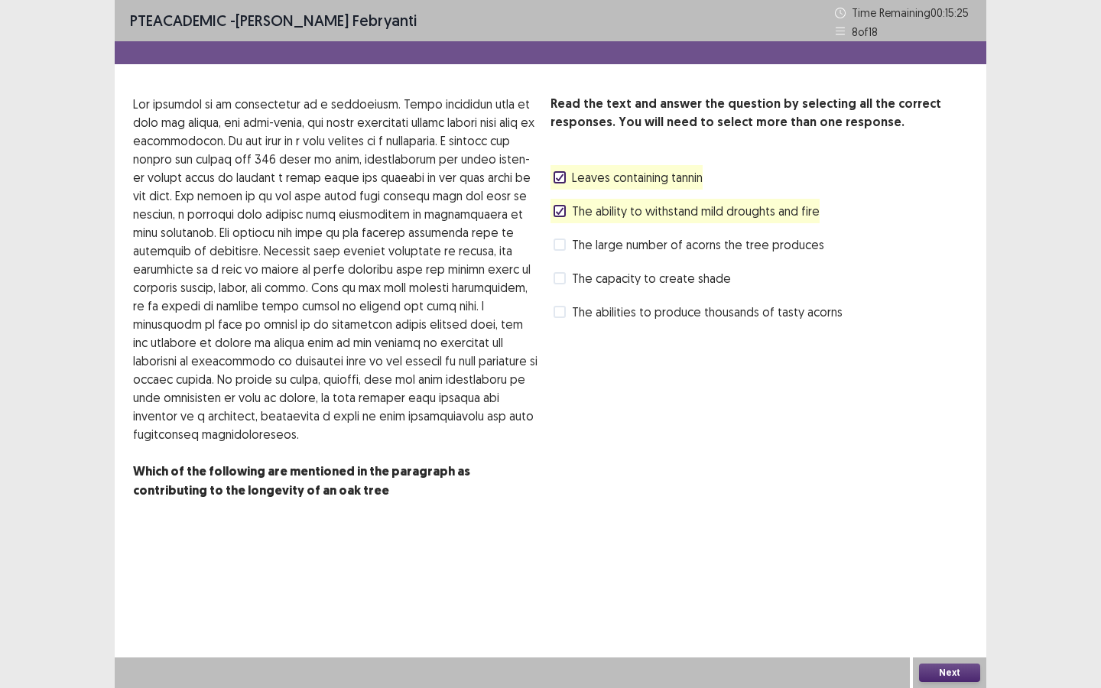
click at [945, 622] on button "Next" at bounding box center [949, 673] width 61 height 18
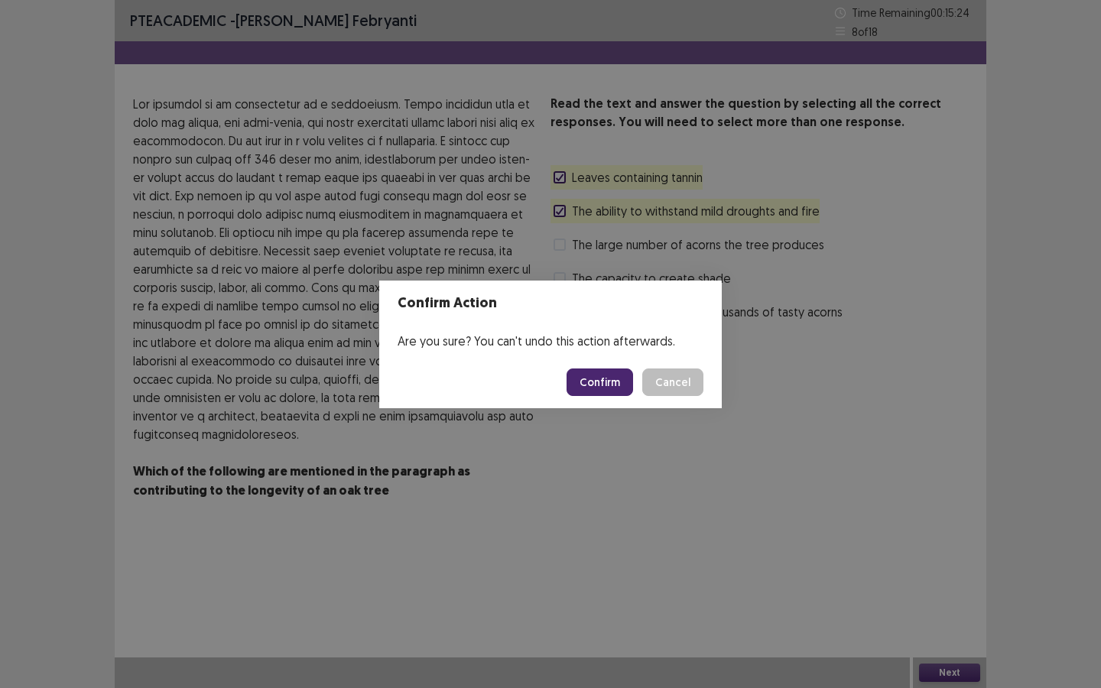
click at [620, 372] on button "Confirm" at bounding box center [599, 382] width 67 height 28
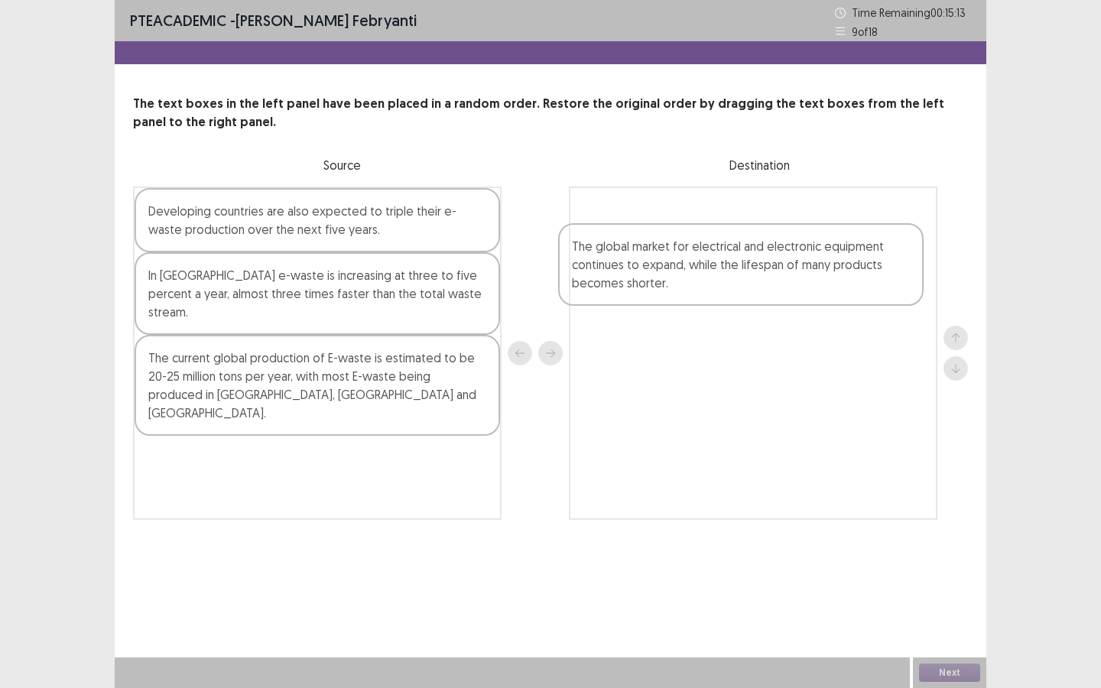
drag, startPoint x: 311, startPoint y: 392, endPoint x: 758, endPoint y: 293, distance: 458.1
click at [758, 293] on div "Developing countries are also expected to triple their e-waste production over …" at bounding box center [550, 353] width 835 height 333
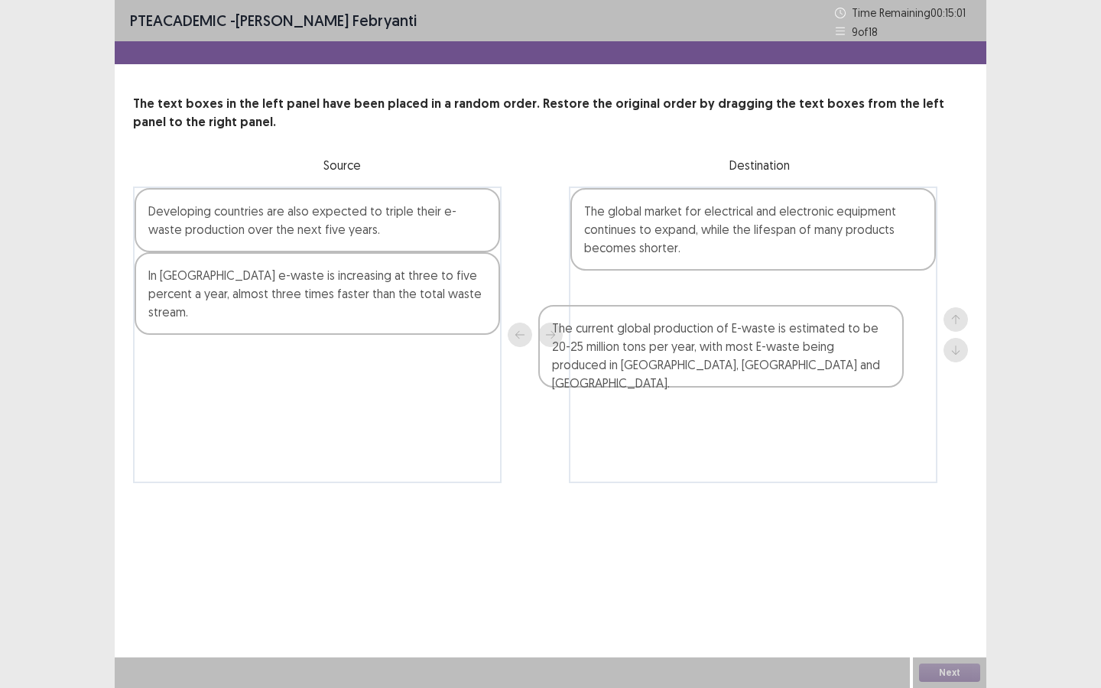
drag, startPoint x: 378, startPoint y: 372, endPoint x: 787, endPoint y: 354, distance: 409.4
click at [787, 354] on div "Developing countries are also expected to triple their e-waste production over …" at bounding box center [550, 335] width 835 height 297
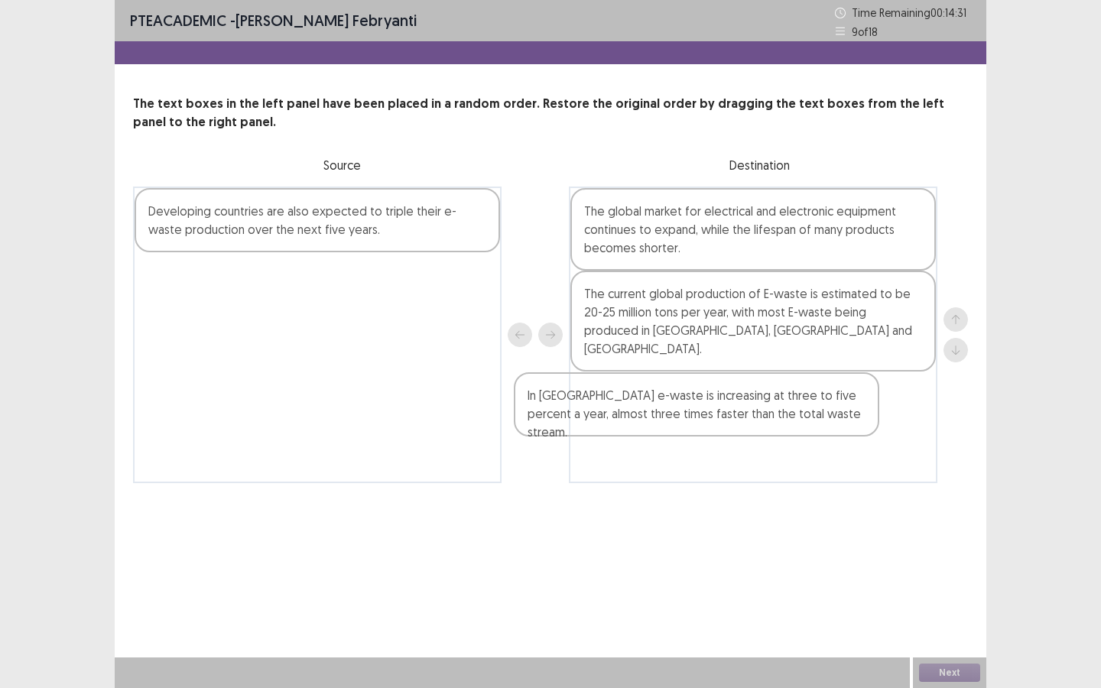
drag, startPoint x: 341, startPoint y: 300, endPoint x: 726, endPoint y: 427, distance: 404.7
click at [726, 427] on div "Developing countries are also expected to triple their e-waste production over …" at bounding box center [550, 335] width 835 height 297
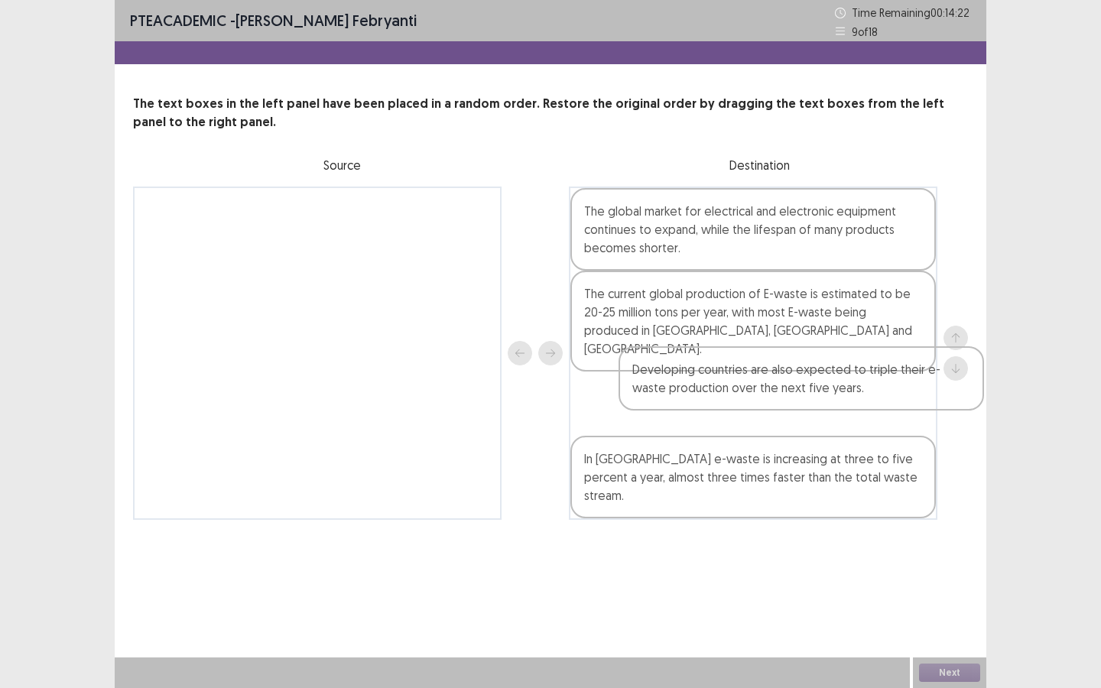
drag, startPoint x: 381, startPoint y: 238, endPoint x: 863, endPoint y: 394, distance: 507.0
click at [863, 394] on div "Developing countries are also expected to triple their e-waste production over …" at bounding box center [550, 353] width 835 height 333
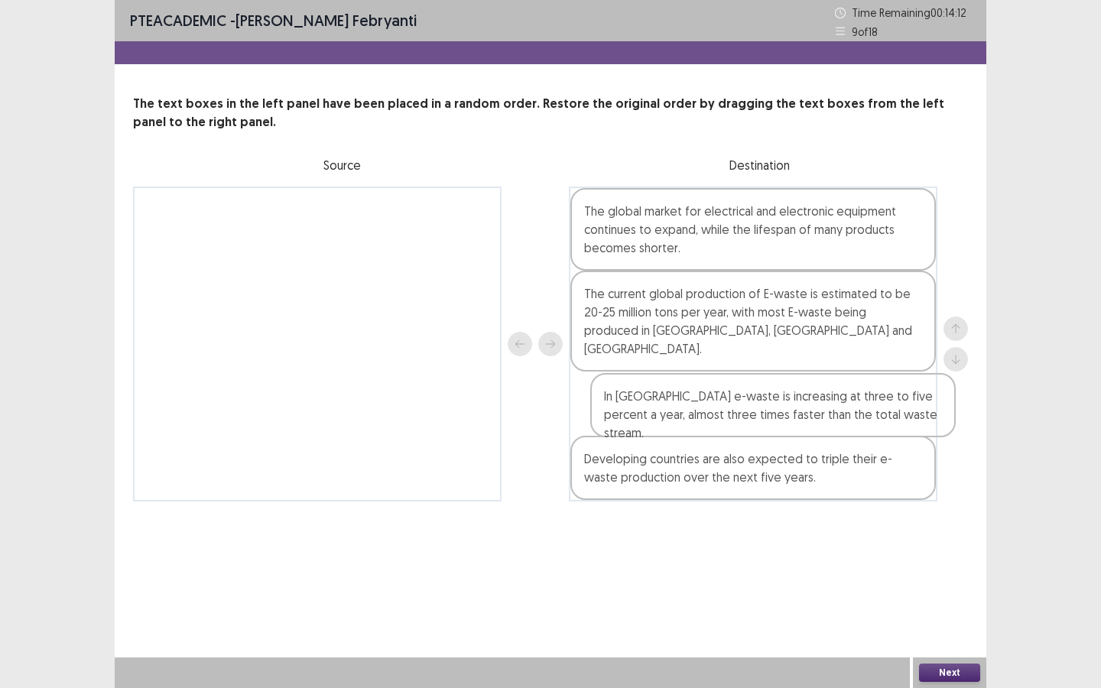
drag, startPoint x: 826, startPoint y: 460, endPoint x: 848, endPoint y: 409, distance: 55.8
click at [848, 409] on div "The global market for electrical and electronic equipment continues to expand, …" at bounding box center [753, 344] width 368 height 315
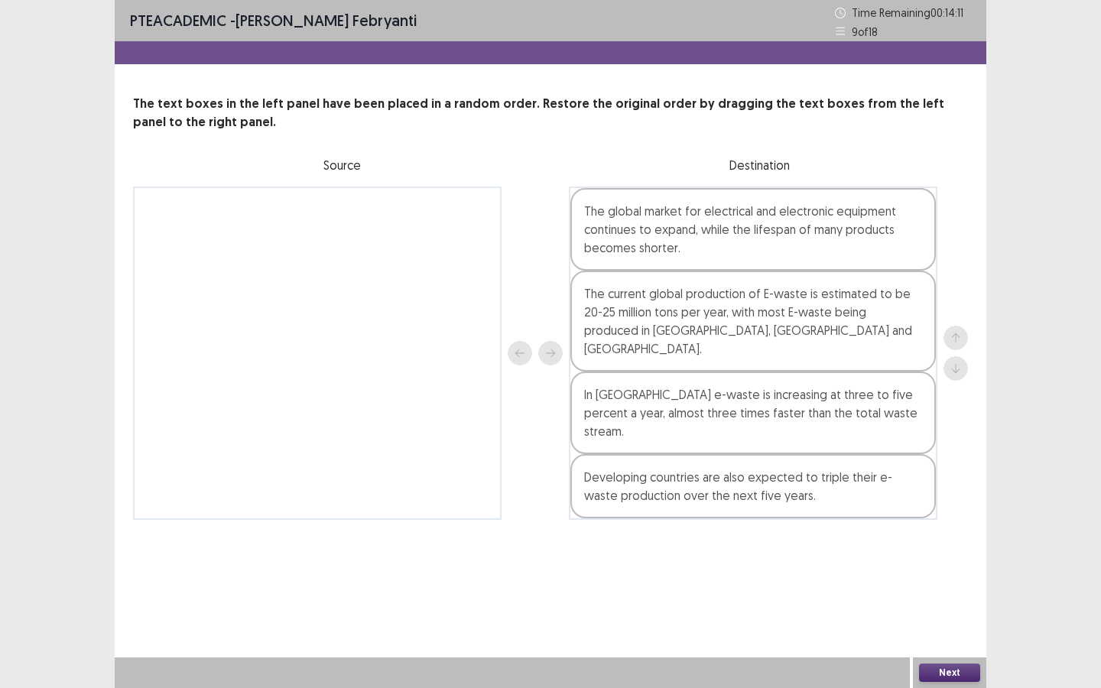
click at [939, 622] on button "Next" at bounding box center [949, 673] width 61 height 18
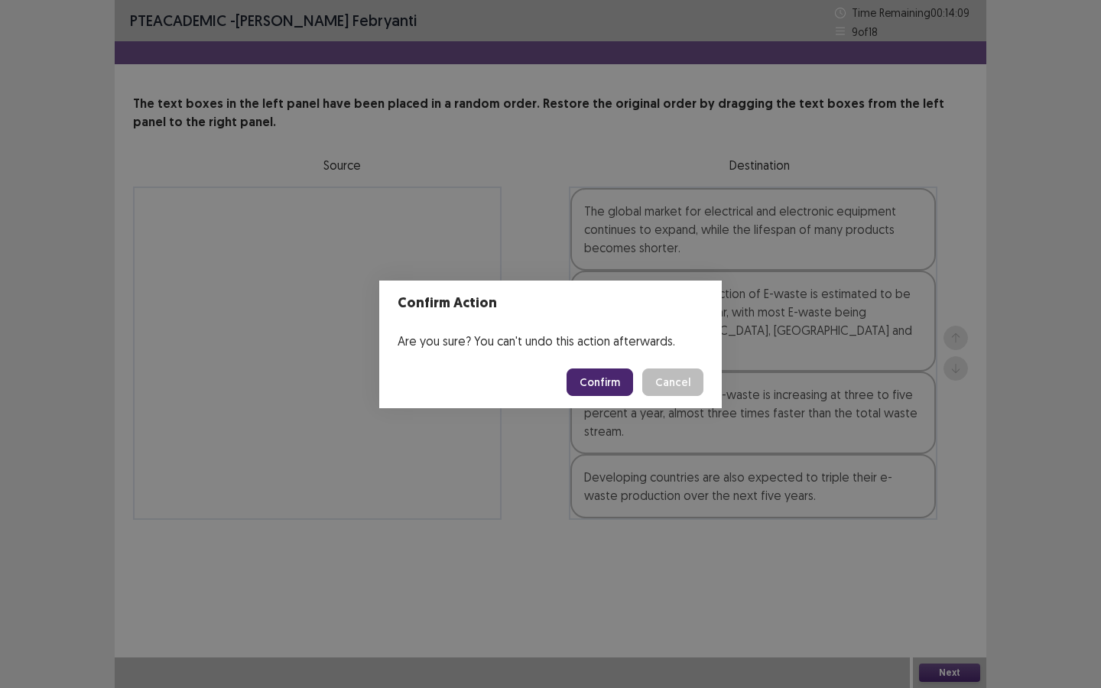
click at [615, 387] on button "Confirm" at bounding box center [599, 382] width 67 height 28
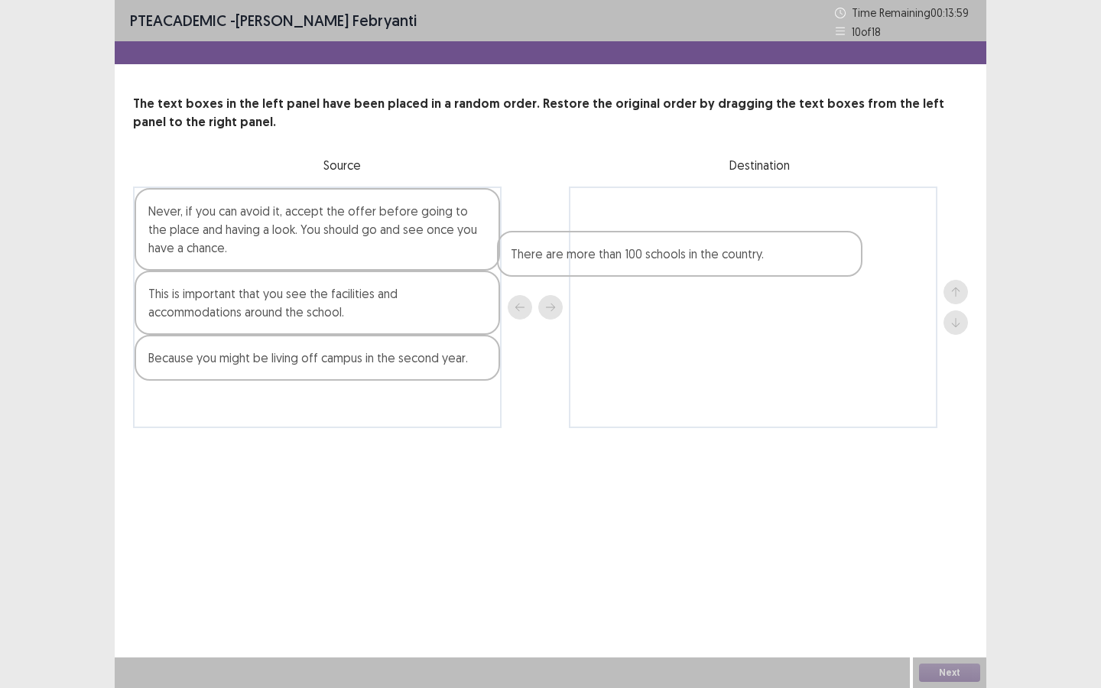
drag, startPoint x: 448, startPoint y: 206, endPoint x: 830, endPoint y: 248, distance: 384.6
click at [830, 248] on div "There are more than 100 schools in the country. Never, if you can avoid it, acc…" at bounding box center [550, 308] width 835 height 242
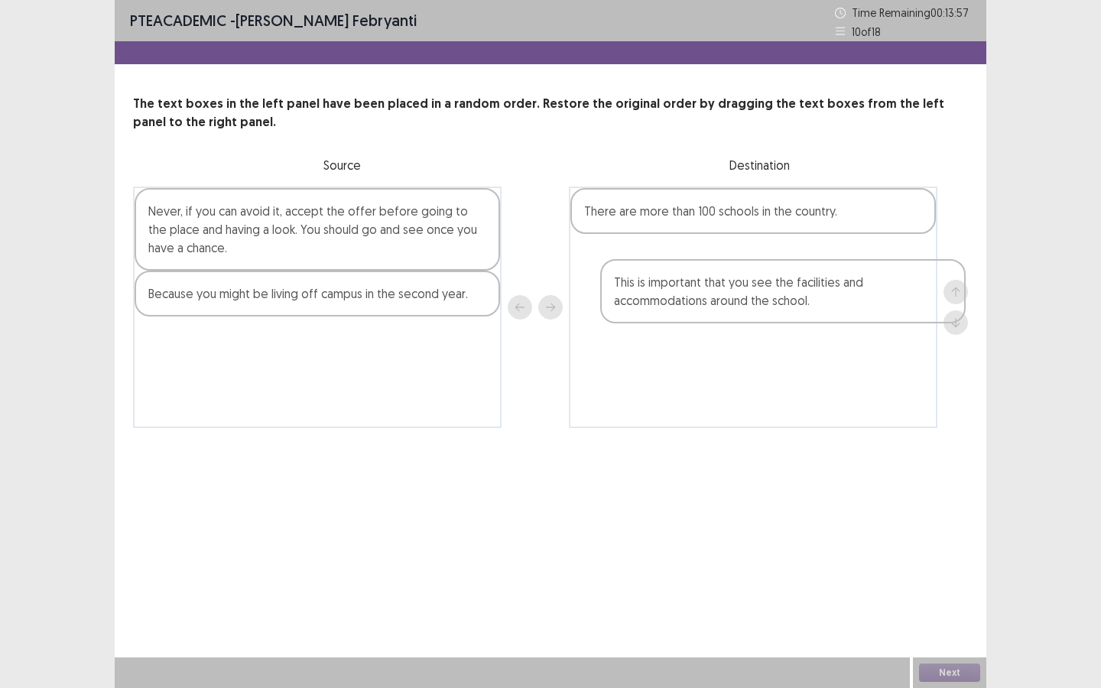
drag, startPoint x: 420, startPoint y: 304, endPoint x: 894, endPoint y: 284, distance: 473.6
click at [894, 284] on div "Never, if you can avoid it, accept the offer before going to the place and havi…" at bounding box center [550, 308] width 835 height 242
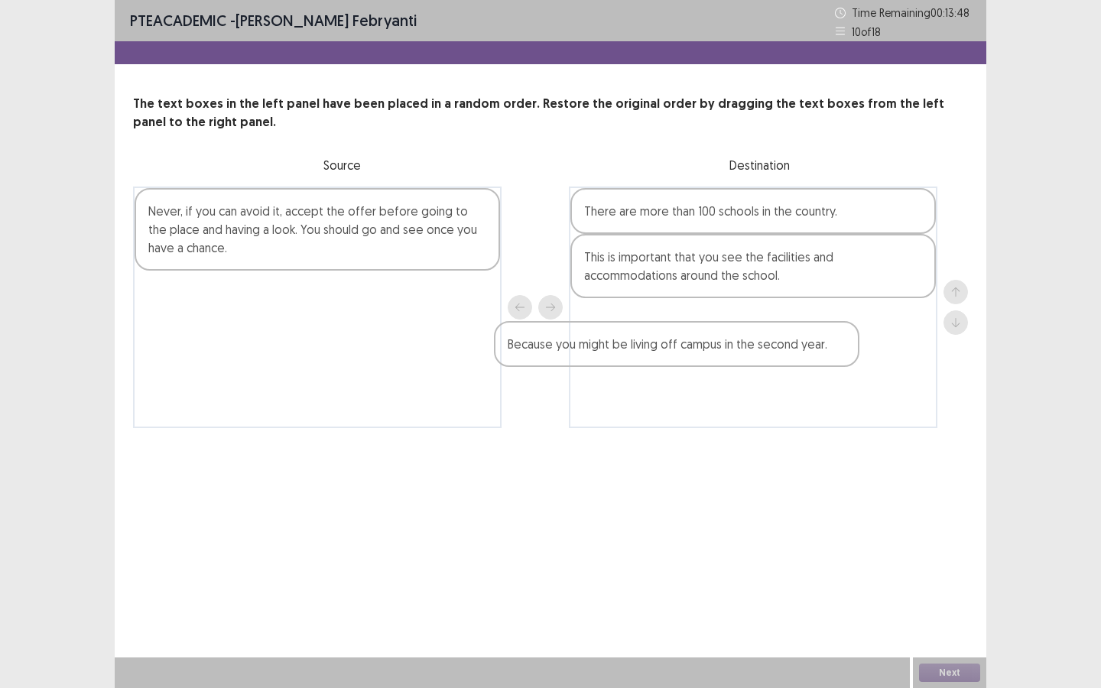
drag, startPoint x: 368, startPoint y: 299, endPoint x: 736, endPoint y: 348, distance: 371.0
click at [735, 349] on div "Never, if you can avoid it, accept the offer before going to the place and havi…" at bounding box center [550, 308] width 835 height 242
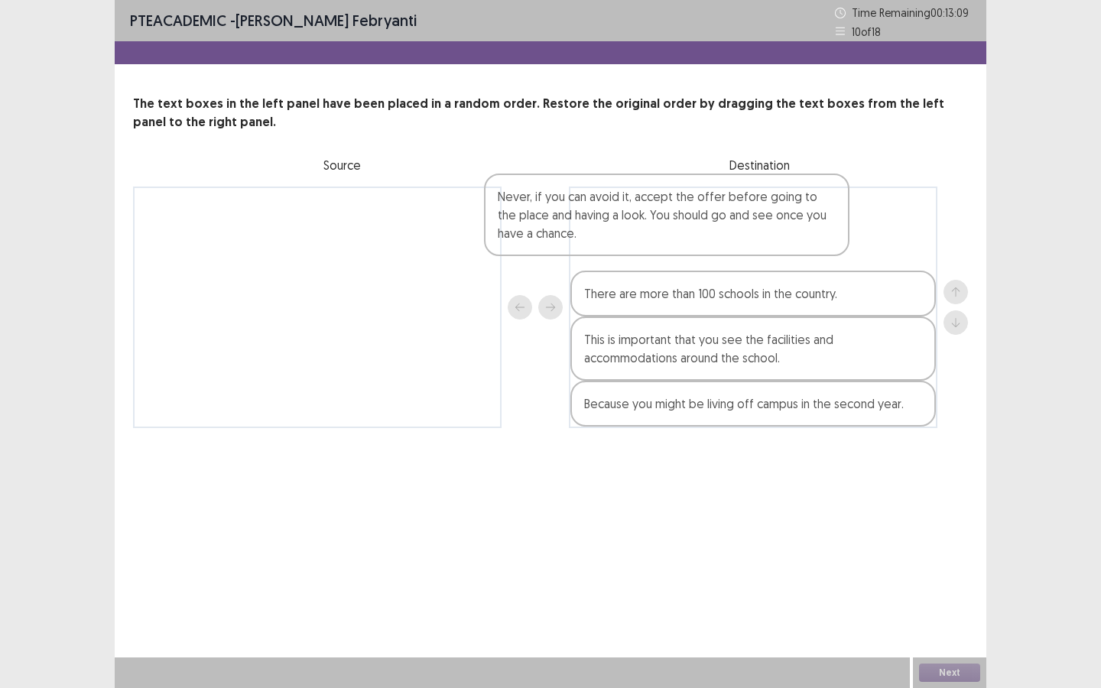
drag, startPoint x: 331, startPoint y: 231, endPoint x: 685, endPoint y: 216, distance: 354.3
click at [685, 216] on div "Never, if you can avoid it, accept the offer before going to the place and havi…" at bounding box center [550, 308] width 835 height 242
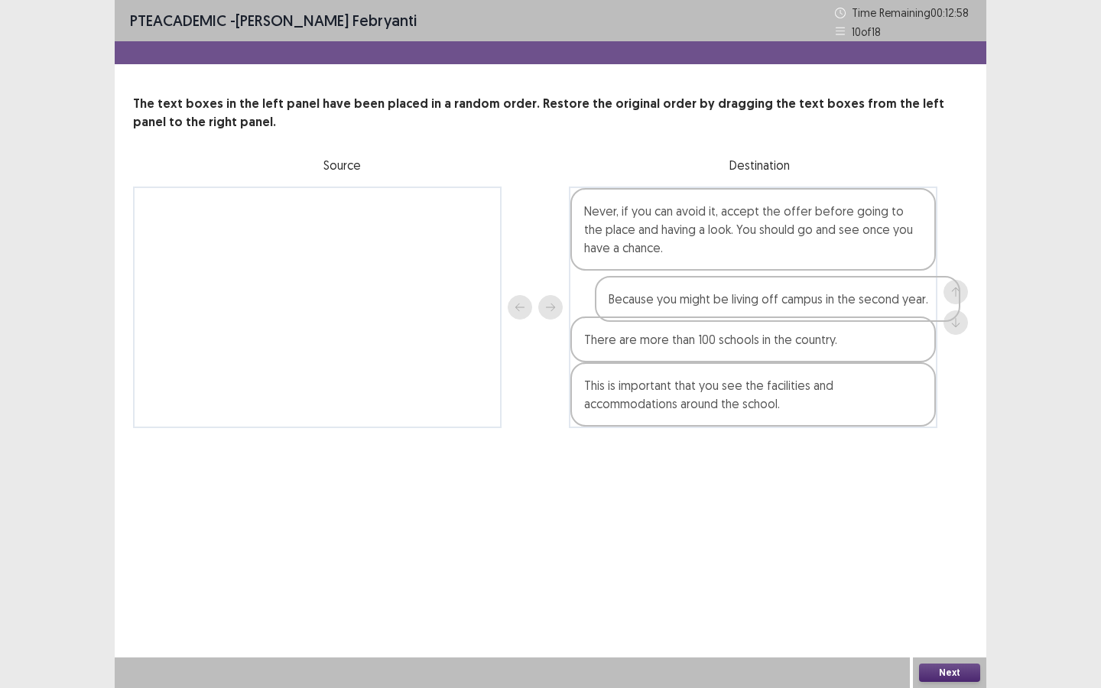
drag, startPoint x: 691, startPoint y: 416, endPoint x: 714, endPoint y: 310, distance: 108.7
click at [714, 308] on div "Never, if you can avoid it, accept the offer before going to the place and havi…" at bounding box center [753, 308] width 368 height 242
click at [945, 622] on button "Next" at bounding box center [949, 673] width 61 height 18
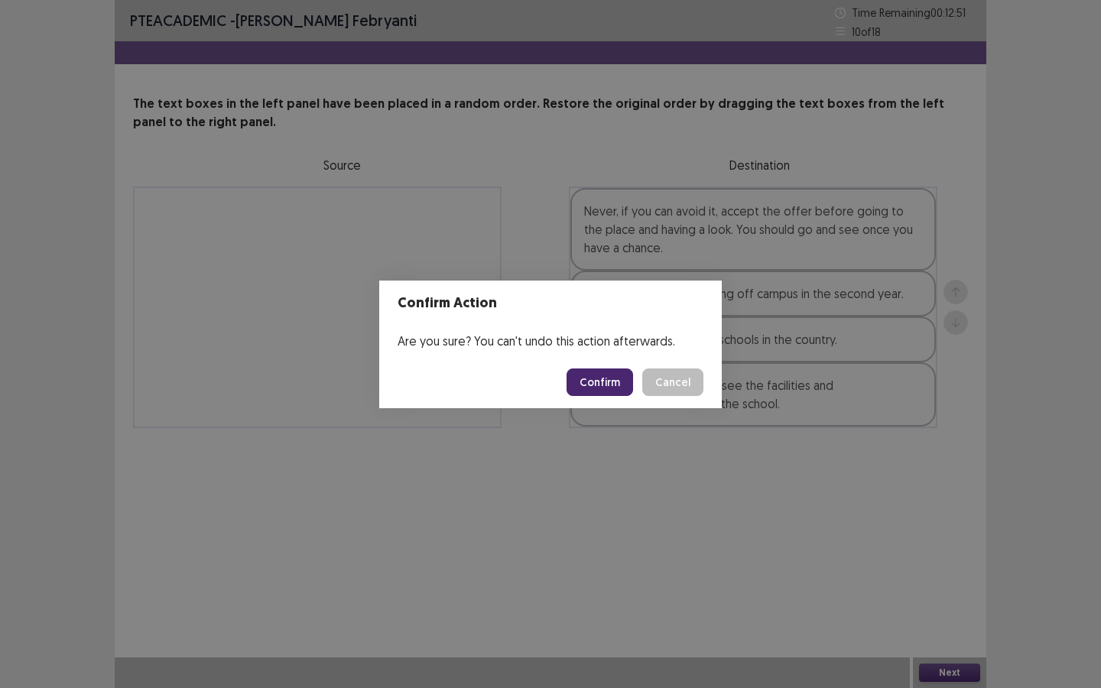
click at [612, 375] on button "Confirm" at bounding box center [599, 382] width 67 height 28
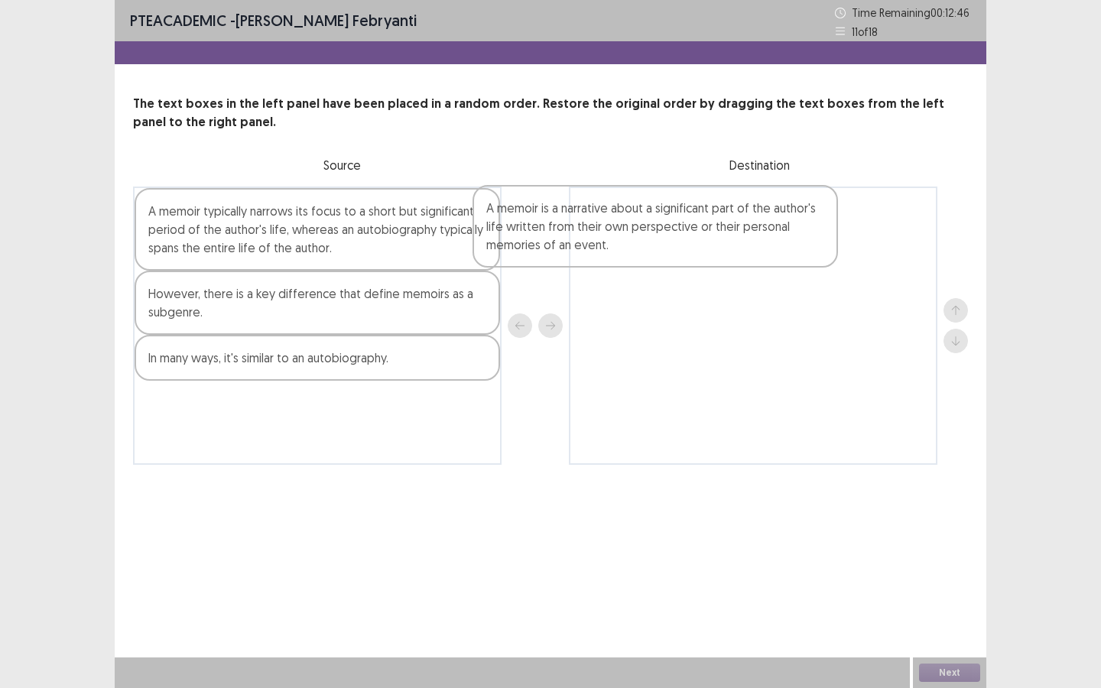
drag, startPoint x: 398, startPoint y: 237, endPoint x: 776, endPoint y: 227, distance: 377.8
click at [776, 227] on div "A memoir is a narrative about a significant part of the author's life written f…" at bounding box center [550, 326] width 835 height 278
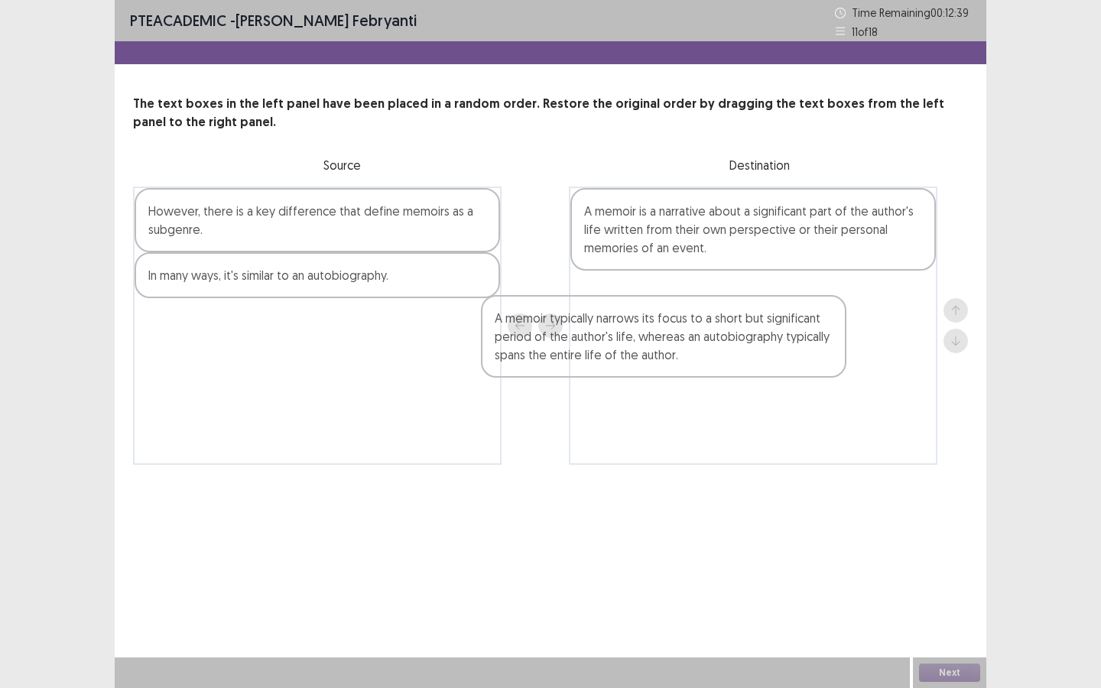
drag, startPoint x: 328, startPoint y: 248, endPoint x: 688, endPoint y: 355, distance: 375.6
click at [688, 355] on div "A memoir typically narrows its focus to a short but significant period of the a…" at bounding box center [550, 326] width 835 height 278
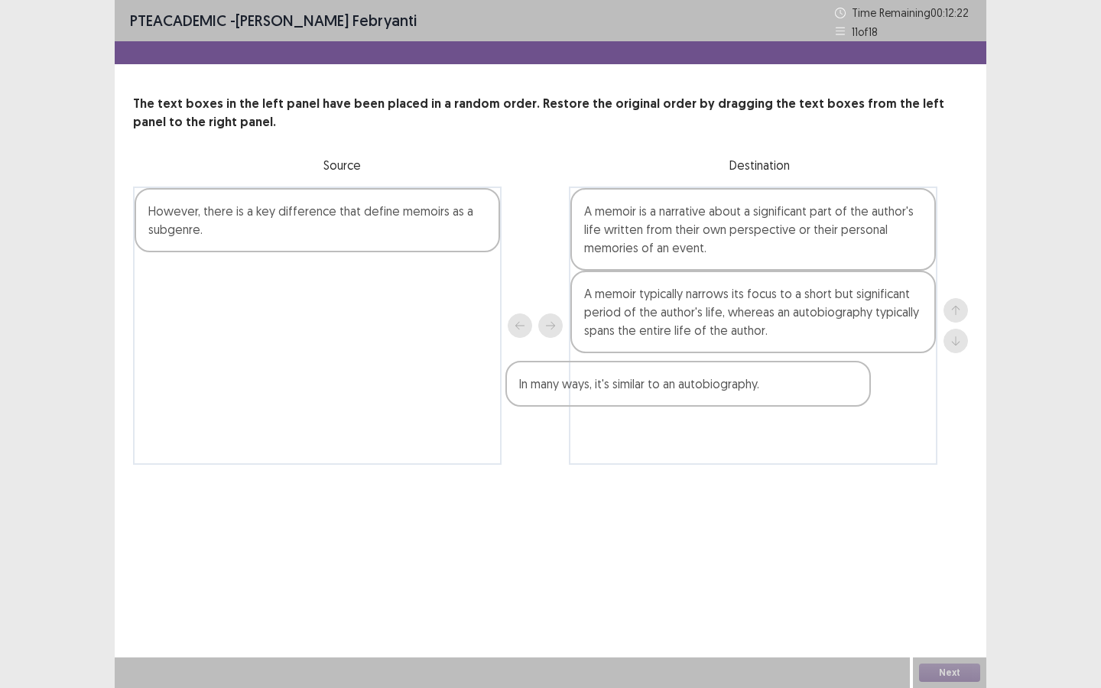
drag, startPoint x: 317, startPoint y: 287, endPoint x: 706, endPoint y: 398, distance: 404.4
click at [706, 398] on div "However, there is a key difference that define memoirs as a subgenre. In many w…" at bounding box center [550, 326] width 835 height 278
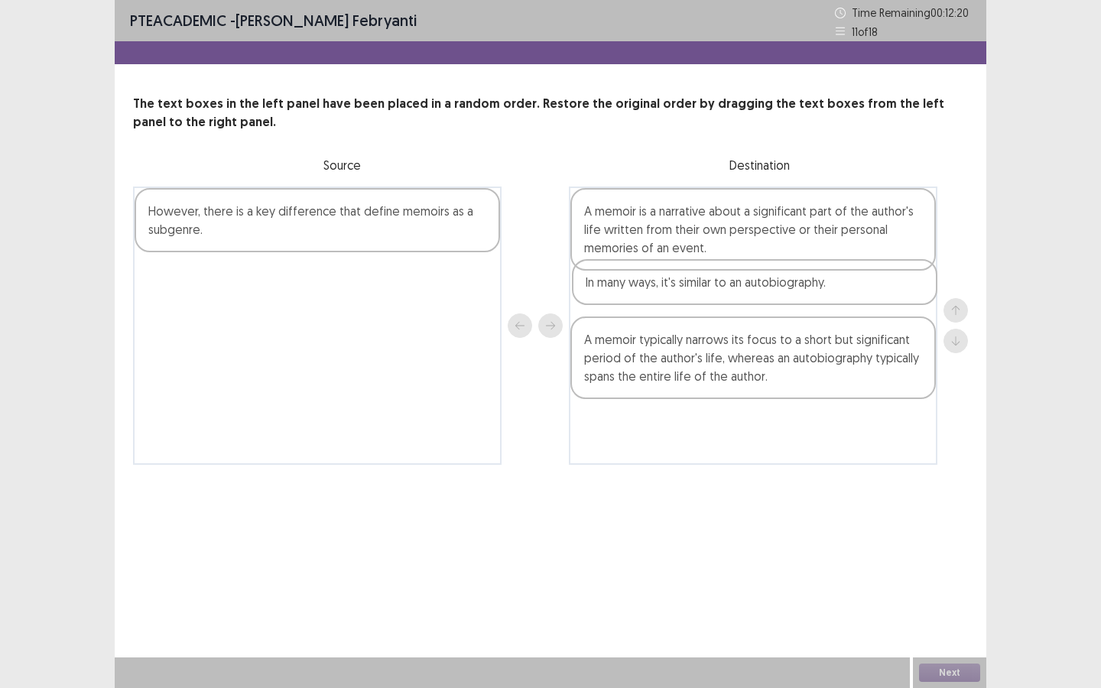
drag, startPoint x: 709, startPoint y: 381, endPoint x: 709, endPoint y: 280, distance: 101.7
click at [709, 280] on div "A memoir is a narrative about a significant part of the author's life written f…" at bounding box center [753, 326] width 368 height 278
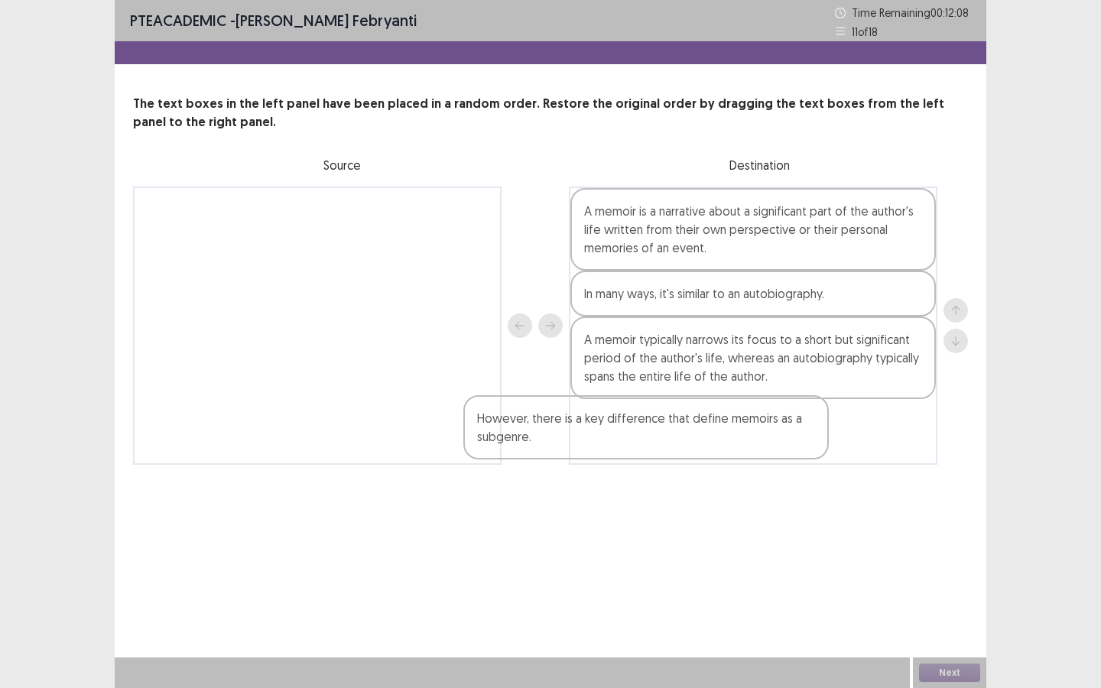
drag, startPoint x: 361, startPoint y: 213, endPoint x: 714, endPoint y: 428, distance: 413.4
click at [714, 430] on div "However, there is a key difference that define memoirs as a subgenre. A memoir …" at bounding box center [550, 326] width 835 height 278
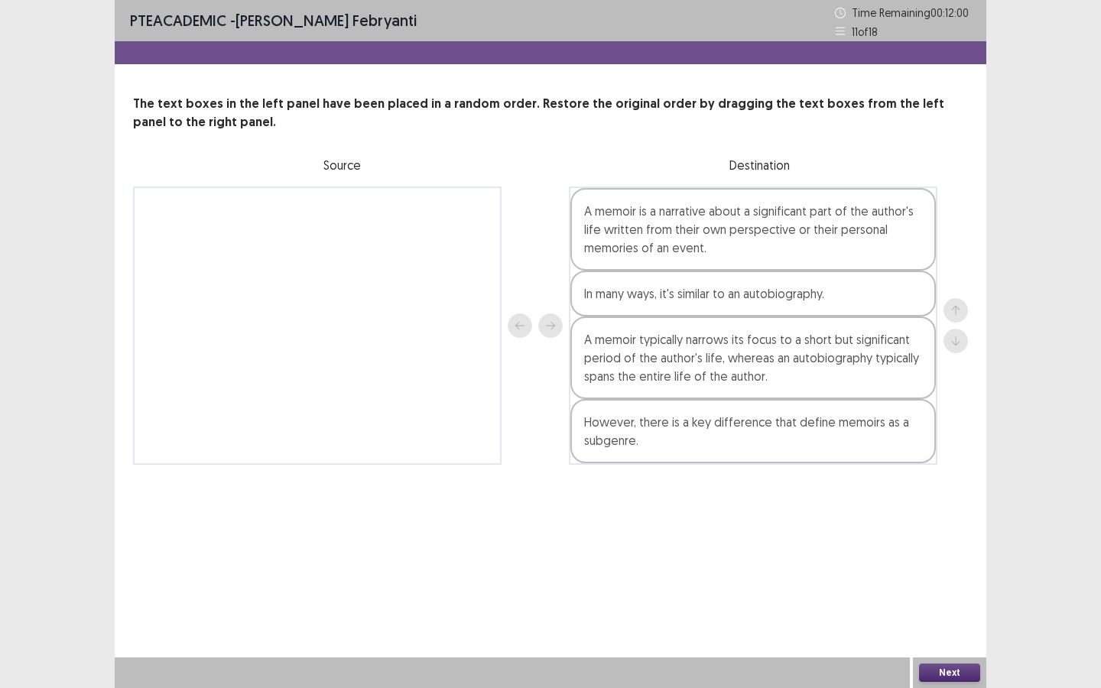
click at [954, 622] on button "Next" at bounding box center [949, 673] width 61 height 18
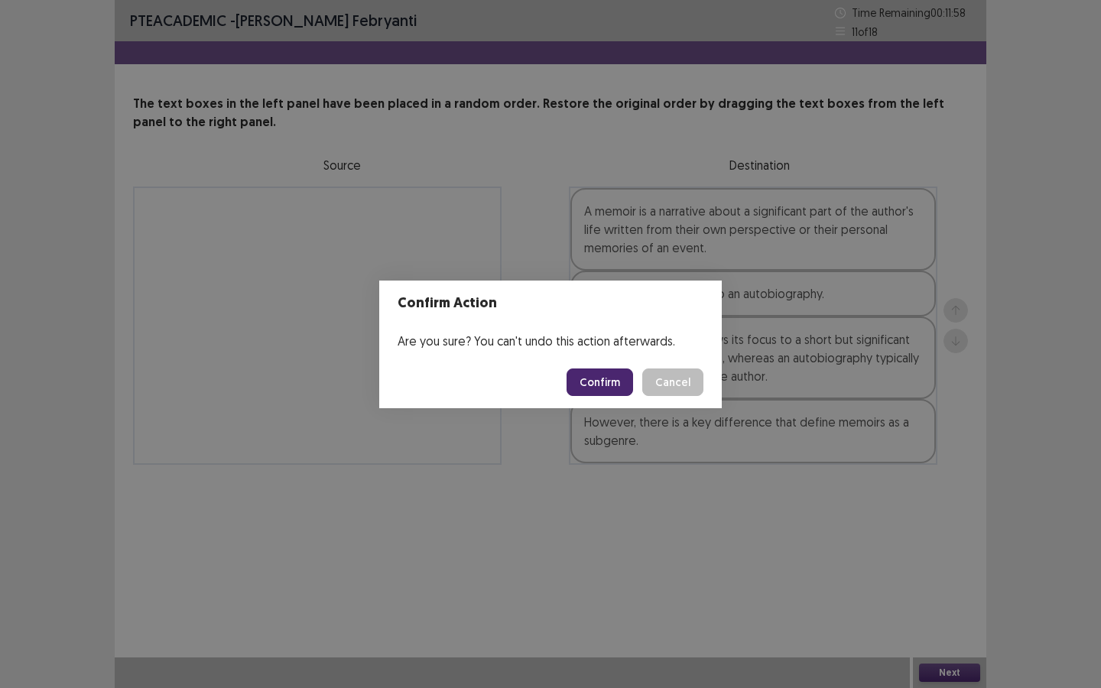
click at [577, 381] on button "Confirm" at bounding box center [599, 382] width 67 height 28
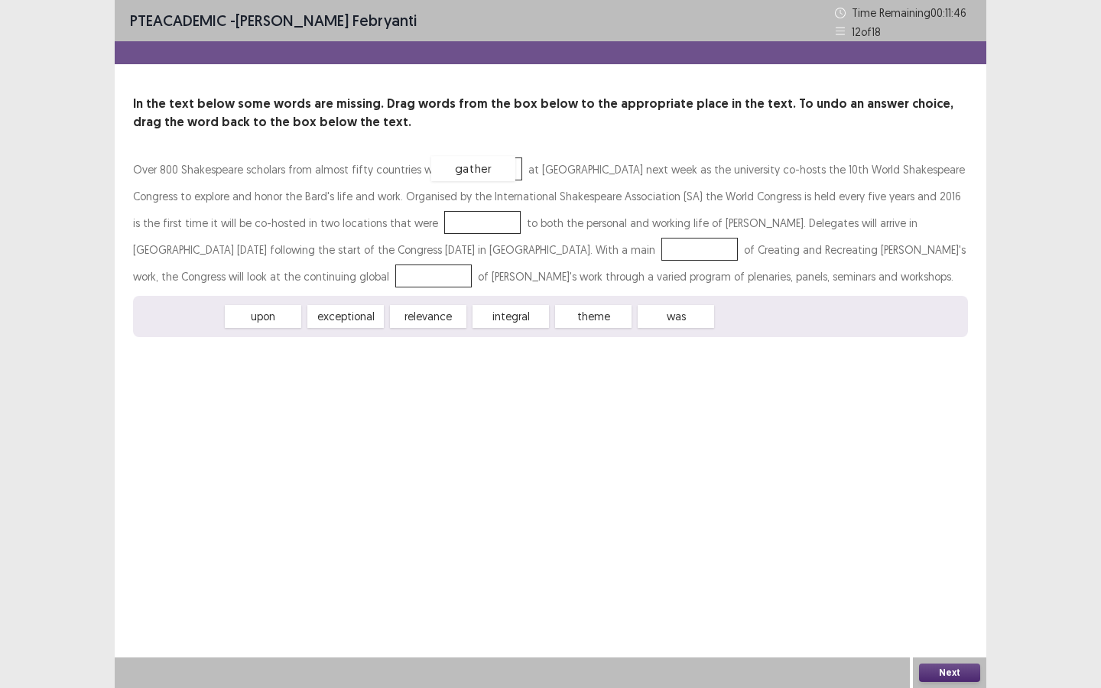
drag, startPoint x: 187, startPoint y: 317, endPoint x: 482, endPoint y: 169, distance: 331.0
drag, startPoint x: 337, startPoint y: 320, endPoint x: 443, endPoint y: 222, distance: 144.5
drag, startPoint x: 441, startPoint y: 318, endPoint x: 618, endPoint y: 256, distance: 187.9
drag, startPoint x: 197, startPoint y: 320, endPoint x: 333, endPoint y: 277, distance: 142.9
click at [950, 622] on button "Next" at bounding box center [949, 673] width 61 height 18
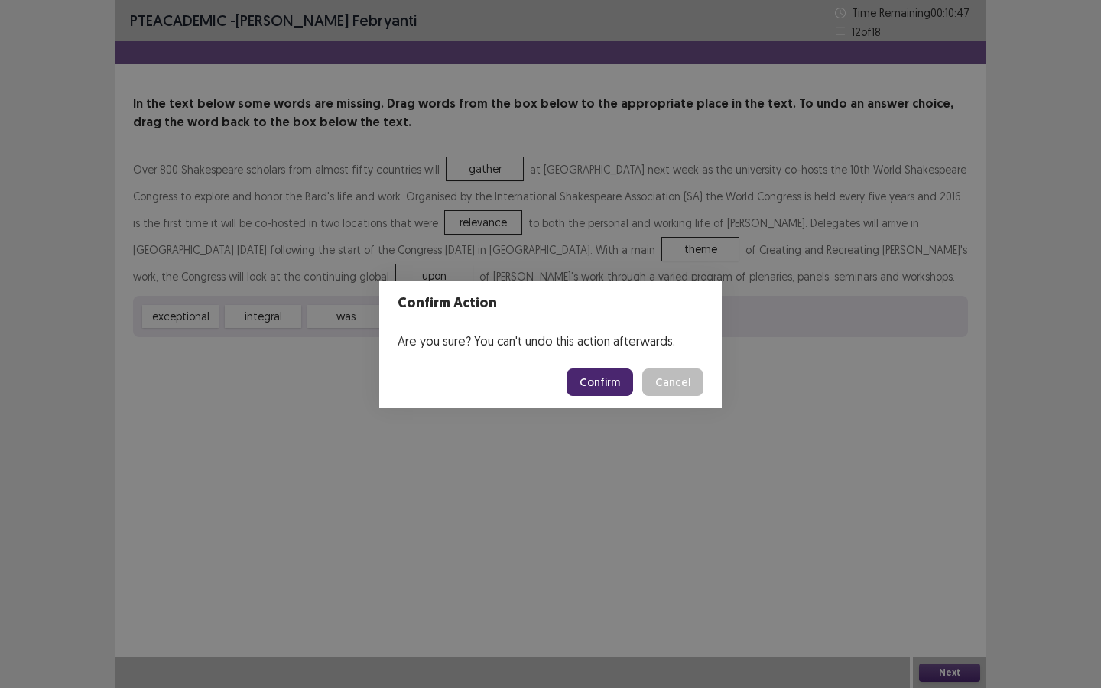
click at [605, 383] on button "Confirm" at bounding box center [599, 382] width 67 height 28
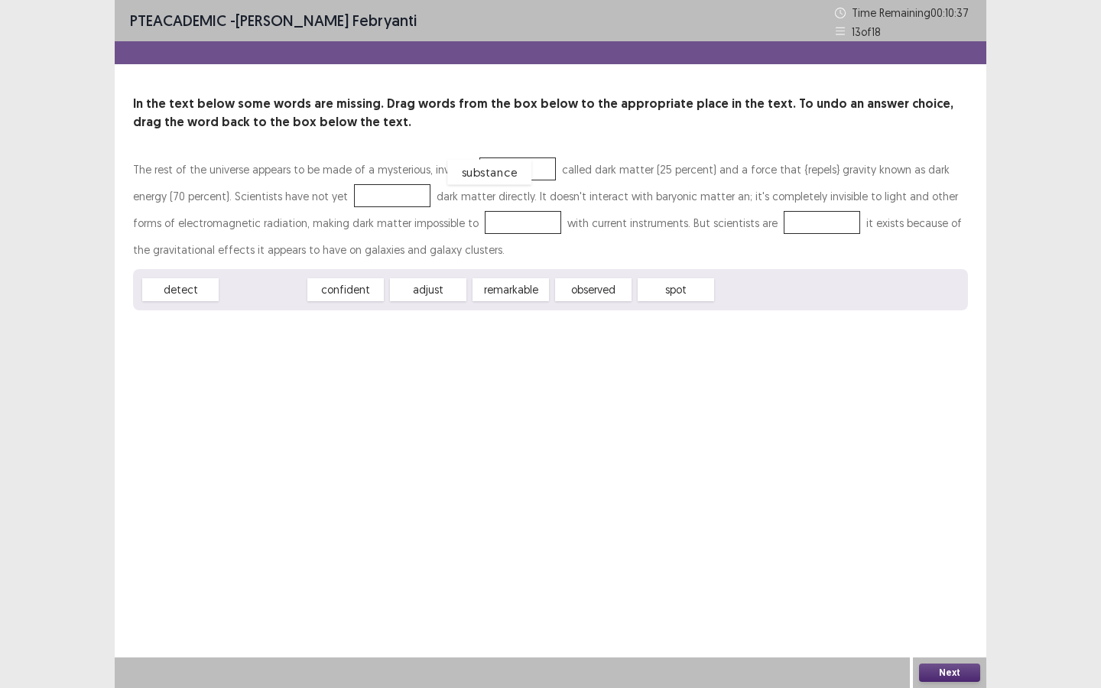
drag, startPoint x: 291, startPoint y: 289, endPoint x: 518, endPoint y: 171, distance: 256.4
drag, startPoint x: 162, startPoint y: 287, endPoint x: 206, endPoint y: 287, distance: 43.6
click at [206, 287] on div "detect" at bounding box center [226, 289] width 84 height 25
drag, startPoint x: 513, startPoint y: 291, endPoint x: 504, endPoint y: 296, distance: 10.3
click at [504, 296] on div "observed" at bounding box center [498, 297] width 84 height 25
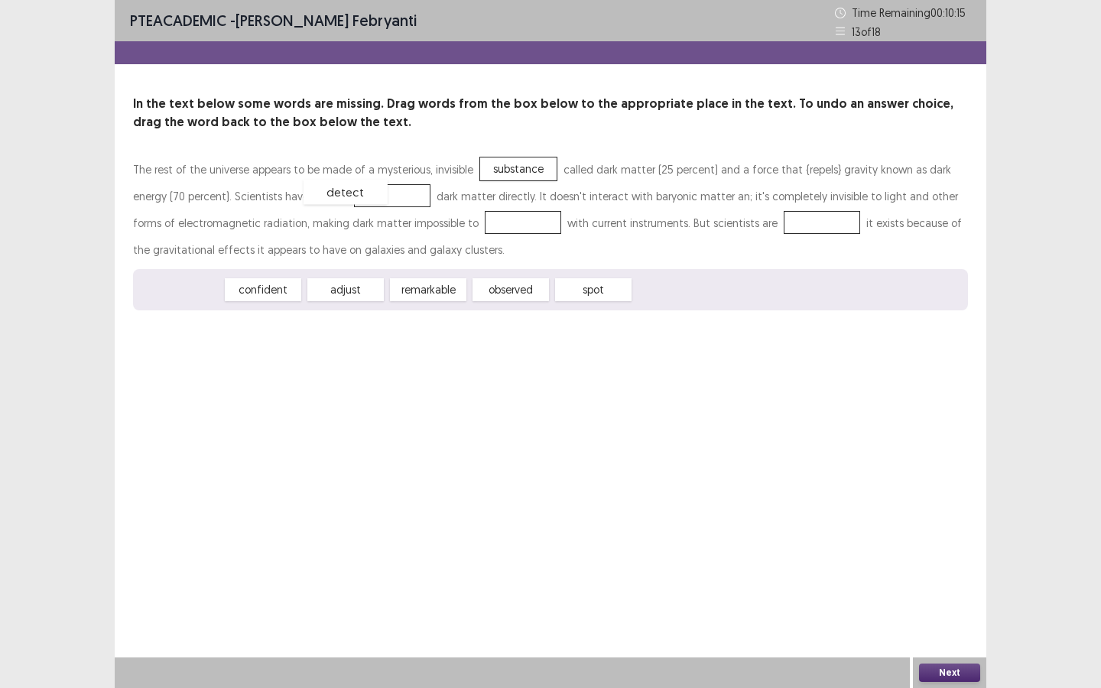
drag, startPoint x: 192, startPoint y: 283, endPoint x: 356, endPoint y: 187, distance: 190.5
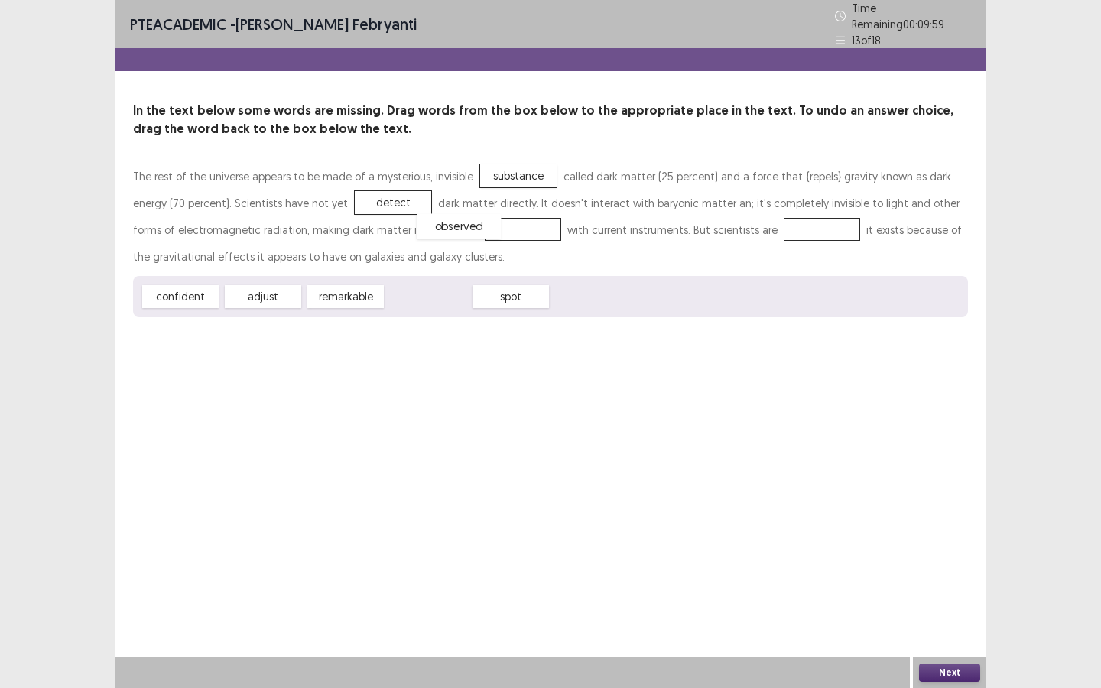
drag, startPoint x: 427, startPoint y: 293, endPoint x: 457, endPoint y: 222, distance: 76.7
drag, startPoint x: 190, startPoint y: 292, endPoint x: 753, endPoint y: 226, distance: 566.6
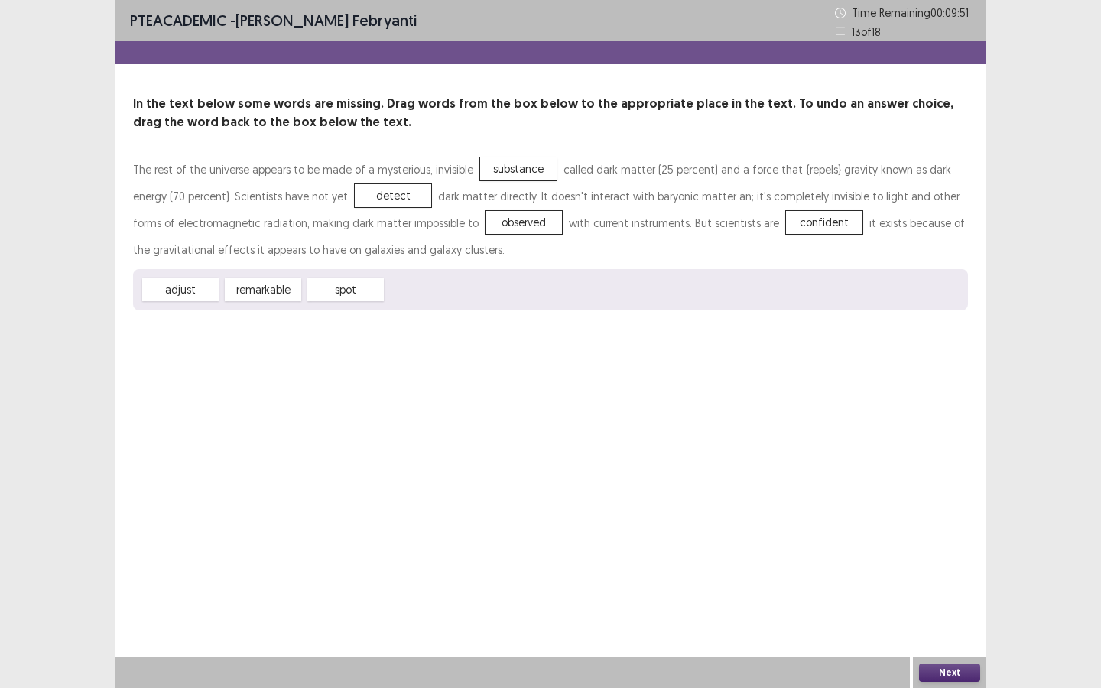
click at [943, 622] on button "Next" at bounding box center [949, 673] width 61 height 18
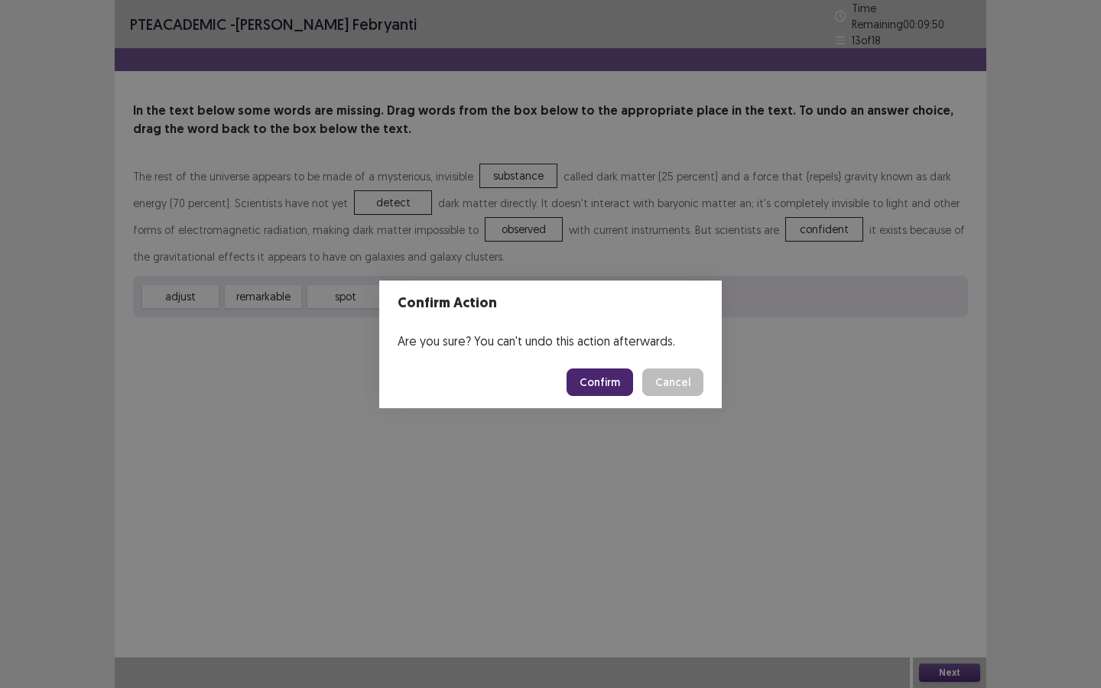
click at [612, 386] on button "Confirm" at bounding box center [599, 382] width 67 height 28
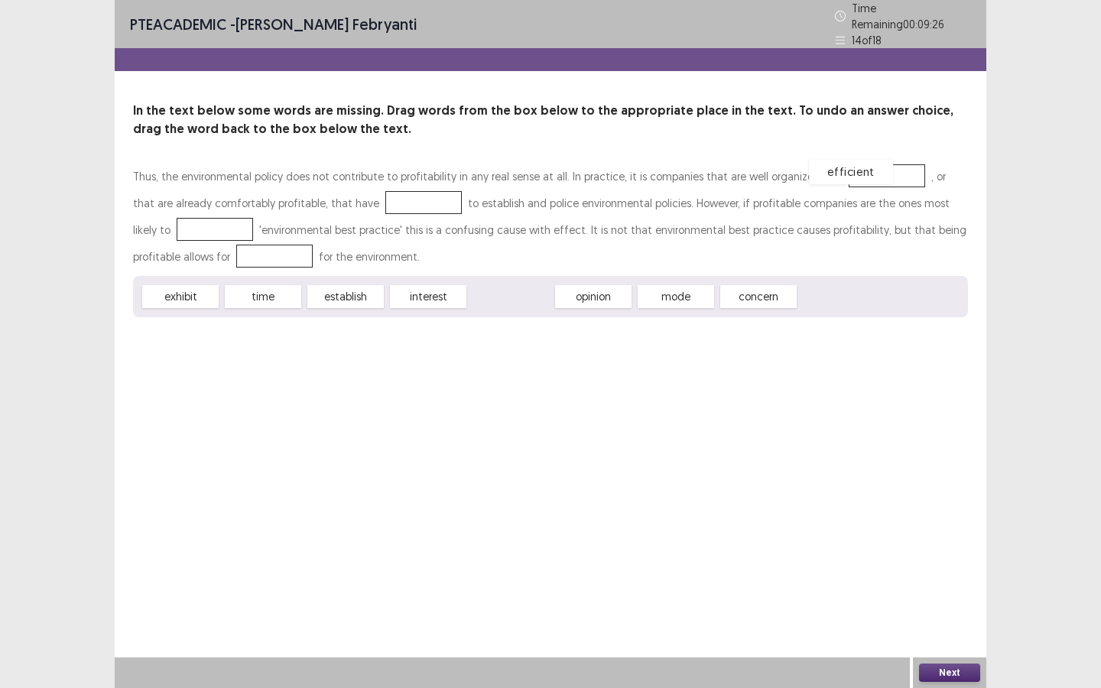
drag, startPoint x: 524, startPoint y: 294, endPoint x: 864, endPoint y: 168, distance: 362.6
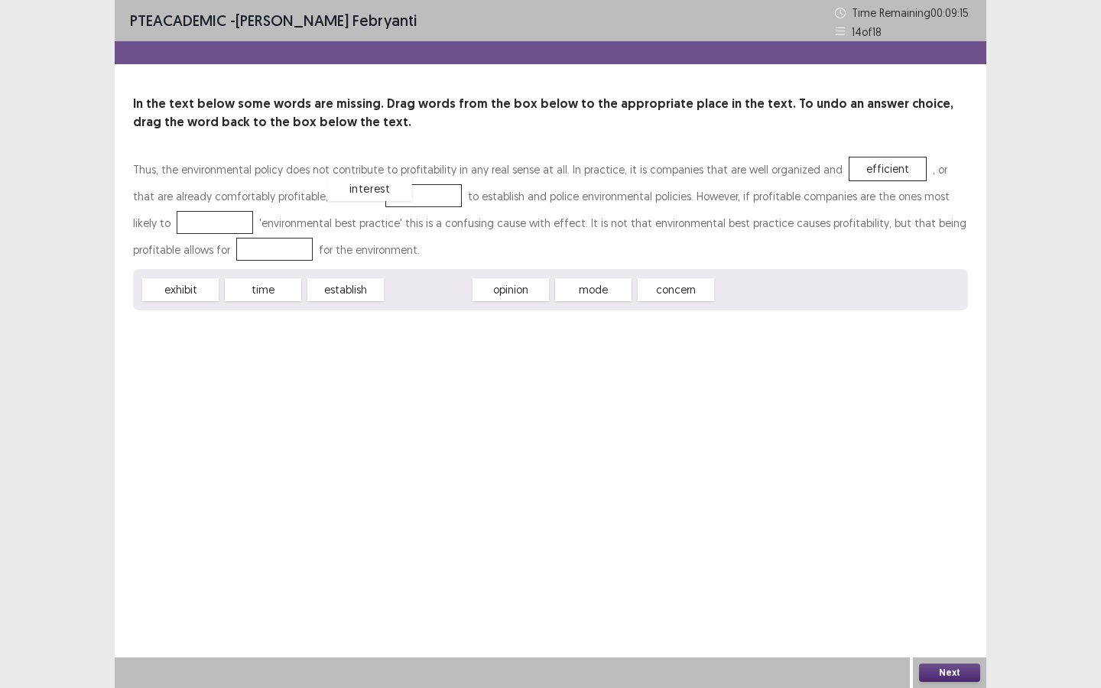
drag, startPoint x: 437, startPoint y: 284, endPoint x: 378, endPoint y: 181, distance: 117.8
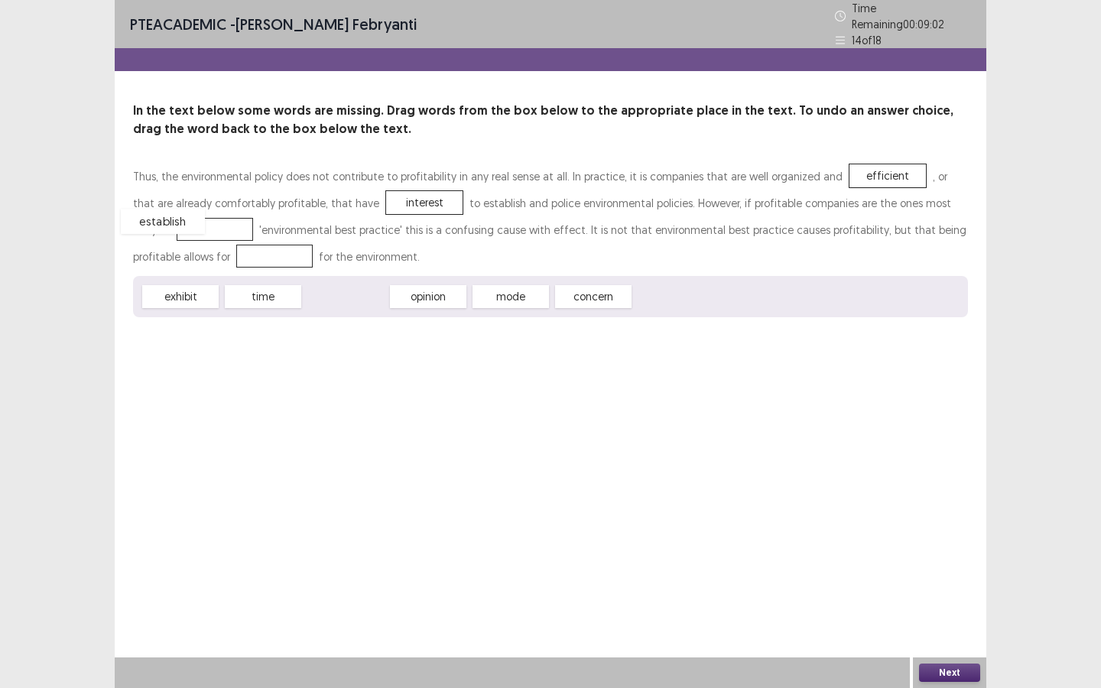
drag, startPoint x: 363, startPoint y: 287, endPoint x: 180, endPoint y: 212, distance: 198.5
drag, startPoint x: 526, startPoint y: 287, endPoint x: 204, endPoint y: 252, distance: 323.9
click at [957, 622] on button "Next" at bounding box center [949, 673] width 61 height 18
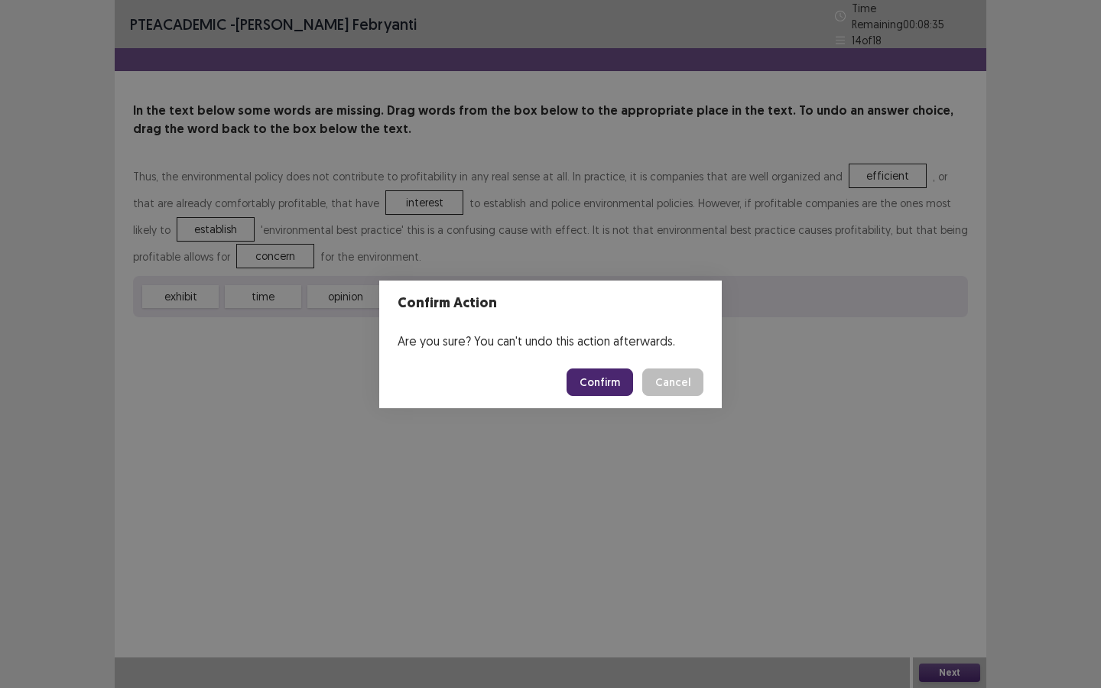
click at [609, 382] on button "Confirm" at bounding box center [599, 382] width 67 height 28
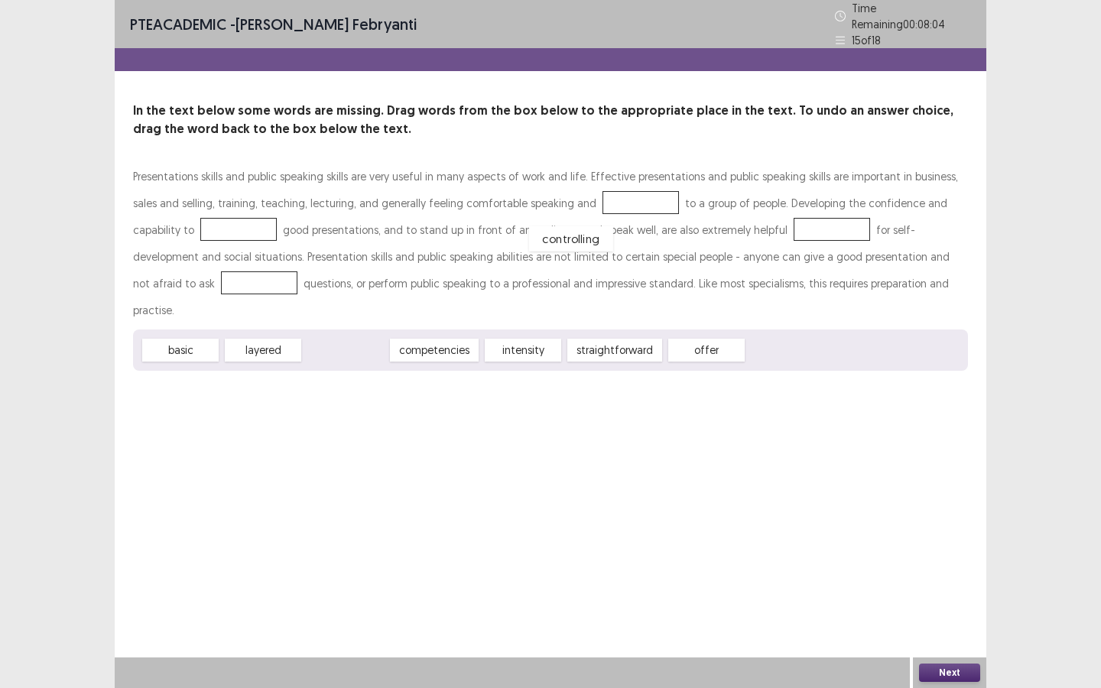
drag, startPoint x: 349, startPoint y: 316, endPoint x: 577, endPoint y: 198, distance: 256.4
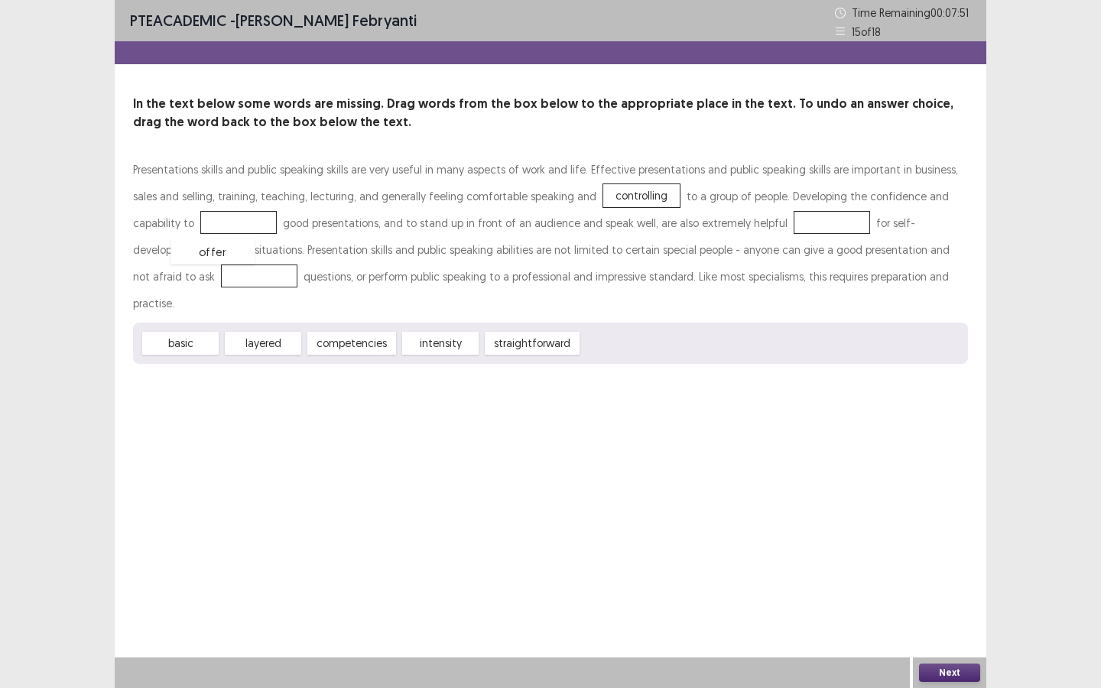
drag, startPoint x: 618, startPoint y: 320, endPoint x: 206, endPoint y: 229, distance: 421.4
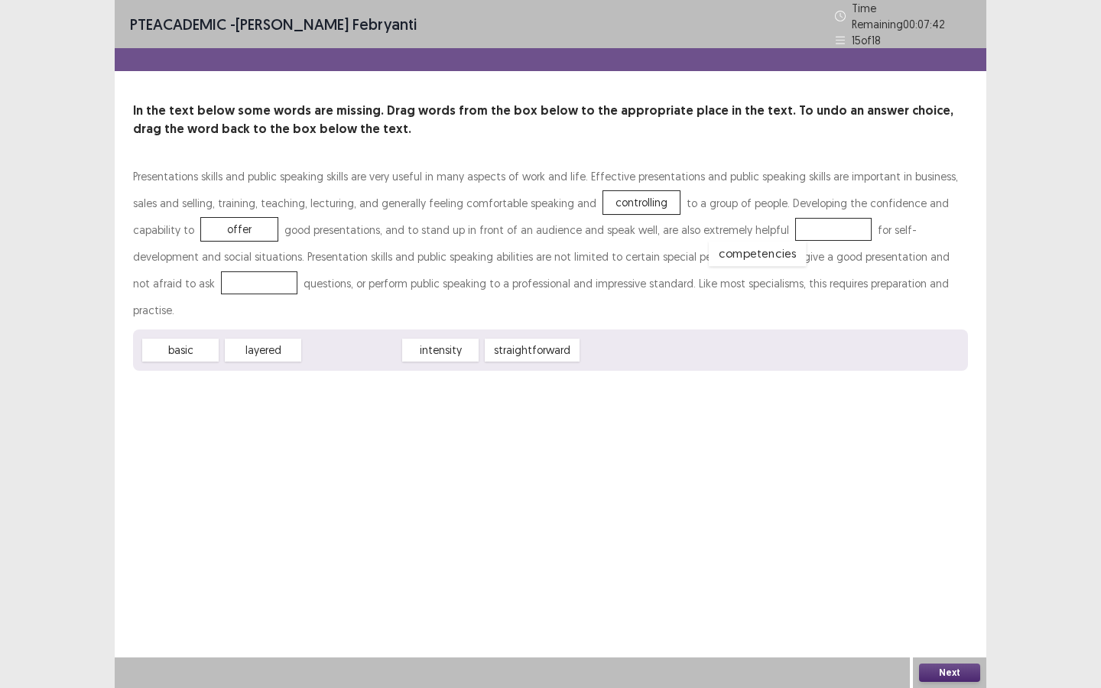
drag, startPoint x: 360, startPoint y: 324, endPoint x: 766, endPoint y: 228, distance: 417.2
drag, startPoint x: 463, startPoint y: 314, endPoint x: 936, endPoint y: 248, distance: 477.1
click at [979, 622] on button "Next" at bounding box center [949, 673] width 61 height 18
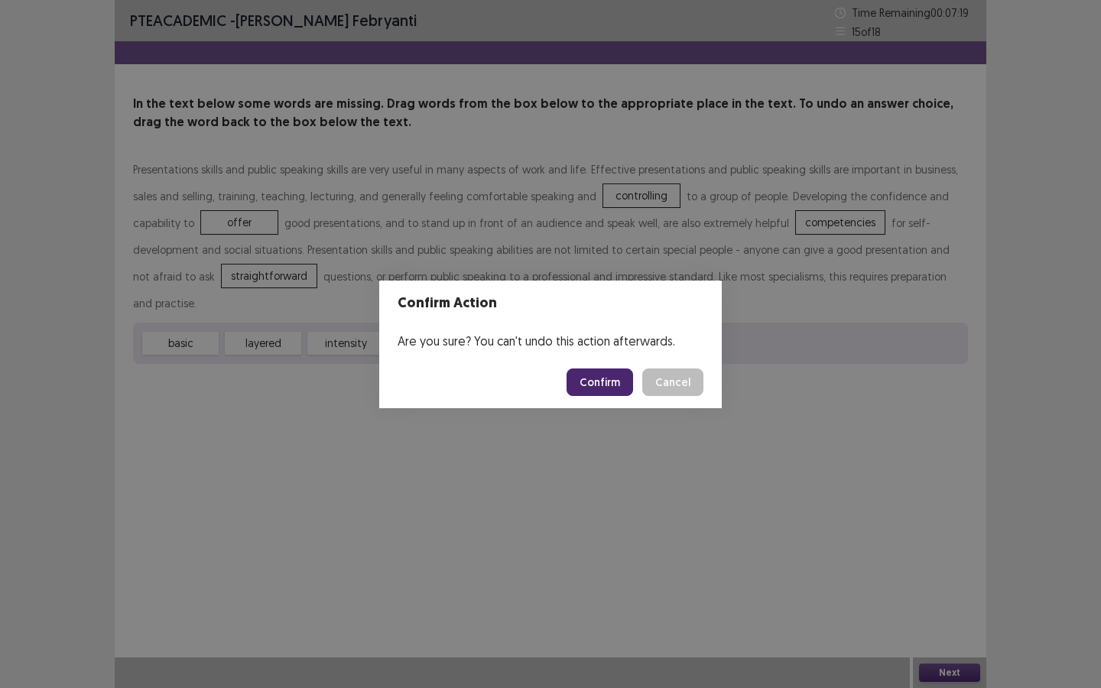
click at [611, 377] on button "Confirm" at bounding box center [599, 382] width 67 height 28
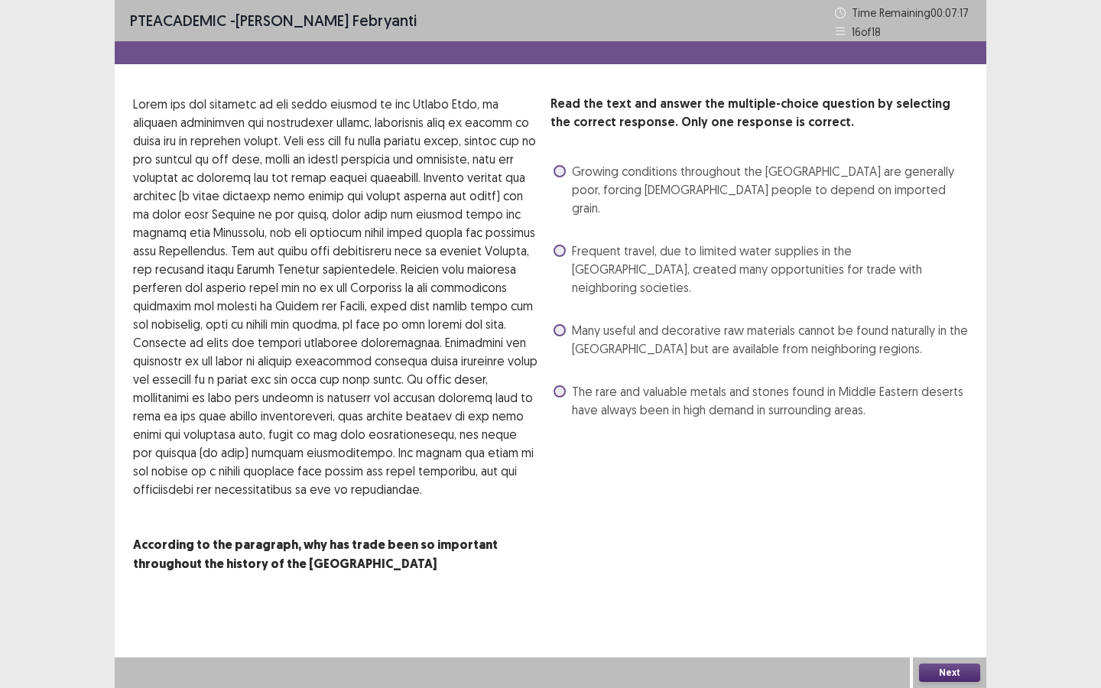
click at [561, 245] on span at bounding box center [559, 251] width 12 height 12
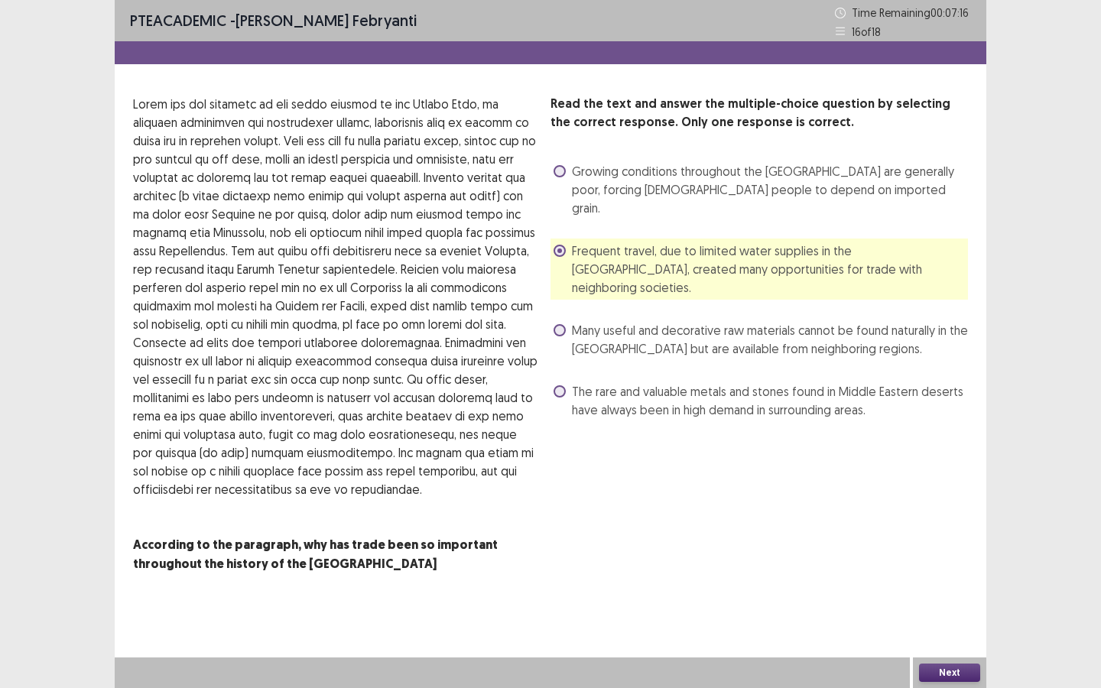
click at [942, 622] on button "Next" at bounding box center [949, 673] width 61 height 18
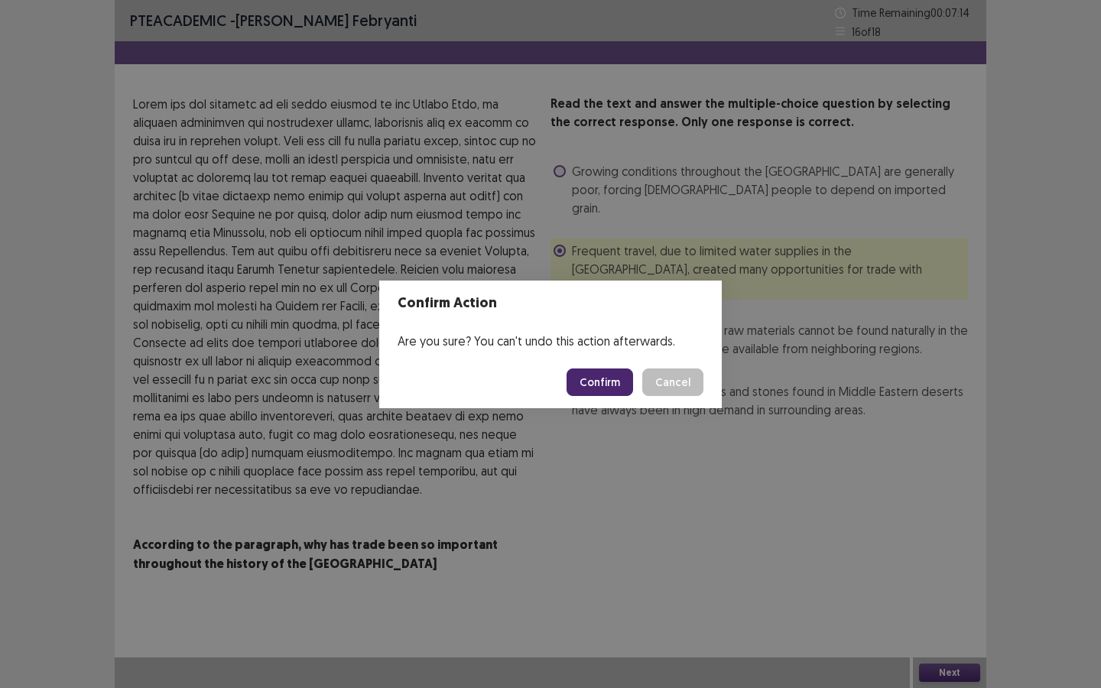
click at [615, 385] on button "Confirm" at bounding box center [599, 382] width 67 height 28
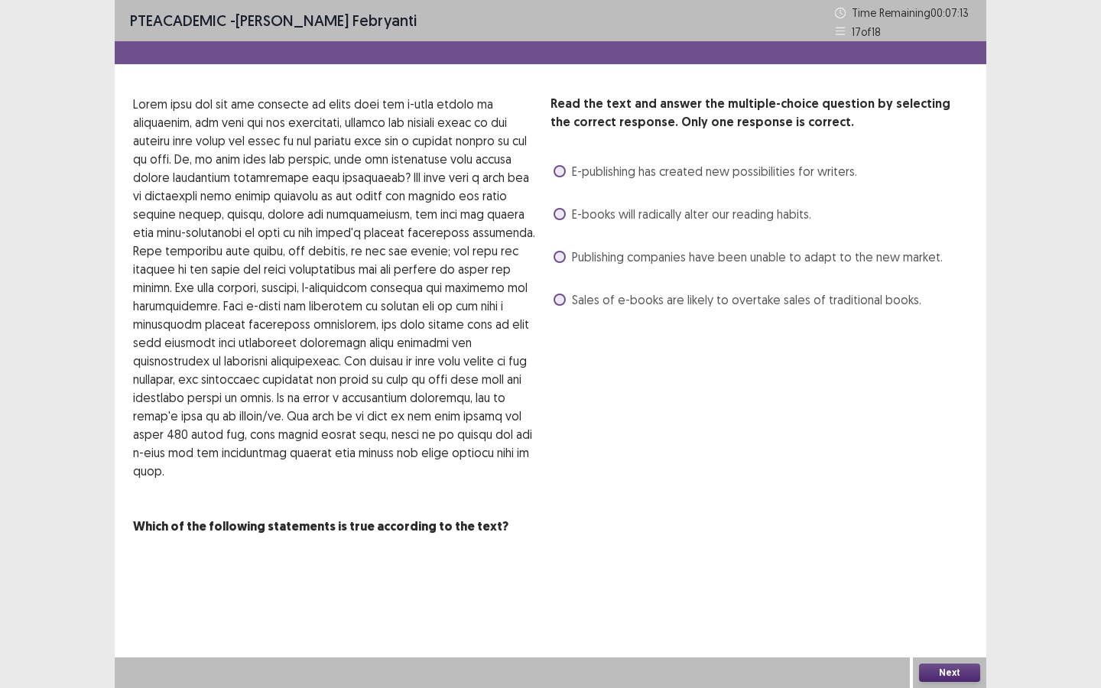
click at [563, 170] on span at bounding box center [559, 171] width 12 height 12
click at [955, 622] on button "Next" at bounding box center [949, 673] width 61 height 18
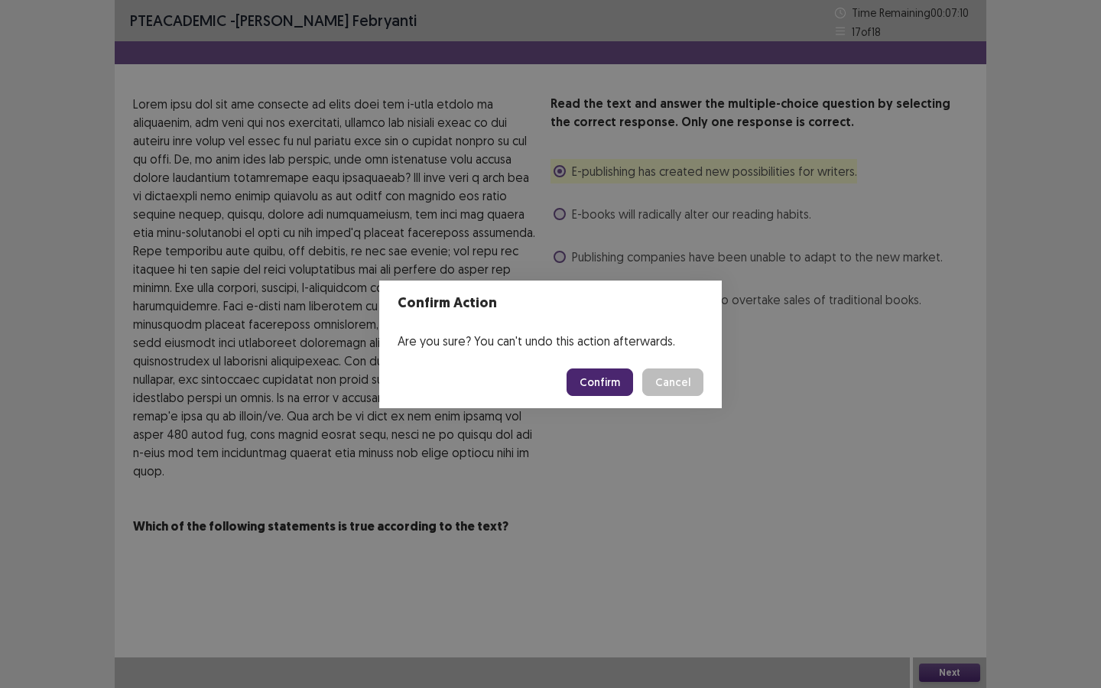
click at [618, 373] on button "Confirm" at bounding box center [599, 382] width 67 height 28
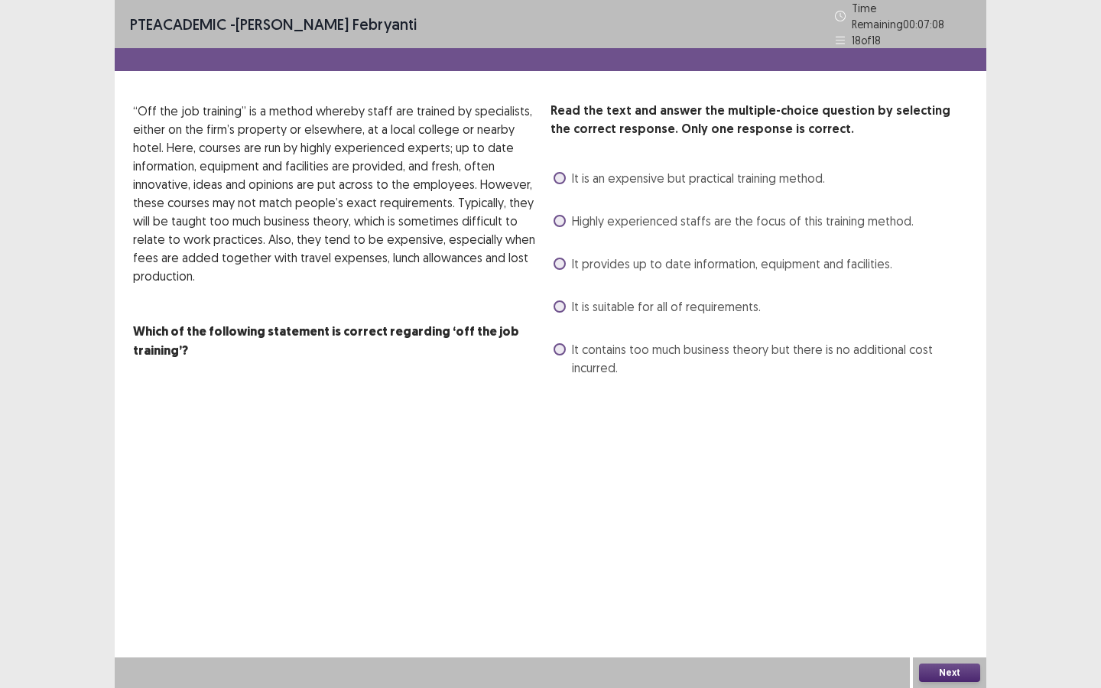
click at [554, 349] on label "It contains too much business theory but there is no additional cost incurred." at bounding box center [760, 358] width 414 height 37
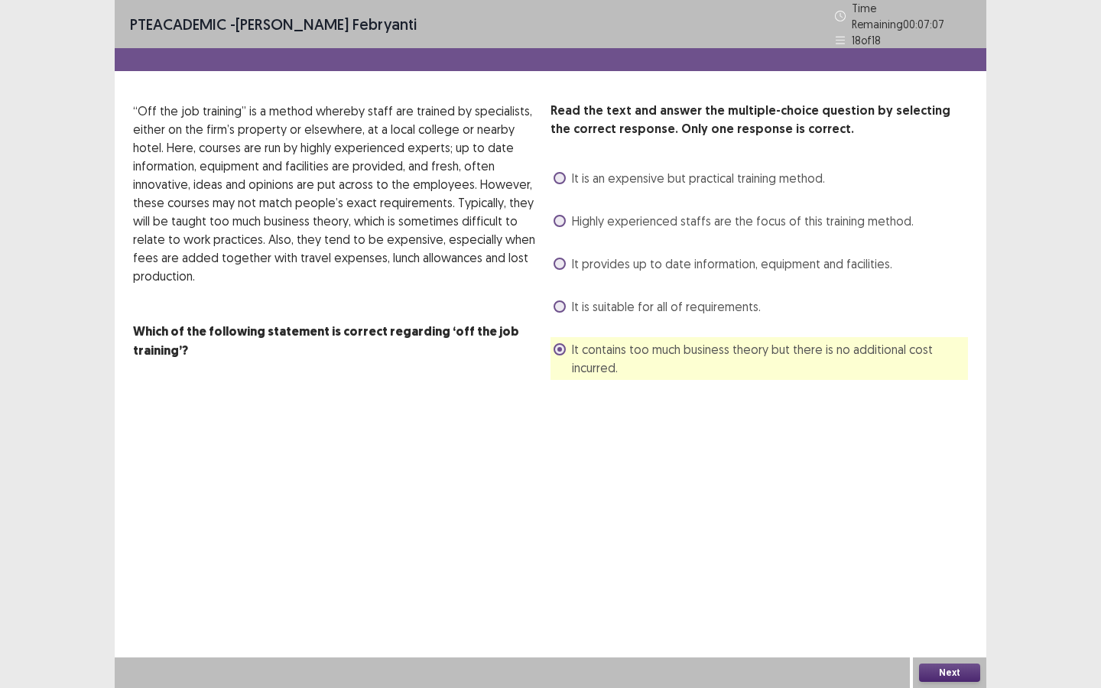
click at [948, 622] on button "Next" at bounding box center [949, 673] width 61 height 18
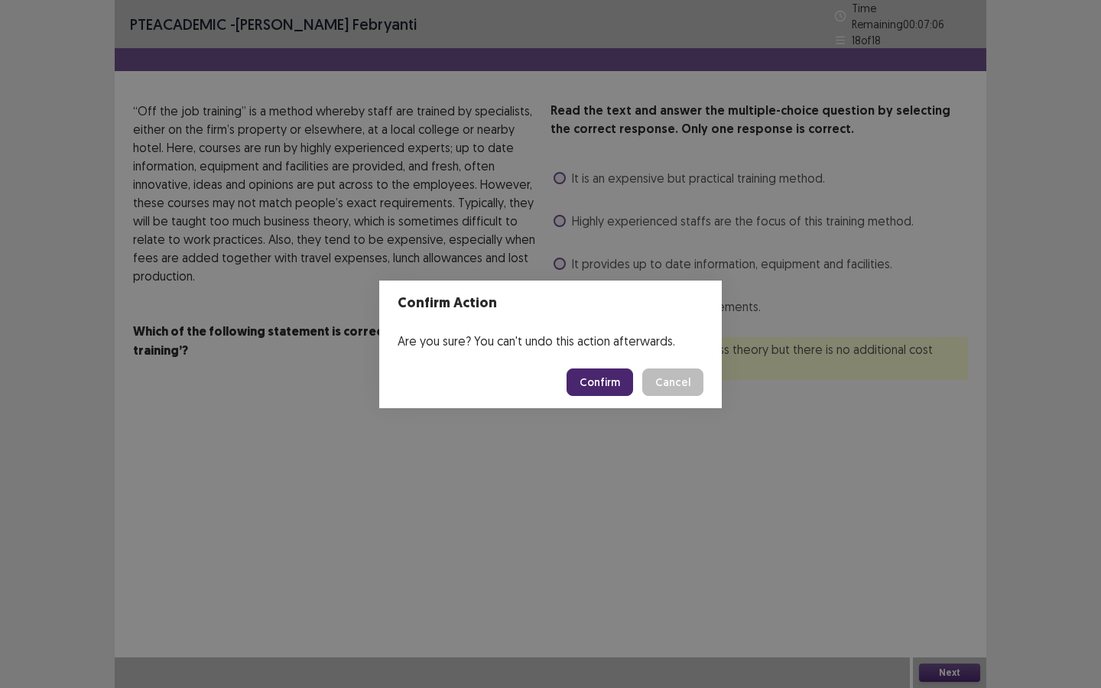
click at [599, 378] on button "Confirm" at bounding box center [599, 382] width 67 height 28
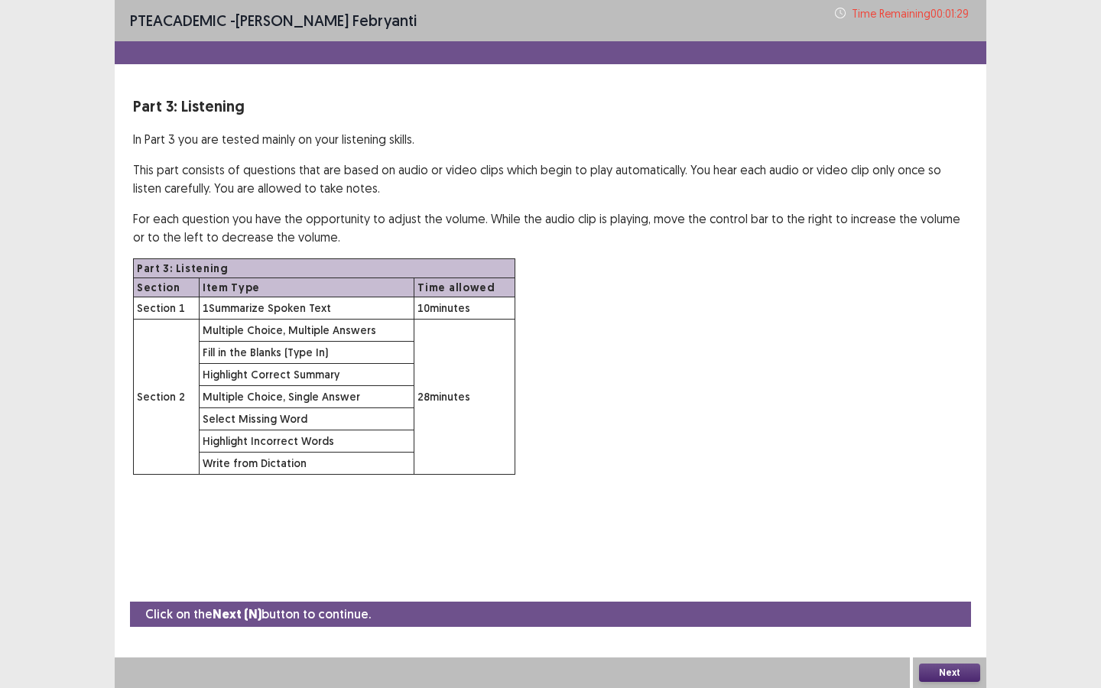
click at [953, 622] on button "Next" at bounding box center [949, 673] width 61 height 18
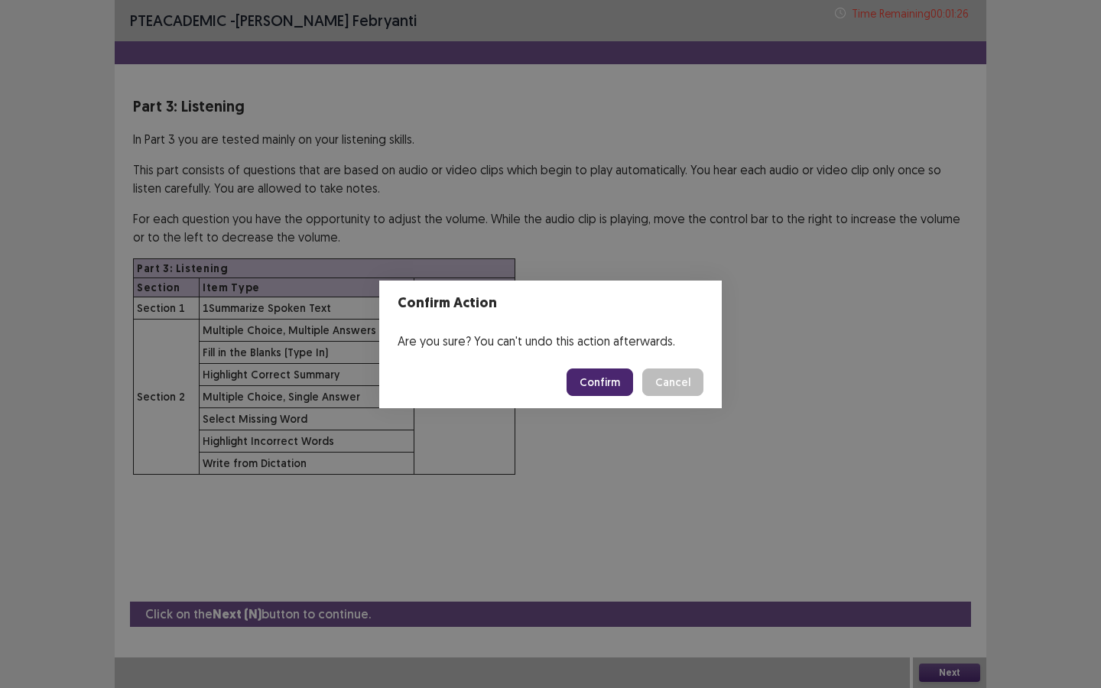
click at [747, 302] on div "Confirm Action Are you sure? You can't undo this action afterwards. Confirm Can…" at bounding box center [550, 344] width 1101 height 688
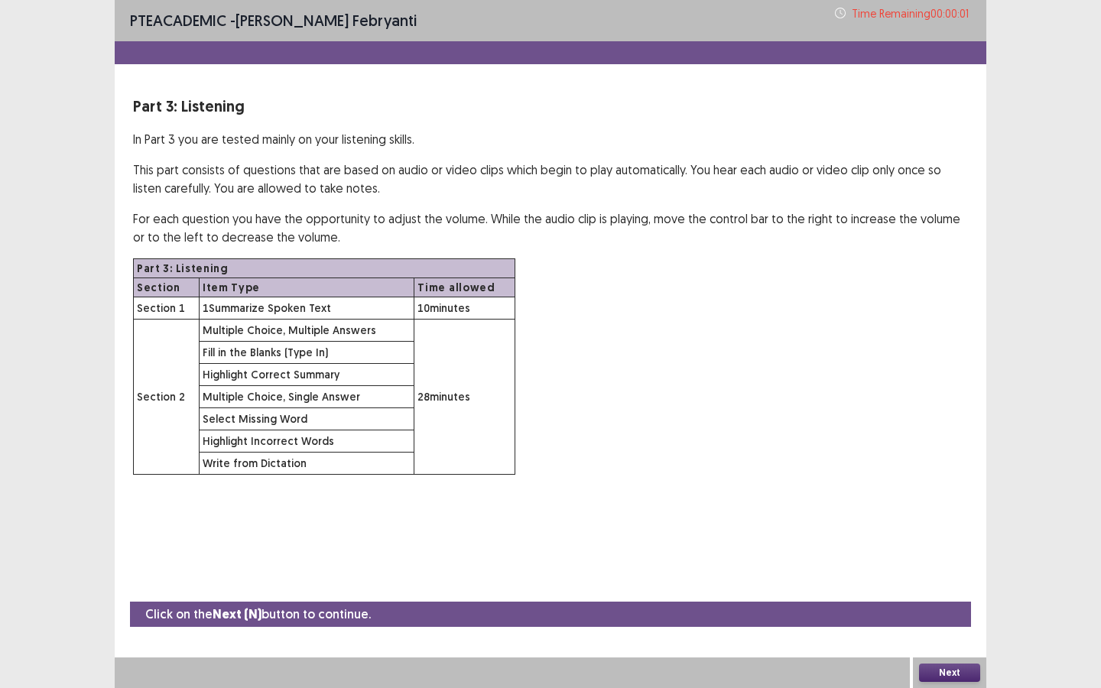
click at [962, 622] on button "Next" at bounding box center [949, 673] width 61 height 18
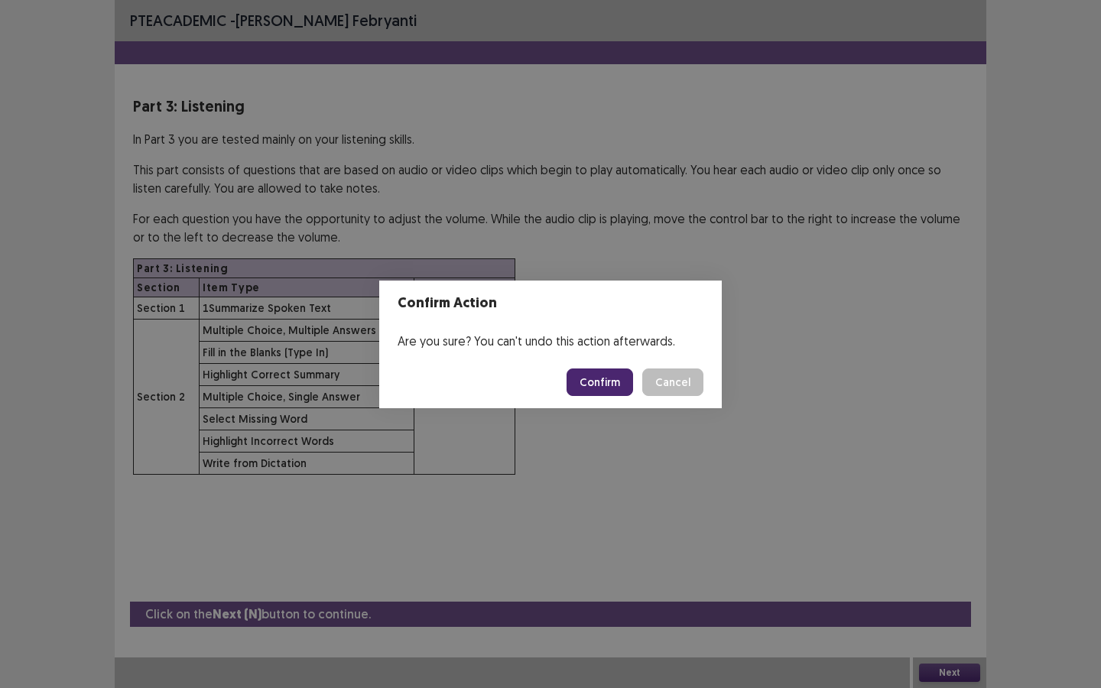
click at [615, 396] on footer "Confirm Cancel" at bounding box center [550, 382] width 342 height 52
click at [607, 384] on button "Confirm" at bounding box center [599, 382] width 67 height 28
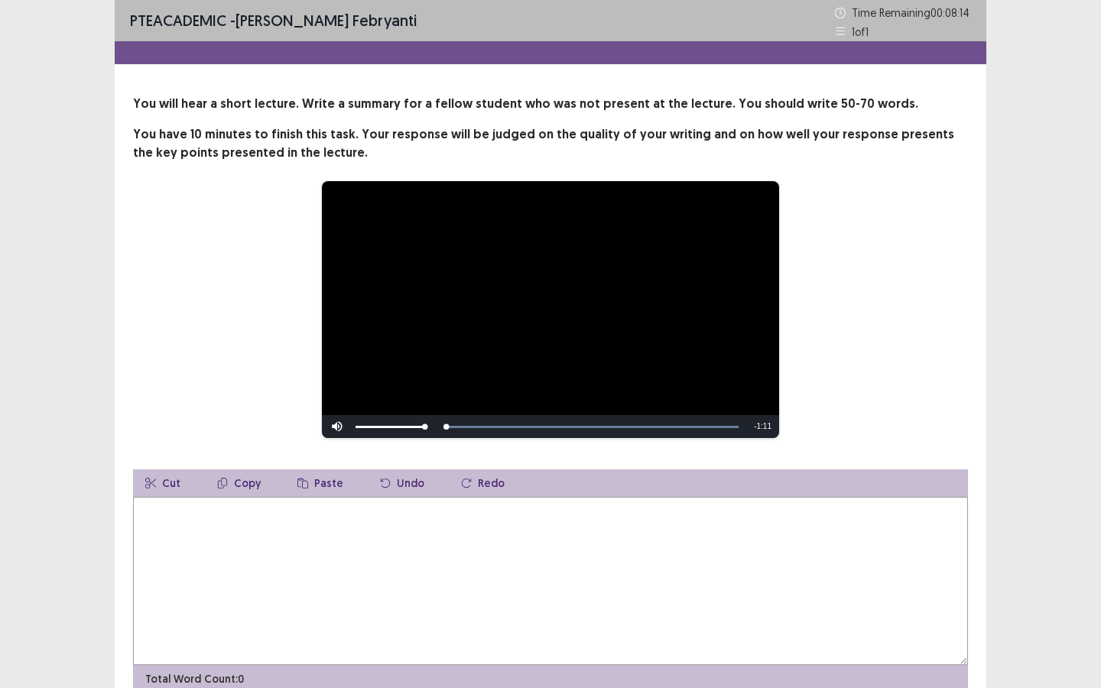
click at [526, 560] on textarea at bounding box center [550, 581] width 835 height 168
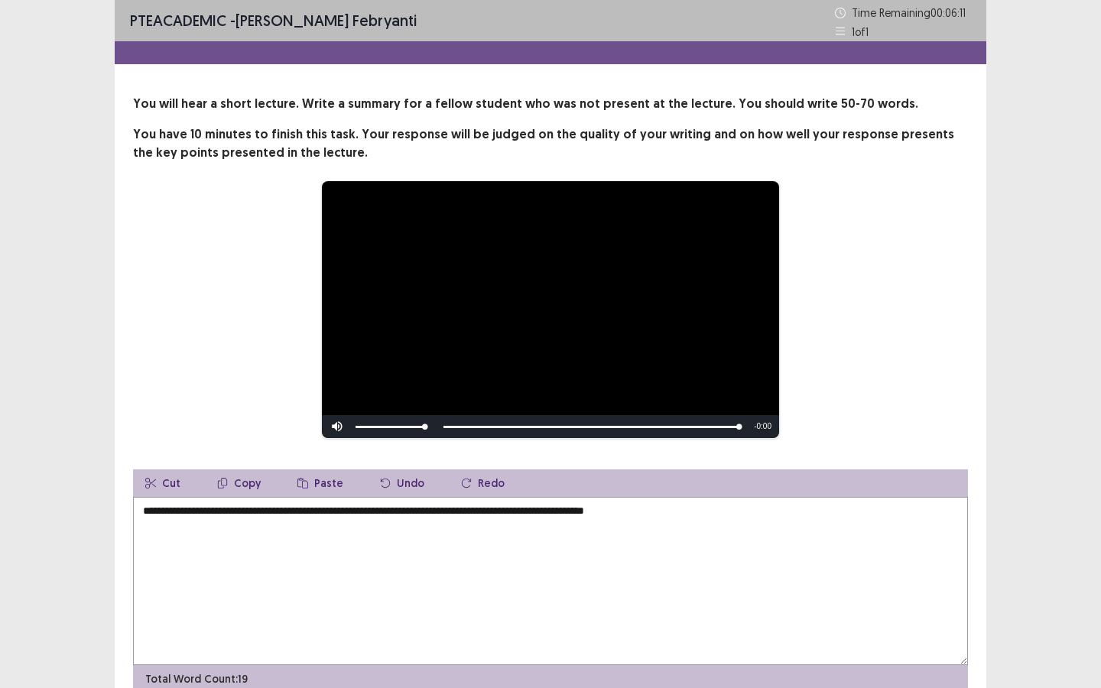
scroll to position [39, 0]
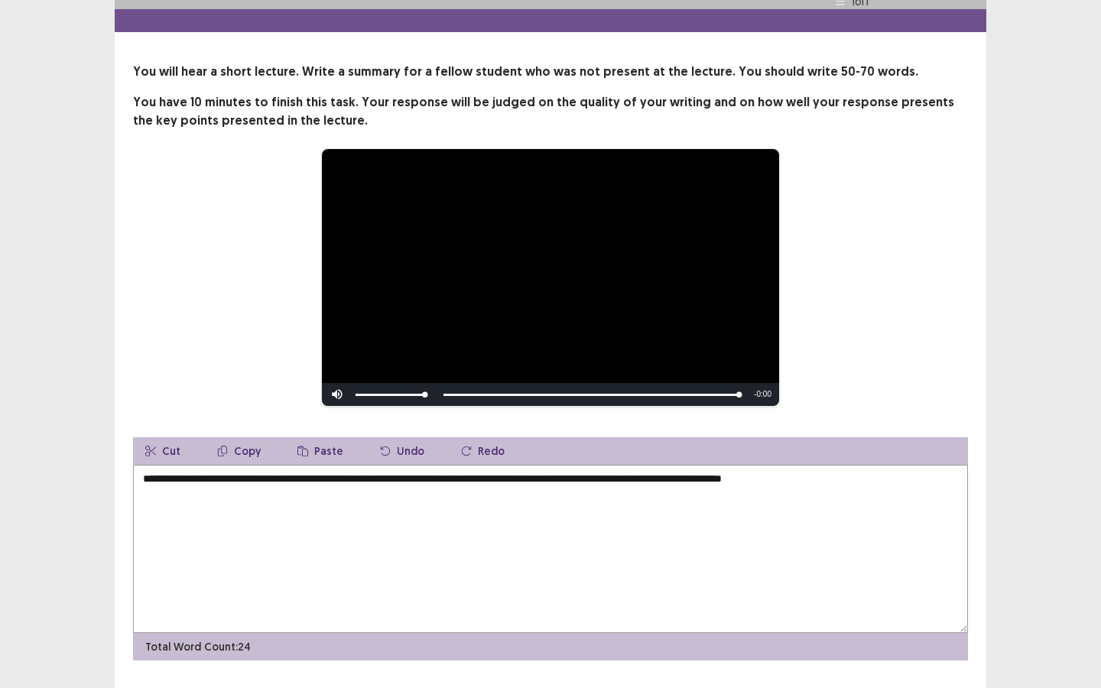
click at [809, 467] on textarea "**********" at bounding box center [550, 549] width 835 height 168
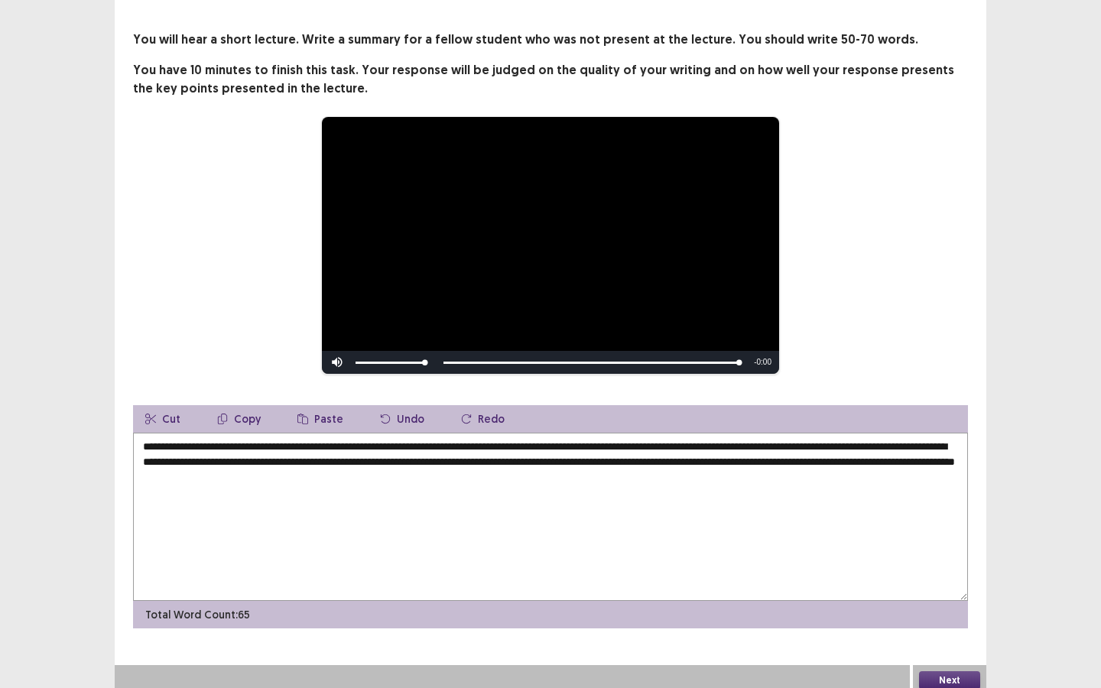
scroll to position [72, 0]
type textarea "**********"
click at [948, 622] on button "Next" at bounding box center [949, 679] width 61 height 18
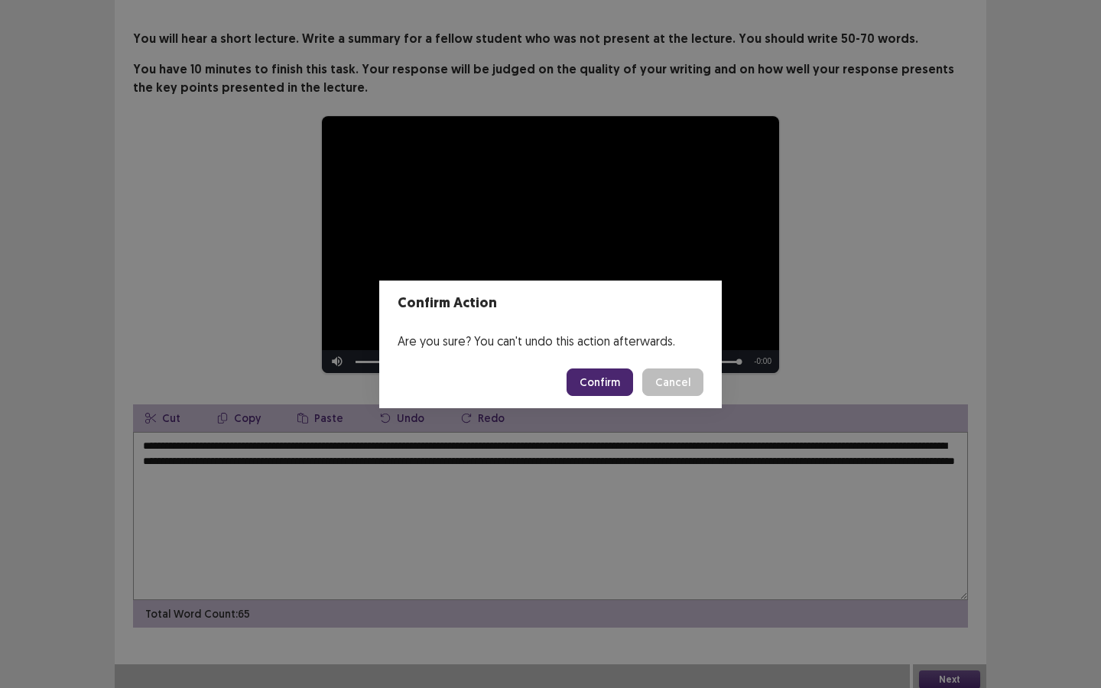
click at [589, 386] on button "Confirm" at bounding box center [599, 382] width 67 height 28
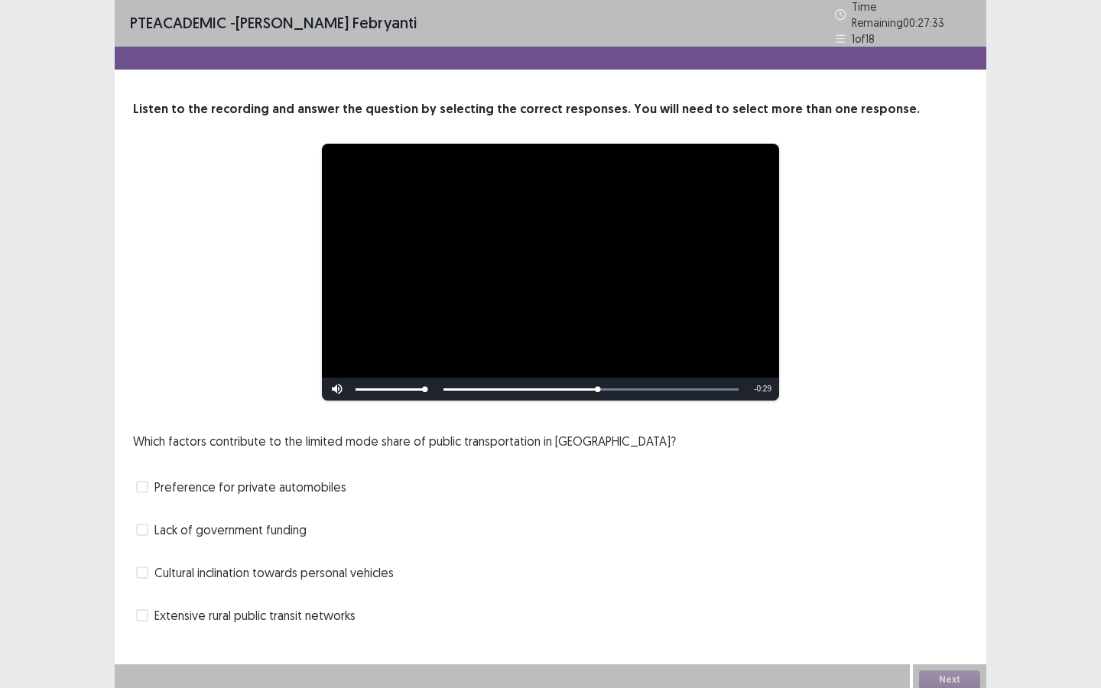
scroll to position [0, 0]
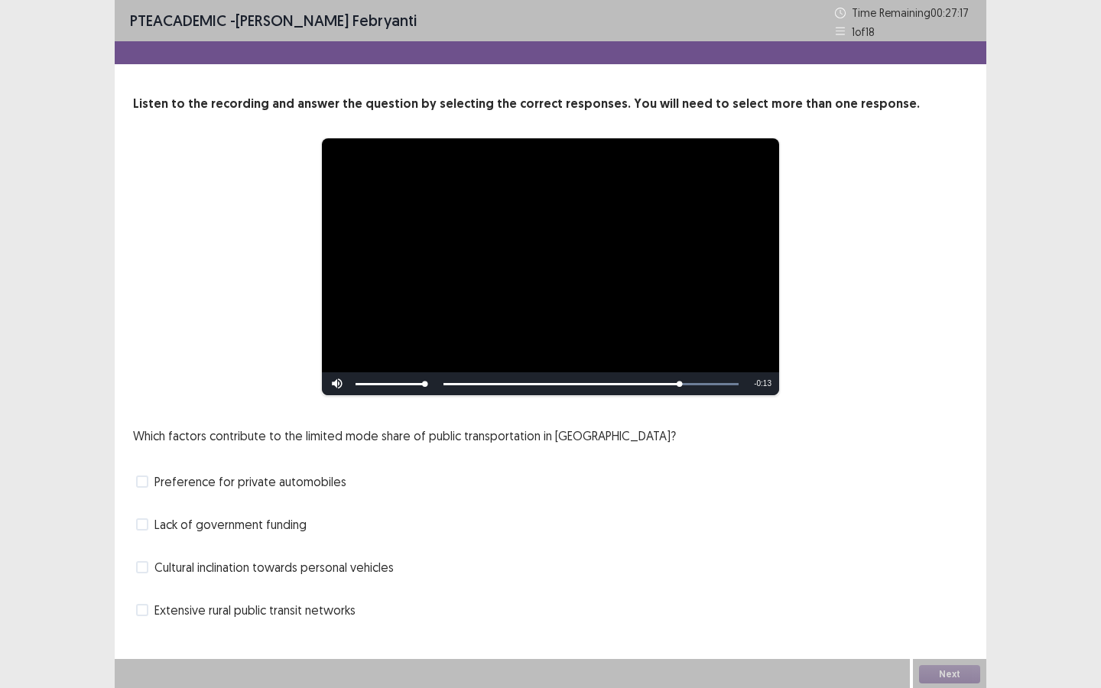
click at [144, 524] on span at bounding box center [142, 524] width 12 height 12
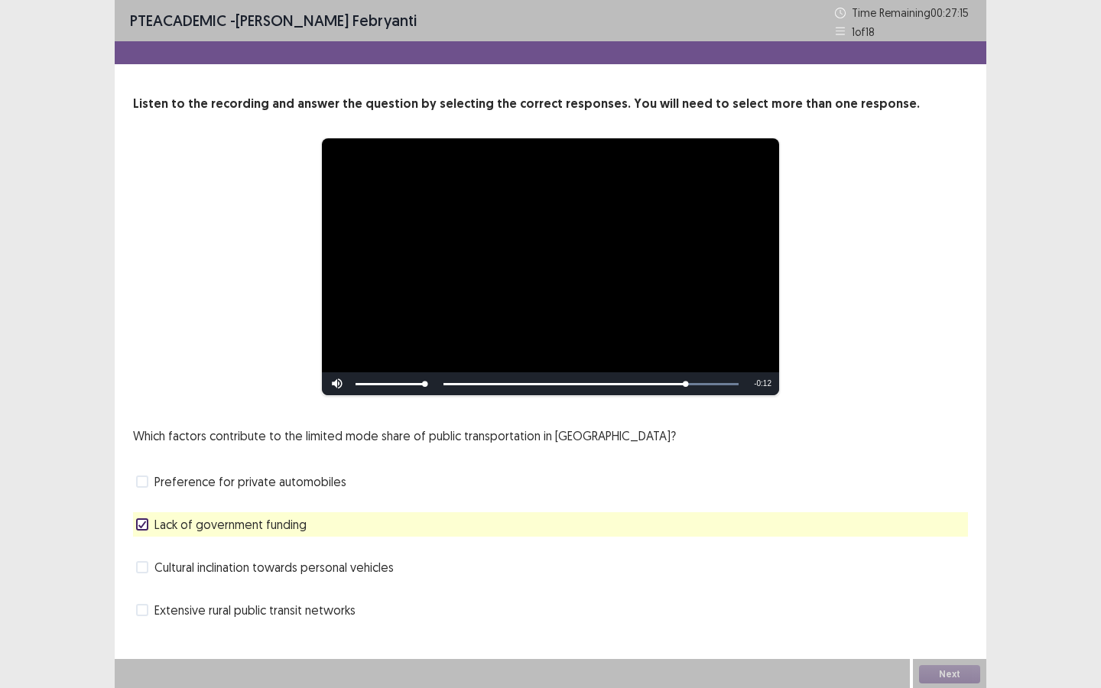
click at [150, 479] on label "Preference for private automobiles" at bounding box center [241, 481] width 210 height 18
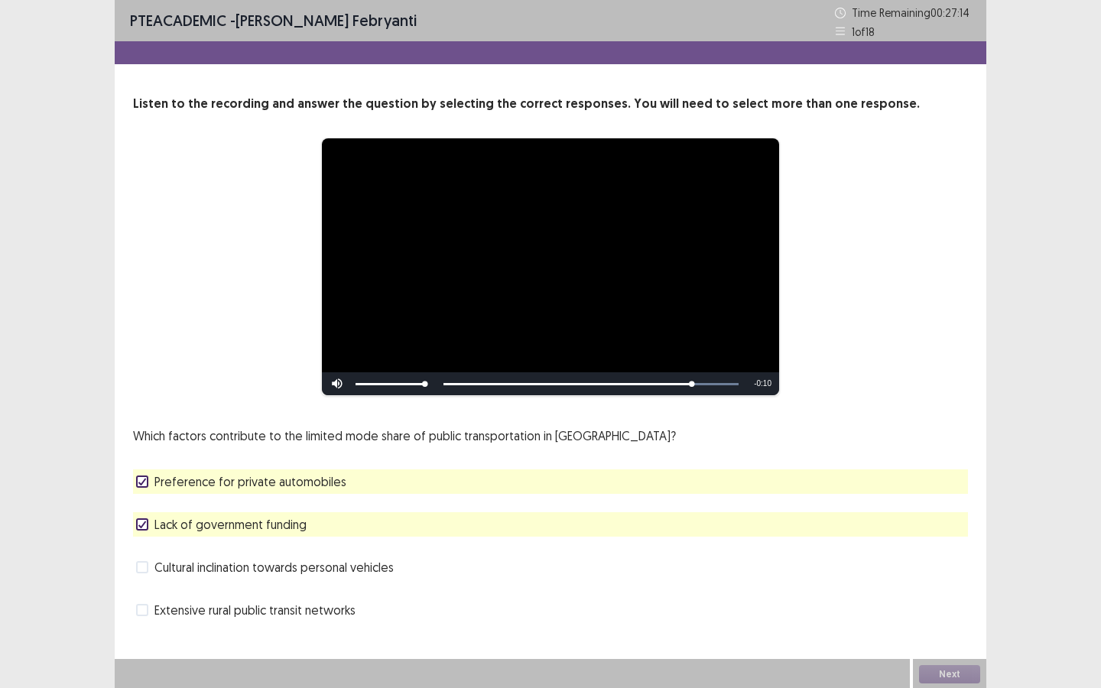
click at [150, 479] on label "Preference for private automobiles" at bounding box center [241, 481] width 210 height 18
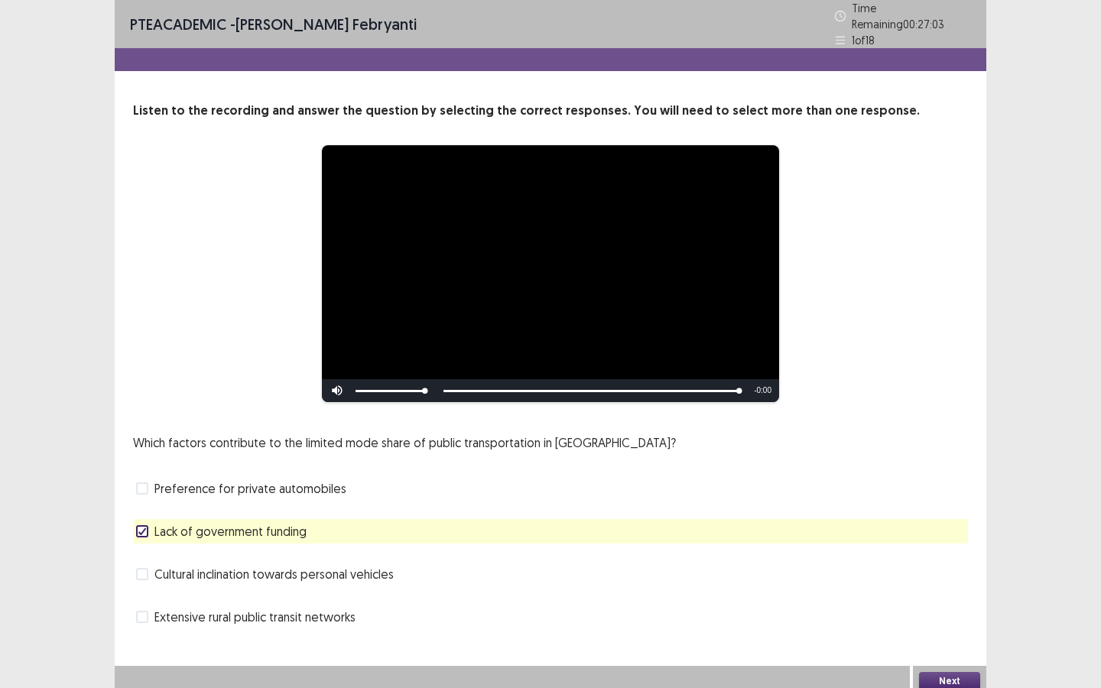
click at [138, 482] on span at bounding box center [142, 488] width 12 height 12
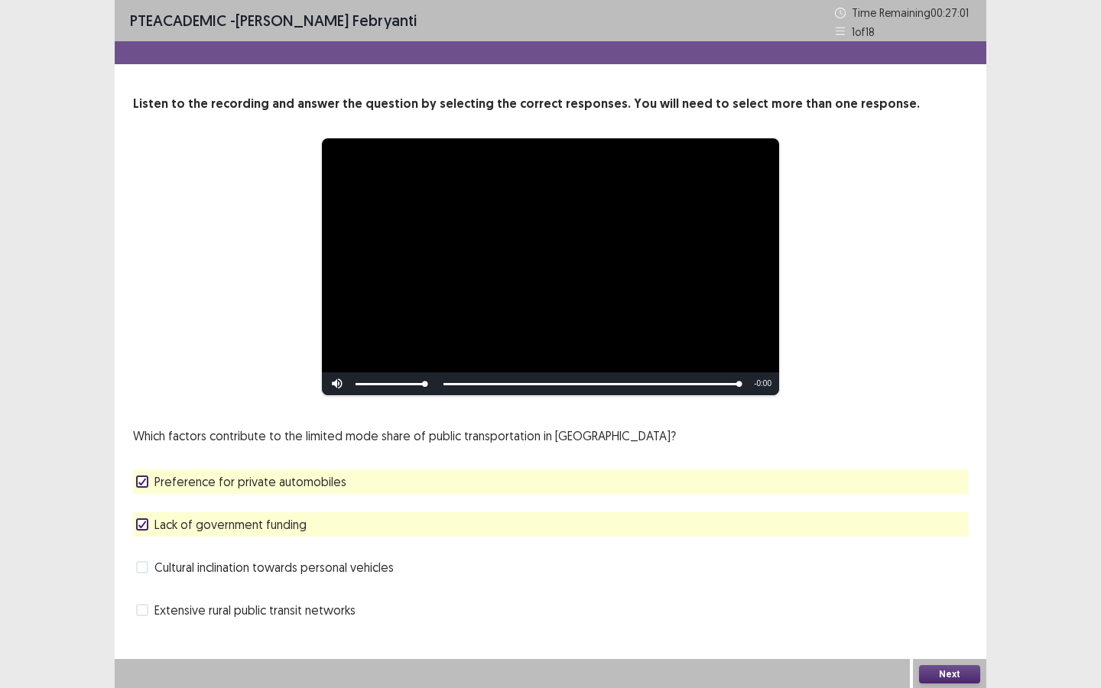
click at [930, 622] on button "Next" at bounding box center [949, 674] width 61 height 18
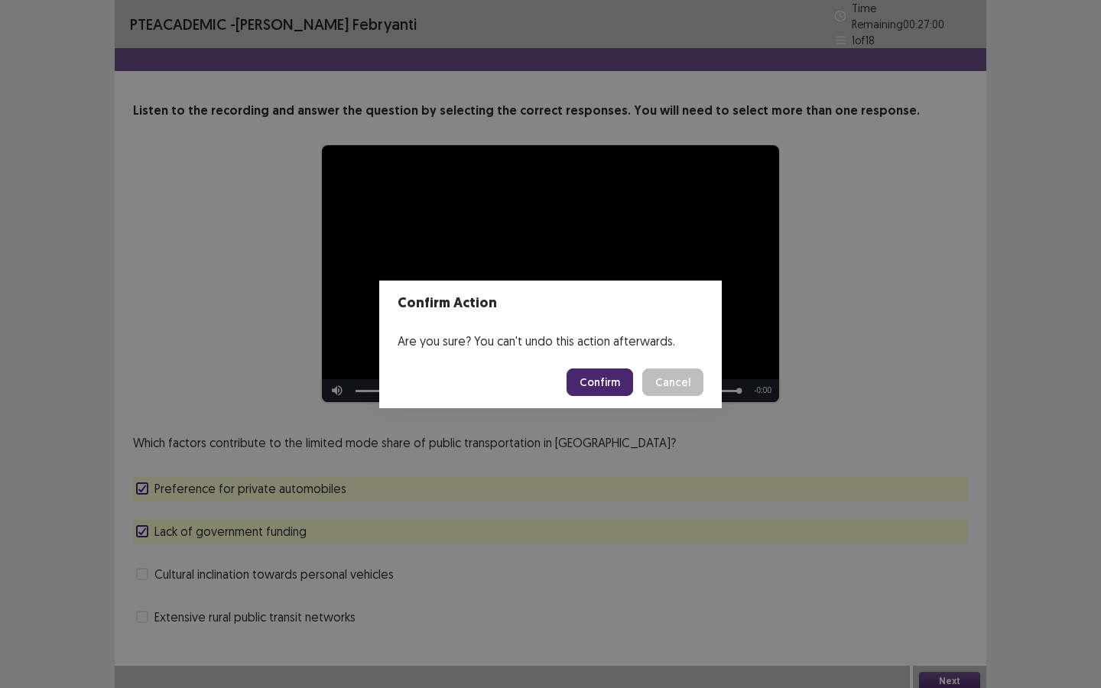
click at [616, 381] on button "Confirm" at bounding box center [599, 382] width 67 height 28
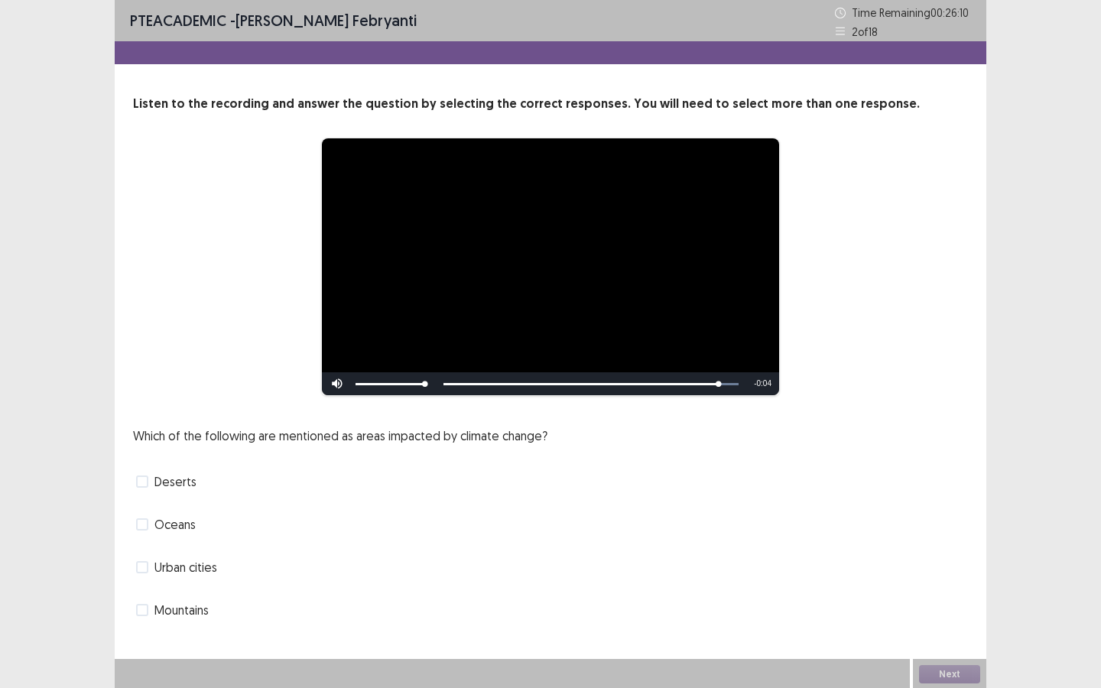
click at [144, 529] on span at bounding box center [142, 524] width 12 height 12
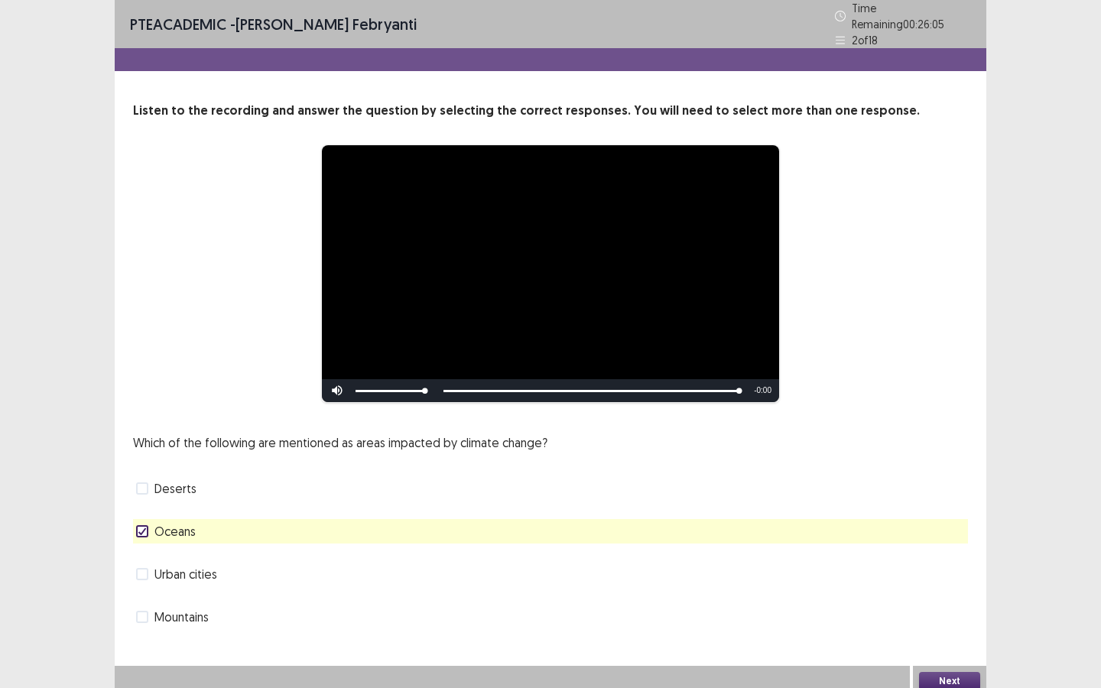
click at [141, 611] on span at bounding box center [142, 617] width 12 height 12
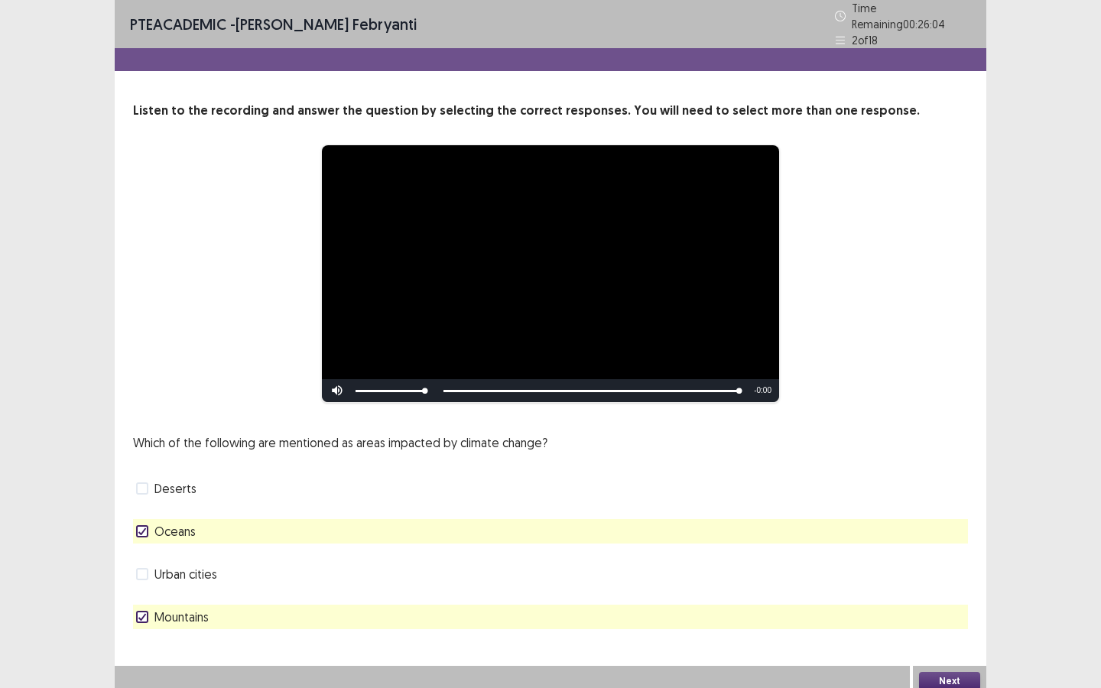
click at [955, 622] on button "Next" at bounding box center [949, 681] width 61 height 18
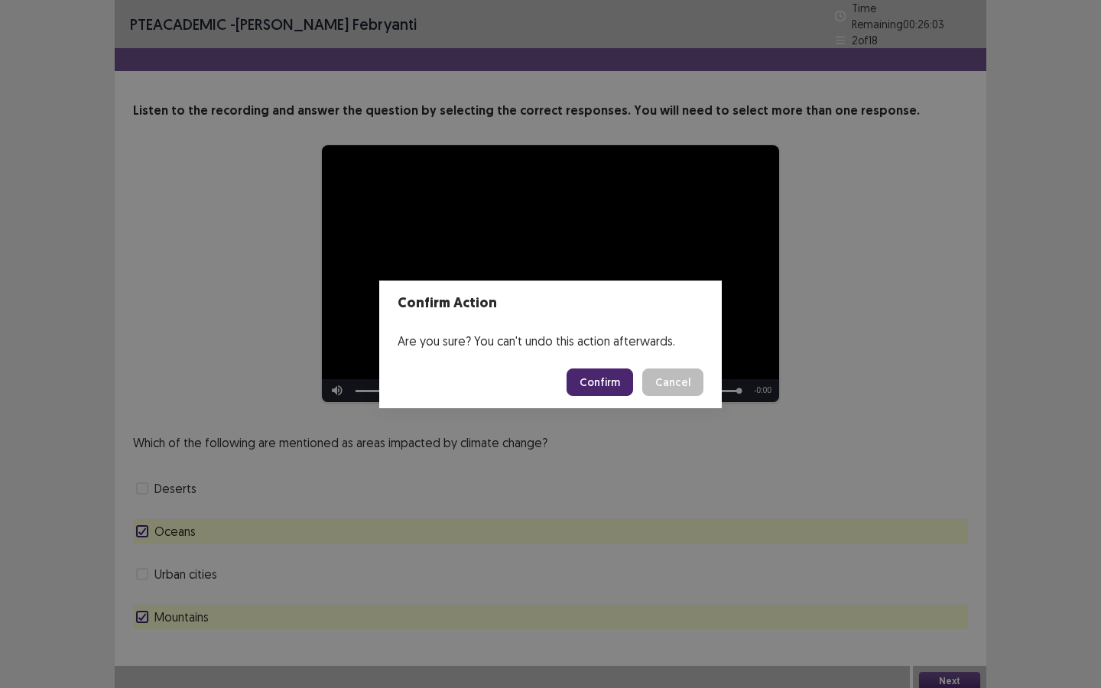
click at [583, 382] on button "Confirm" at bounding box center [599, 382] width 67 height 28
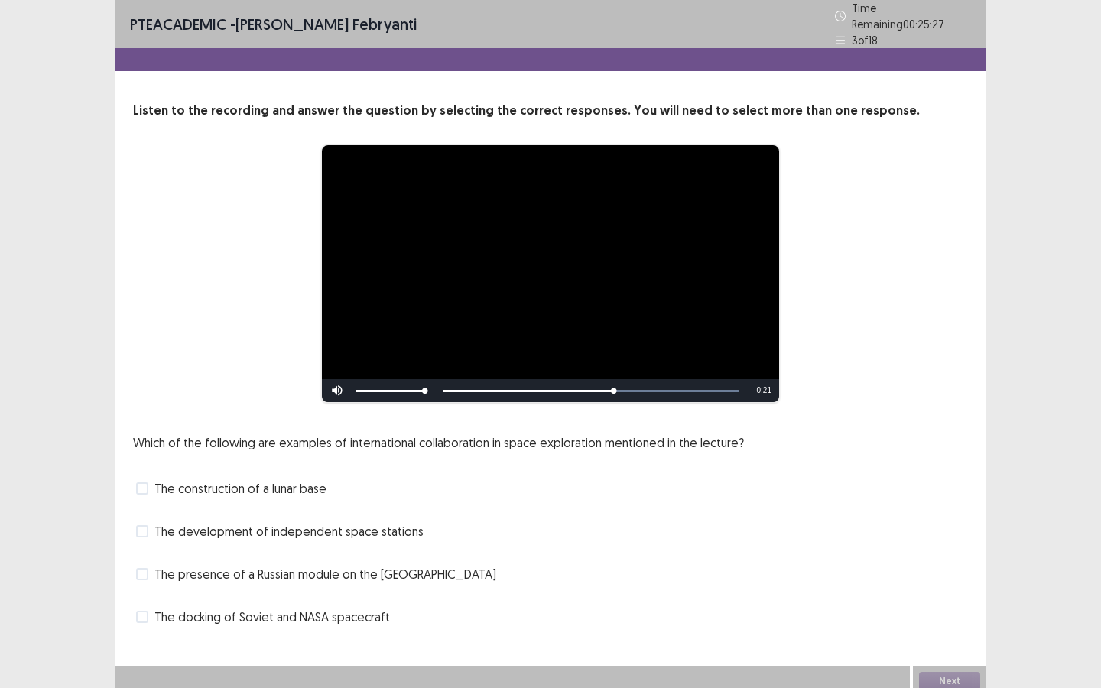
click at [138, 611] on span at bounding box center [142, 617] width 12 height 12
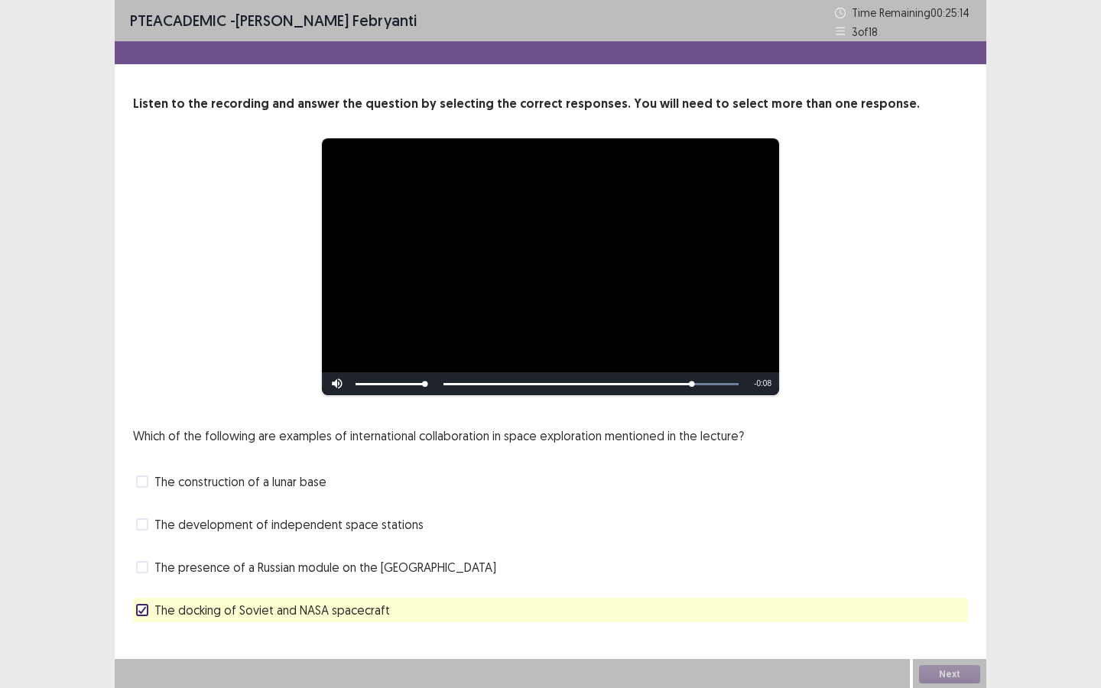
click at [144, 570] on span at bounding box center [142, 567] width 12 height 12
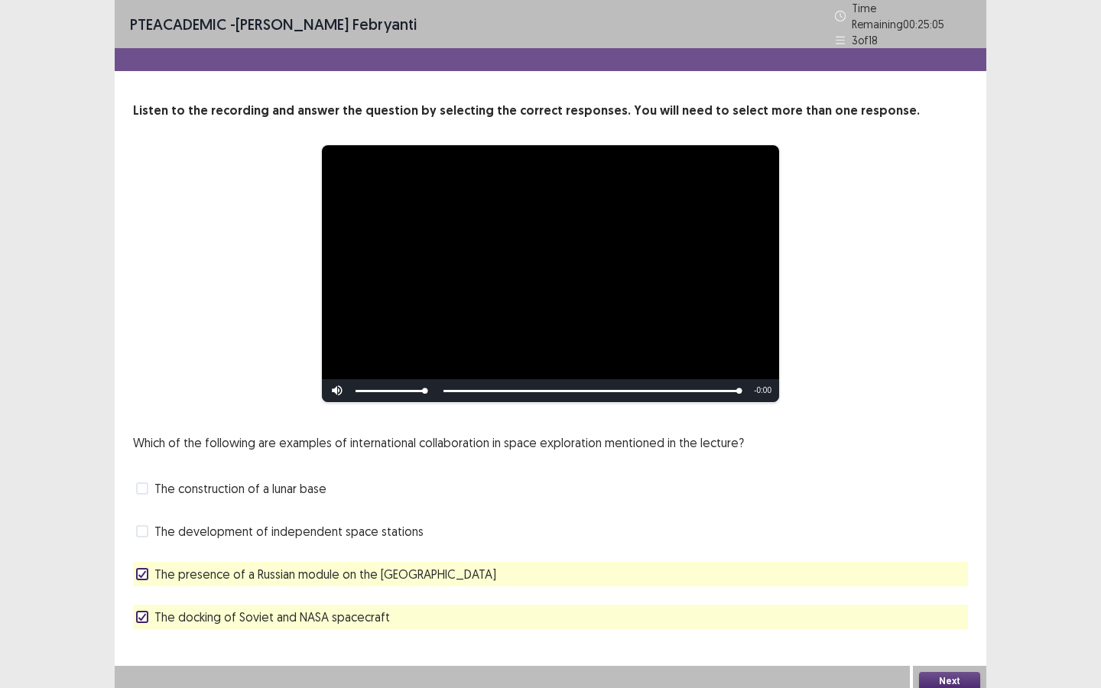
click at [966, 622] on button "Next" at bounding box center [949, 681] width 61 height 18
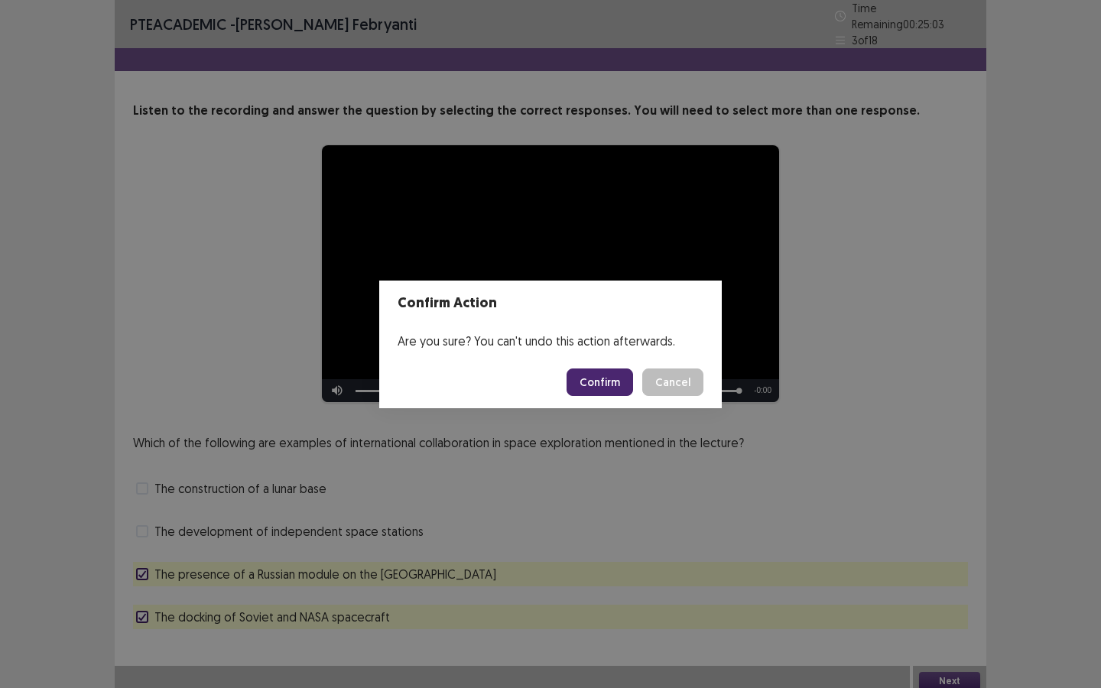
click at [614, 379] on button "Confirm" at bounding box center [599, 382] width 67 height 28
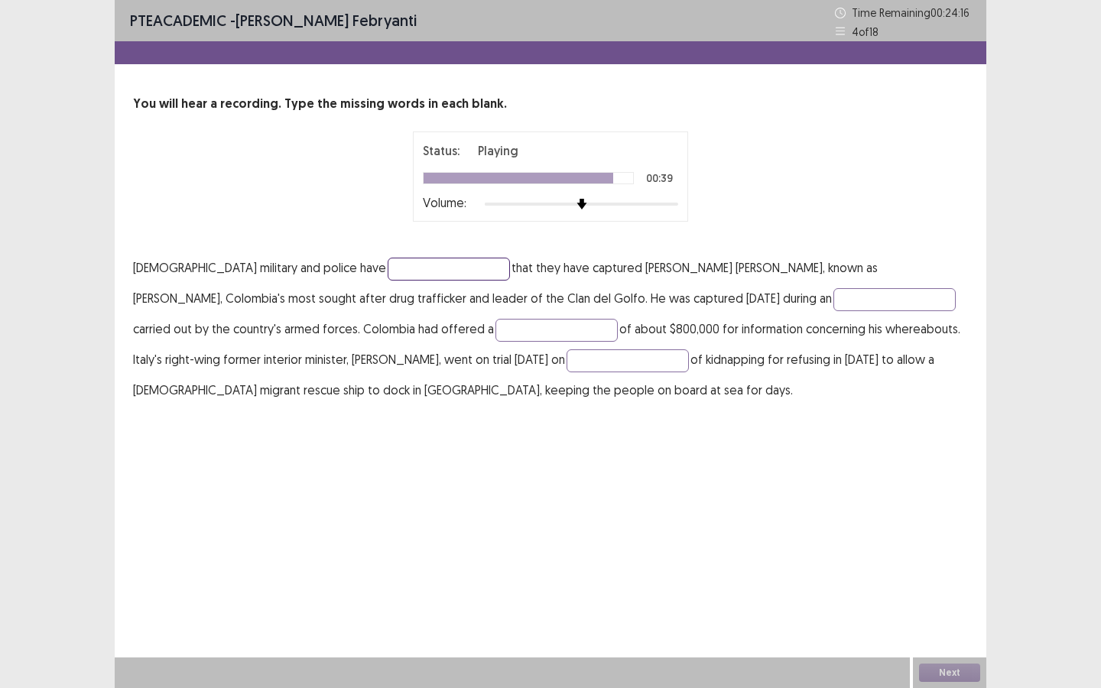
click at [399, 268] on input "text" at bounding box center [449, 269] width 122 height 23
type input "*"
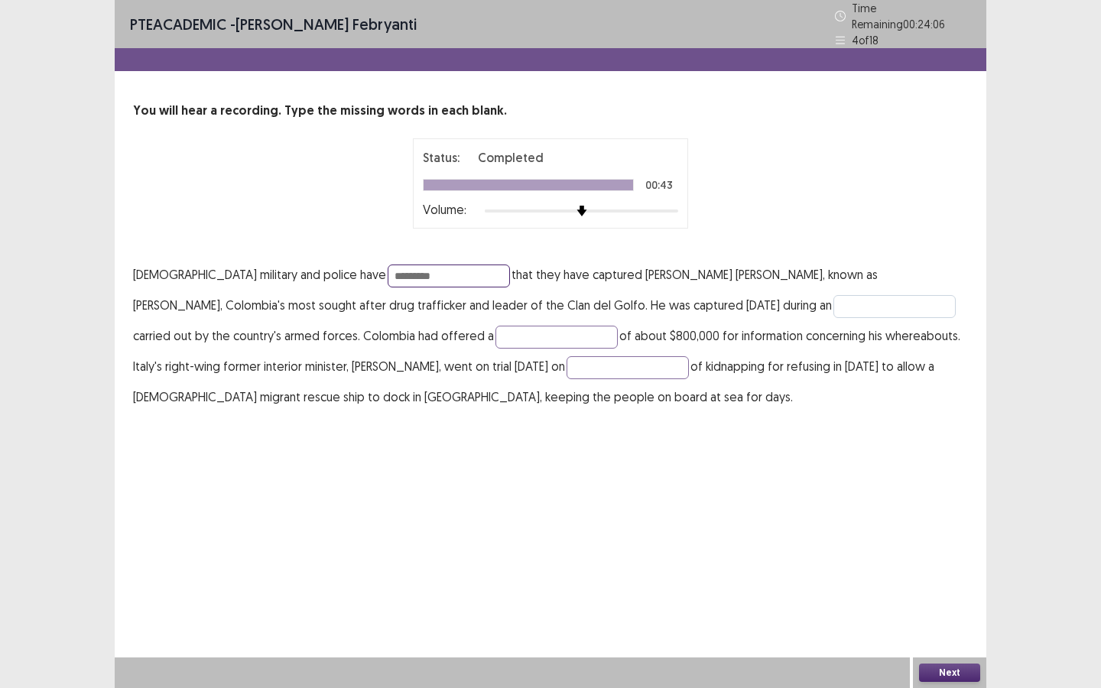
type input "*********"
click at [833, 296] on input "text" at bounding box center [894, 306] width 122 height 23
type input "*********"
click at [495, 333] on input "text" at bounding box center [556, 337] width 122 height 23
type input "******"
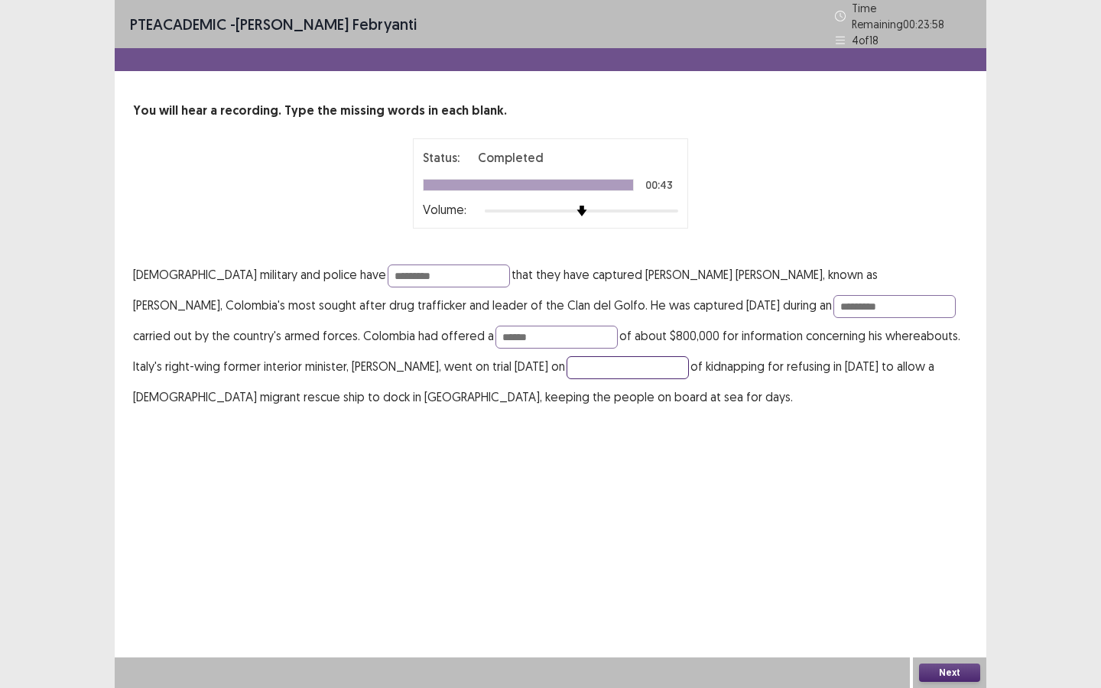
click at [566, 365] on input "text" at bounding box center [627, 367] width 122 height 23
type input "*******"
click at [971, 622] on button "Next" at bounding box center [949, 673] width 61 height 18
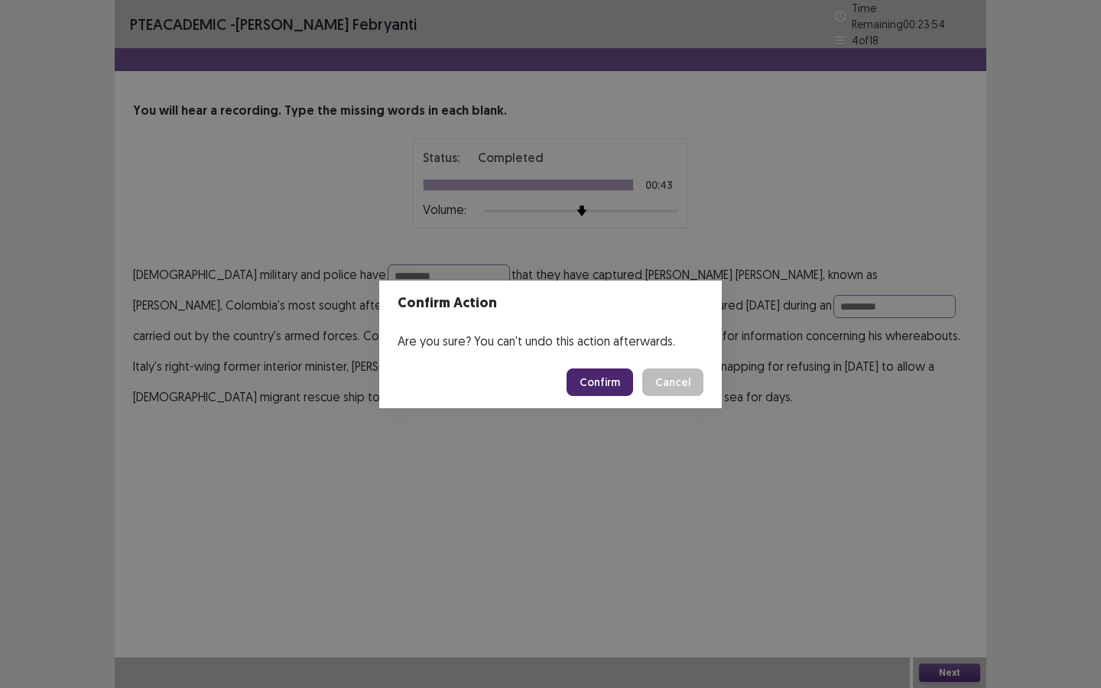
click at [609, 395] on button "Confirm" at bounding box center [599, 382] width 67 height 28
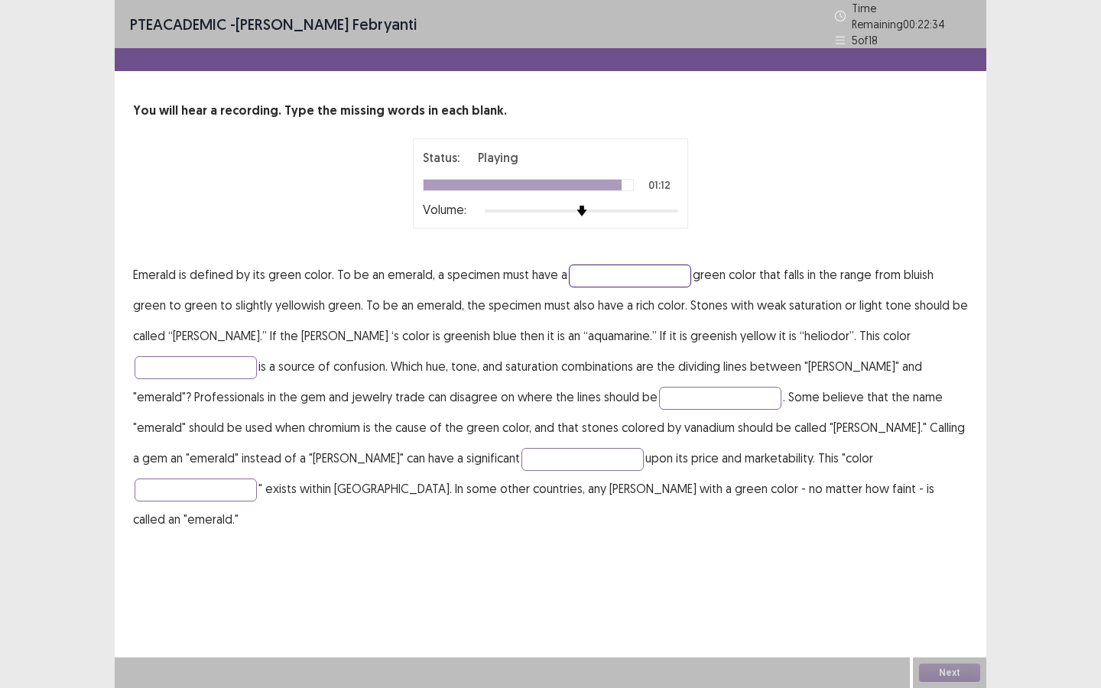
click at [661, 273] on input "text" at bounding box center [630, 276] width 122 height 23
type input "**********"
click at [257, 356] on input "text" at bounding box center [196, 367] width 122 height 23
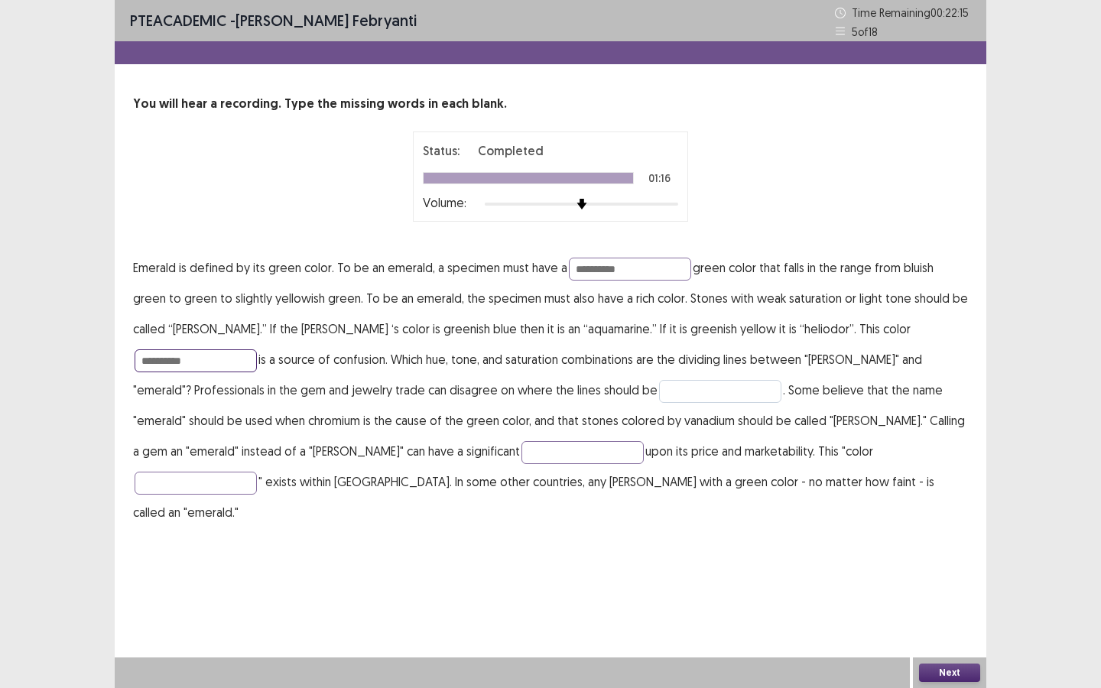
type input "**********"
click at [659, 383] on input "text" at bounding box center [720, 391] width 122 height 23
type input "*****"
click at [521, 462] on input "text" at bounding box center [582, 452] width 122 height 23
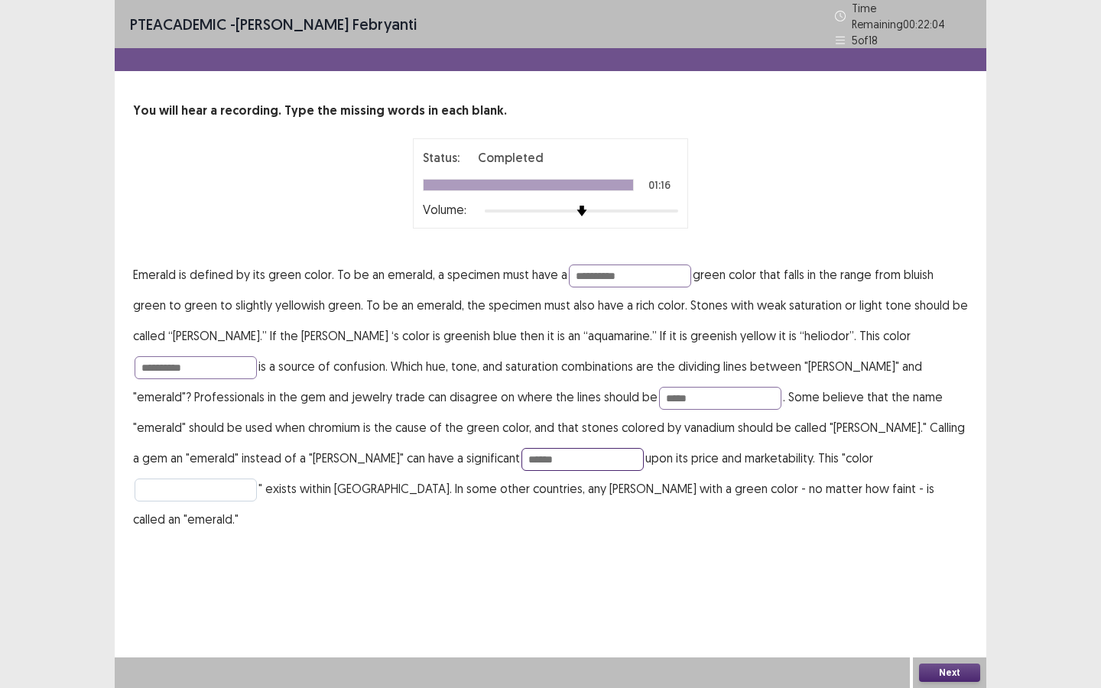
type input "******"
click at [257, 479] on input "text" at bounding box center [196, 490] width 122 height 23
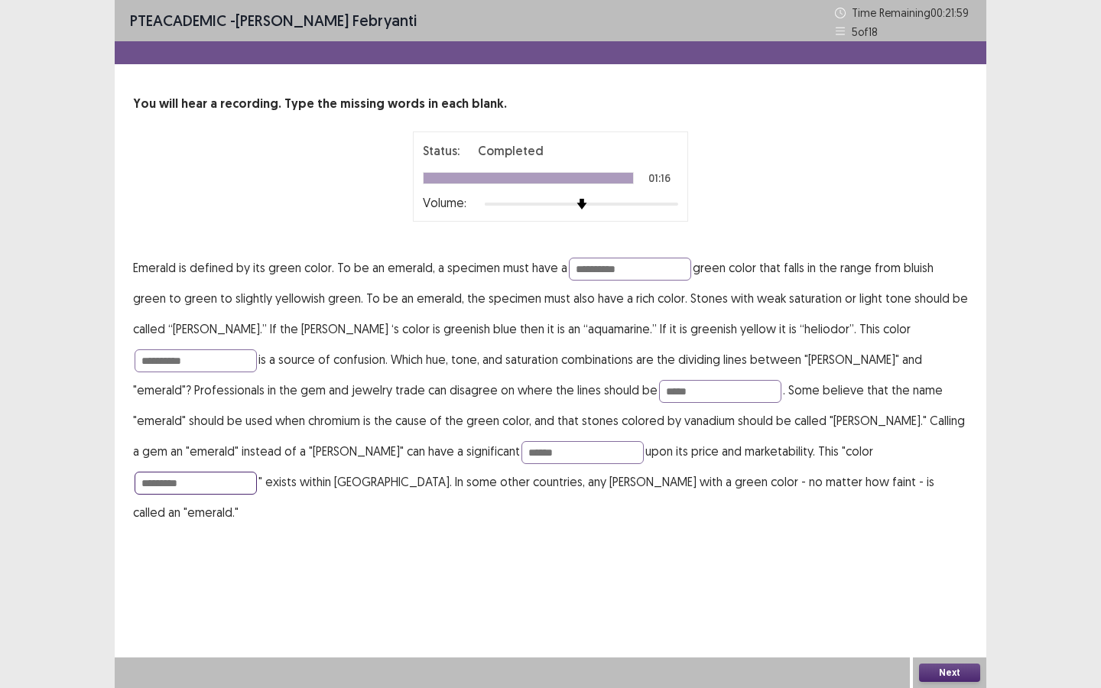
type input "*********"
click at [957, 622] on div "Next" at bounding box center [949, 672] width 73 height 31
click at [956, 622] on button "Next" at bounding box center [949, 673] width 61 height 18
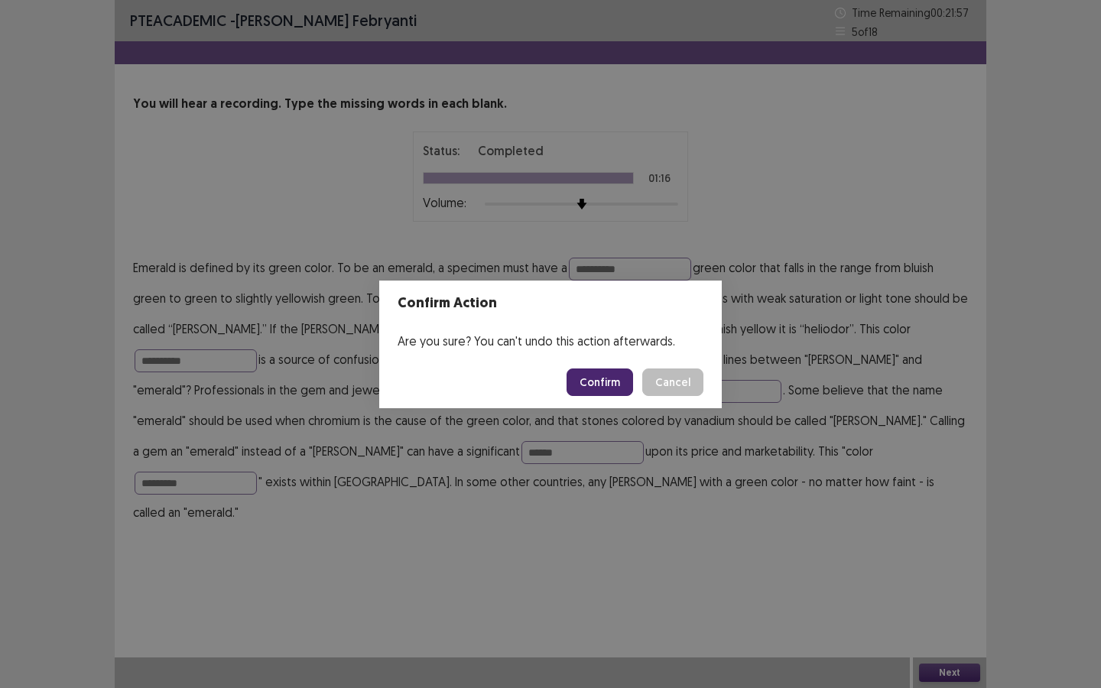
click at [606, 382] on button "Confirm" at bounding box center [599, 382] width 67 height 28
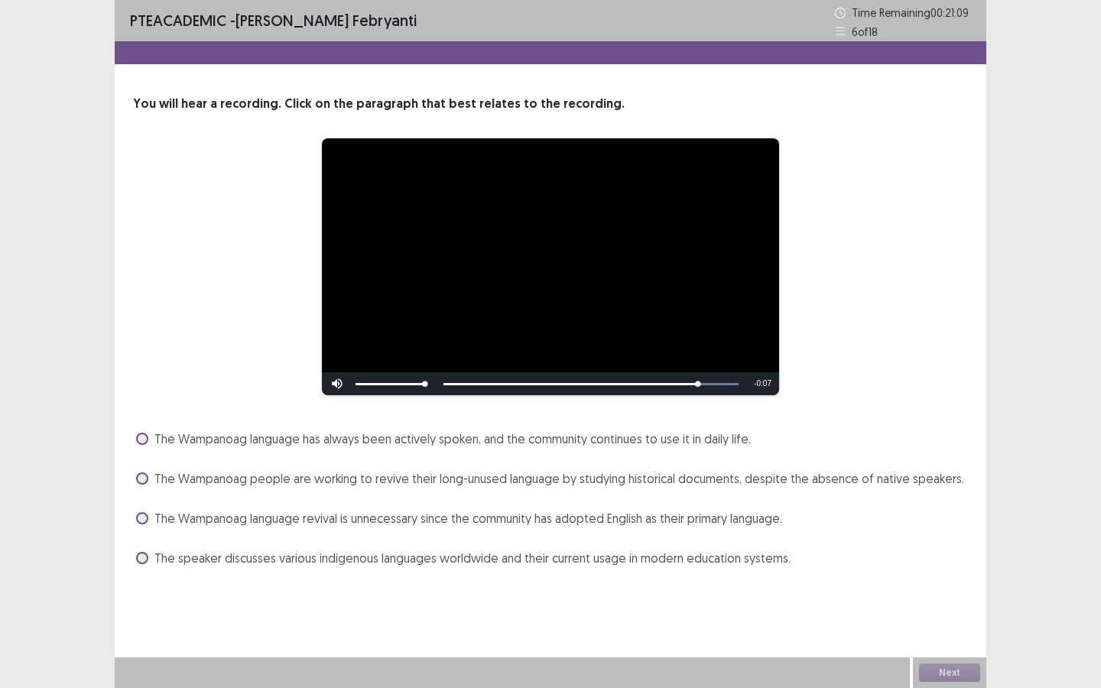
click at [141, 479] on span at bounding box center [142, 478] width 12 height 12
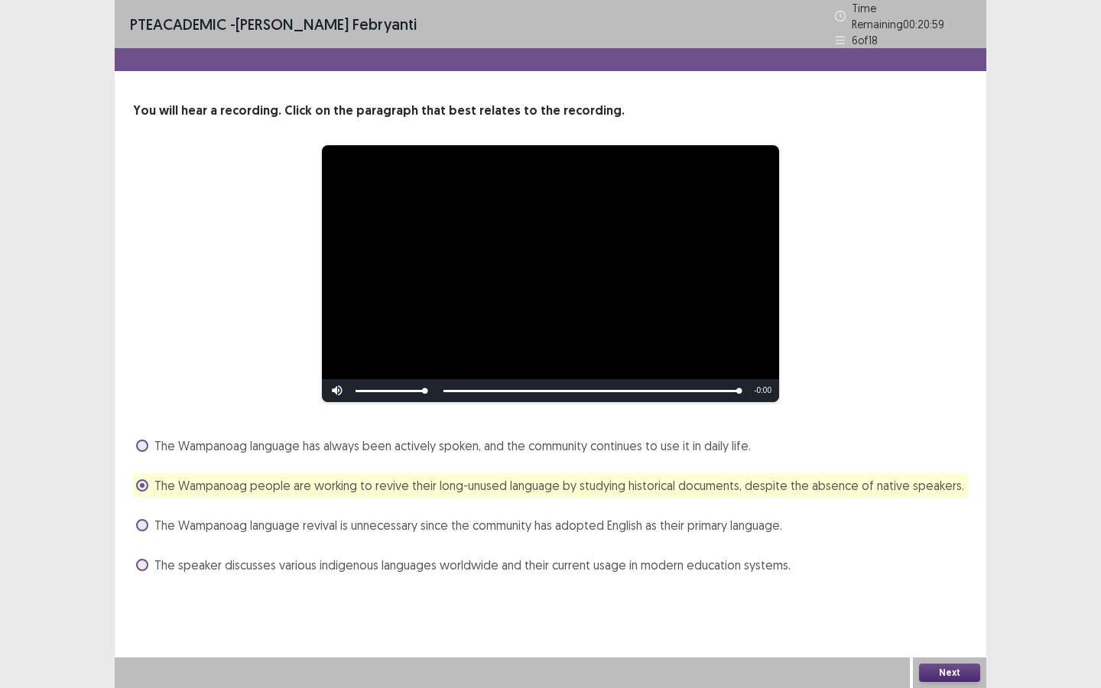
click at [943, 622] on button "Next" at bounding box center [949, 673] width 61 height 18
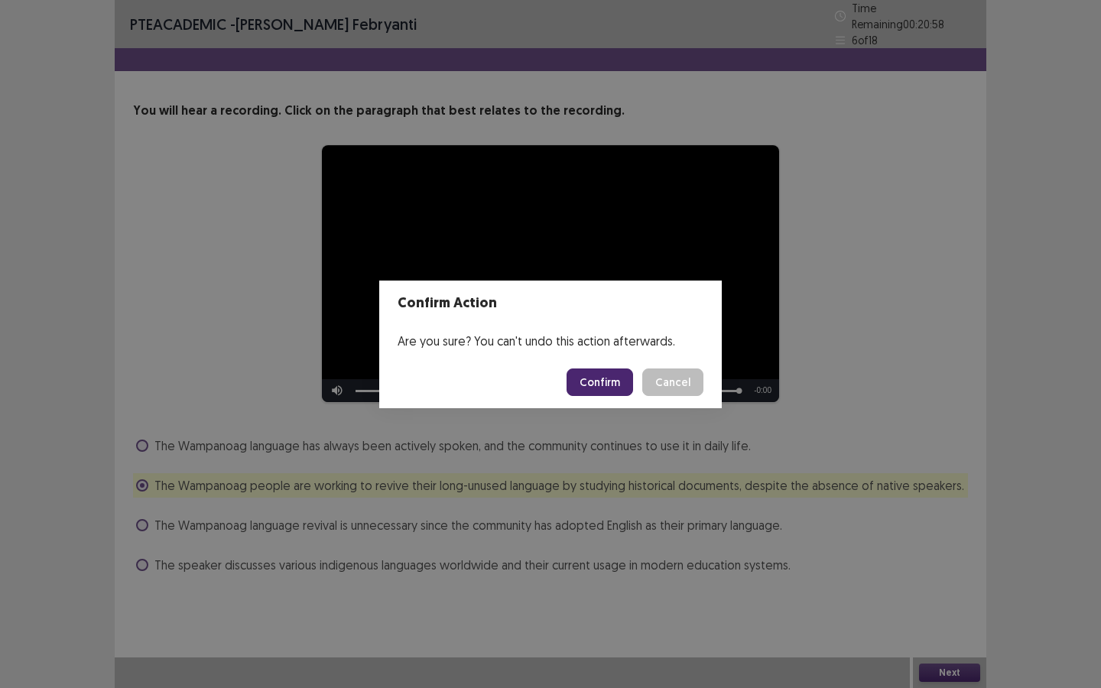
click at [612, 377] on button "Confirm" at bounding box center [599, 382] width 67 height 28
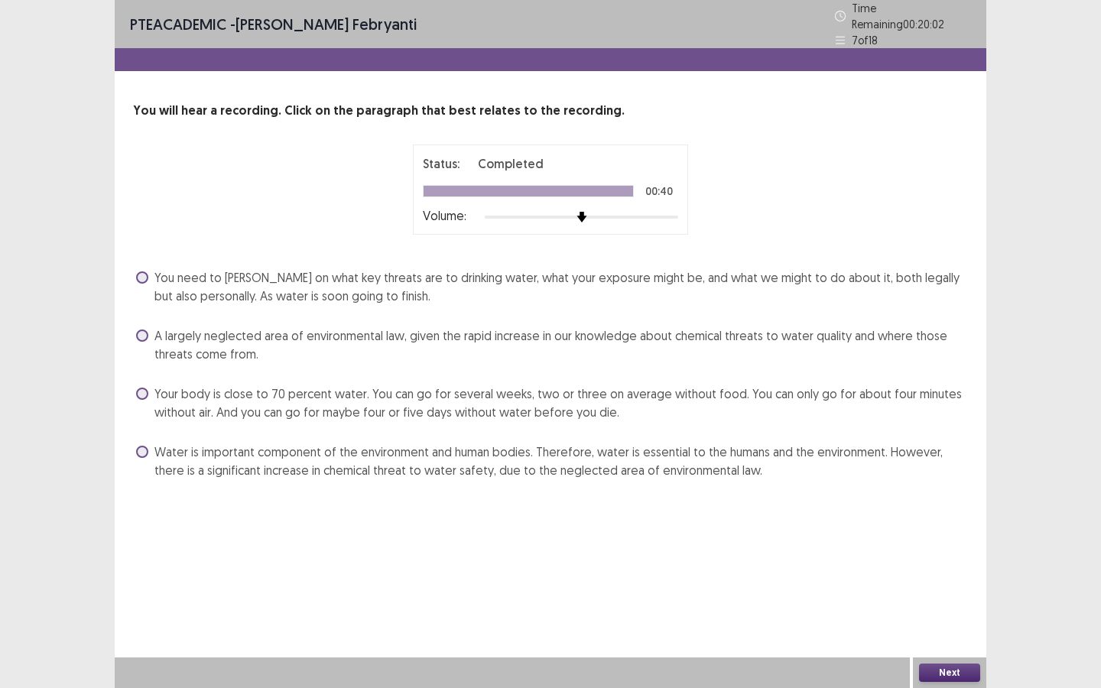
click at [148, 329] on span at bounding box center [142, 335] width 12 height 12
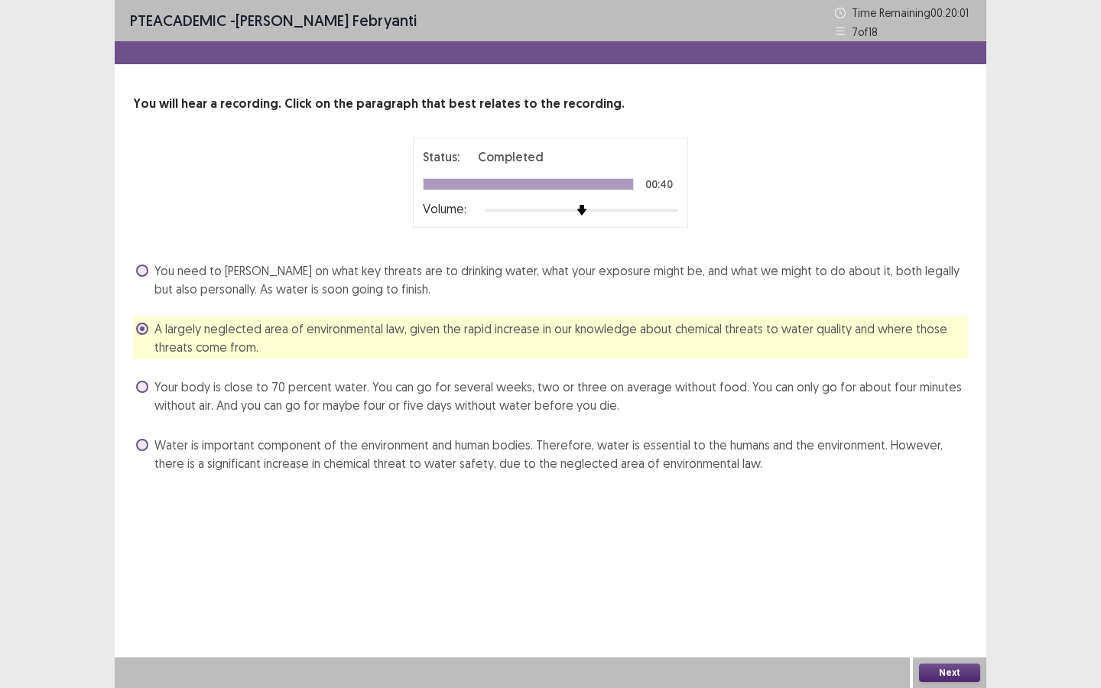
click at [967, 622] on button "Next" at bounding box center [949, 673] width 61 height 18
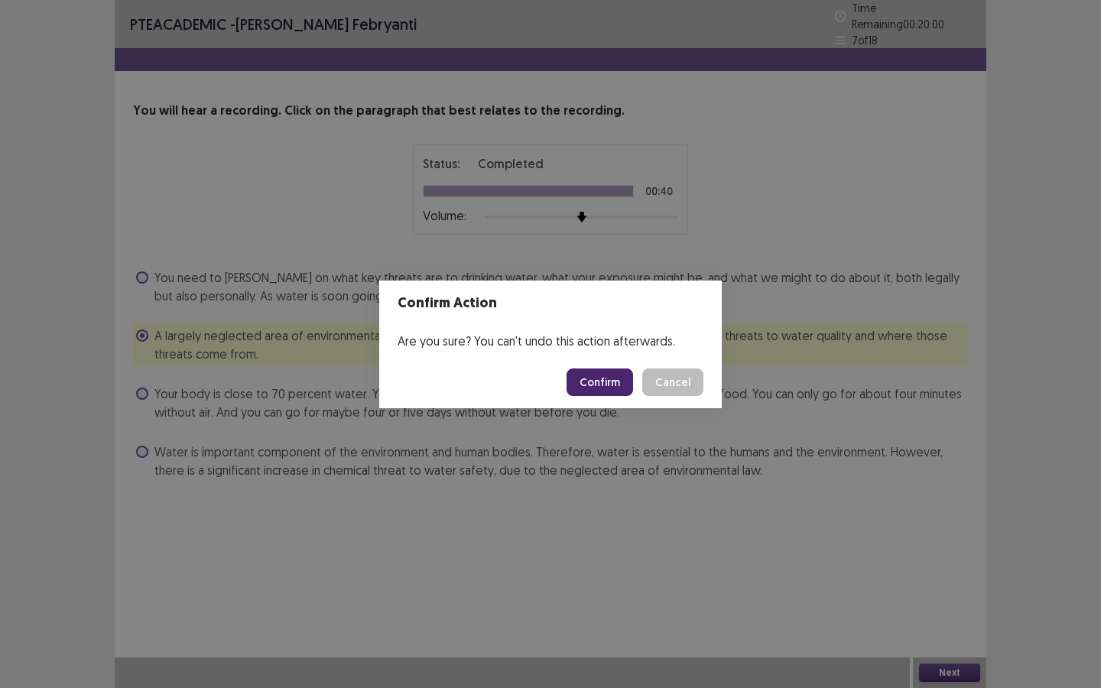
click at [618, 372] on button "Confirm" at bounding box center [599, 382] width 67 height 28
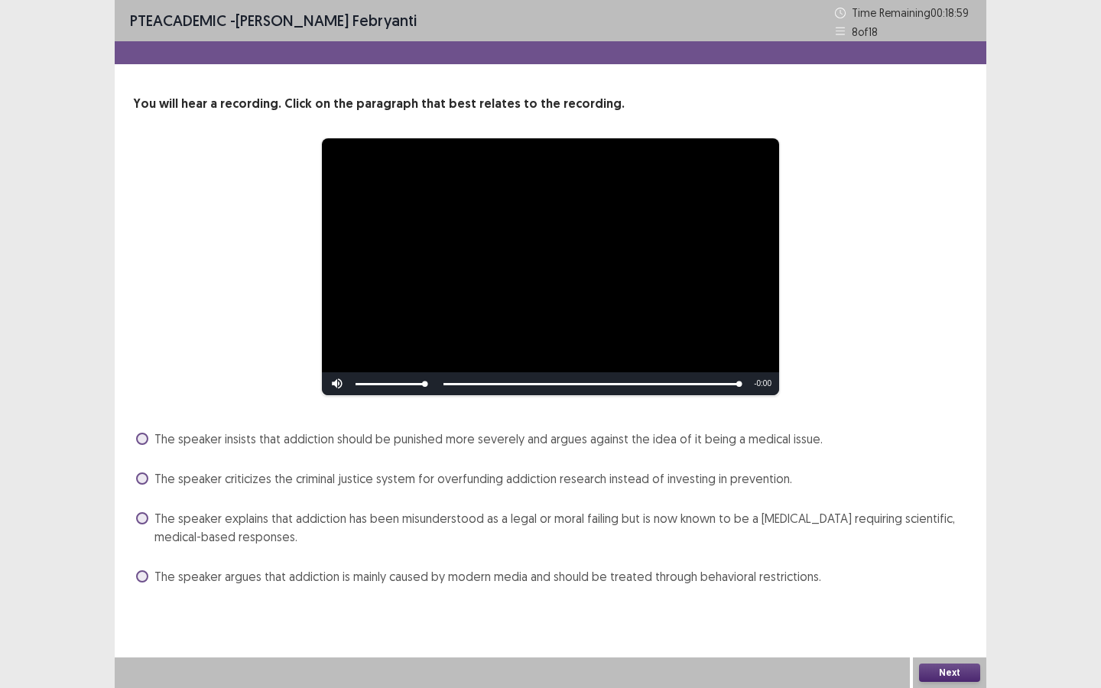
click at [143, 524] on label "The speaker explains that addiction has been misunderstood as a legal or moral …" at bounding box center [552, 527] width 832 height 37
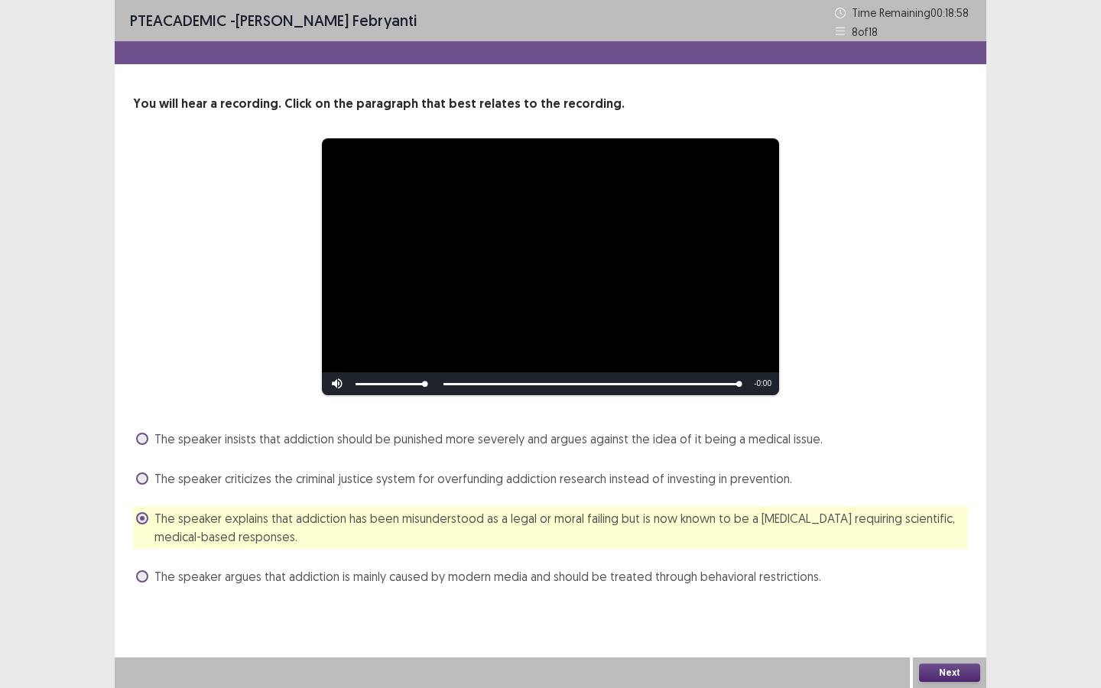
click at [946, 622] on button "Next" at bounding box center [949, 673] width 61 height 18
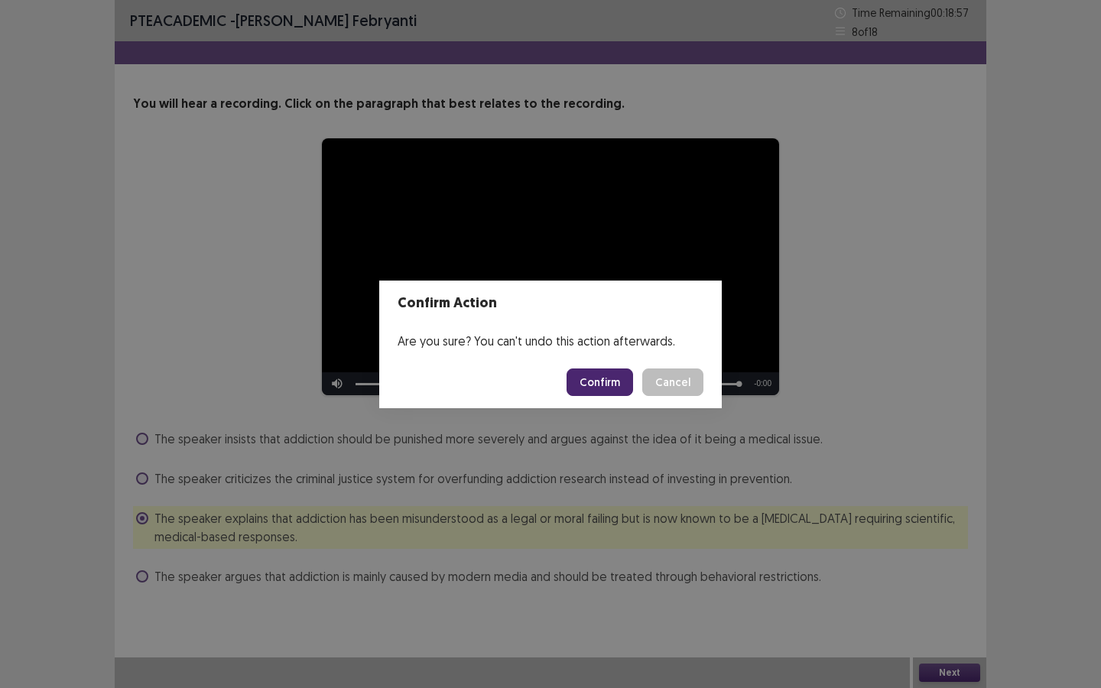
click at [625, 391] on button "Confirm" at bounding box center [599, 382] width 67 height 28
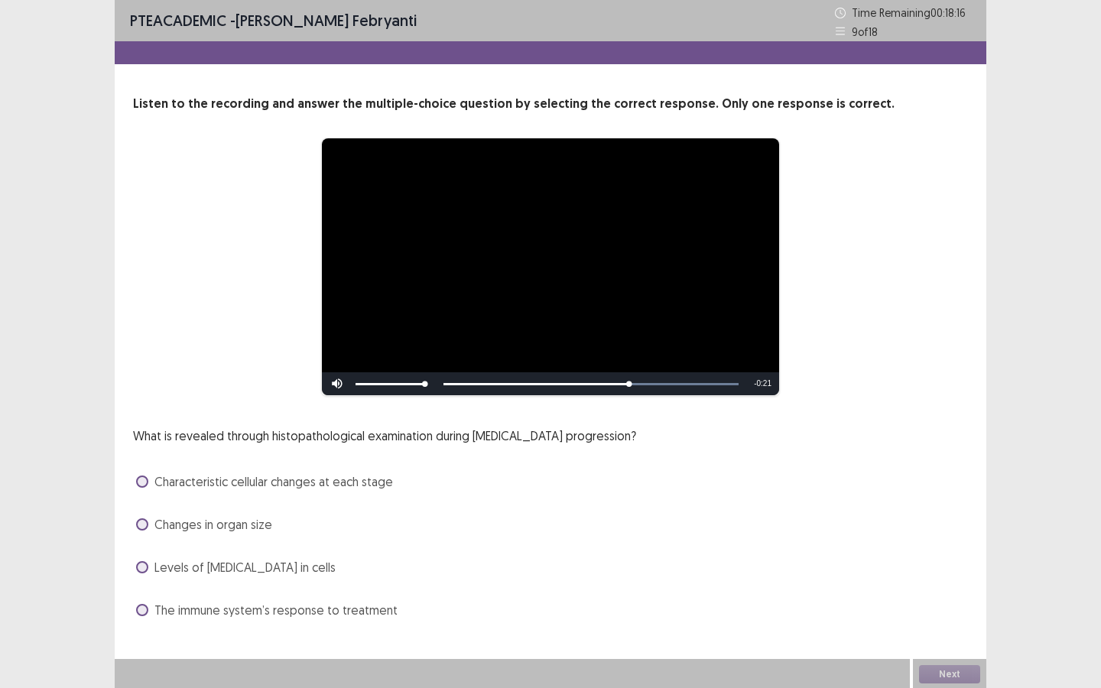
click at [143, 478] on span at bounding box center [142, 482] width 12 height 12
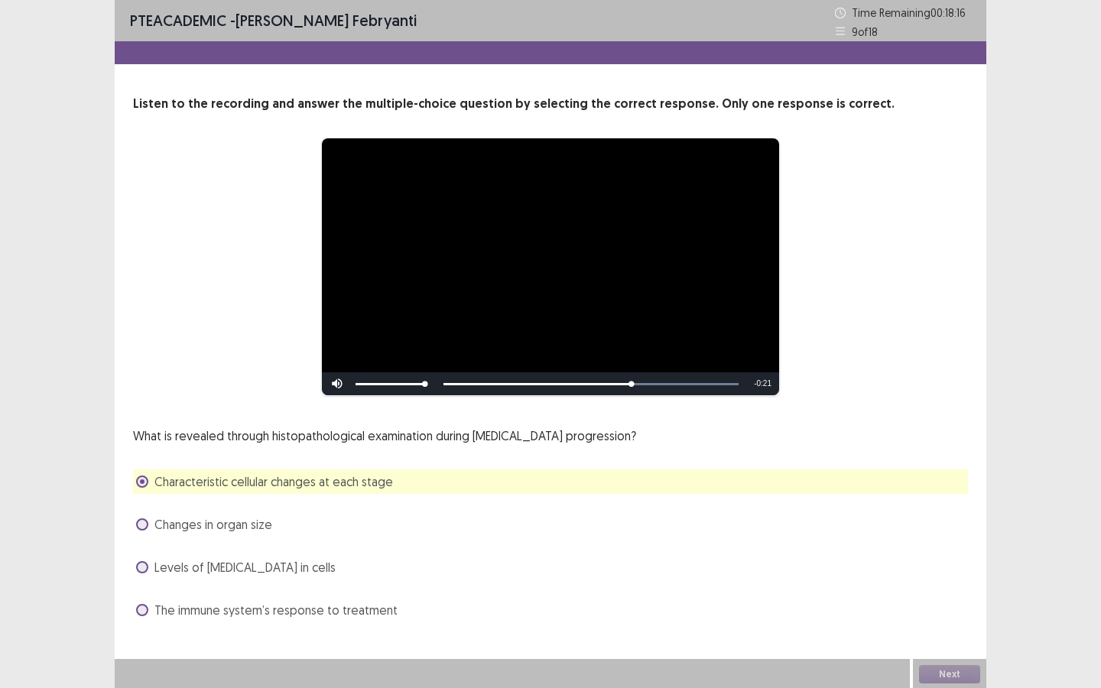
scroll to position [2, 0]
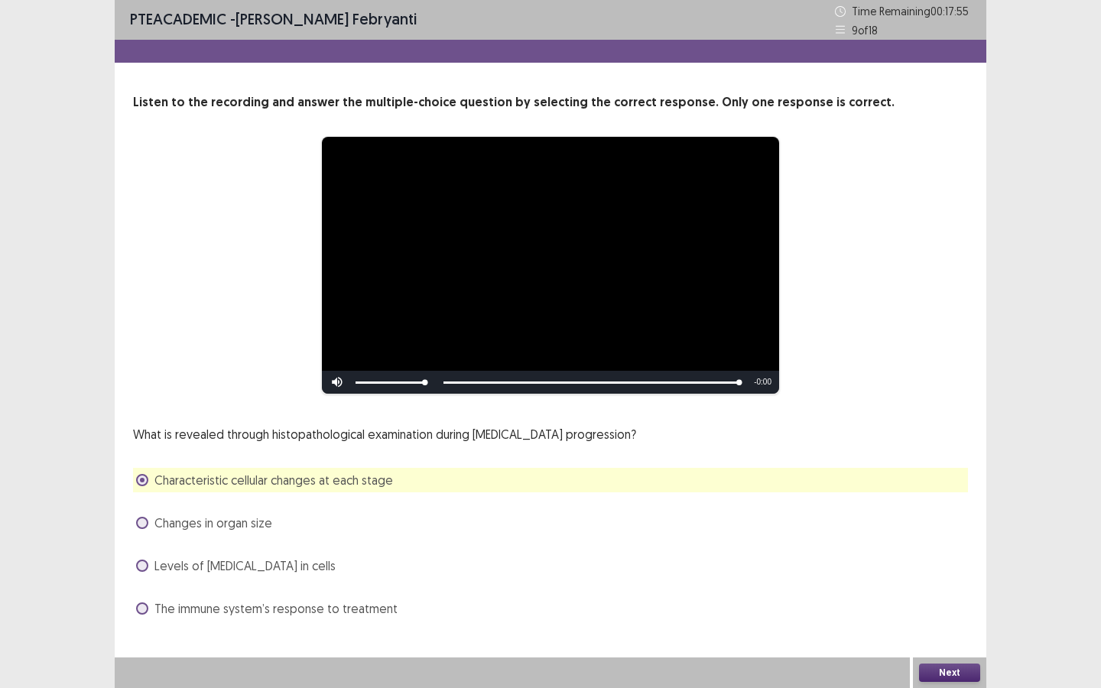
click at [943, 622] on button "Next" at bounding box center [949, 673] width 61 height 18
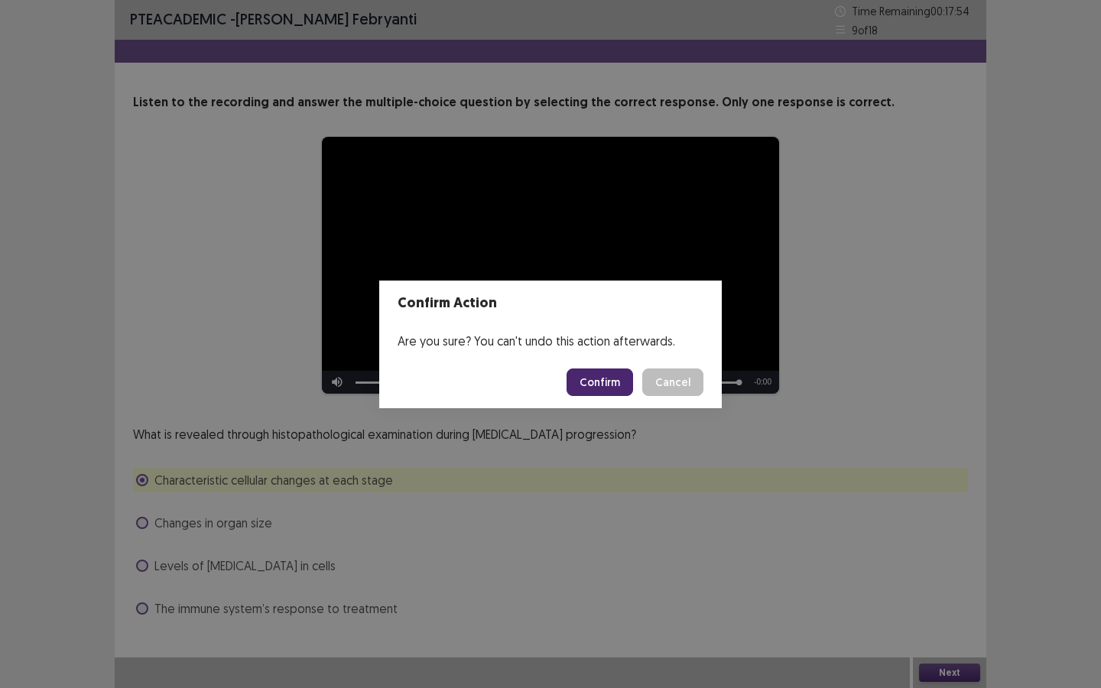
click at [625, 384] on button "Confirm" at bounding box center [599, 382] width 67 height 28
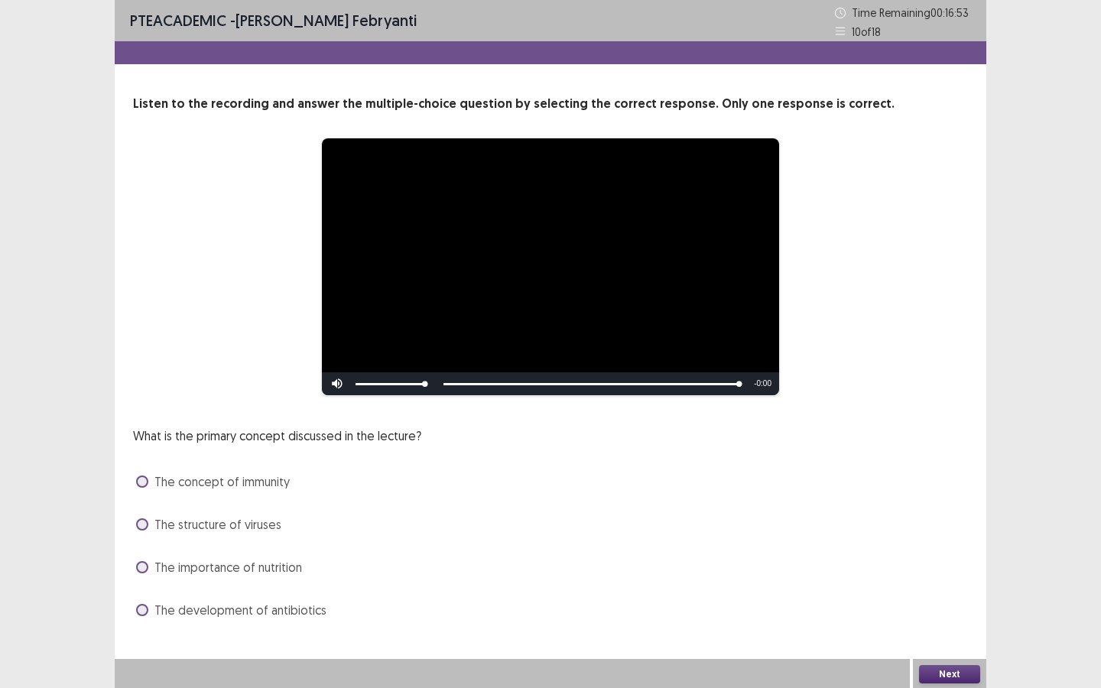
click at [140, 527] on span at bounding box center [142, 524] width 12 height 12
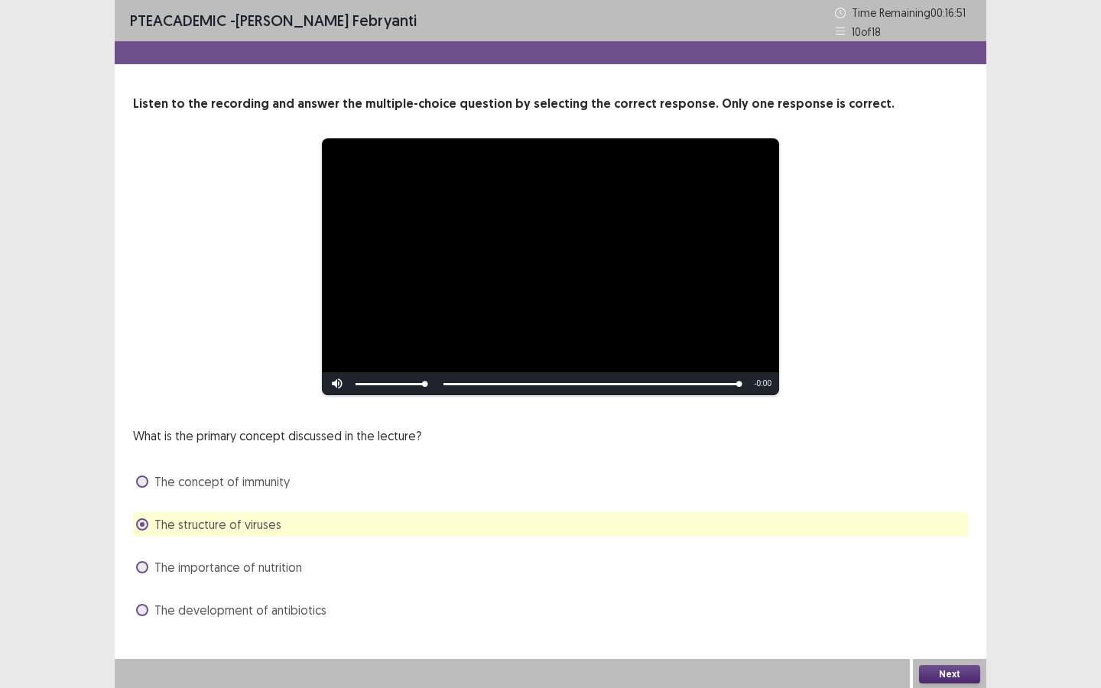
click at [945, 622] on button "Next" at bounding box center [949, 674] width 61 height 18
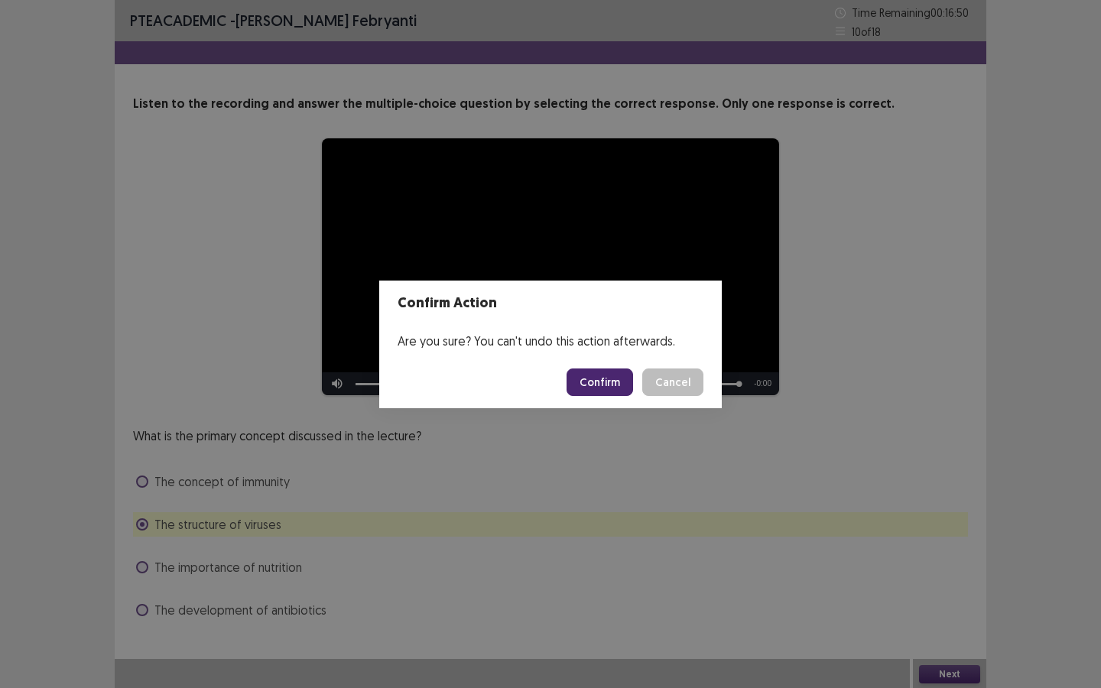
click at [605, 384] on button "Confirm" at bounding box center [599, 382] width 67 height 28
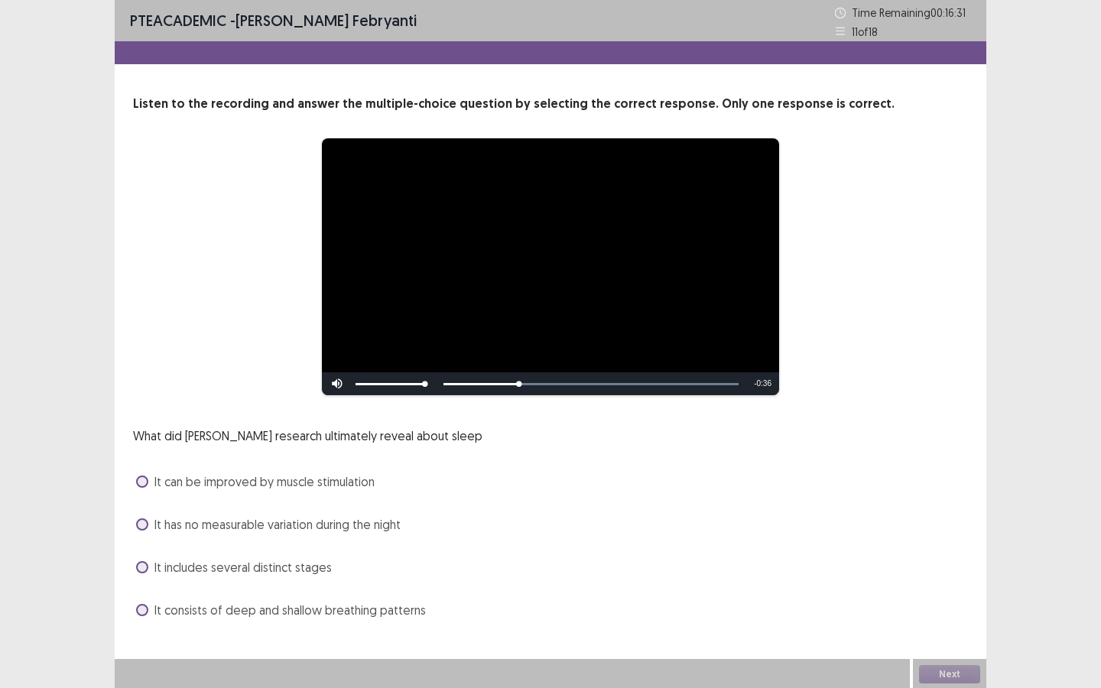
click at [137, 563] on span at bounding box center [142, 567] width 12 height 12
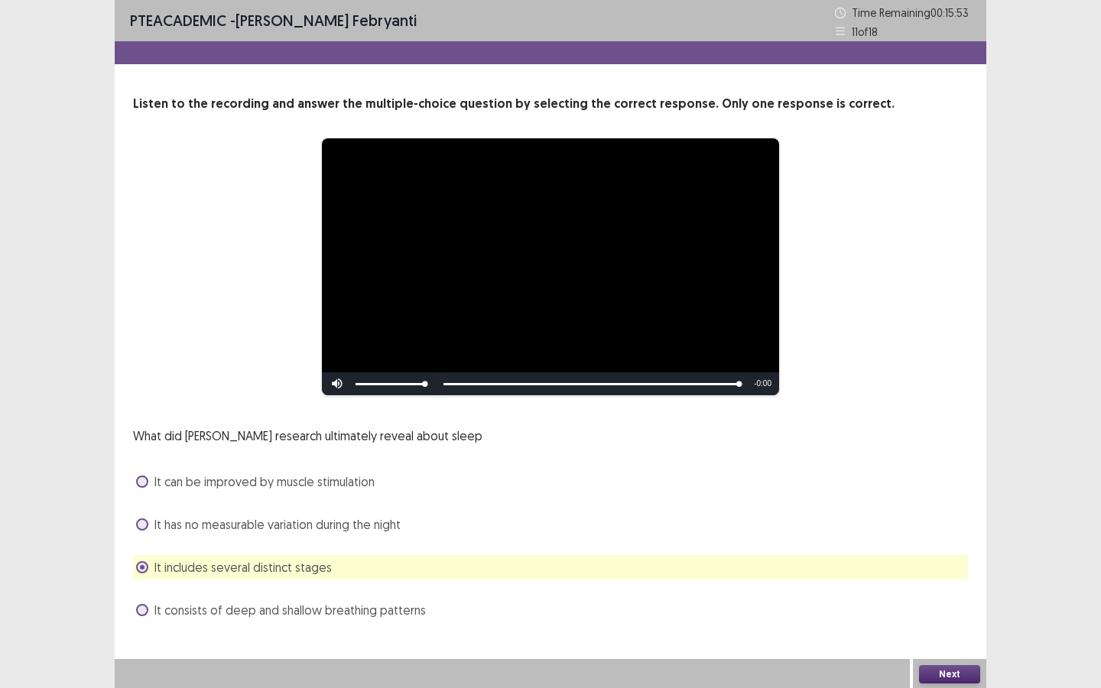
click at [951, 622] on button "Next" at bounding box center [949, 674] width 61 height 18
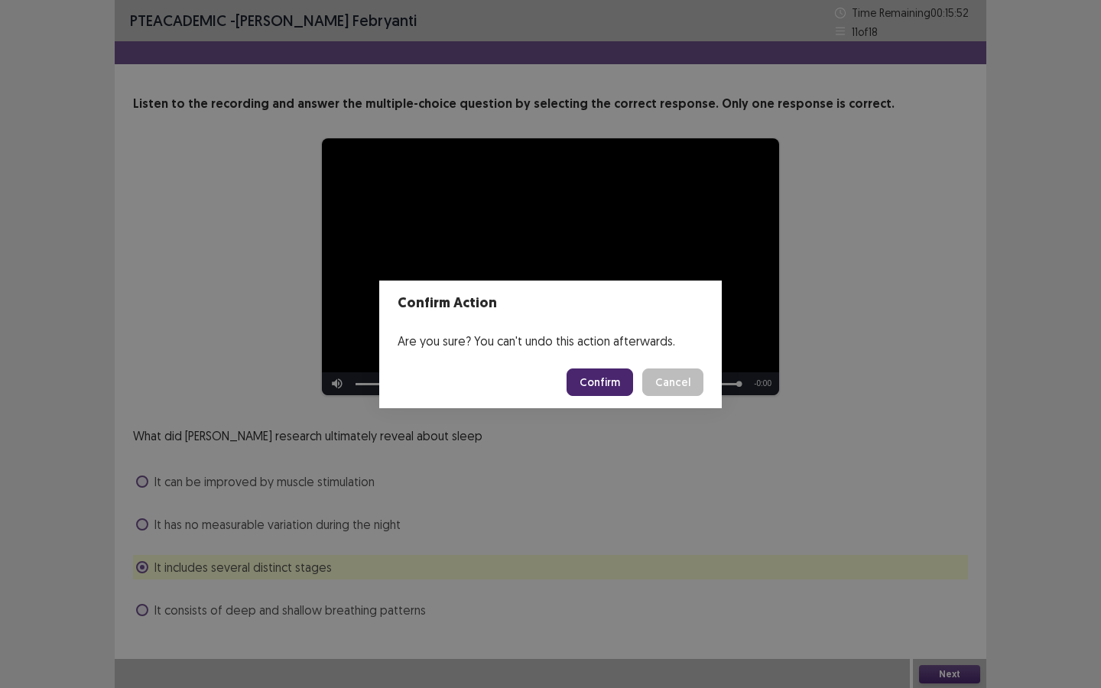
click at [595, 392] on button "Confirm" at bounding box center [599, 382] width 67 height 28
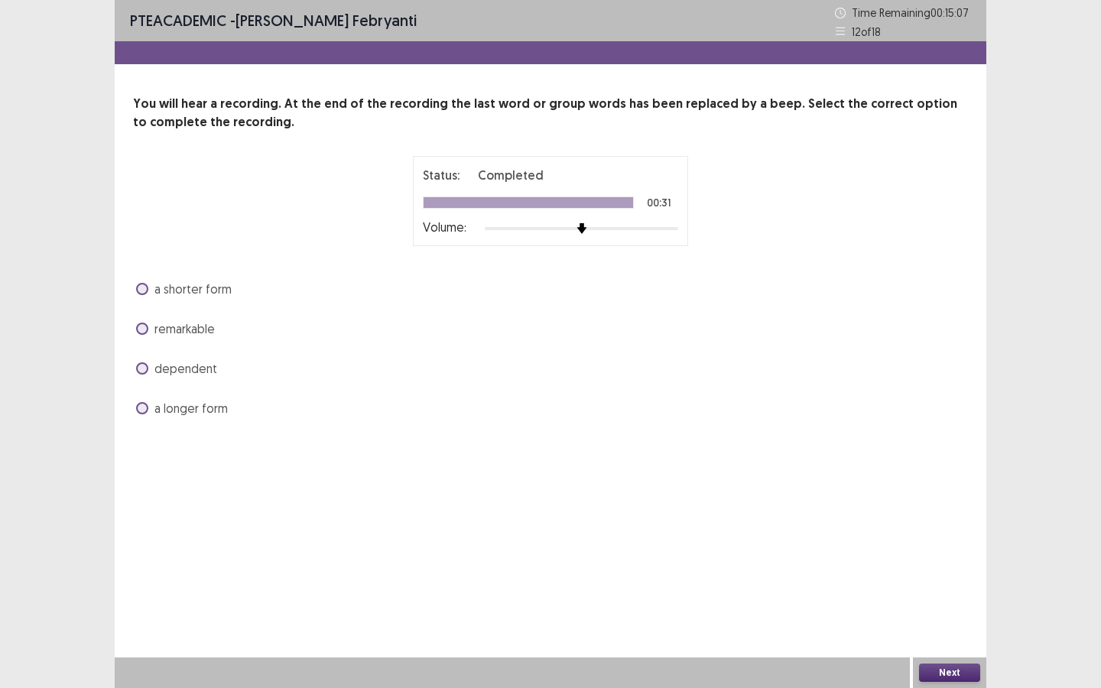
click at [145, 361] on label "dependent" at bounding box center [176, 368] width 81 height 18
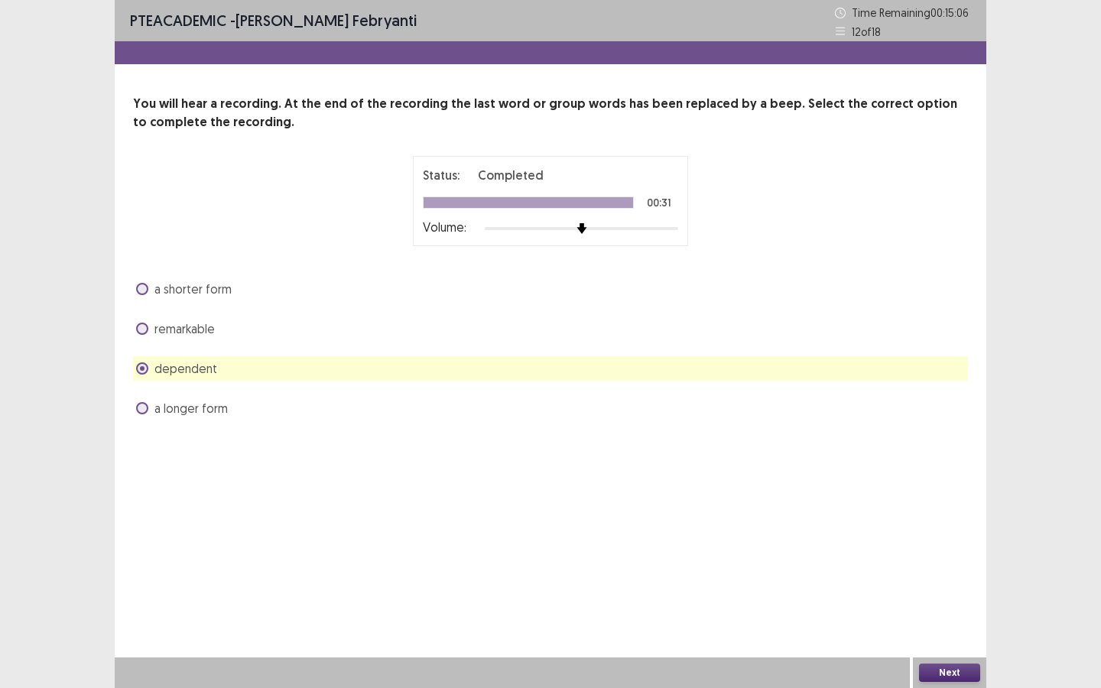
click at [945, 622] on button "Next" at bounding box center [949, 673] width 61 height 18
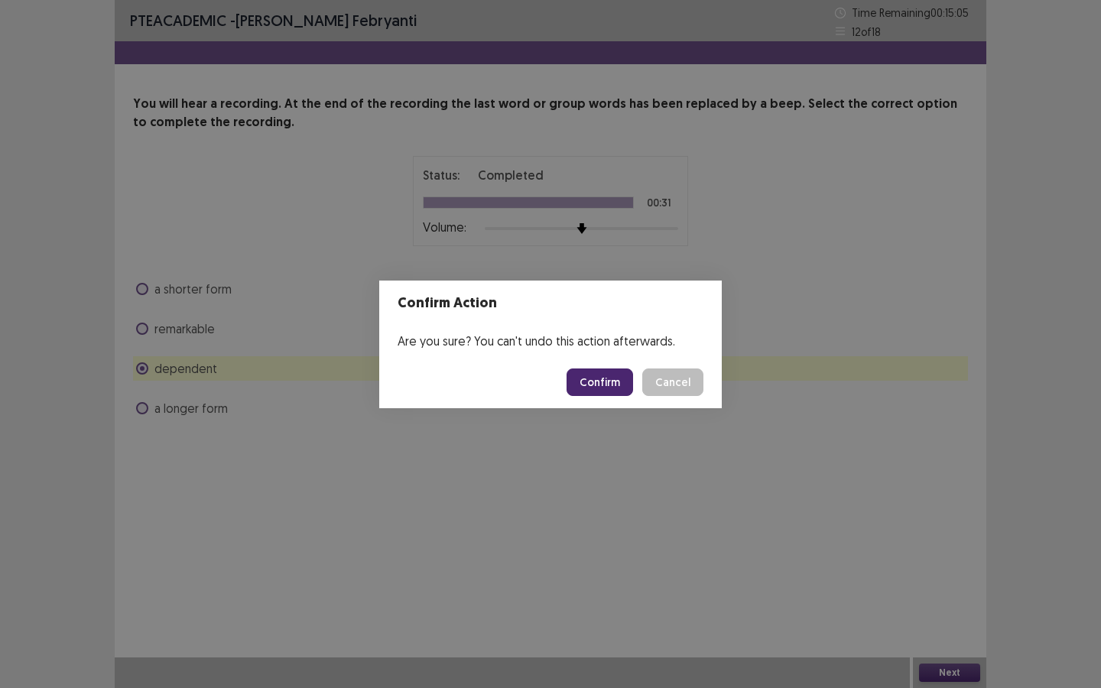
click at [612, 388] on button "Confirm" at bounding box center [599, 382] width 67 height 28
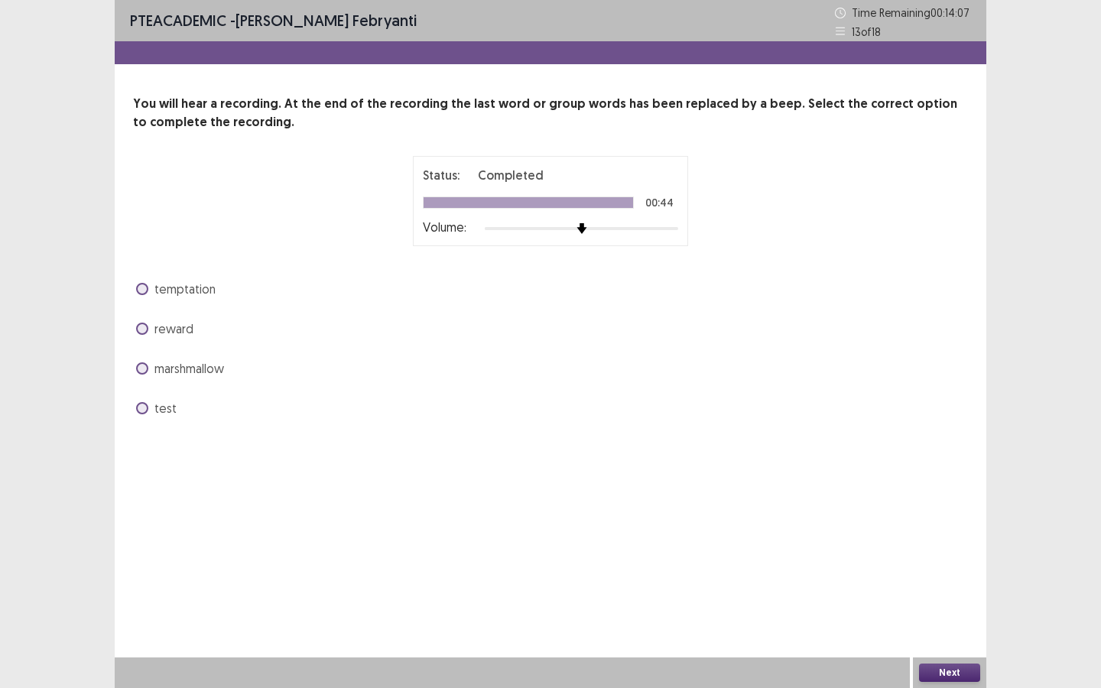
click at [140, 369] on span at bounding box center [142, 368] width 12 height 12
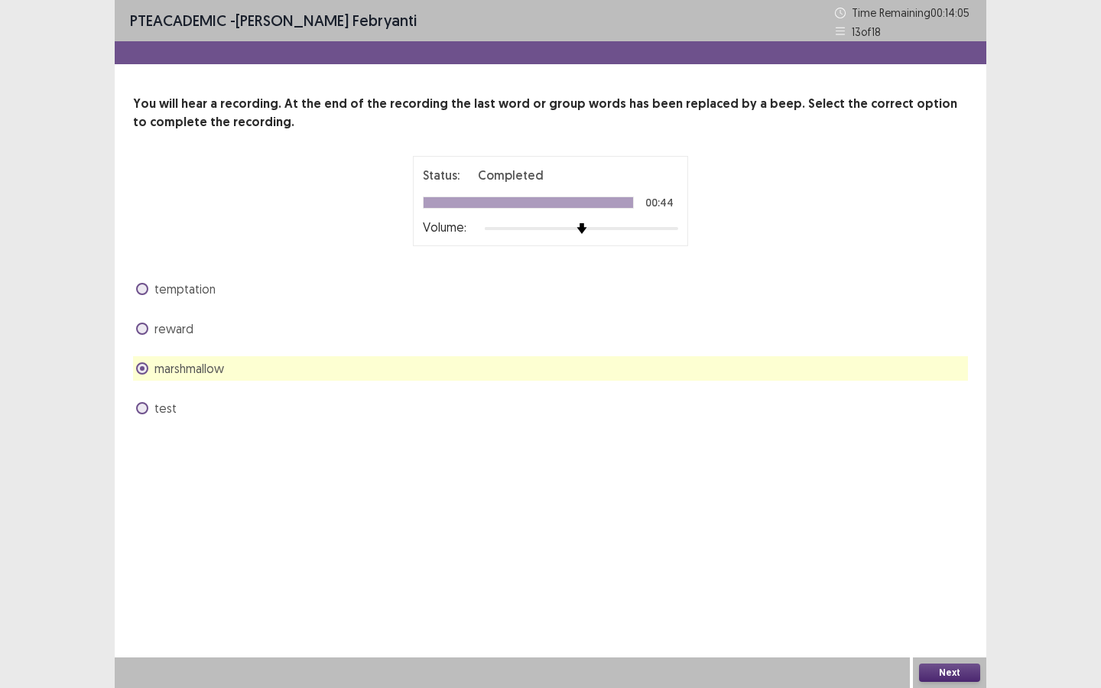
click at [956, 622] on button "Next" at bounding box center [949, 673] width 61 height 18
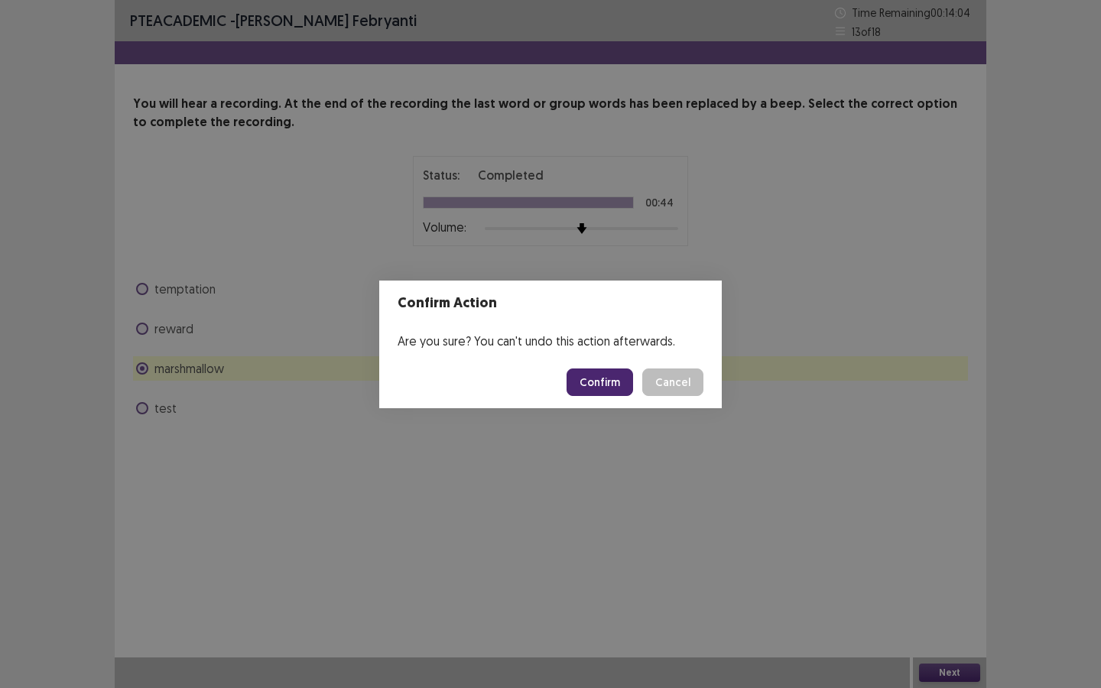
click at [617, 383] on button "Confirm" at bounding box center [599, 382] width 67 height 28
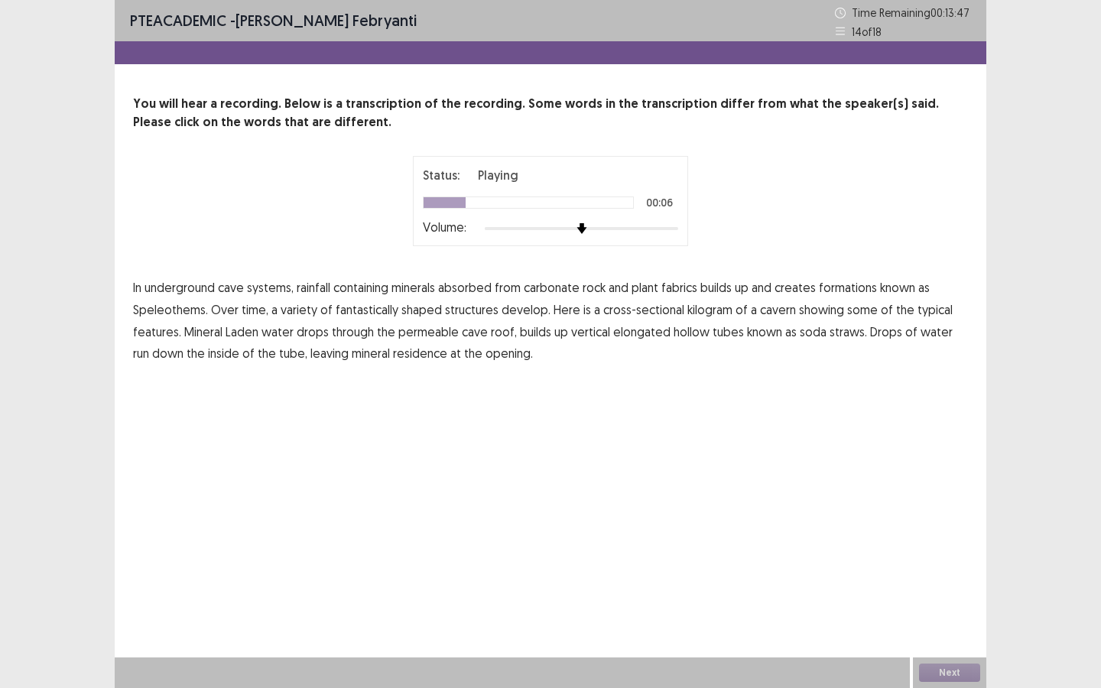
click at [684, 292] on span "fabrics" at bounding box center [679, 287] width 36 height 18
click at [696, 316] on span "kilogram" at bounding box center [709, 309] width 45 height 18
click at [841, 333] on span "straws." at bounding box center [847, 332] width 37 height 18
click at [411, 359] on span "residence" at bounding box center [420, 353] width 54 height 18
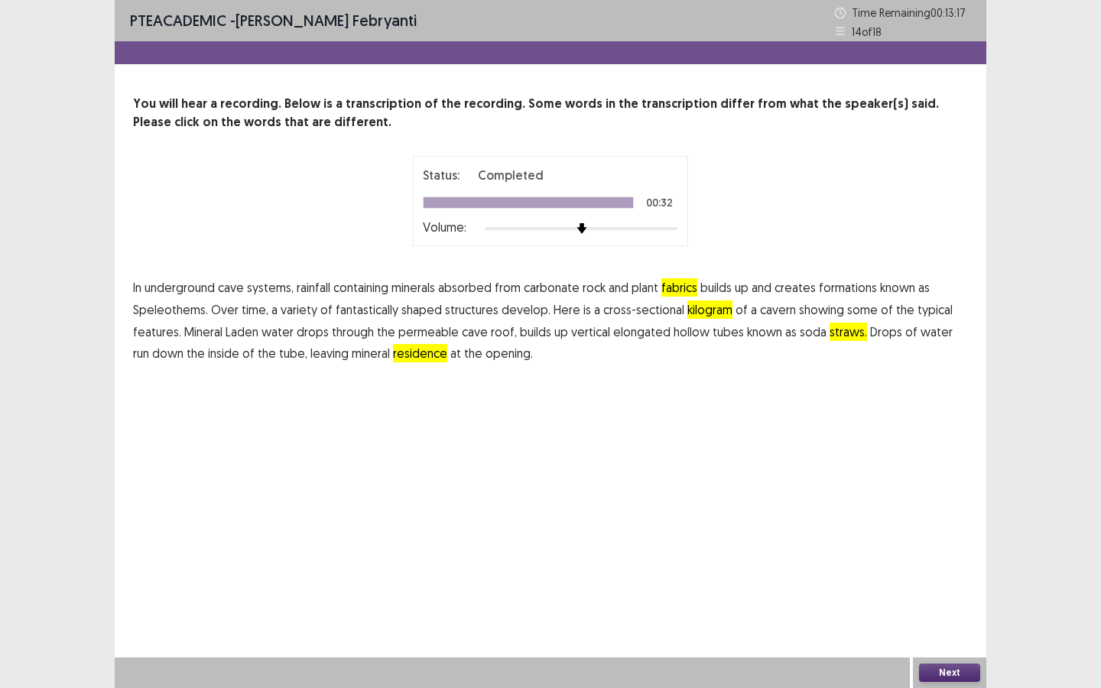
click at [945, 622] on button "Next" at bounding box center [949, 673] width 61 height 18
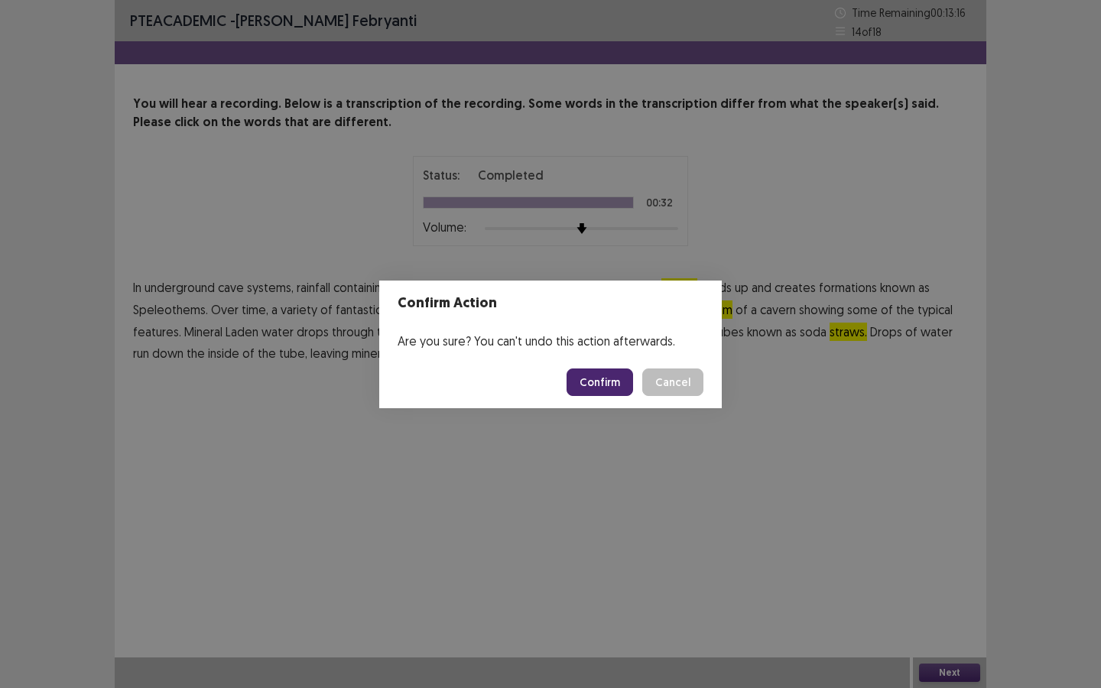
click at [599, 376] on button "Confirm" at bounding box center [599, 382] width 67 height 28
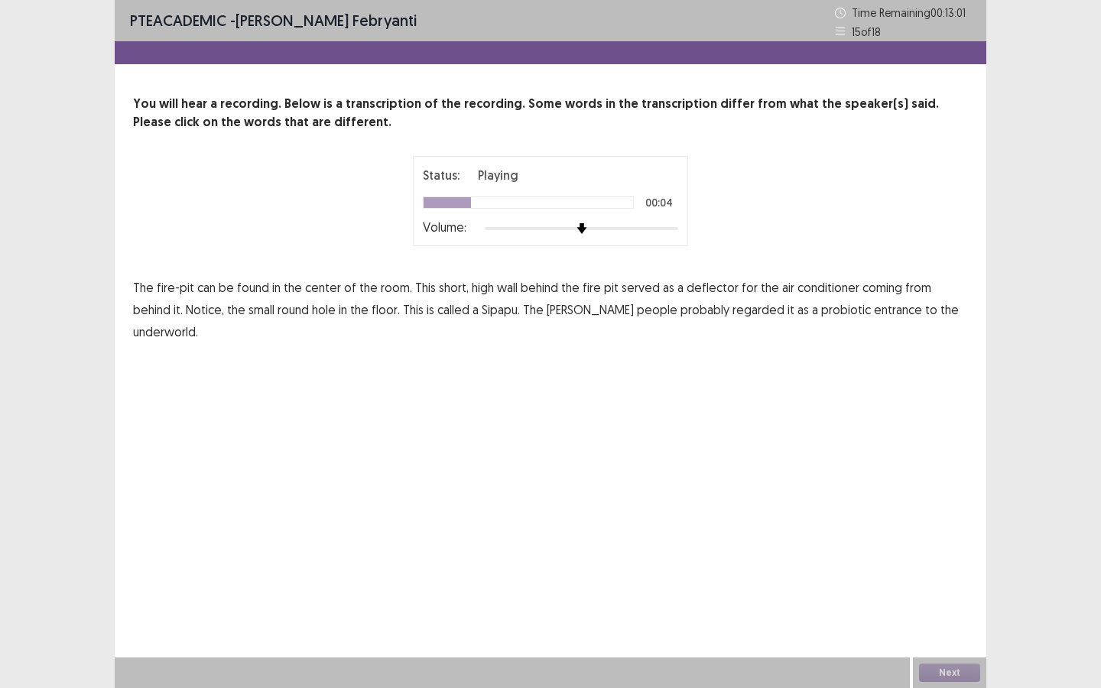
click at [483, 291] on span "high" at bounding box center [483, 287] width 22 height 18
click at [803, 291] on span "conditioner" at bounding box center [828, 287] width 62 height 18
click at [821, 316] on span "probiotic" at bounding box center [846, 309] width 50 height 18
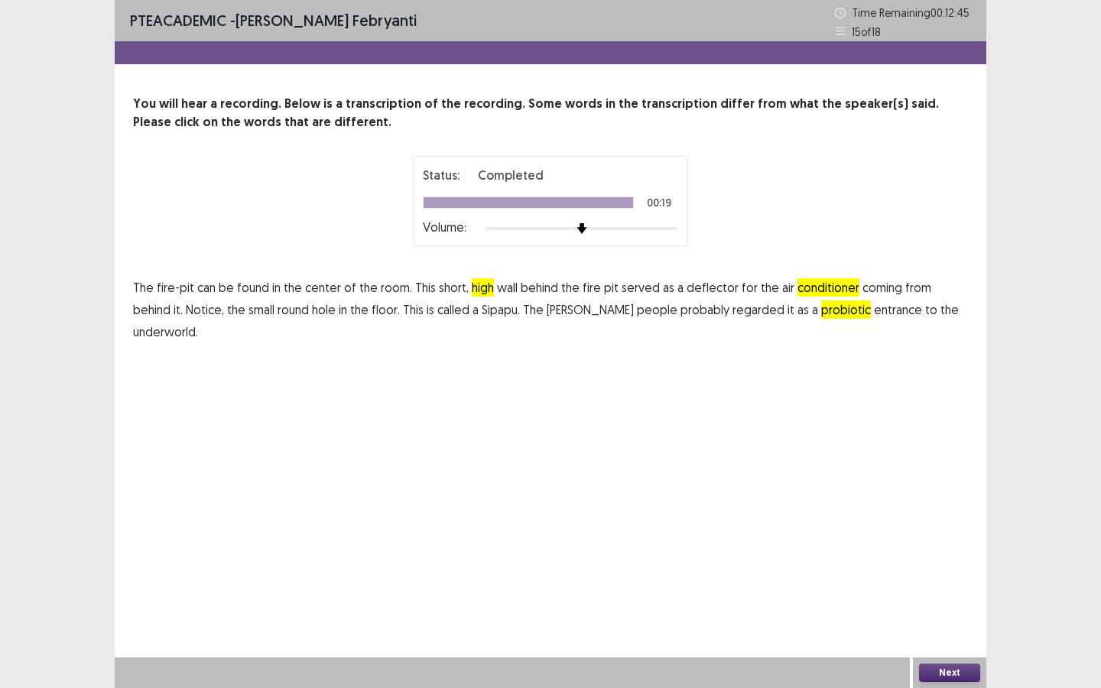
click at [940, 622] on button "Next" at bounding box center [949, 673] width 61 height 18
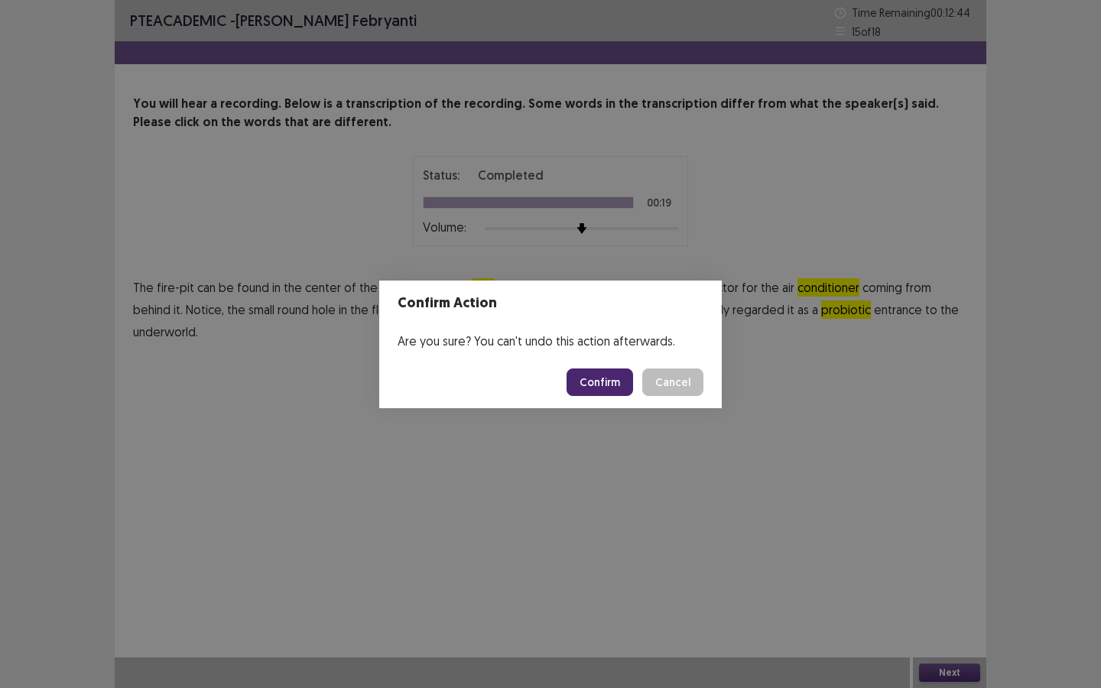
click at [587, 380] on button "Confirm" at bounding box center [599, 382] width 67 height 28
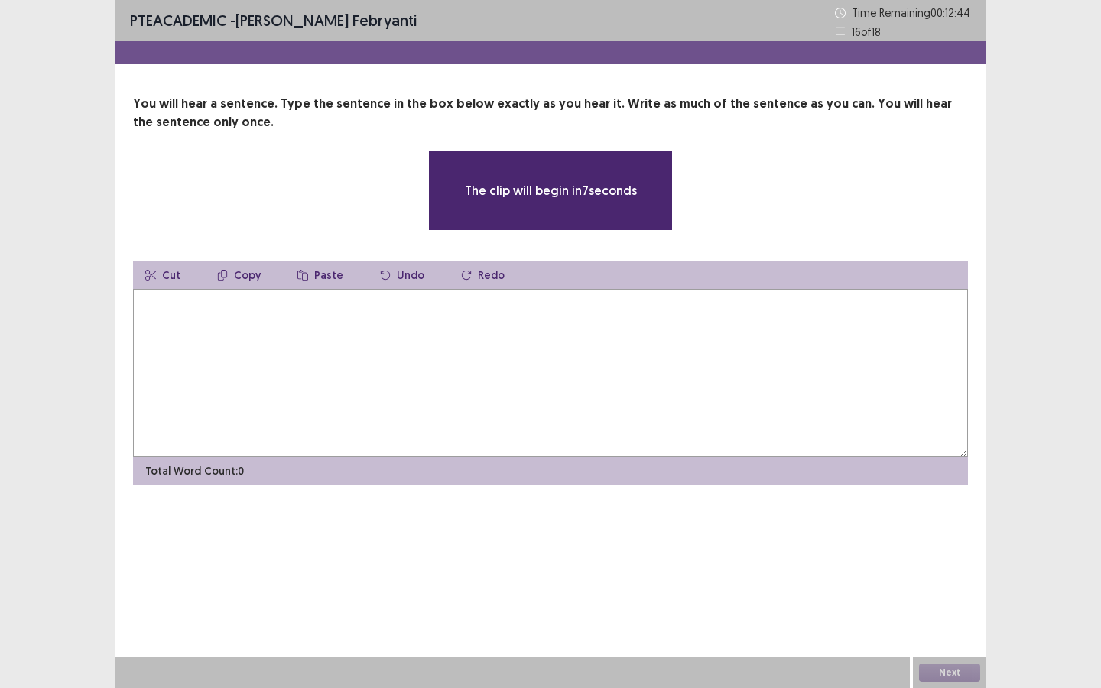
click at [318, 317] on textarea at bounding box center [550, 373] width 835 height 168
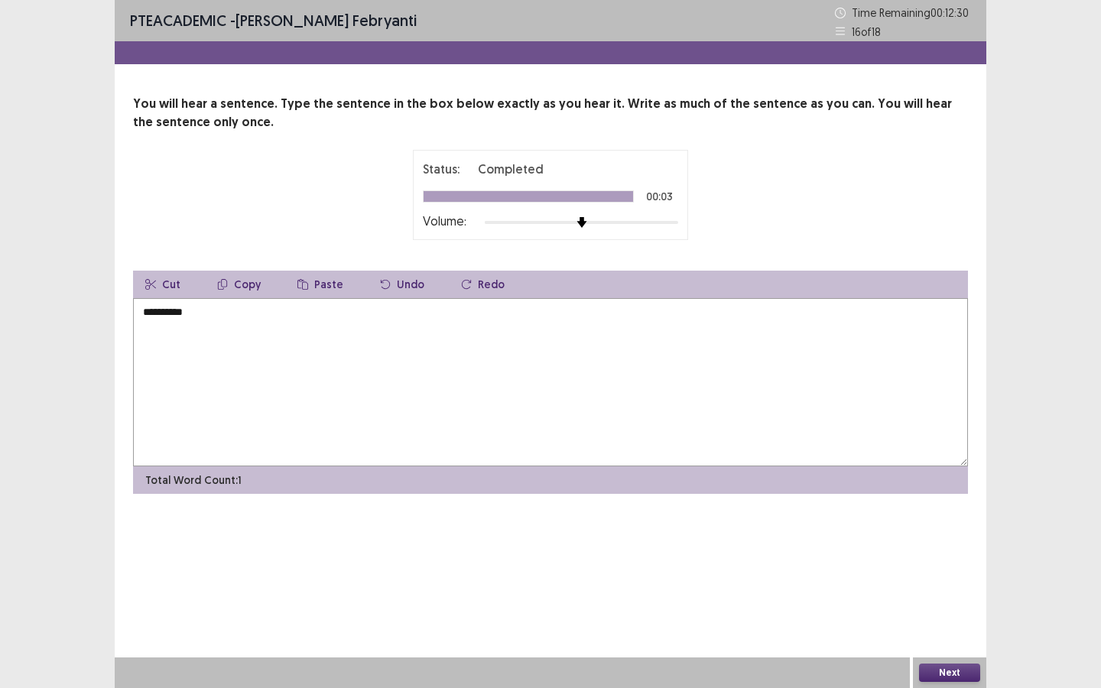
click at [141, 313] on textarea "**********" at bounding box center [550, 382] width 835 height 168
click at [420, 315] on textarea "**********" at bounding box center [550, 382] width 835 height 168
click at [202, 330] on textarea "**********" at bounding box center [550, 382] width 835 height 168
type textarea "**********"
click at [944, 622] on button "Next" at bounding box center [949, 673] width 61 height 18
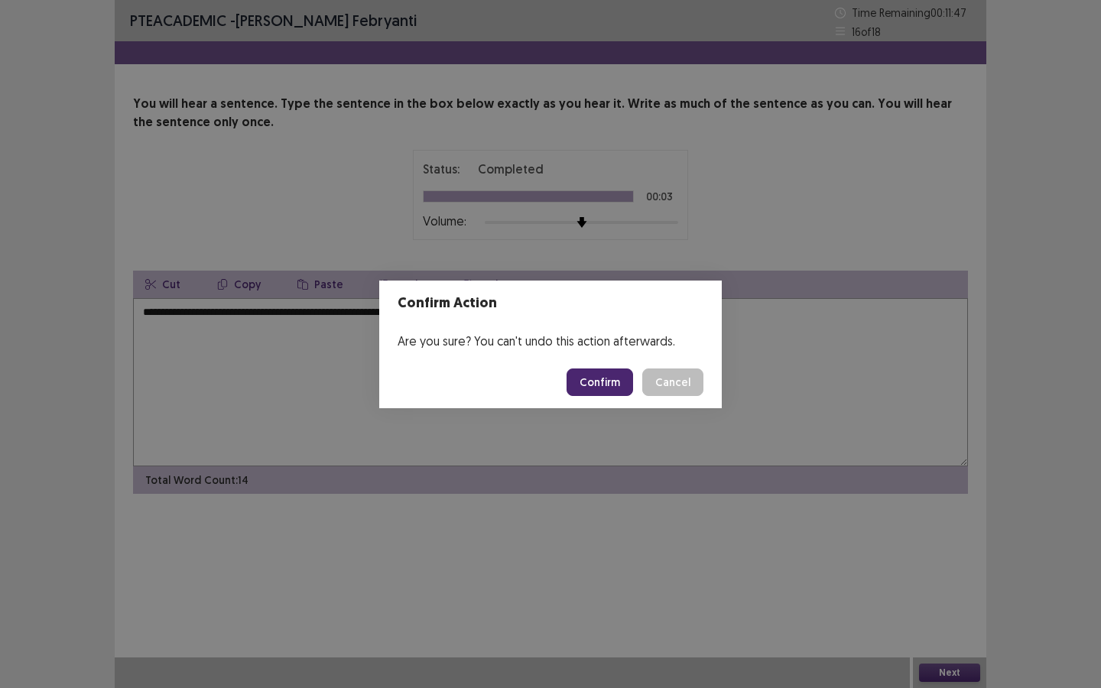
click at [605, 383] on button "Confirm" at bounding box center [599, 382] width 67 height 28
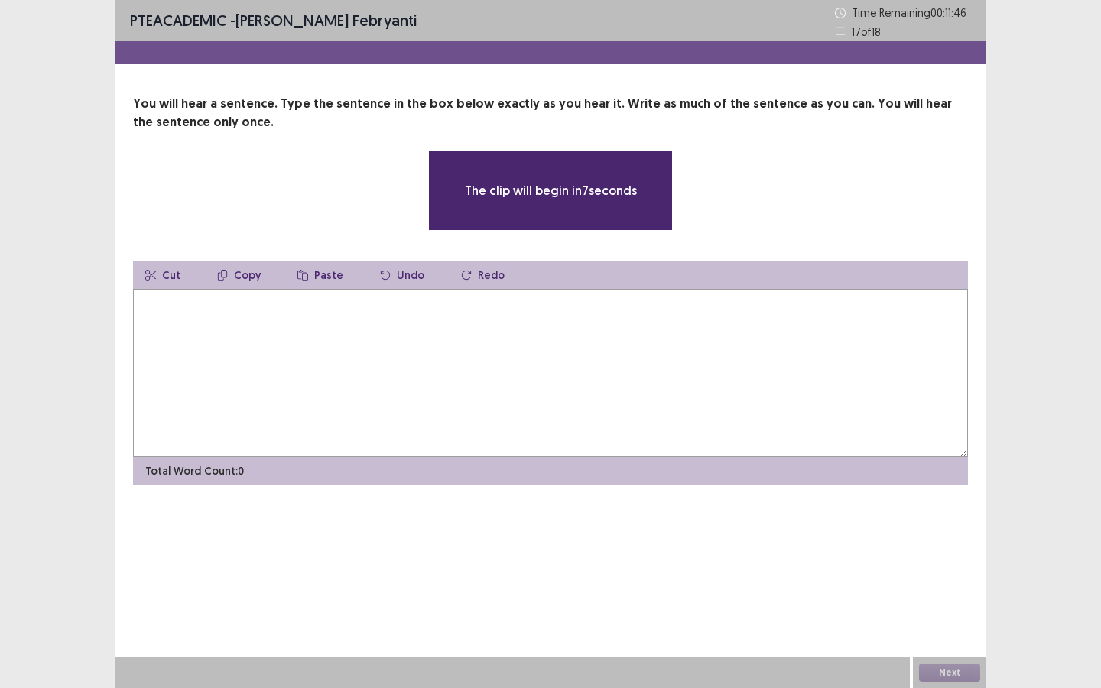
click at [550, 379] on textarea at bounding box center [550, 373] width 835 height 168
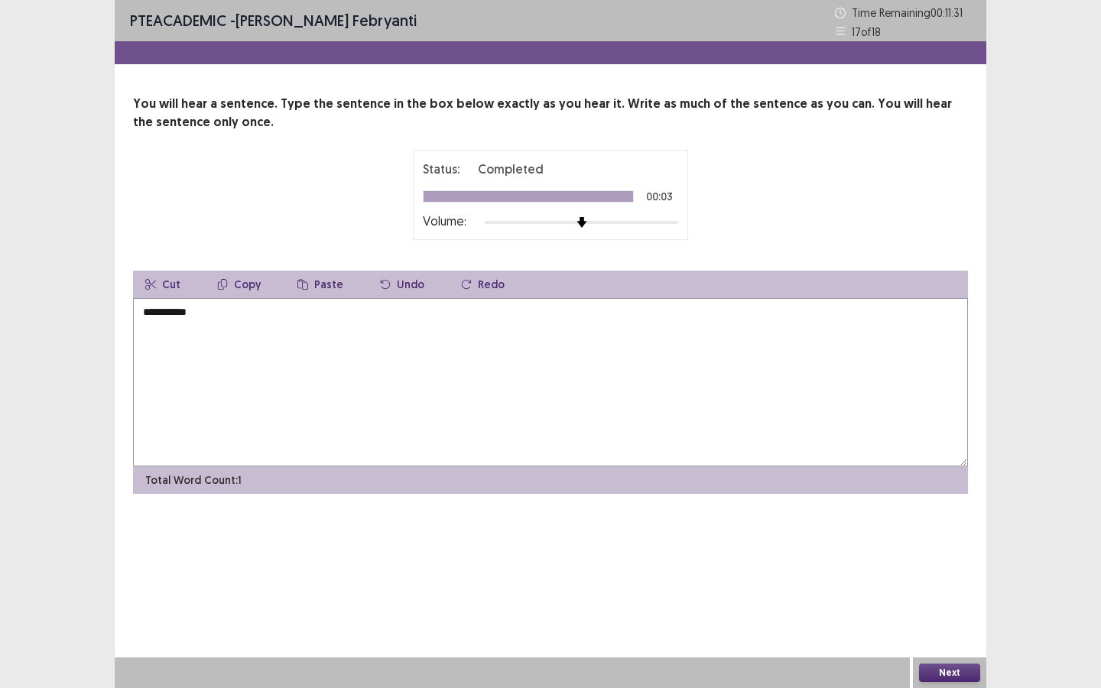
click at [138, 314] on textarea "**********" at bounding box center [550, 382] width 835 height 168
click at [201, 314] on textarea "**********" at bounding box center [550, 382] width 835 height 168
click at [262, 313] on textarea "**********" at bounding box center [550, 382] width 835 height 168
click at [260, 331] on textarea "**********" at bounding box center [550, 382] width 835 height 168
type textarea "**********"
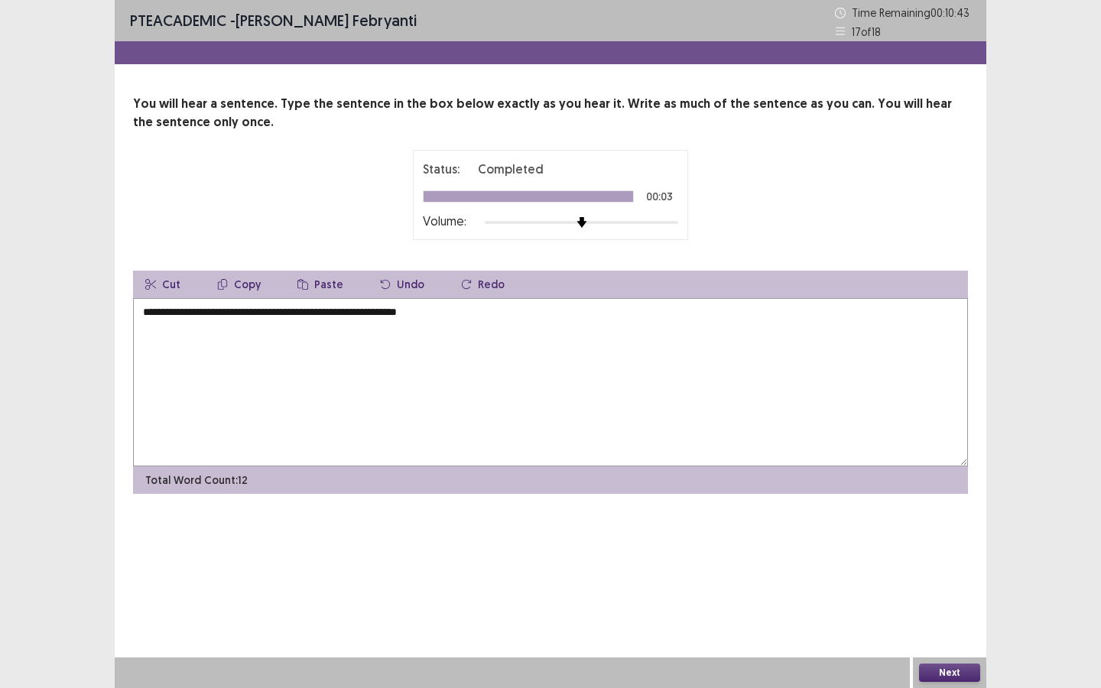
click at [955, 622] on button "Next" at bounding box center [949, 673] width 61 height 18
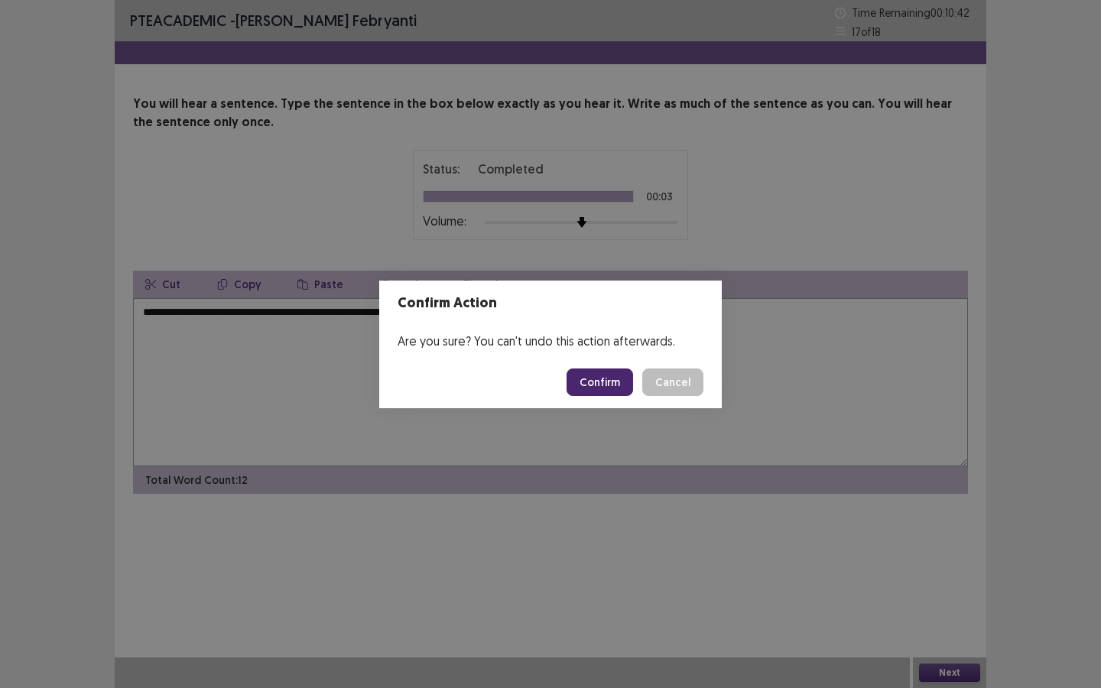
click at [602, 390] on button "Confirm" at bounding box center [599, 382] width 67 height 28
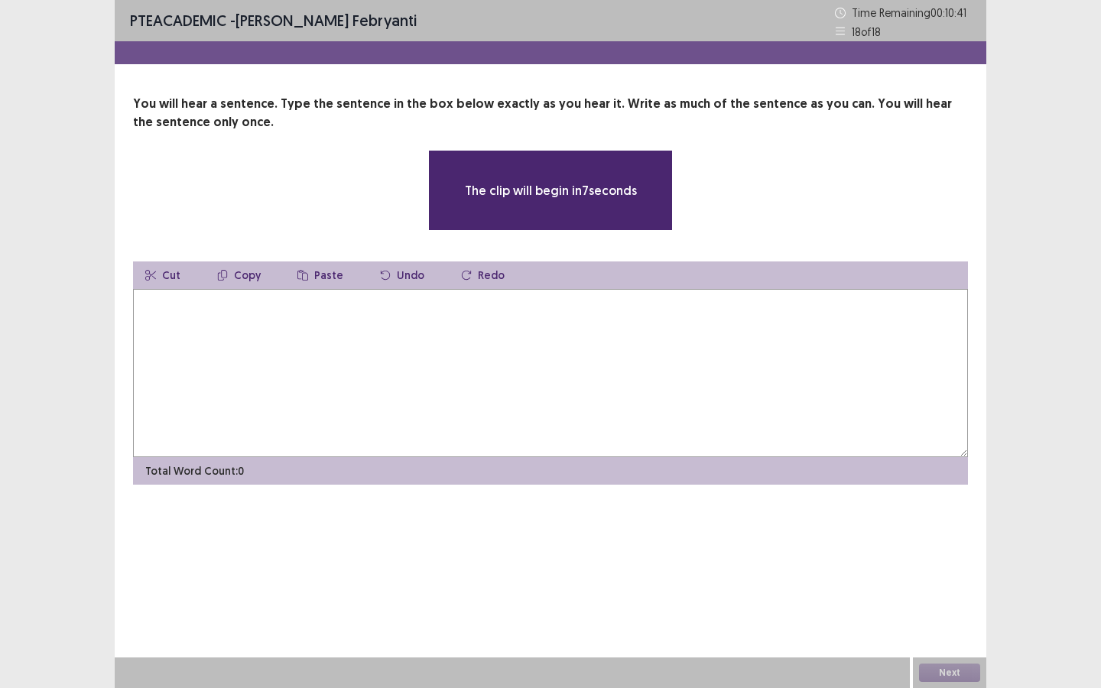
click at [496, 388] on textarea at bounding box center [550, 373] width 835 height 168
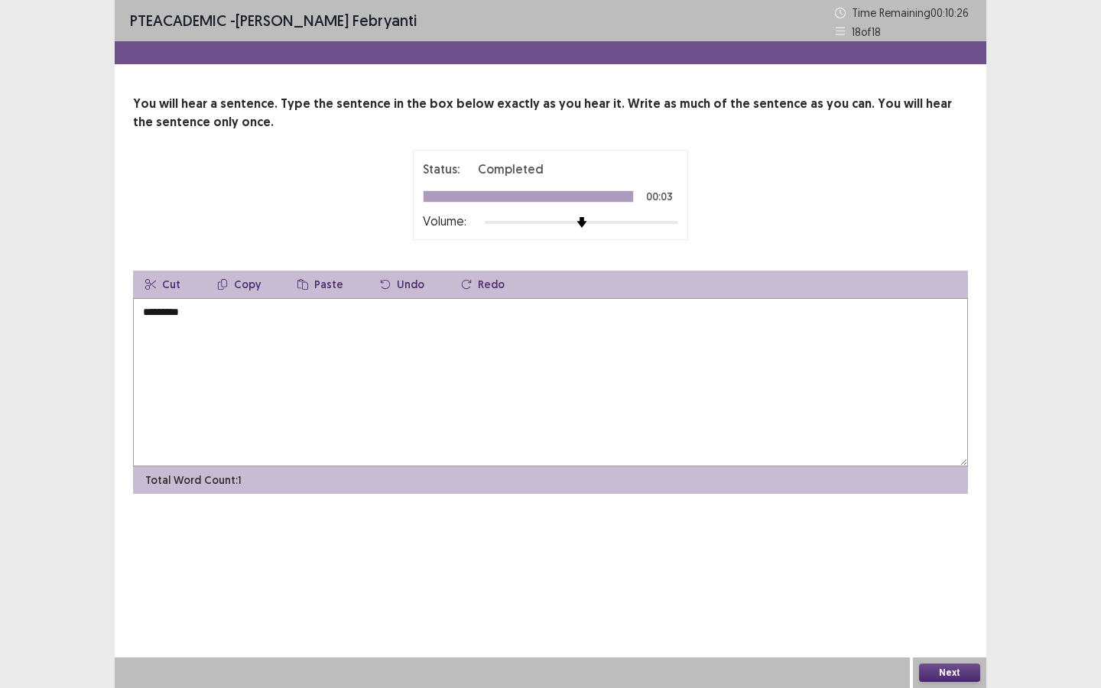
click at [139, 314] on textarea "*********" at bounding box center [550, 382] width 835 height 168
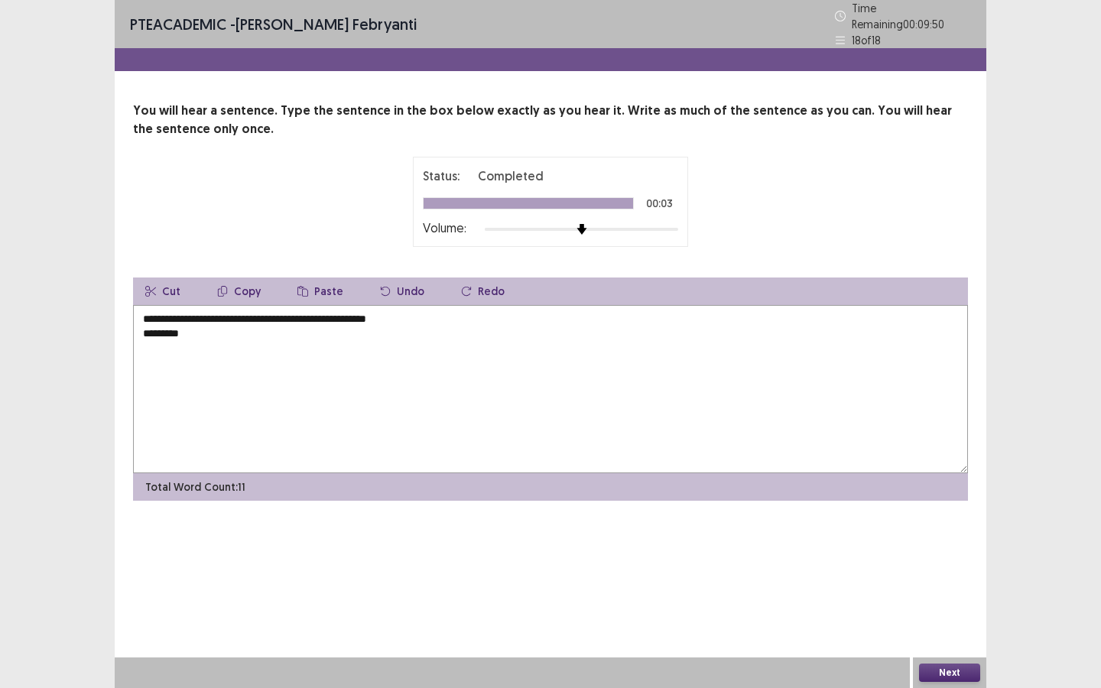
click at [217, 336] on textarea "**********" at bounding box center [550, 389] width 835 height 168
click at [355, 313] on textarea "**********" at bounding box center [550, 389] width 835 height 168
click at [437, 318] on textarea "**********" at bounding box center [550, 389] width 835 height 168
click at [431, 315] on textarea "**********" at bounding box center [550, 389] width 835 height 168
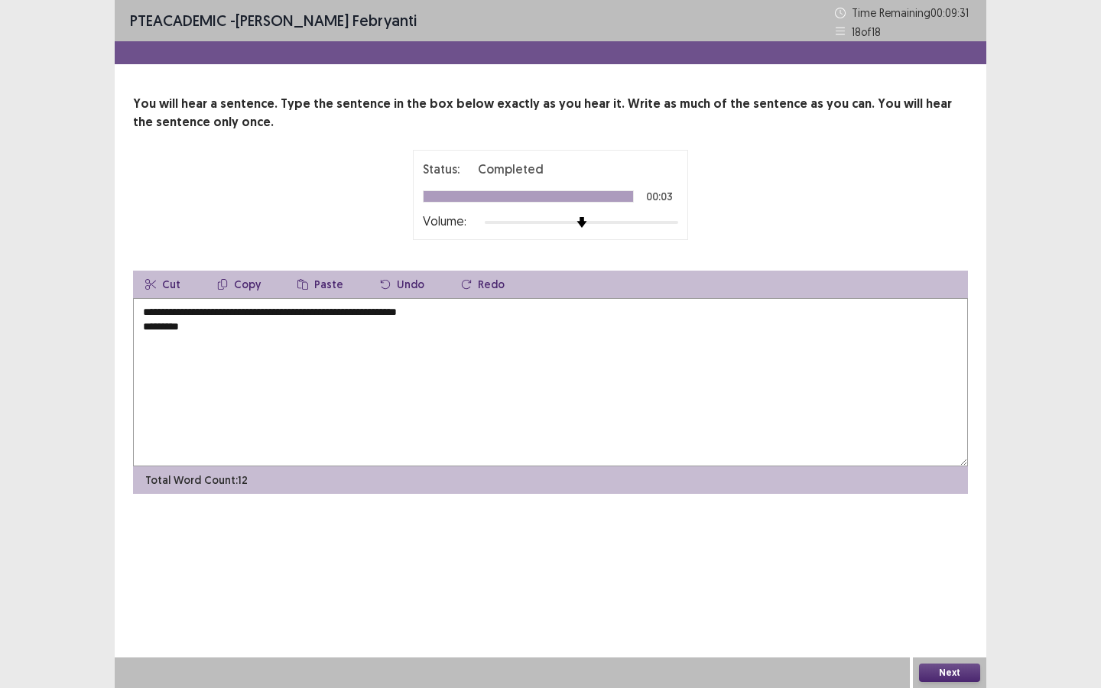
click at [211, 327] on textarea "**********" at bounding box center [550, 382] width 835 height 168
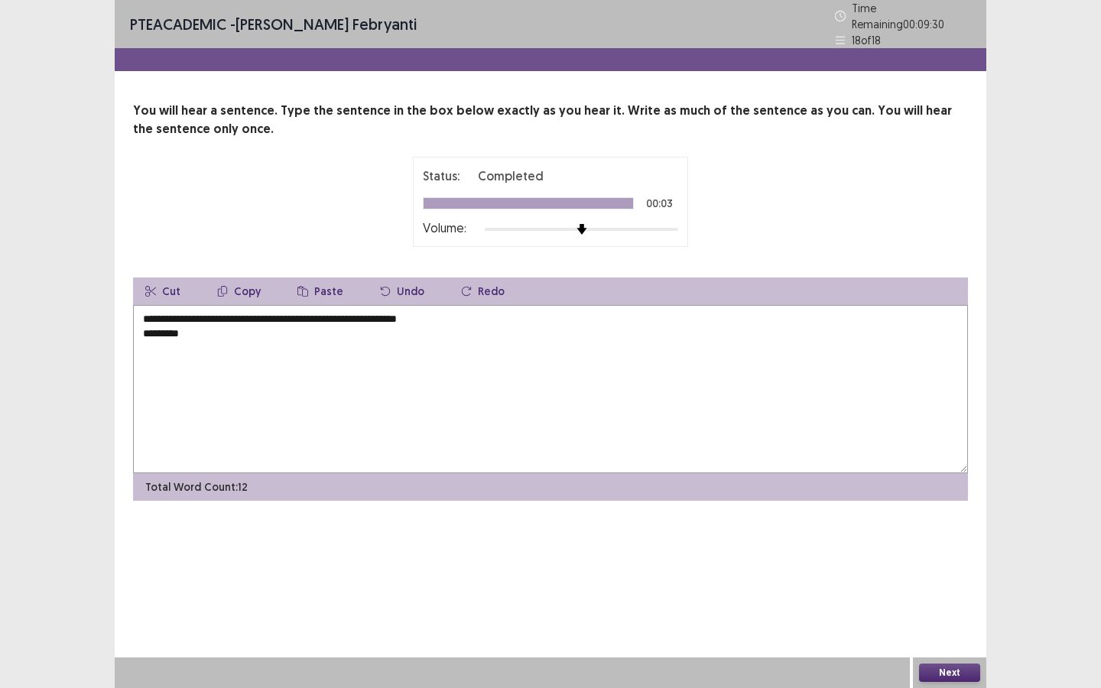
click at [356, 313] on textarea "**********" at bounding box center [550, 389] width 835 height 168
click at [291, 326] on textarea "**********" at bounding box center [550, 389] width 835 height 168
type textarea "**********"
click at [972, 622] on button "Next" at bounding box center [949, 673] width 61 height 18
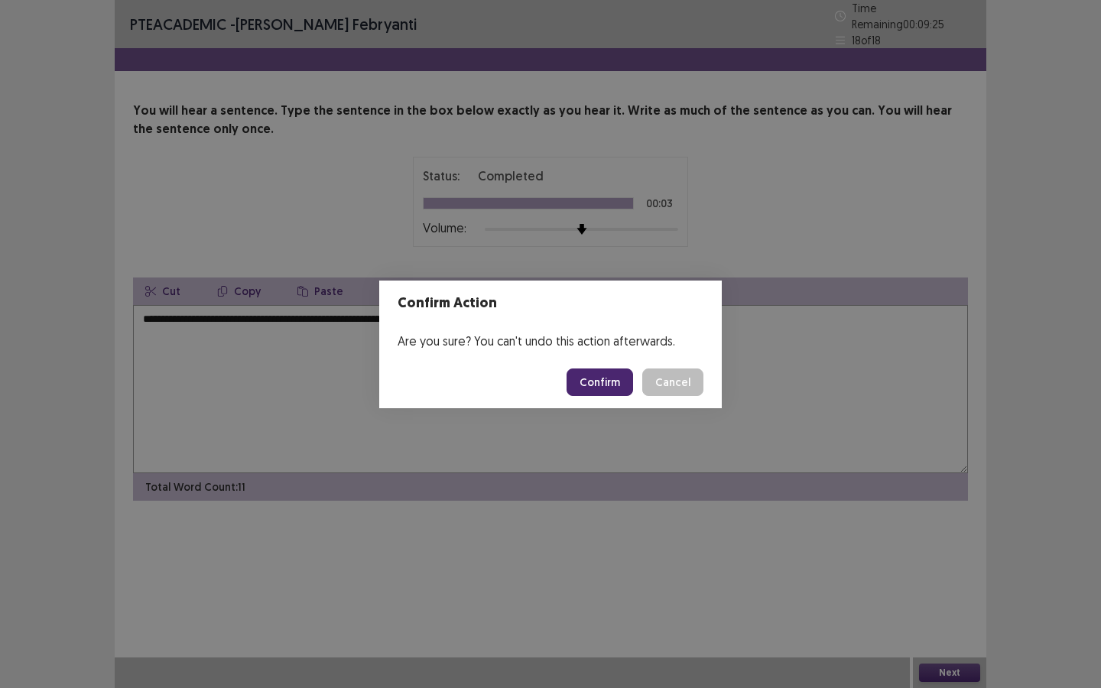
click at [599, 383] on button "Confirm" at bounding box center [599, 382] width 67 height 28
